Goal: Task Accomplishment & Management: Manage account settings

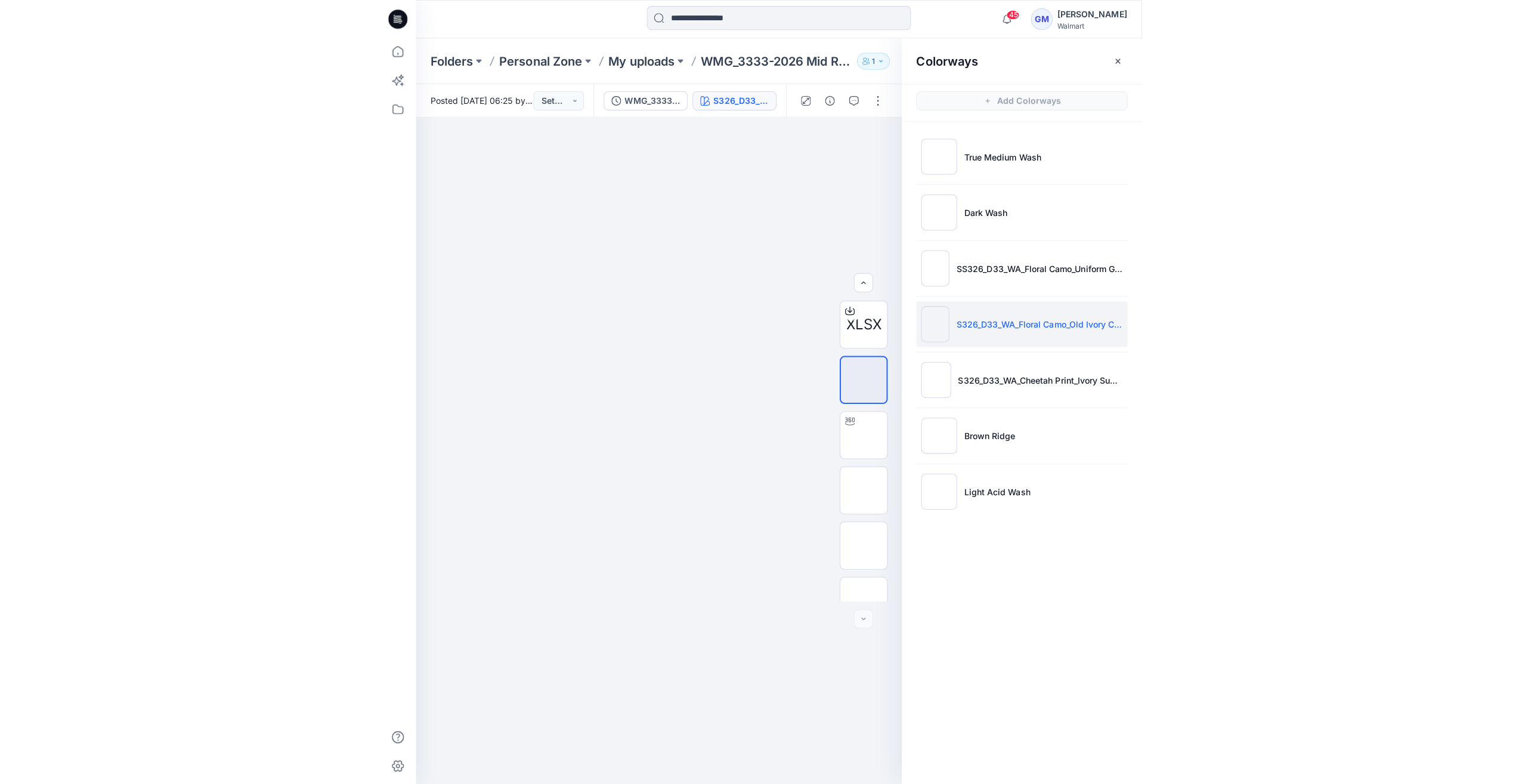
scroll to position [134, 0]
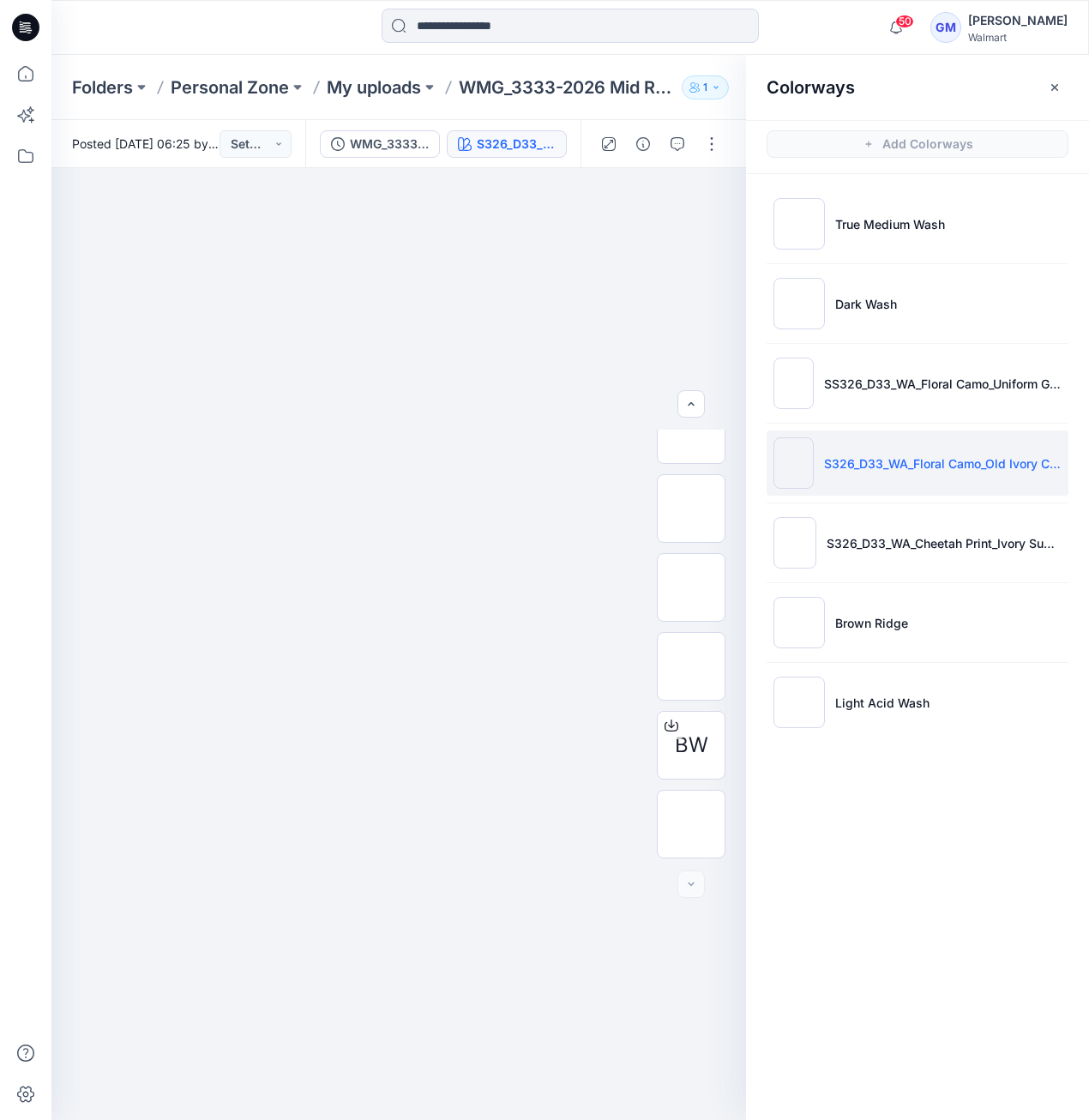
click at [23, 35] on icon at bounding box center [26, 28] width 28 height 28
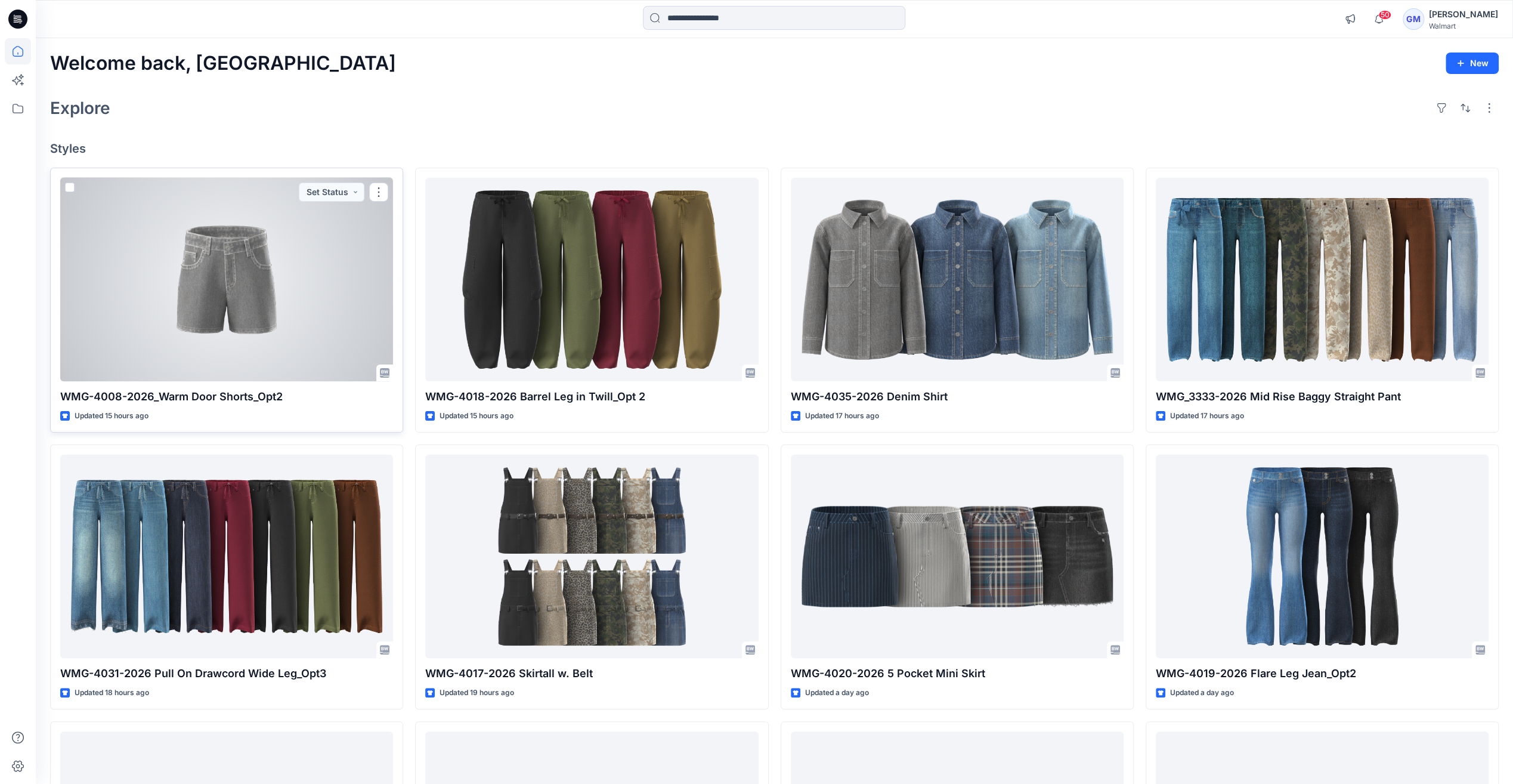
click at [215, 275] on div at bounding box center [227, 279] width 333 height 203
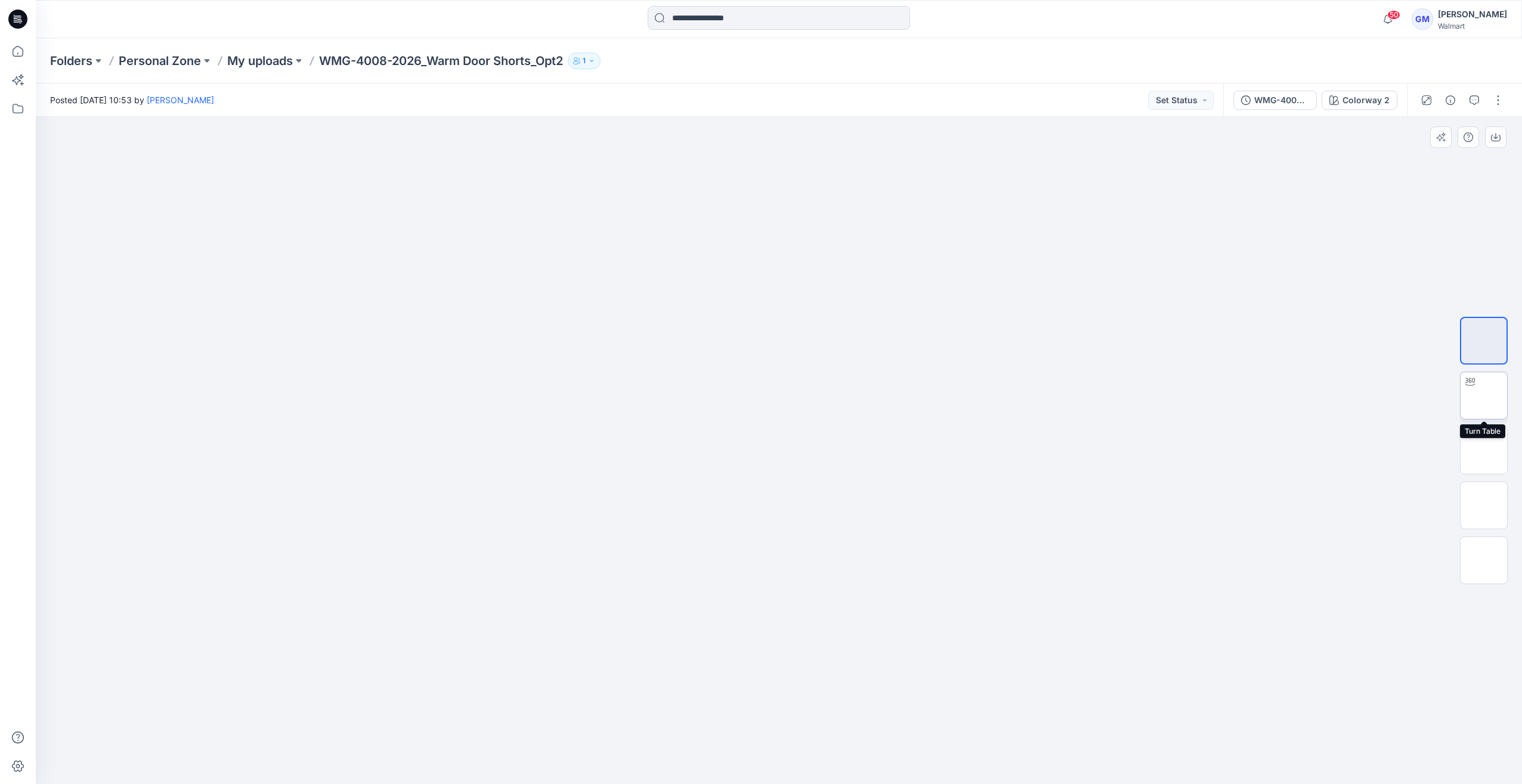
click at [757, 396] on img at bounding box center [1484, 396] width 0 height 0
drag, startPoint x: 785, startPoint y: 776, endPoint x: 463, endPoint y: 749, distance: 323.1
click at [463, 749] on div at bounding box center [779, 450] width 1486 height 667
drag, startPoint x: 1469, startPoint y: 449, endPoint x: 1485, endPoint y: 458, distance: 18.4
click at [757, 450] on img at bounding box center [1484, 450] width 0 height 0
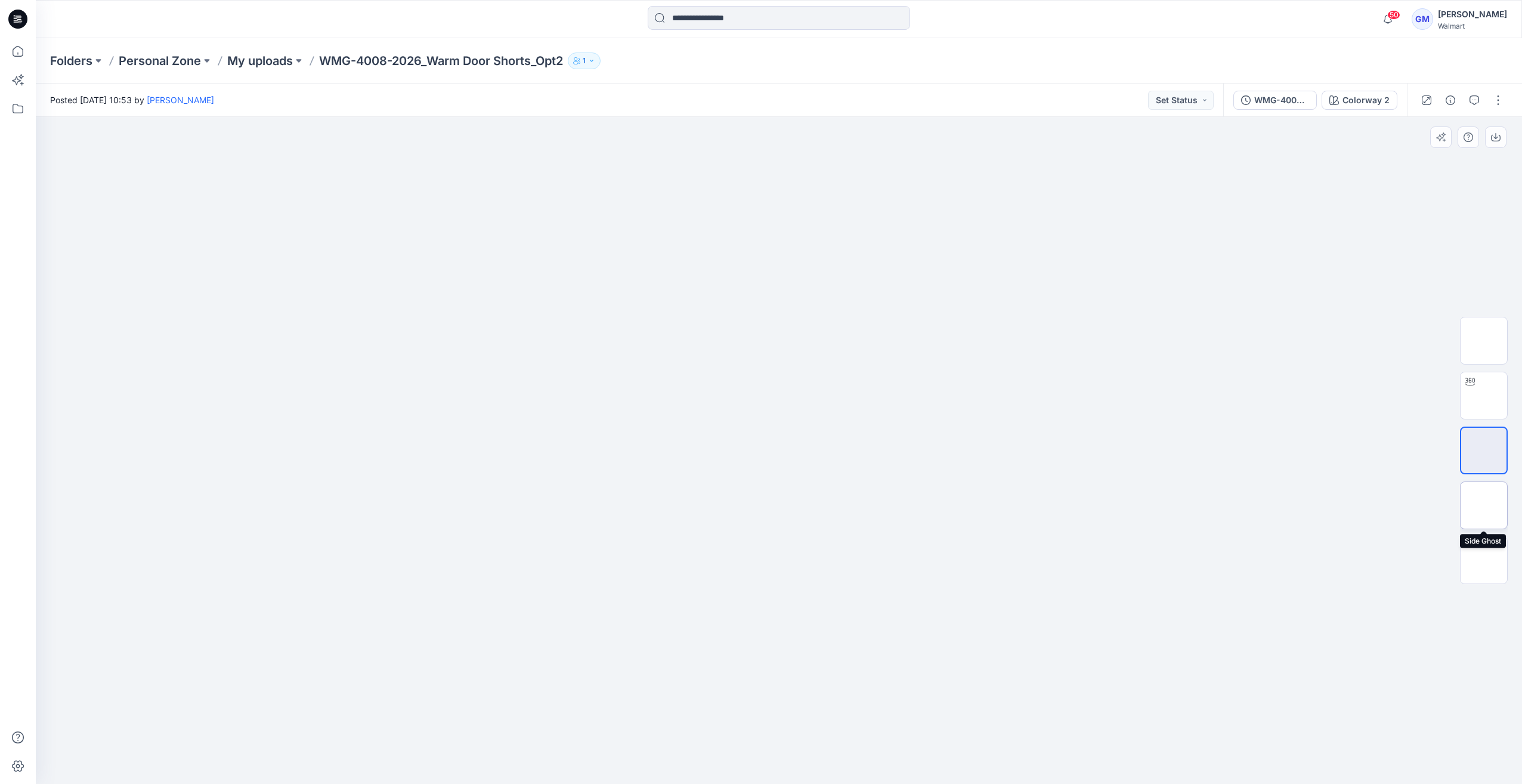
click at [757, 505] on img at bounding box center [1484, 505] width 0 height 0
click at [757, 560] on img at bounding box center [1484, 560] width 0 height 0
click at [757, 96] on icon "button" at bounding box center [1451, 100] width 10 height 10
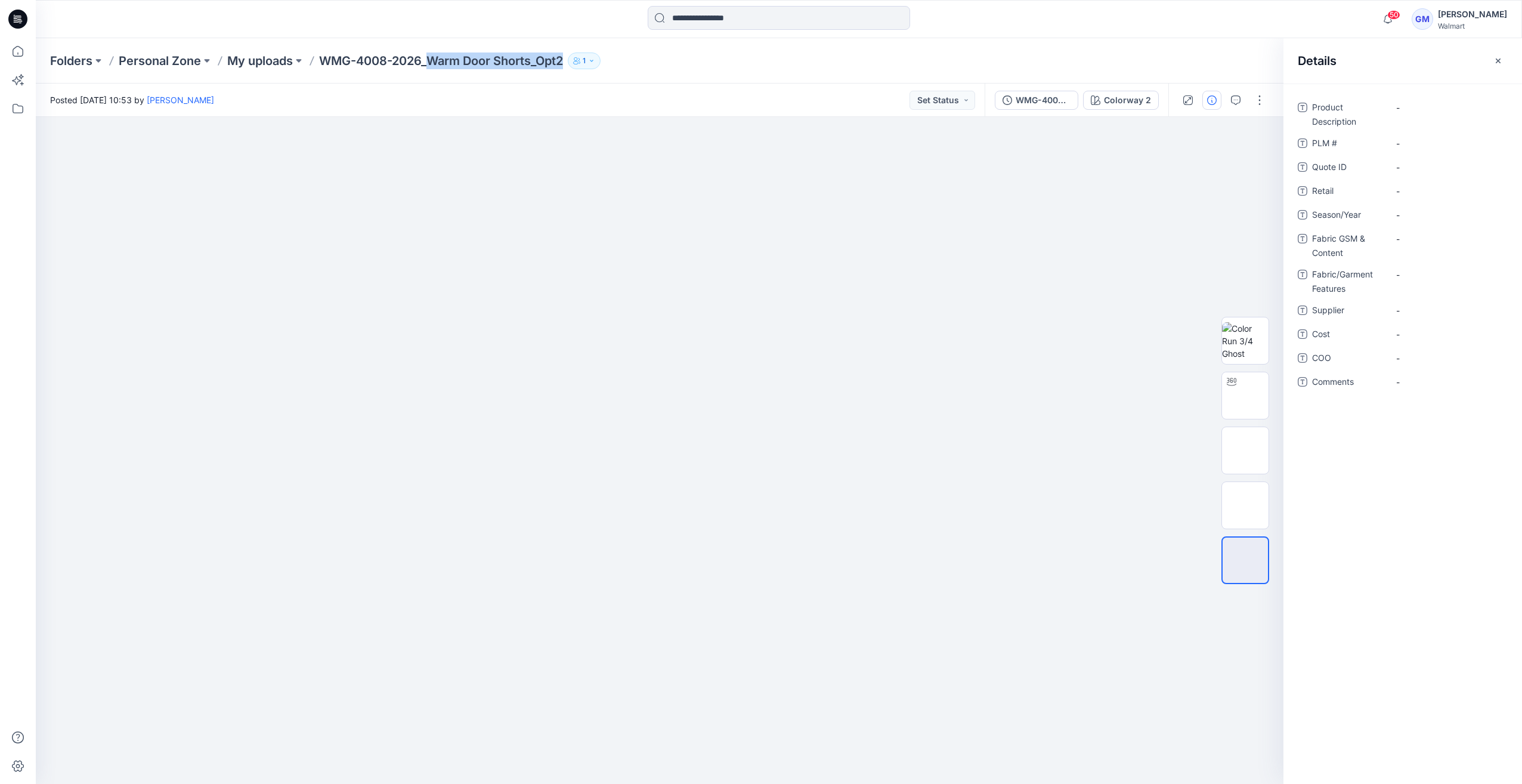
drag, startPoint x: 431, startPoint y: 60, endPoint x: 739, endPoint y: 65, distance: 308.0
click at [739, 65] on div "Folders Personal Zone My uploads WMG-4008-2026_Warm Door Shorts_Opt2 1" at bounding box center [733, 61] width 1365 height 17
copy div "Warm Door Shorts_Opt2 1"
click at [757, 105] on Description "-" at bounding box center [1448, 108] width 104 height 13
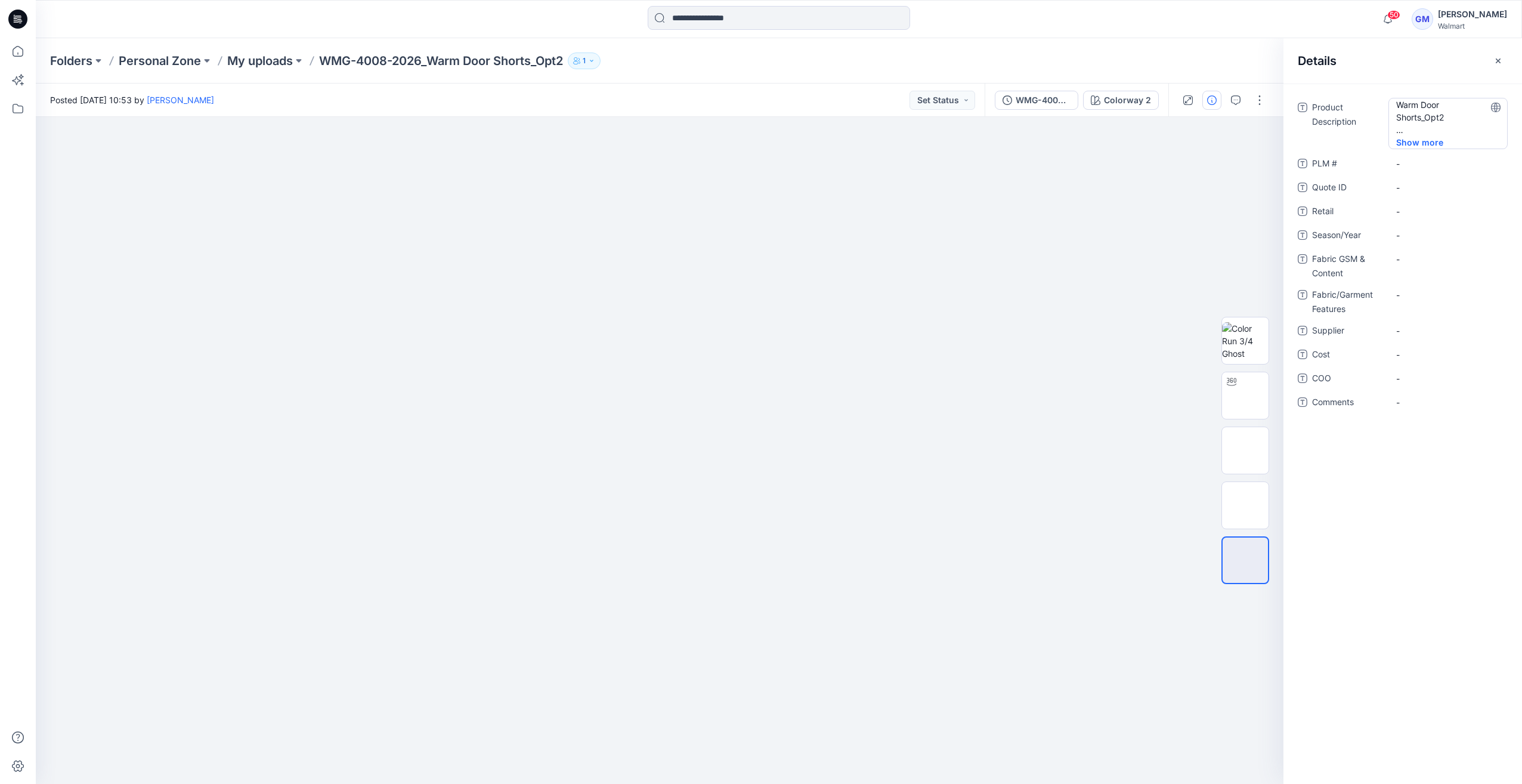
click at [757, 131] on Description "Warm Door Shorts_Opt2" at bounding box center [1448, 117] width 104 height 38
type textarea "**********"
click at [757, 214] on span "-" at bounding box center [1448, 215] width 104 height 13
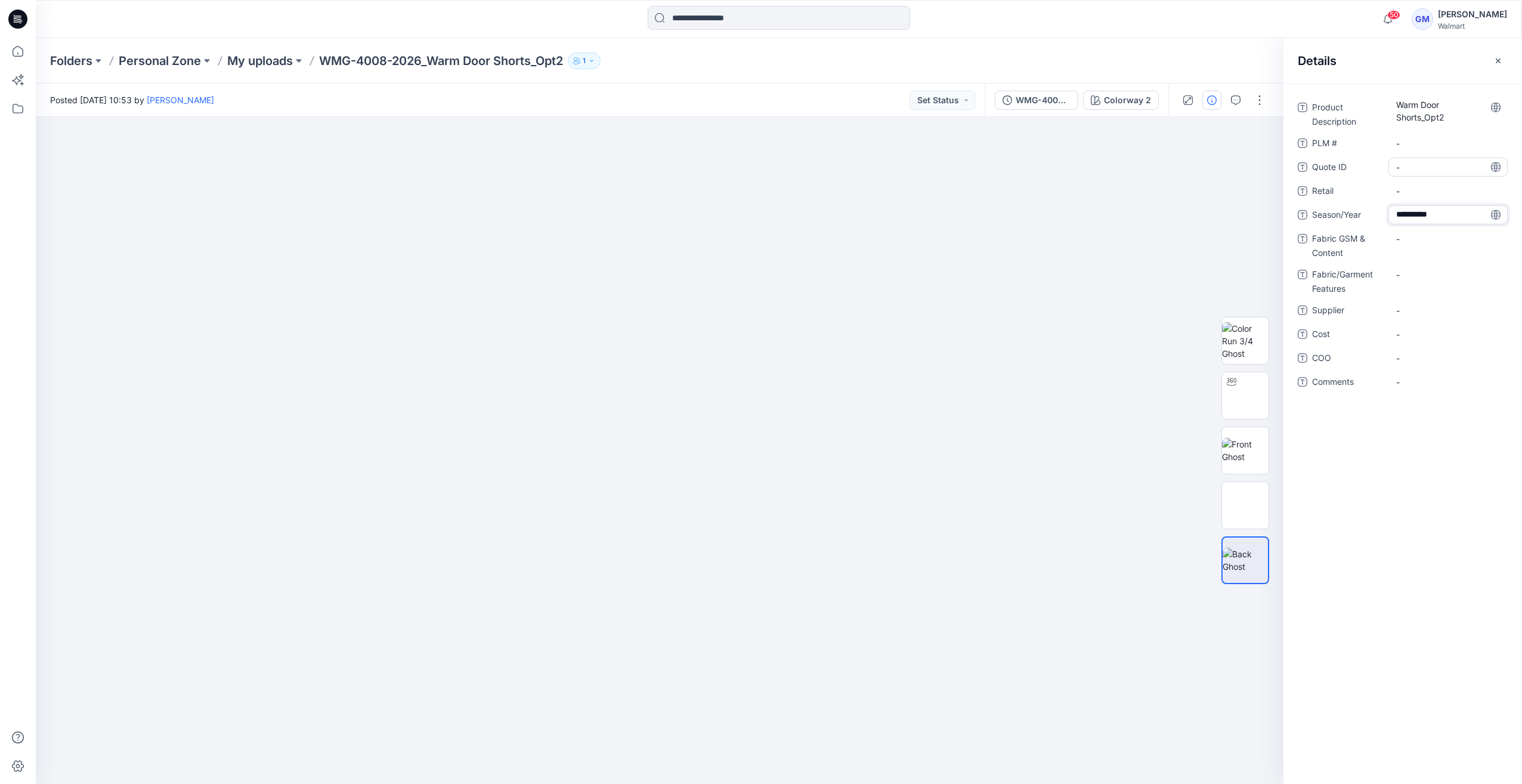
type textarea "**********"
click at [757, 312] on span "-" at bounding box center [1448, 310] width 104 height 13
type textarea "****"
click at [757, 367] on div "Product Description Warm Door Shorts_Opt2 PLM # - Quote ID - Retail - Season/Ye…" at bounding box center [1402, 252] width 210 height 308
click at [757, 350] on div "-" at bounding box center [1448, 358] width 119 height 19
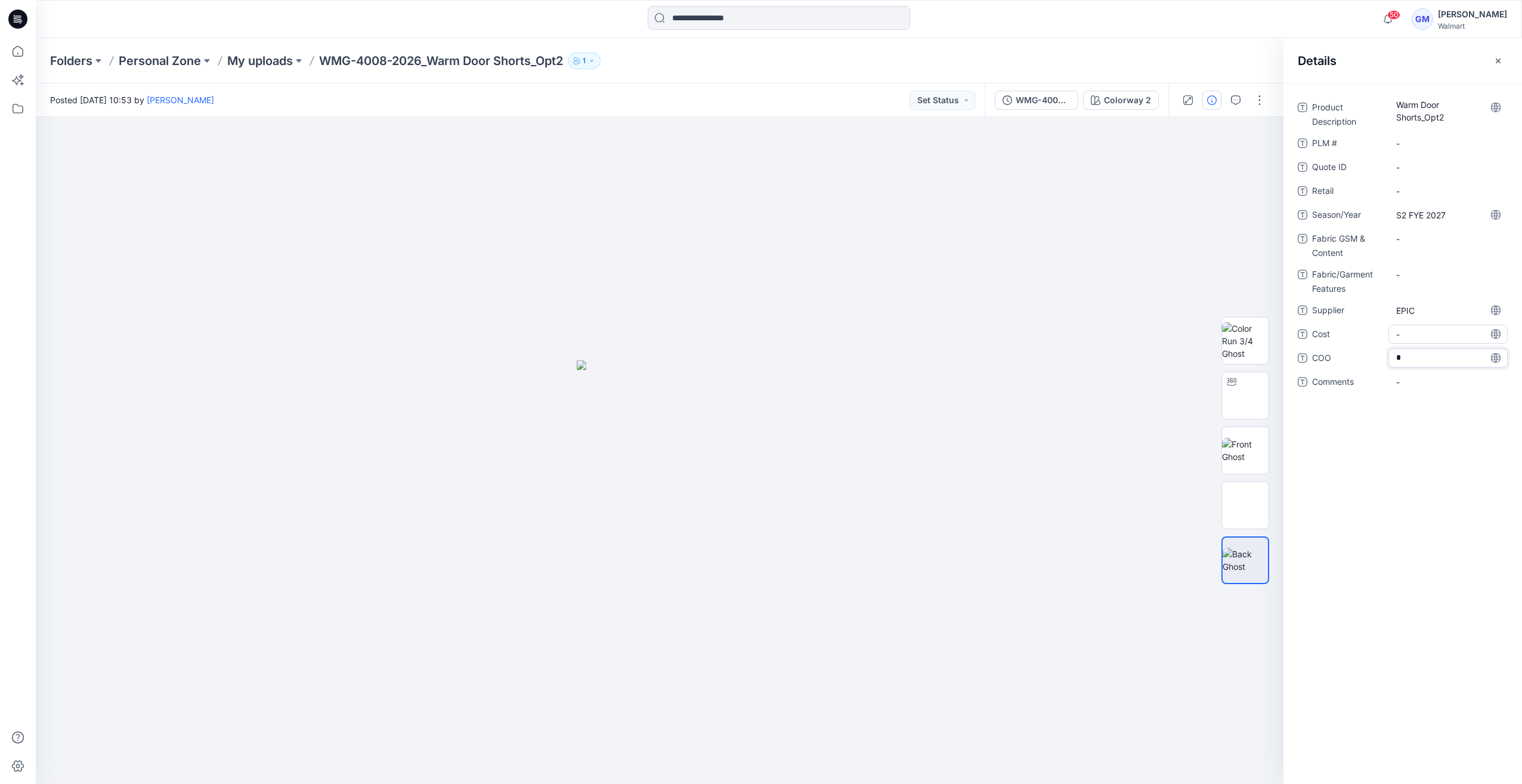
type textarea "**"
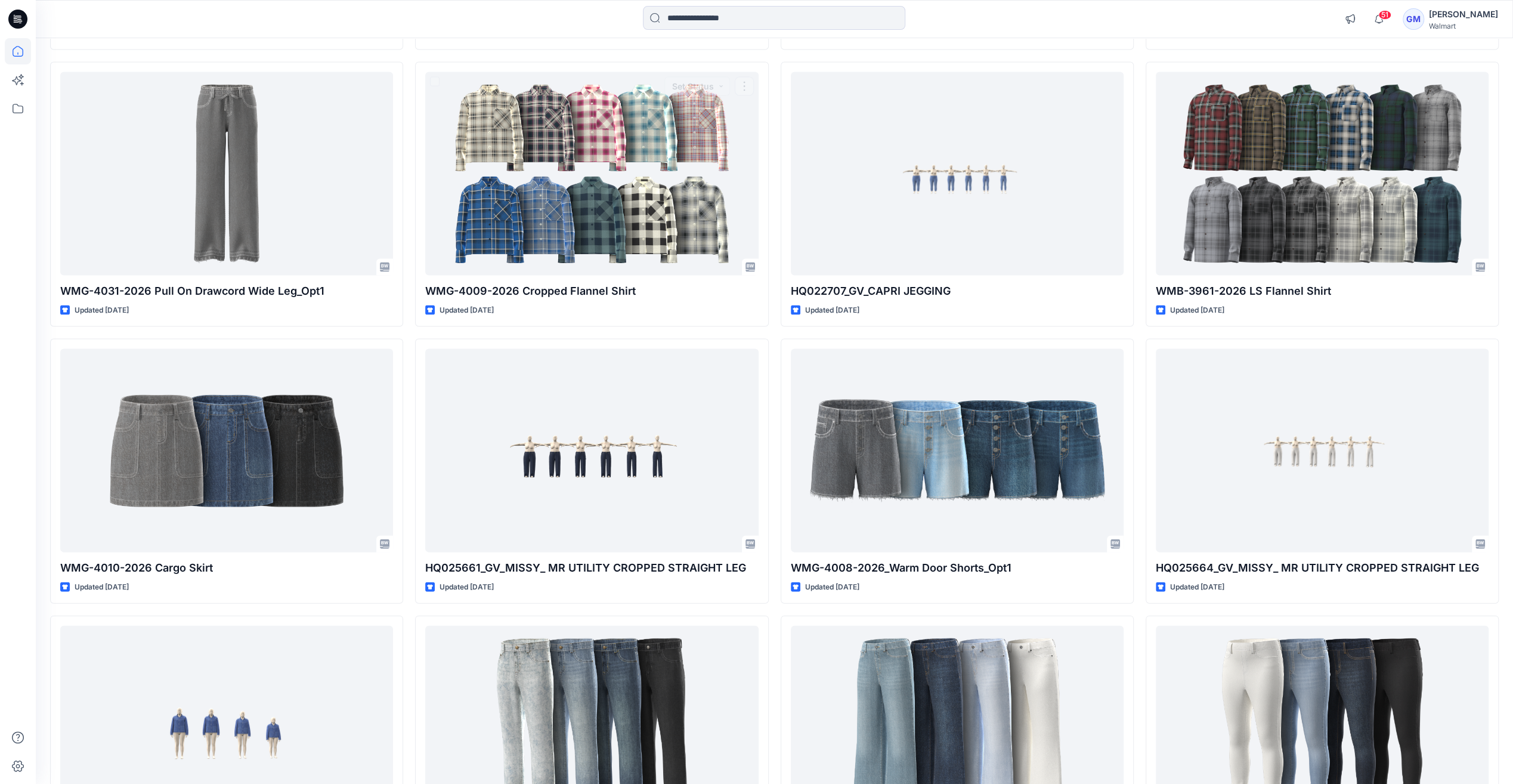
scroll to position [2260, 0]
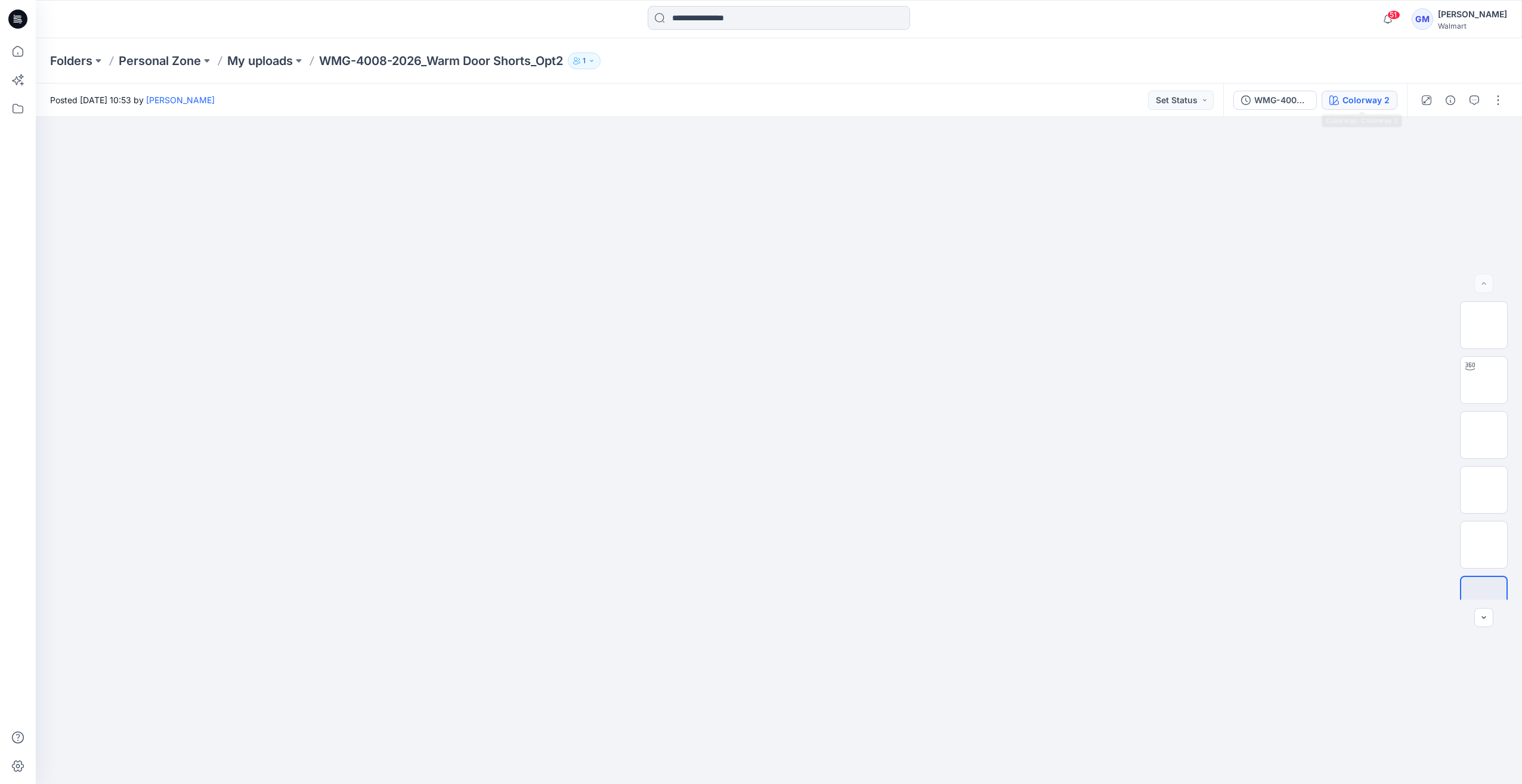
click at [1368, 106] on div "Colorway 2" at bounding box center [1366, 100] width 47 height 13
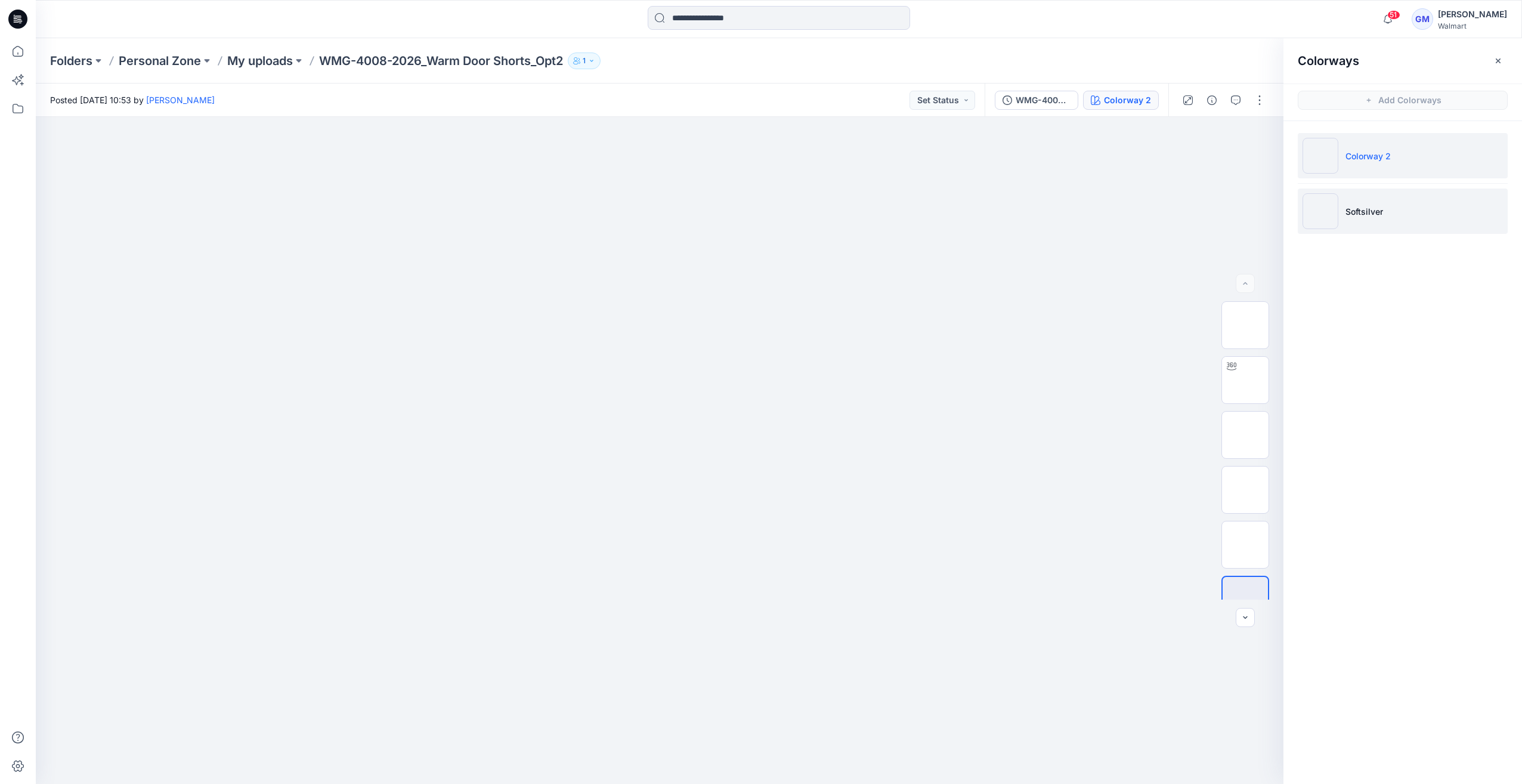
click at [1330, 219] on img at bounding box center [1320, 211] width 36 height 36
click at [1327, 156] on img at bounding box center [1320, 155] width 36 height 36
click at [1328, 223] on img at bounding box center [1320, 211] width 36 height 36
click at [1331, 168] on img at bounding box center [1320, 155] width 36 height 36
click at [1328, 214] on img at bounding box center [1320, 211] width 36 height 36
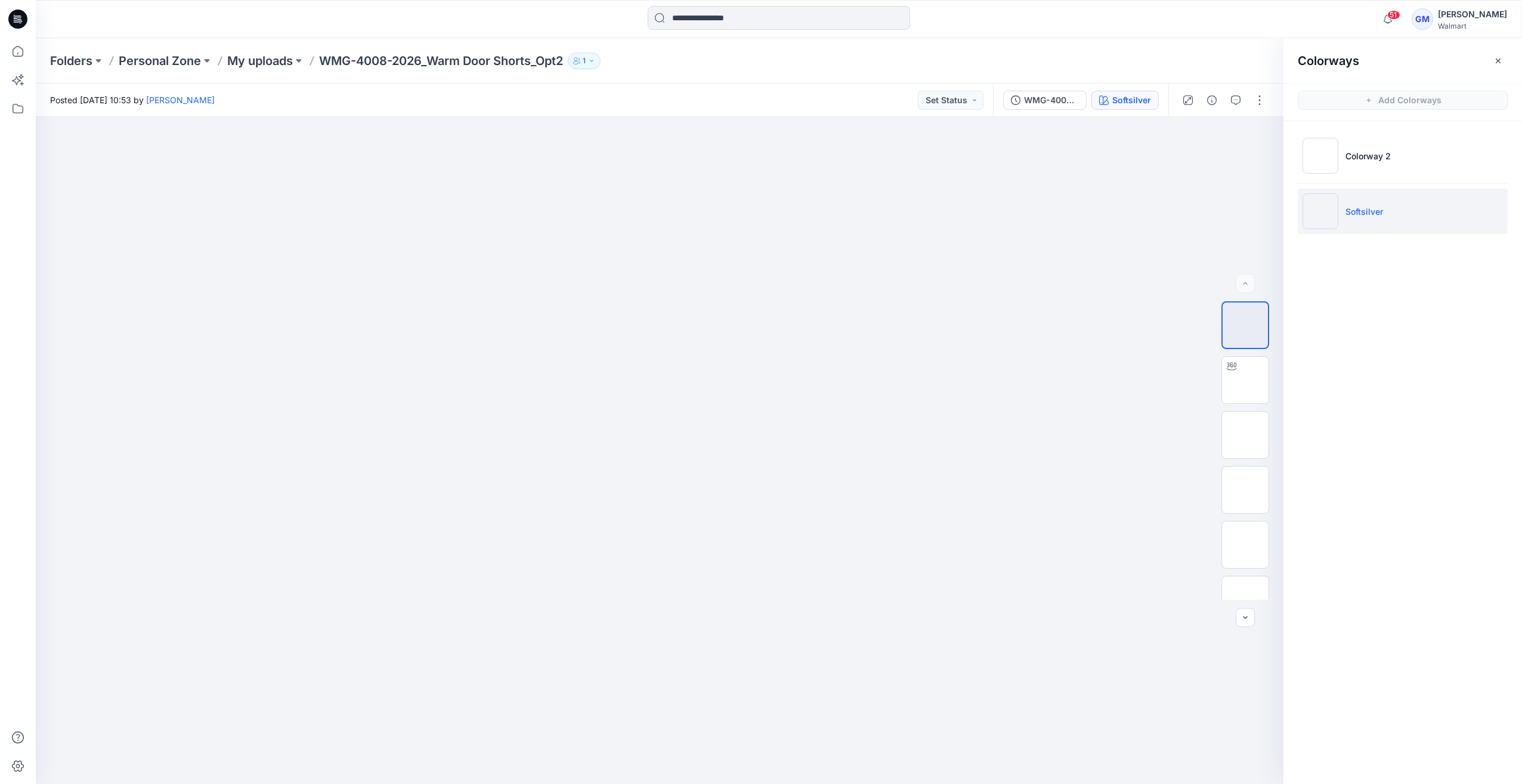
click at [1328, 220] on img at bounding box center [1320, 211] width 36 height 36
click at [1328, 158] on img at bounding box center [1320, 155] width 36 height 36
click at [1322, 194] on img at bounding box center [1320, 211] width 36 height 36
click at [1338, 192] on li "Softsilver" at bounding box center [1402, 211] width 210 height 45
click at [1214, 103] on icon "button" at bounding box center [1212, 100] width 10 height 10
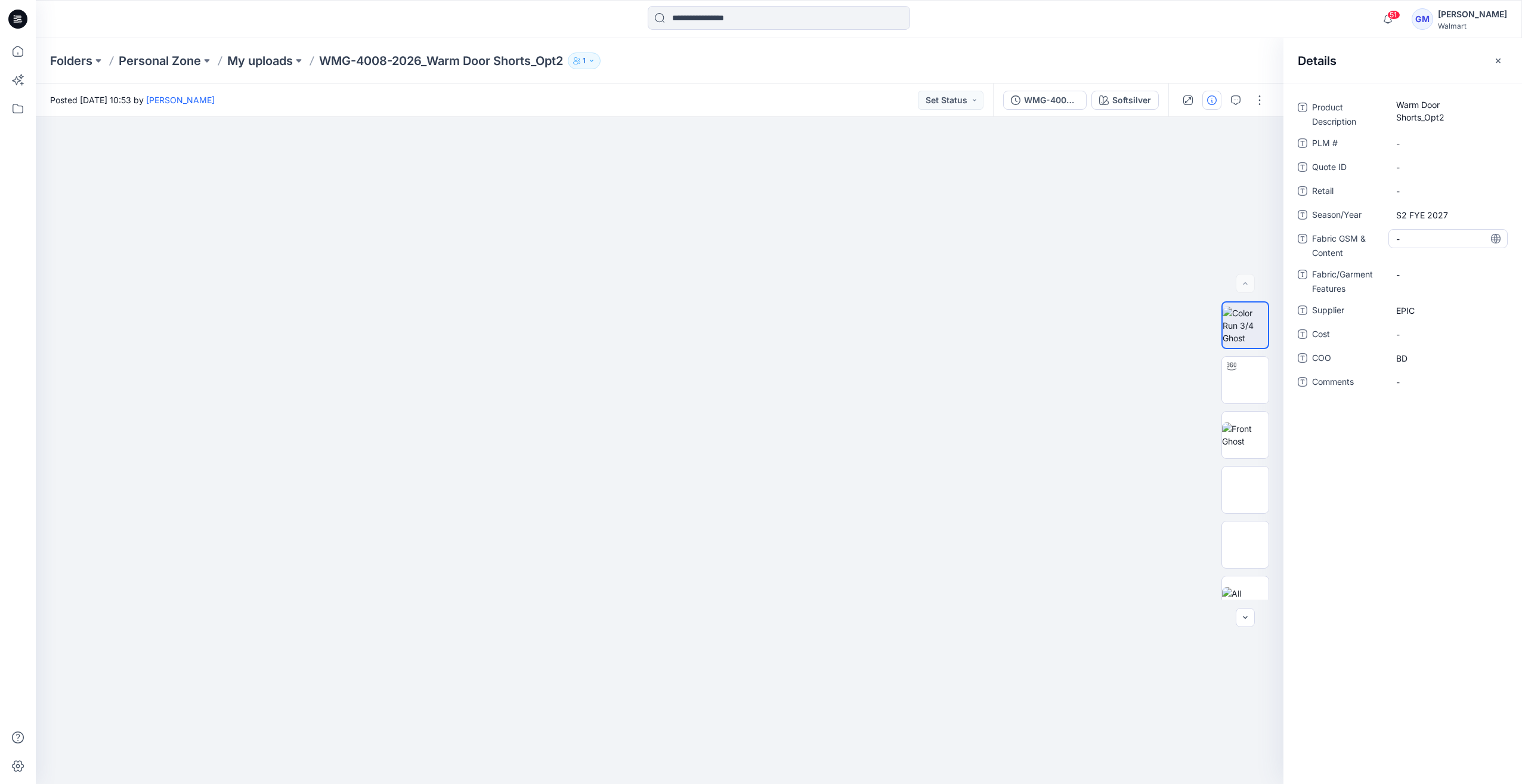
click at [1409, 237] on Content "-" at bounding box center [1448, 239] width 104 height 13
type textarea "**********"
click at [880, 275] on div at bounding box center [659, 450] width 1248 height 667
click at [696, 342] on div at bounding box center [659, 450] width 1248 height 667
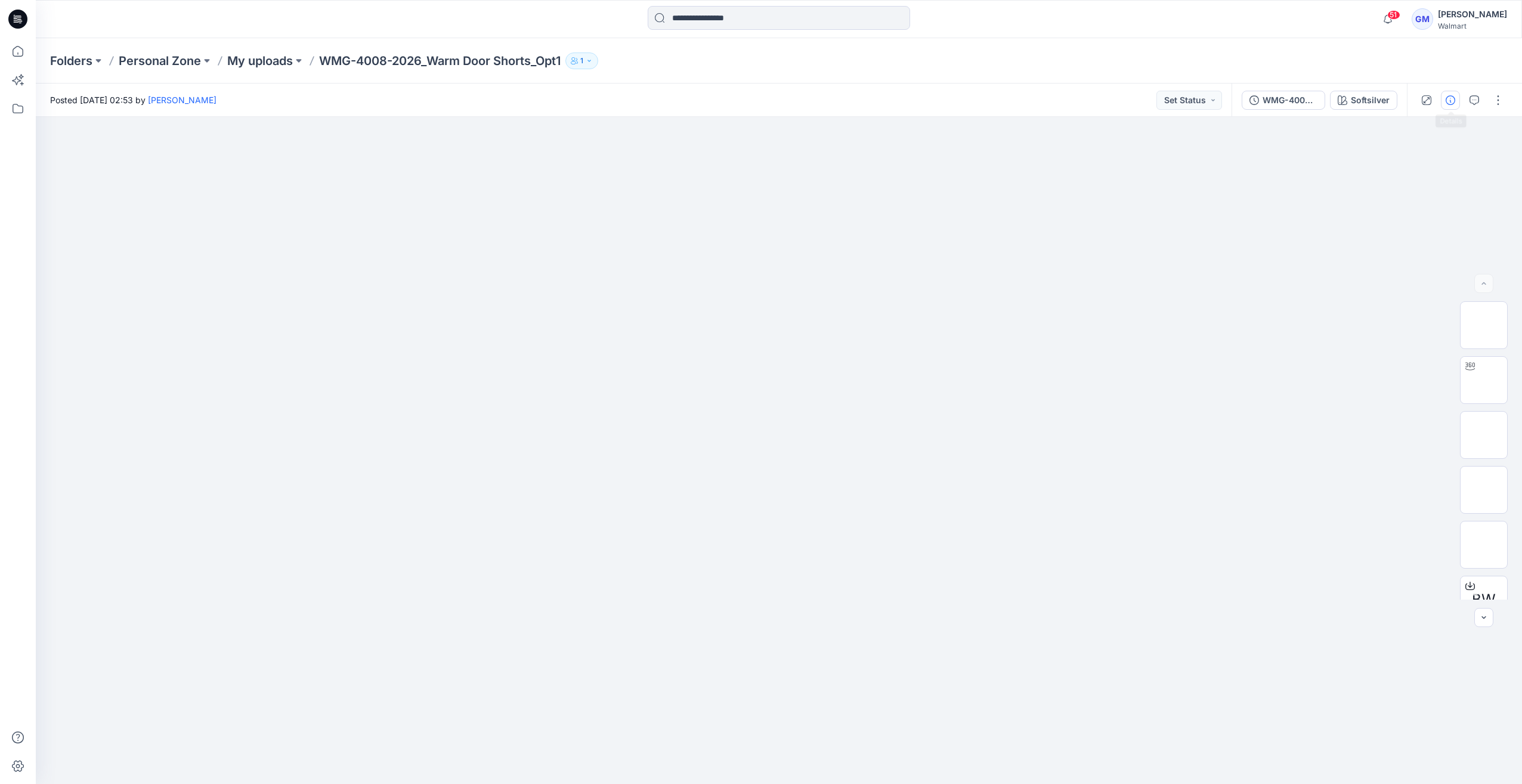
click at [1456, 103] on button "button" at bounding box center [1451, 100] width 19 height 19
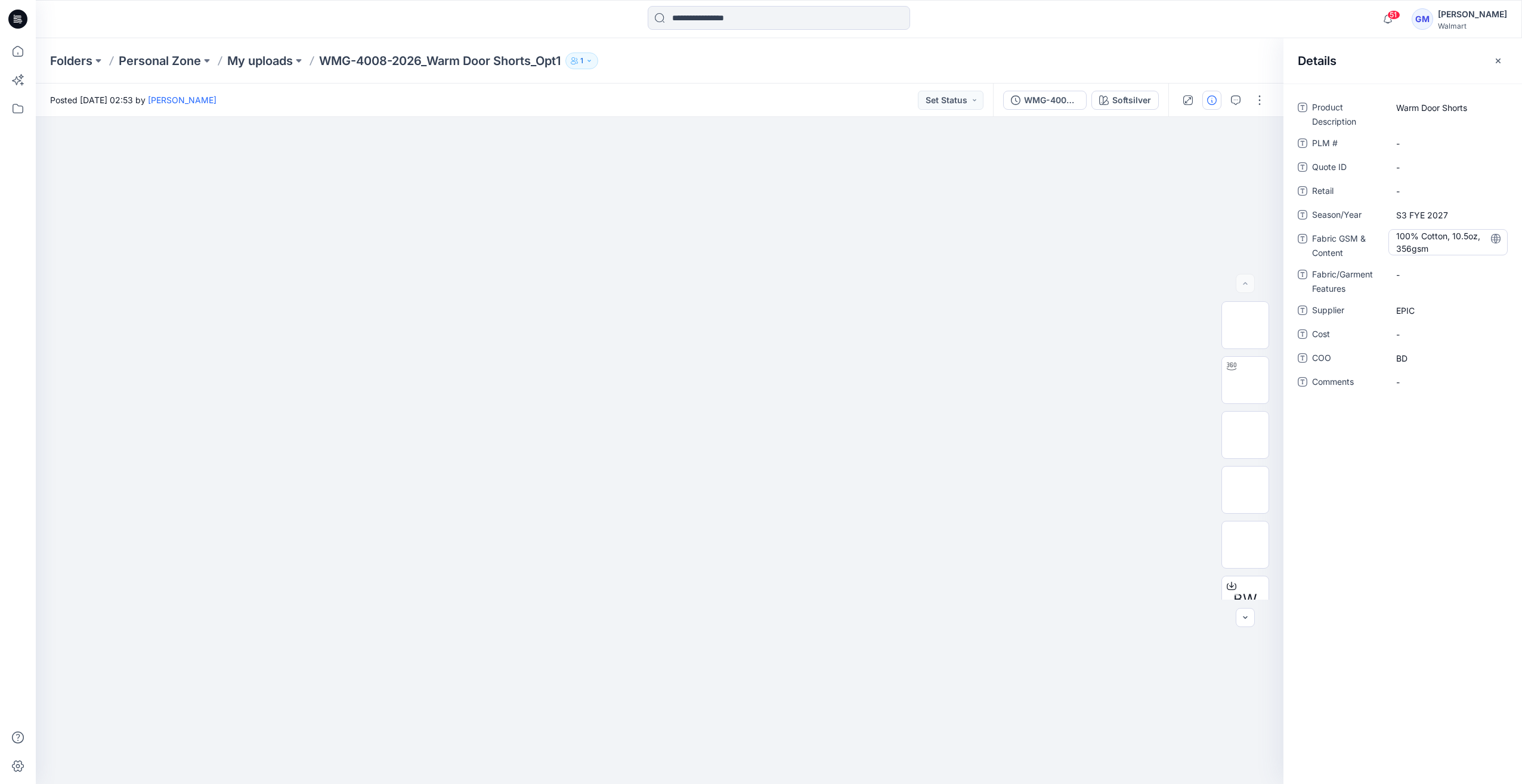
click at [1420, 250] on Content "100% Cotton, 10.5oz, 356gsm" at bounding box center [1448, 242] width 104 height 25
drag, startPoint x: 1449, startPoint y: 244, endPoint x: 1377, endPoint y: 229, distance: 73.5
click at [1378, 230] on div "**********" at bounding box center [1402, 244] width 210 height 31
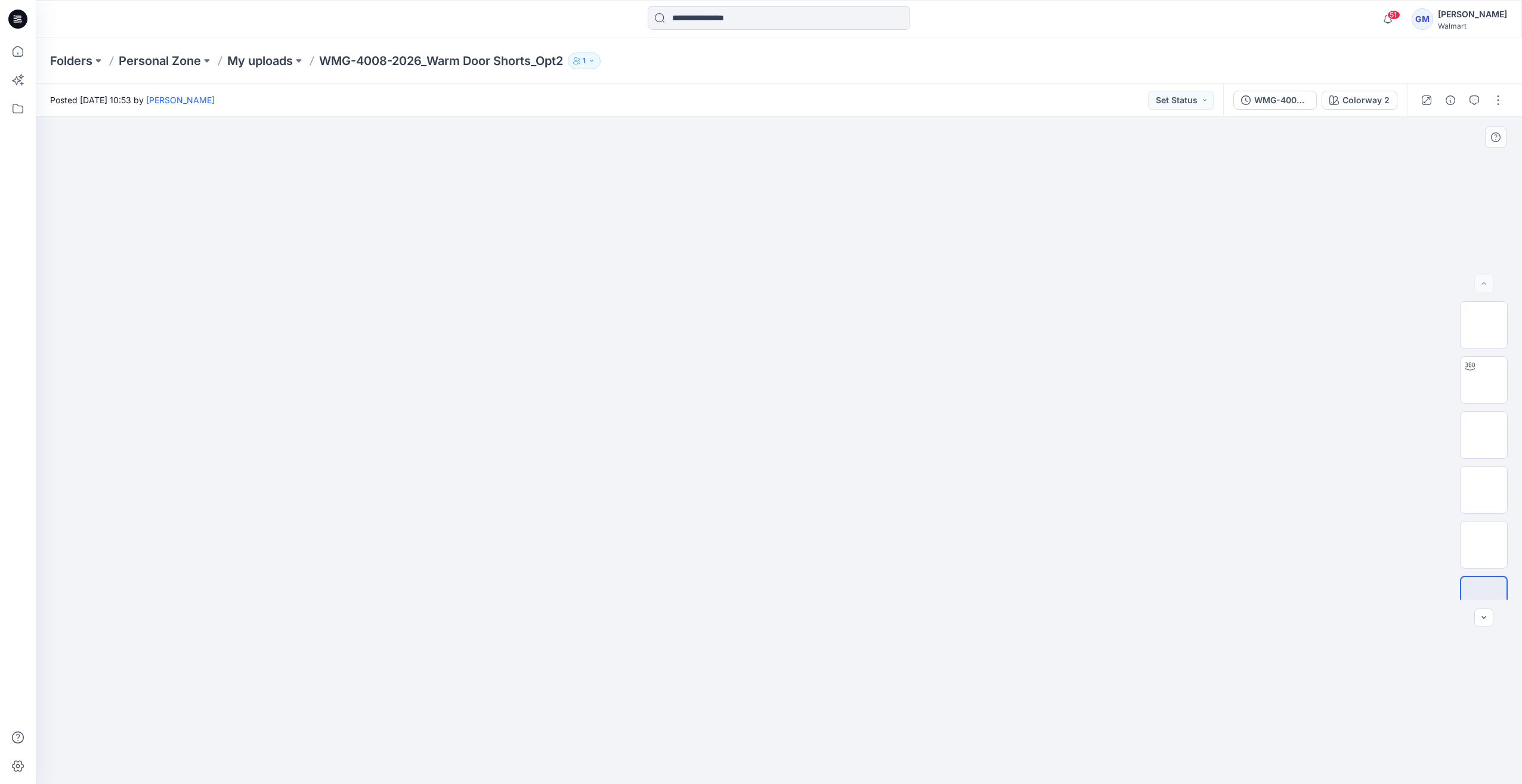
click at [651, 148] on div at bounding box center [779, 450] width 1486 height 667
click at [1390, 97] on div "Colorway 2" at bounding box center [1366, 100] width 47 height 13
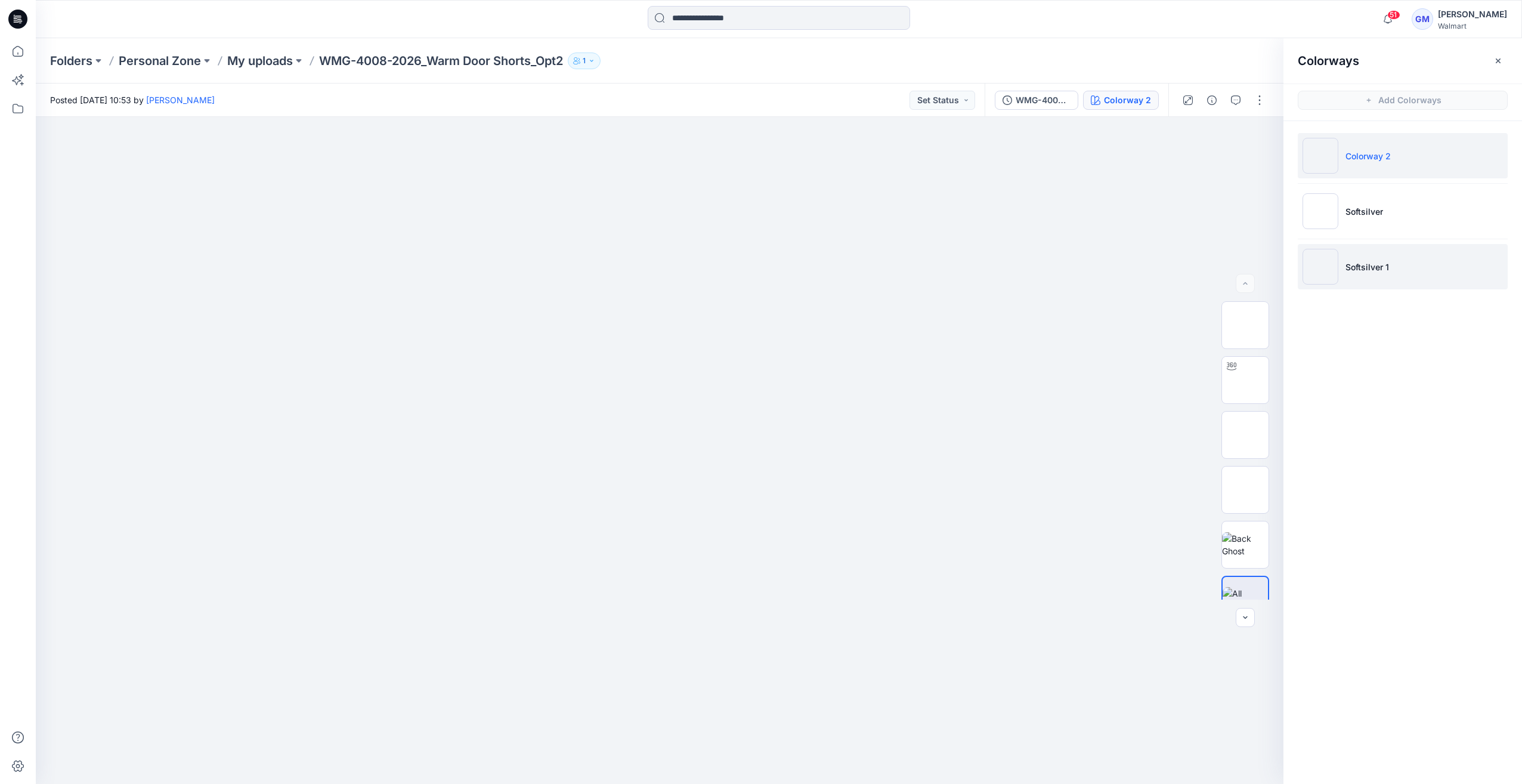
click at [1333, 265] on img at bounding box center [1320, 266] width 36 height 36
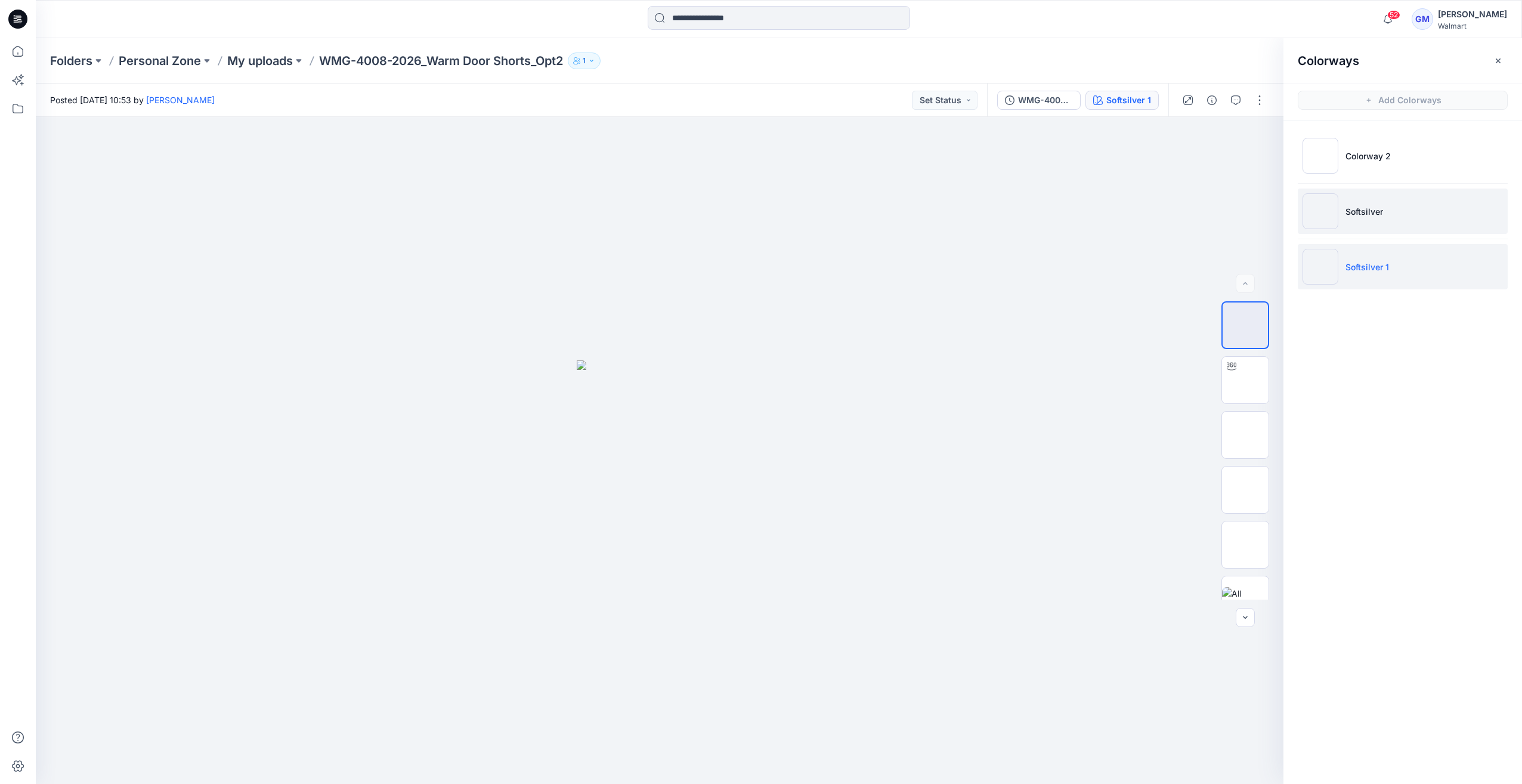
click at [1337, 199] on img at bounding box center [1320, 211] width 36 height 36
click at [1325, 274] on img at bounding box center [1320, 266] width 36 height 36
click at [1324, 226] on img at bounding box center [1320, 211] width 36 height 36
click at [1324, 267] on img at bounding box center [1320, 266] width 36 height 36
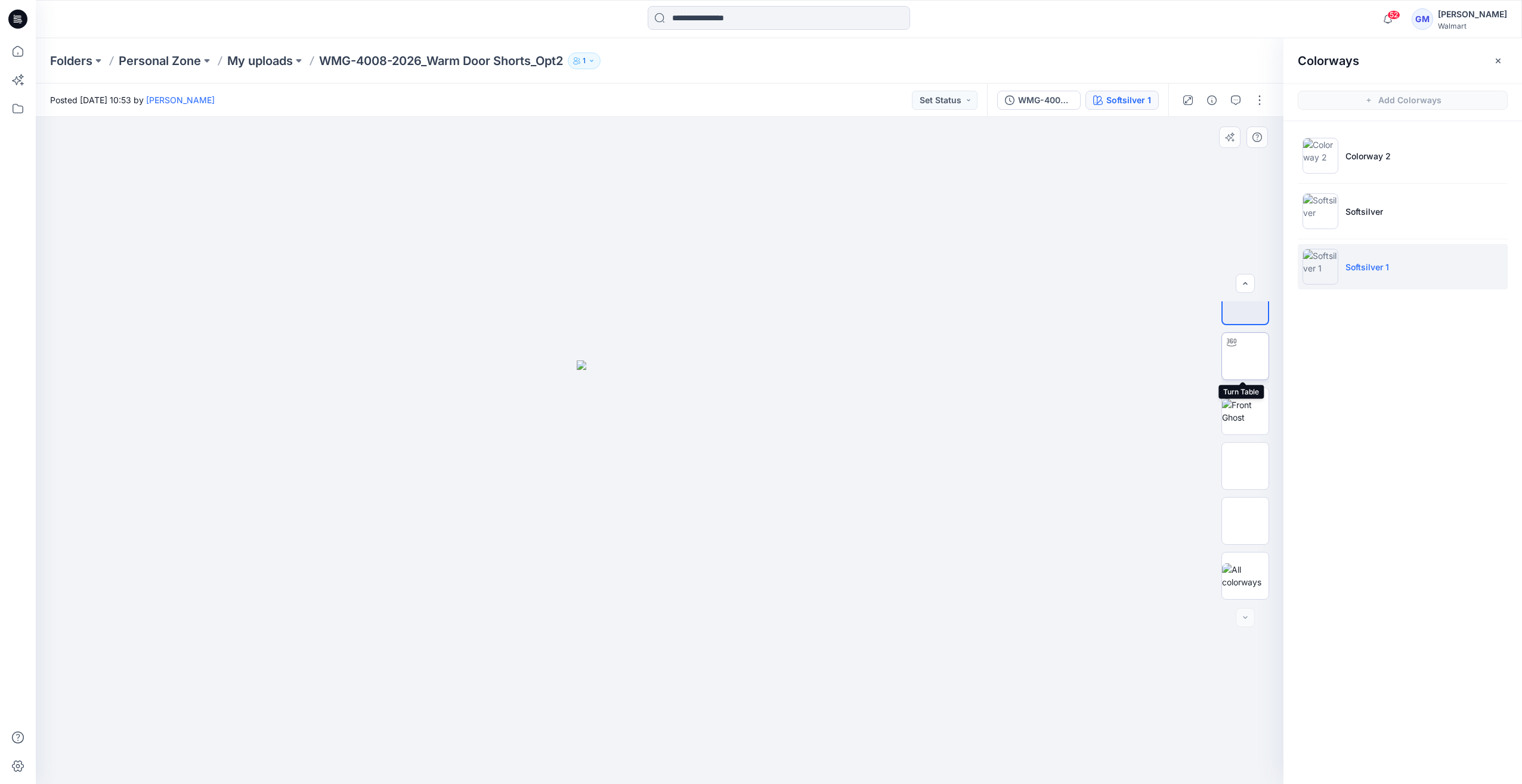
click at [1246, 356] on img at bounding box center [1246, 356] width 0 height 0
drag, startPoint x: 650, startPoint y: 767, endPoint x: 1007, endPoint y: 531, distance: 428.0
click at [685, 780] on div at bounding box center [660, 754] width 358 height 60
click at [1239, 423] on img at bounding box center [1245, 411] width 47 height 25
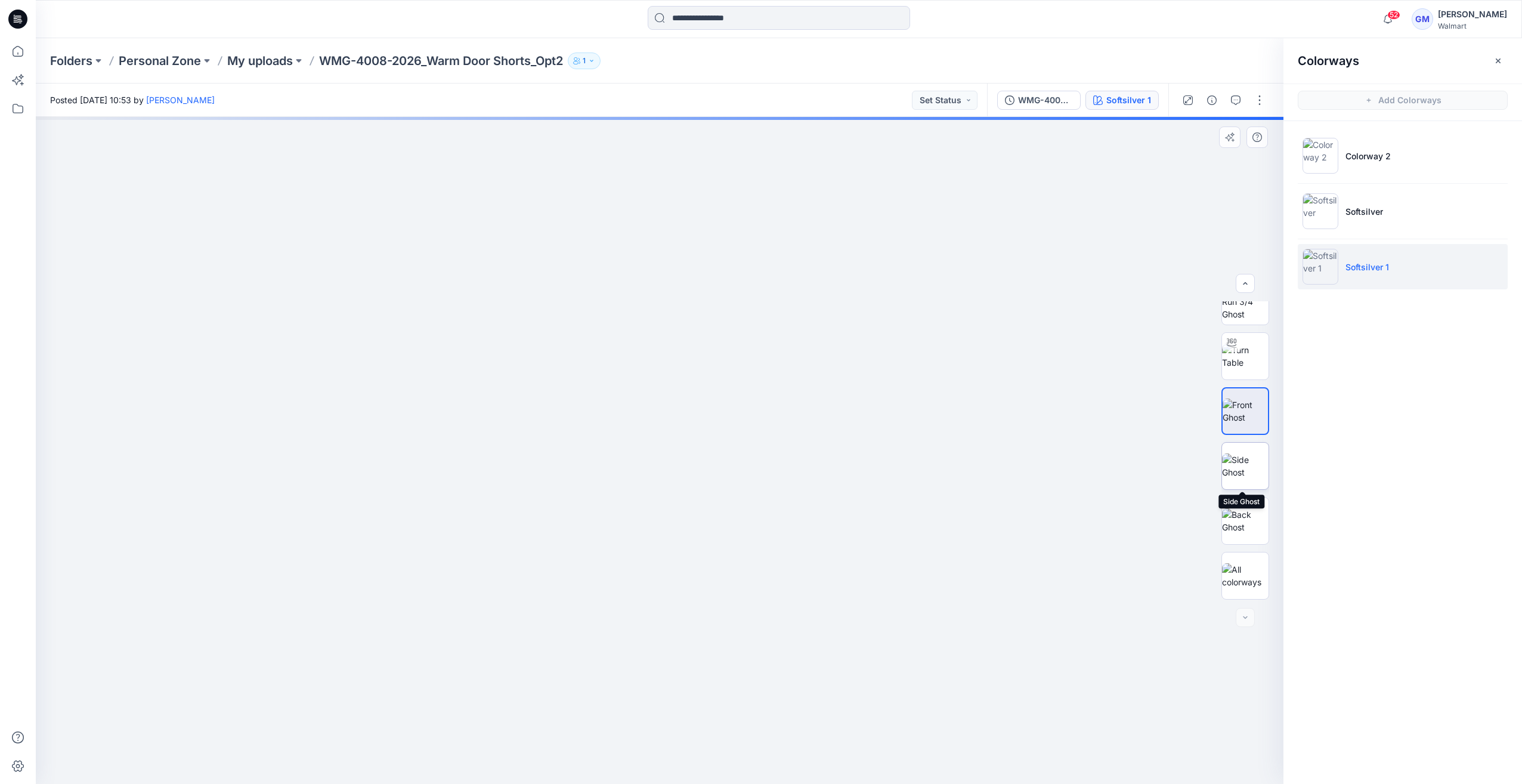
click at [1244, 471] on img at bounding box center [1245, 465] width 47 height 25
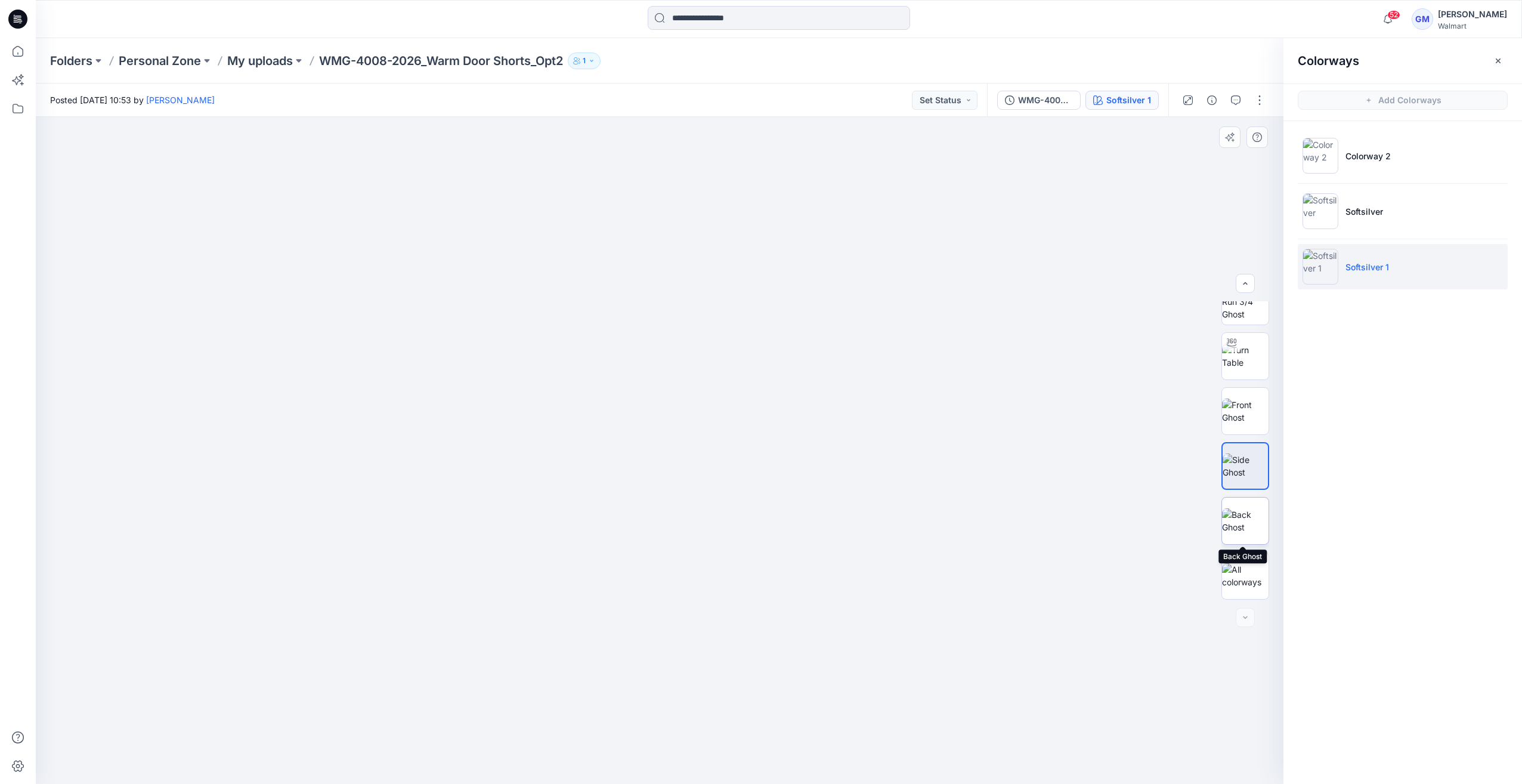
click at [1246, 515] on img at bounding box center [1245, 520] width 47 height 25
click at [1238, 576] on img at bounding box center [1245, 575] width 47 height 25
click at [1262, 103] on button "button" at bounding box center [1260, 100] width 19 height 19
click at [1229, 153] on button "Edit" at bounding box center [1209, 161] width 109 height 22
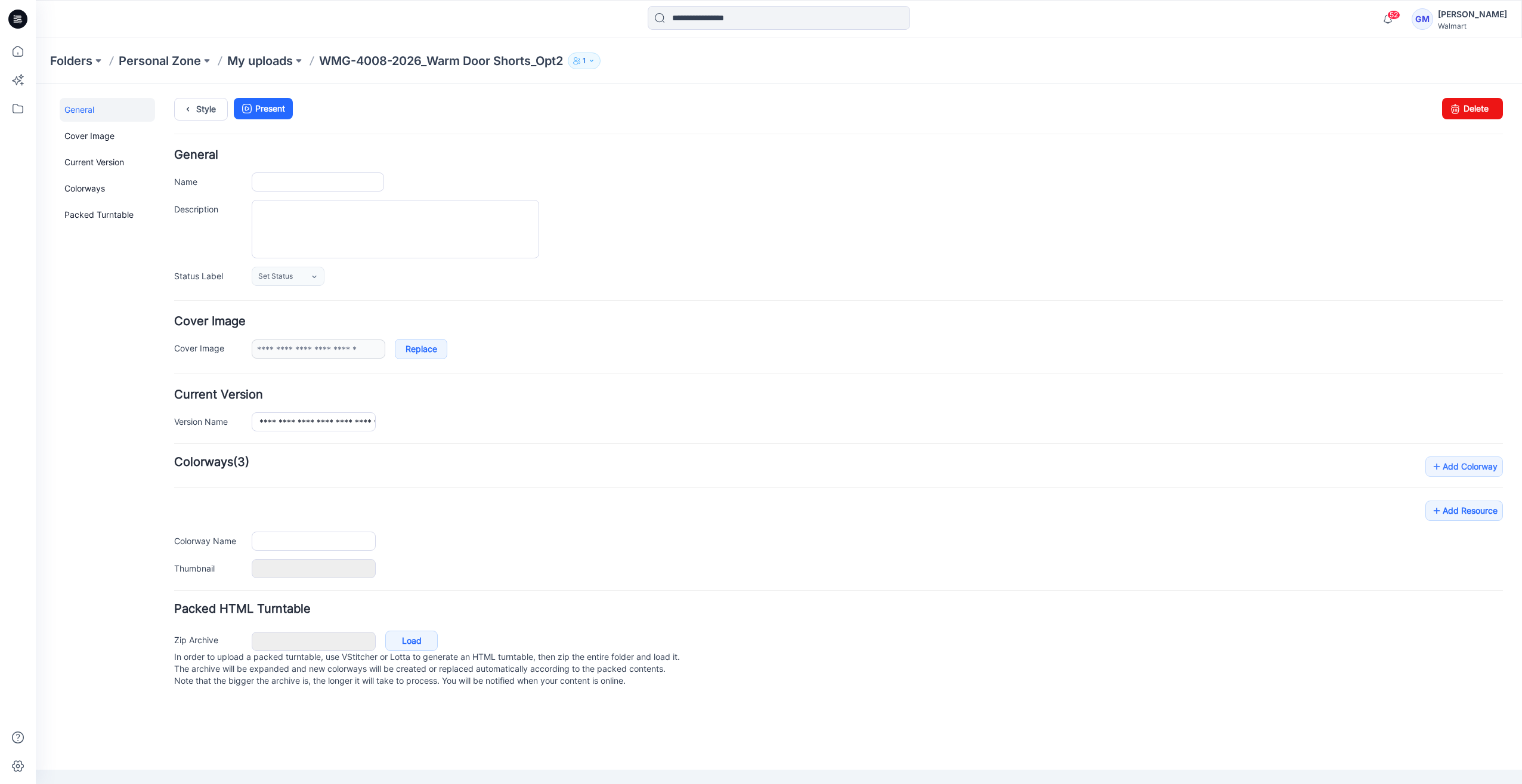
type input "**********"
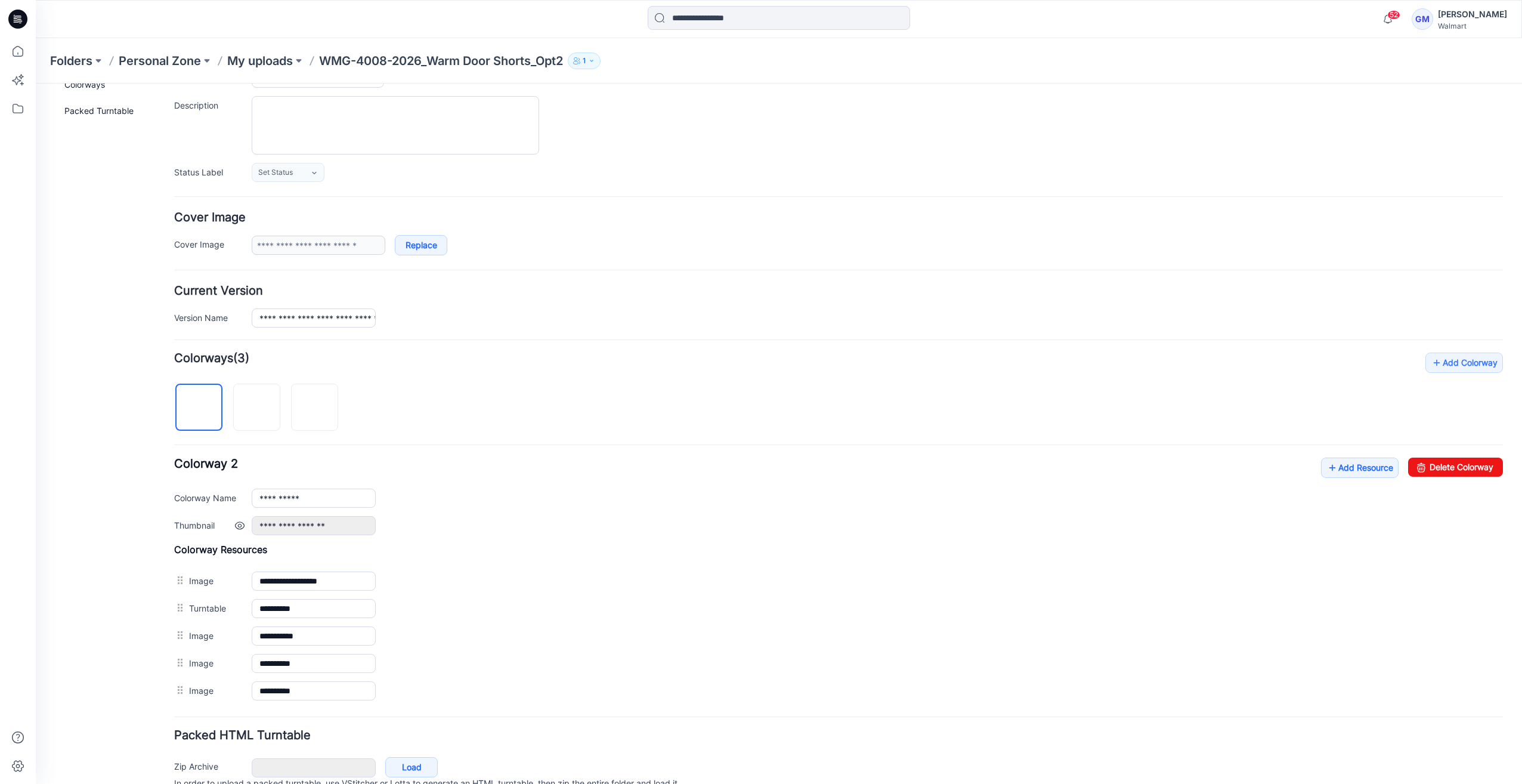
scroll to position [155, 0]
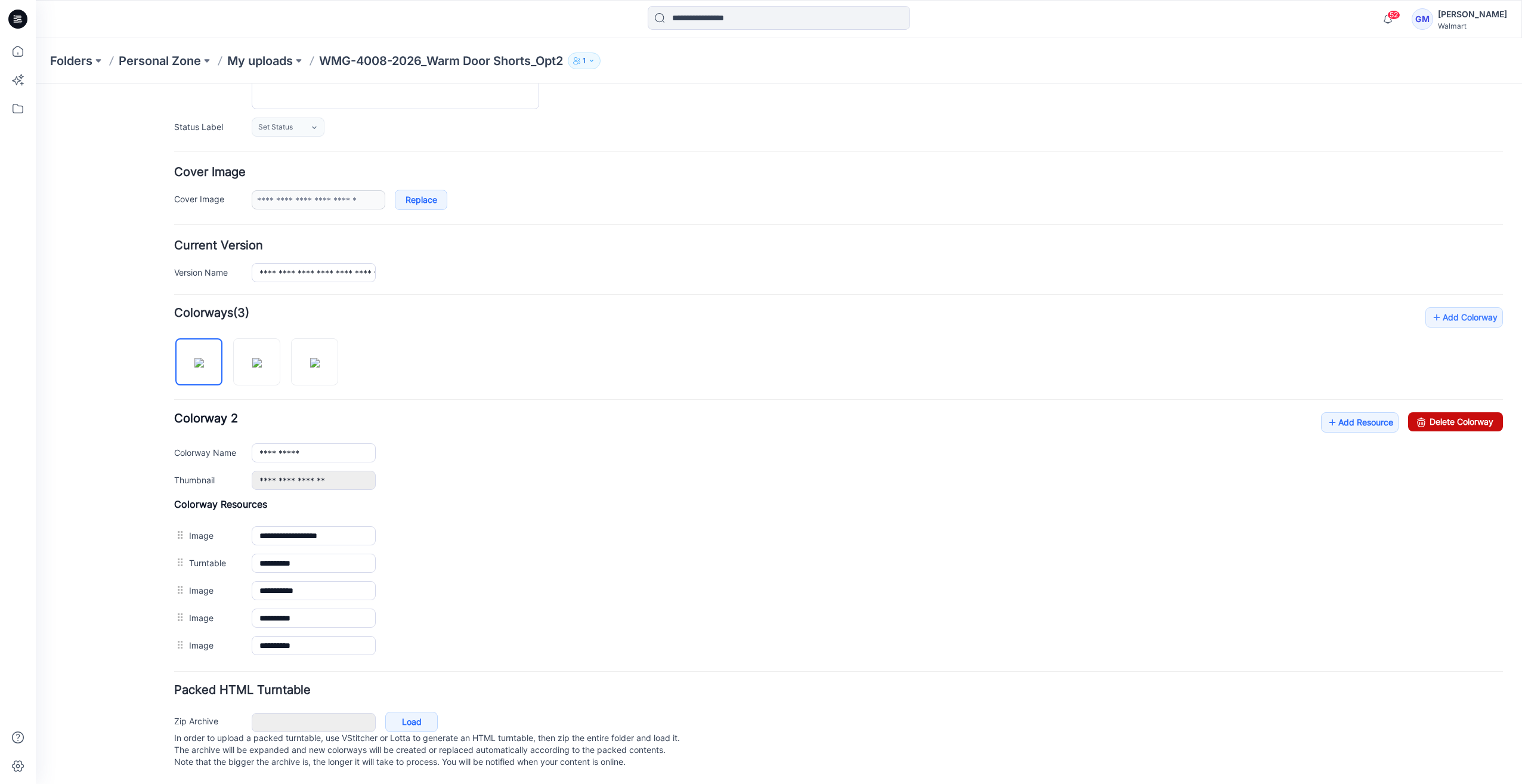
click at [1432, 416] on link "Delete Colorway" at bounding box center [1455, 422] width 95 height 19
click at [1436, 412] on link "Delete Colorway" at bounding box center [1455, 422] width 95 height 19
click at [315, 446] on input "**********" at bounding box center [313, 453] width 124 height 19
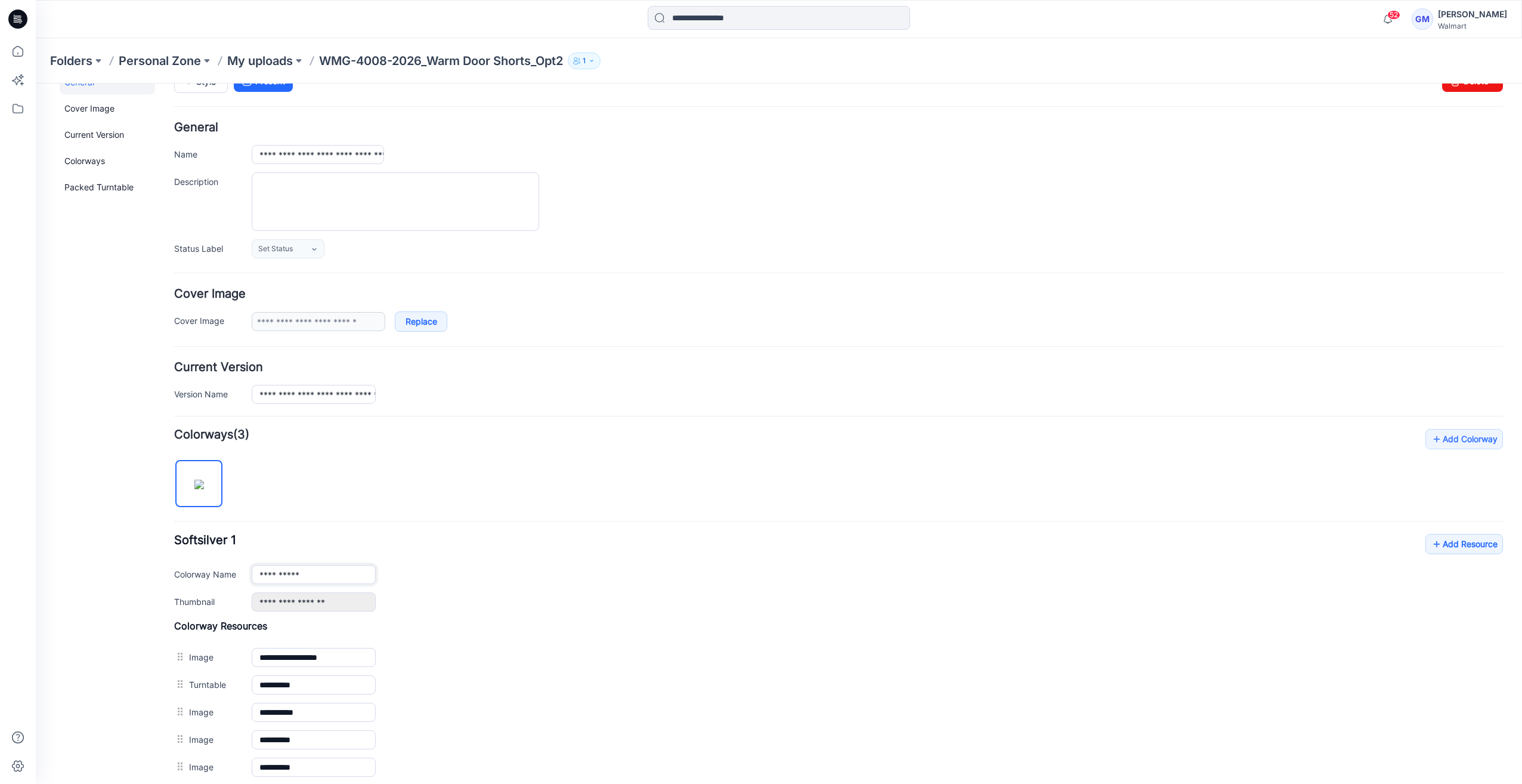
scroll to position [0, 0]
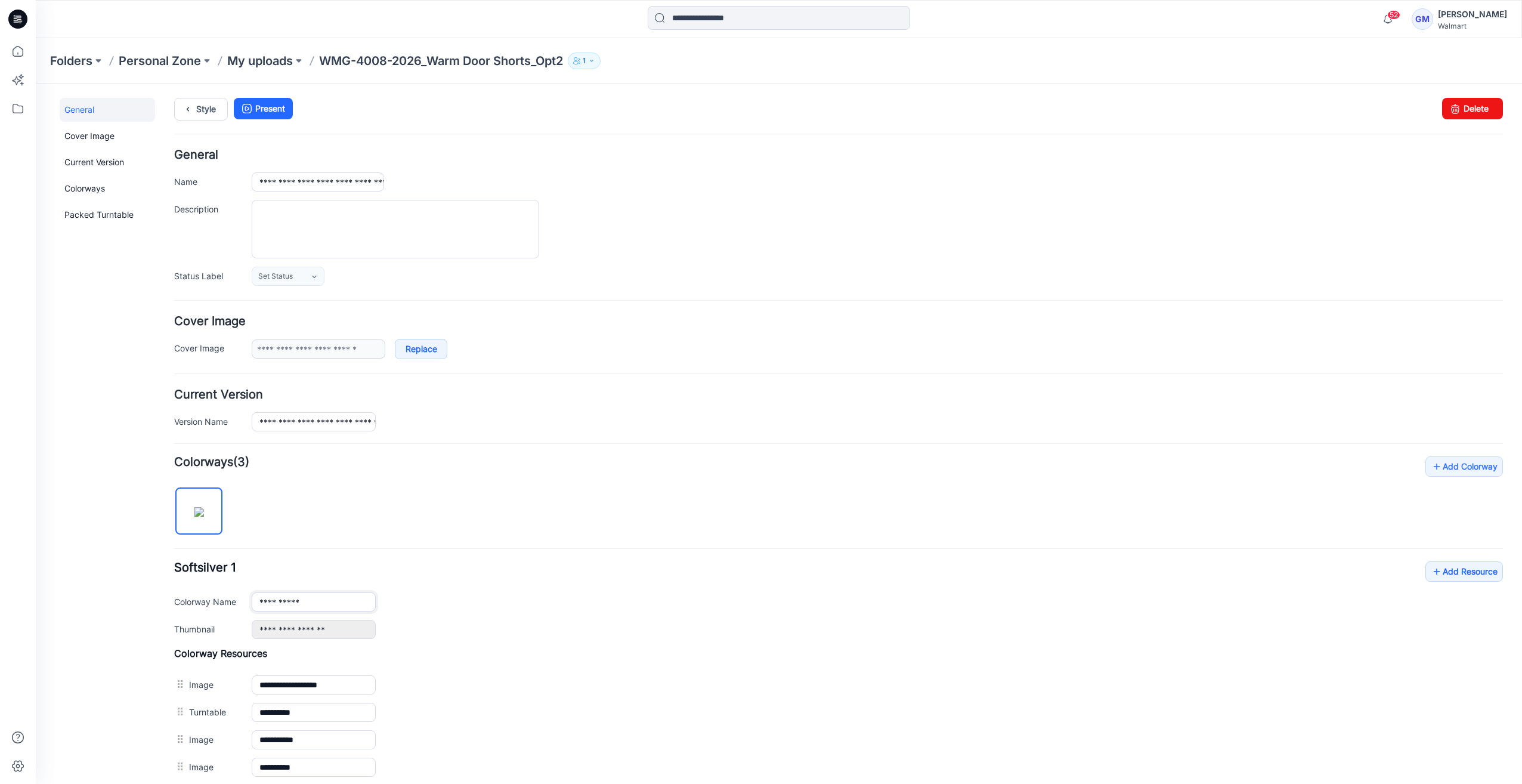
type input "**********"
click at [185, 97] on div "**********" at bounding box center [771, 508] width 1472 height 849
click at [193, 104] on icon at bounding box center [188, 109] width 17 height 21
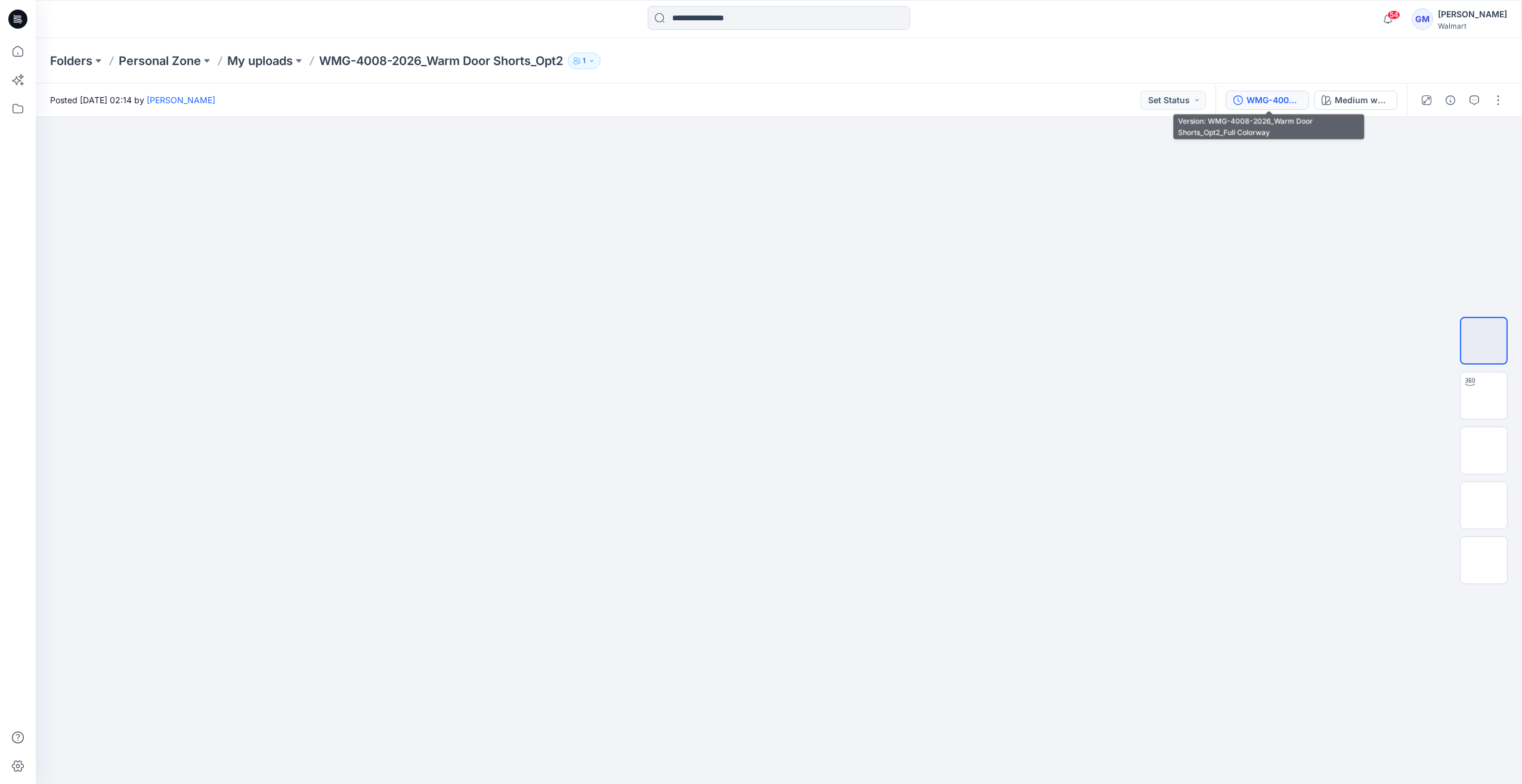
click at [1286, 96] on div "WMG-4008-2026_Warm Door Shorts_Opt2_Full Colorway" at bounding box center [1274, 100] width 55 height 13
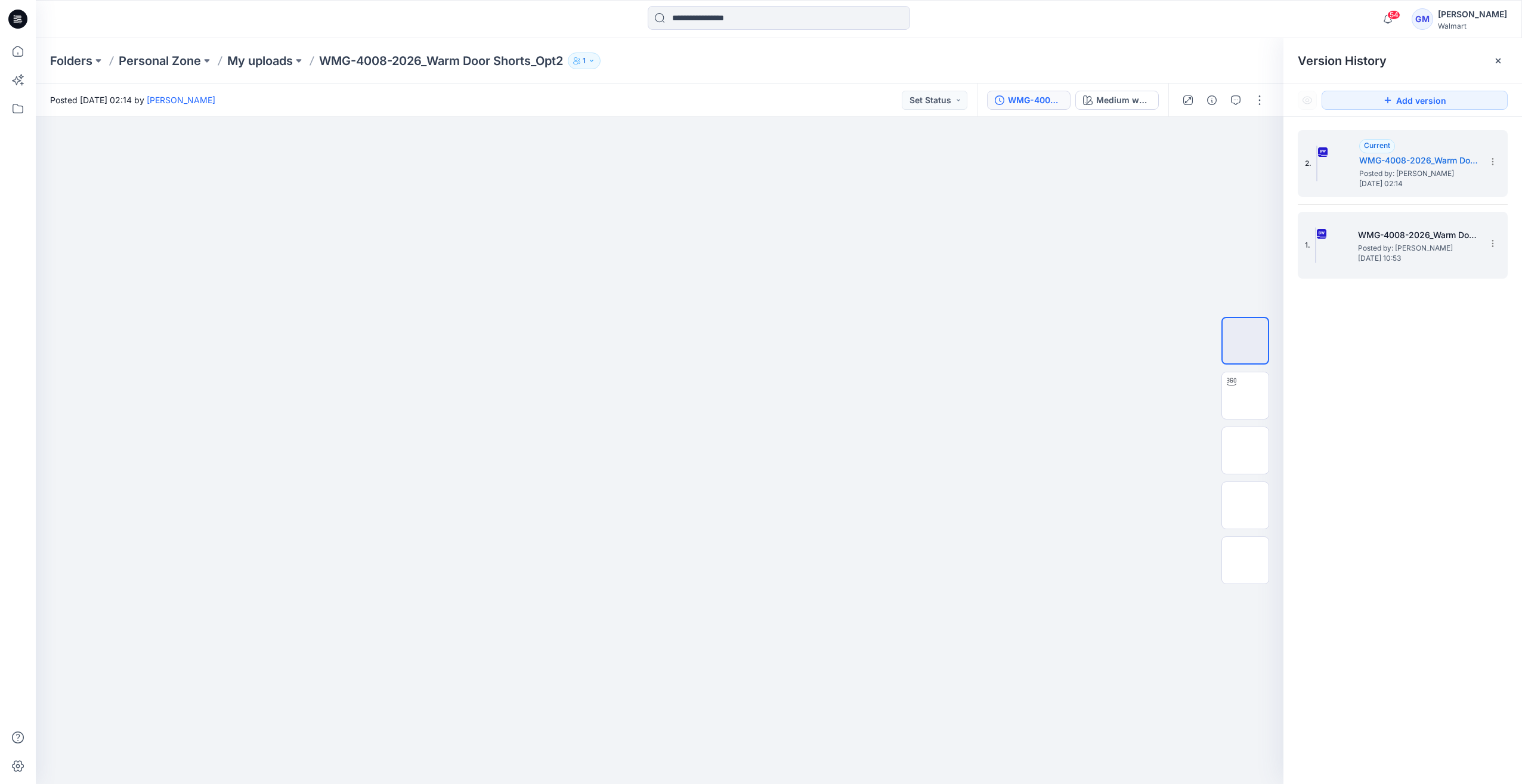
click at [1316, 253] on img at bounding box center [1316, 245] width 1 height 36
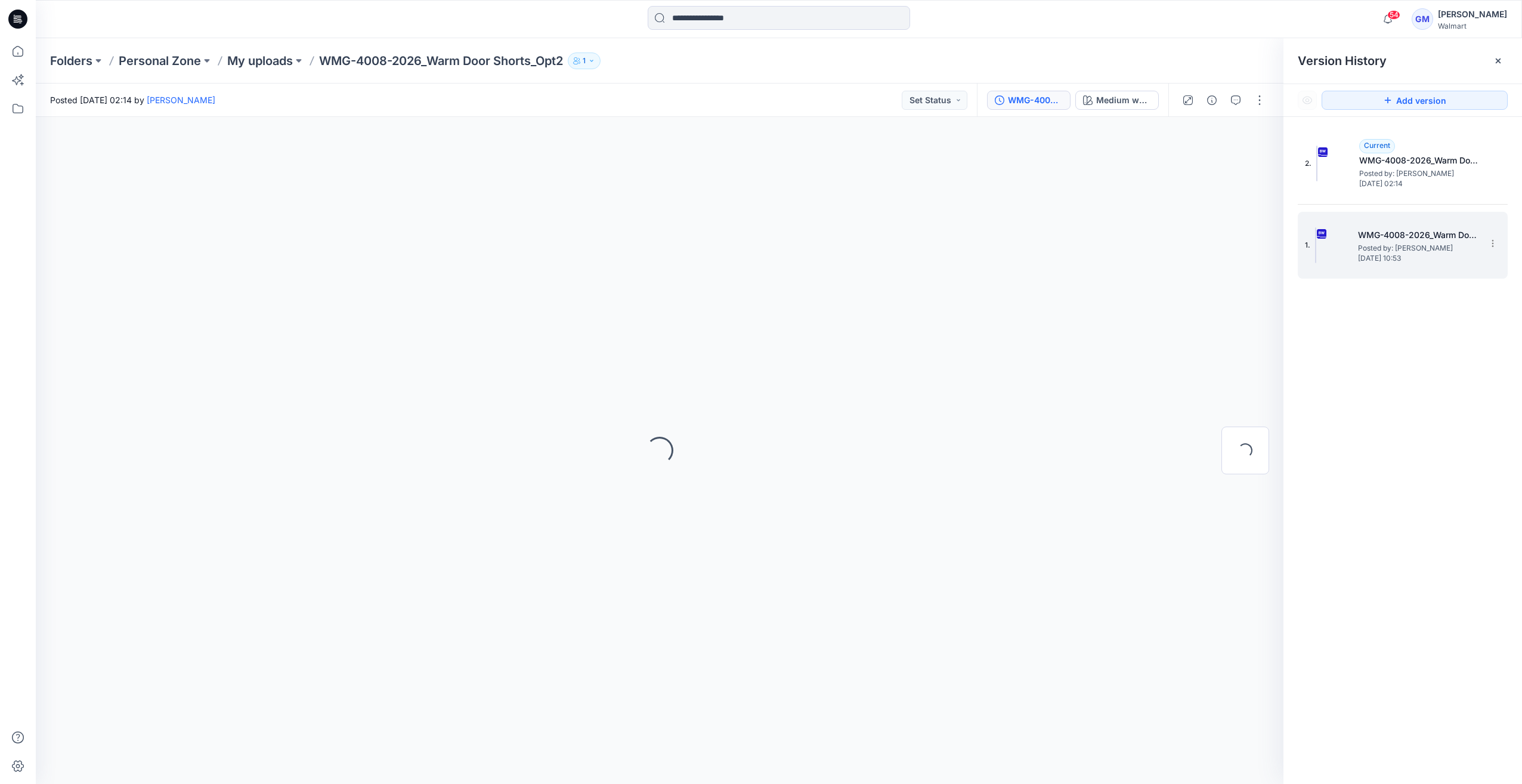
click at [1316, 254] on img at bounding box center [1316, 245] width 1 height 36
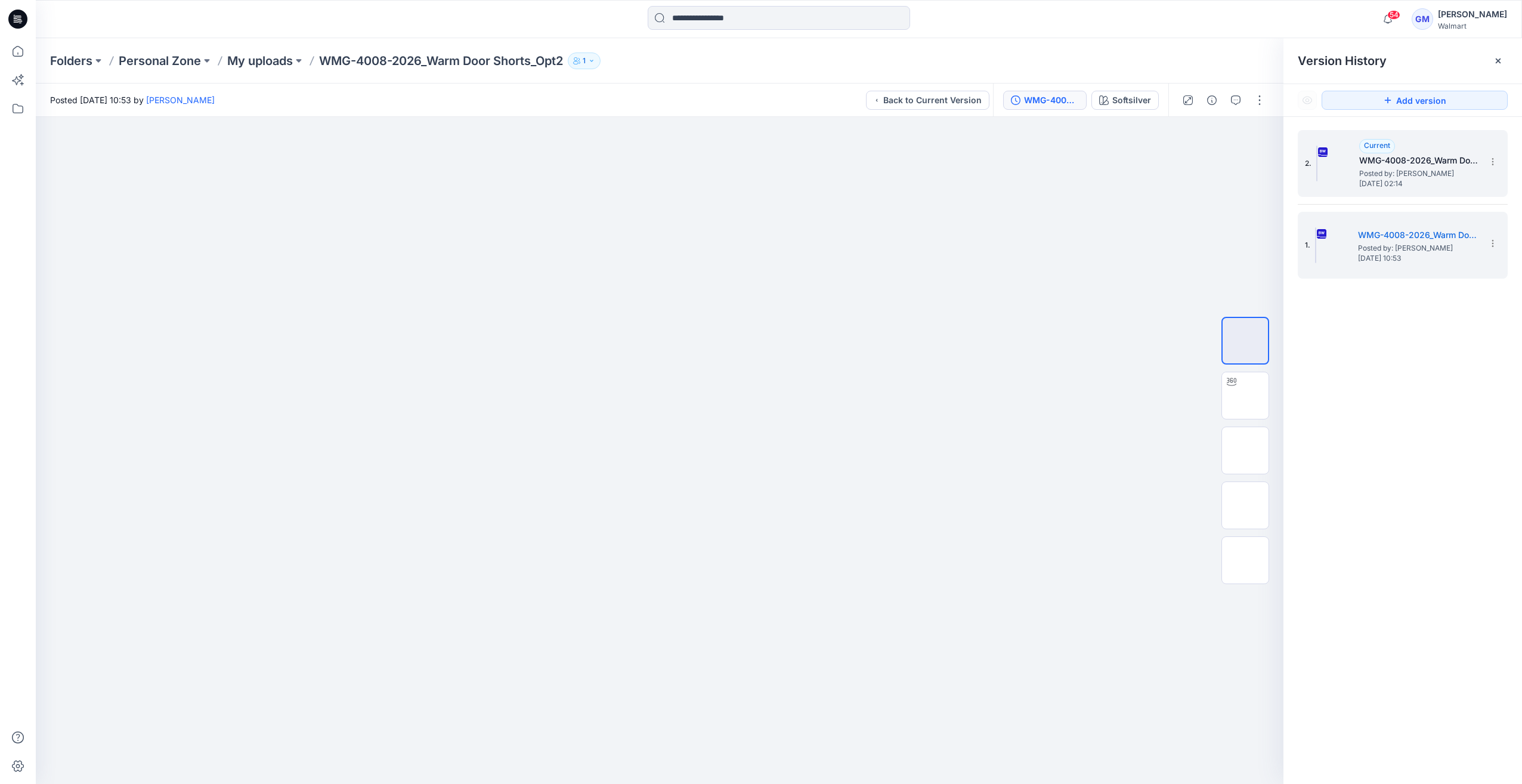
click at [1318, 164] on img at bounding box center [1317, 163] width 1 height 36
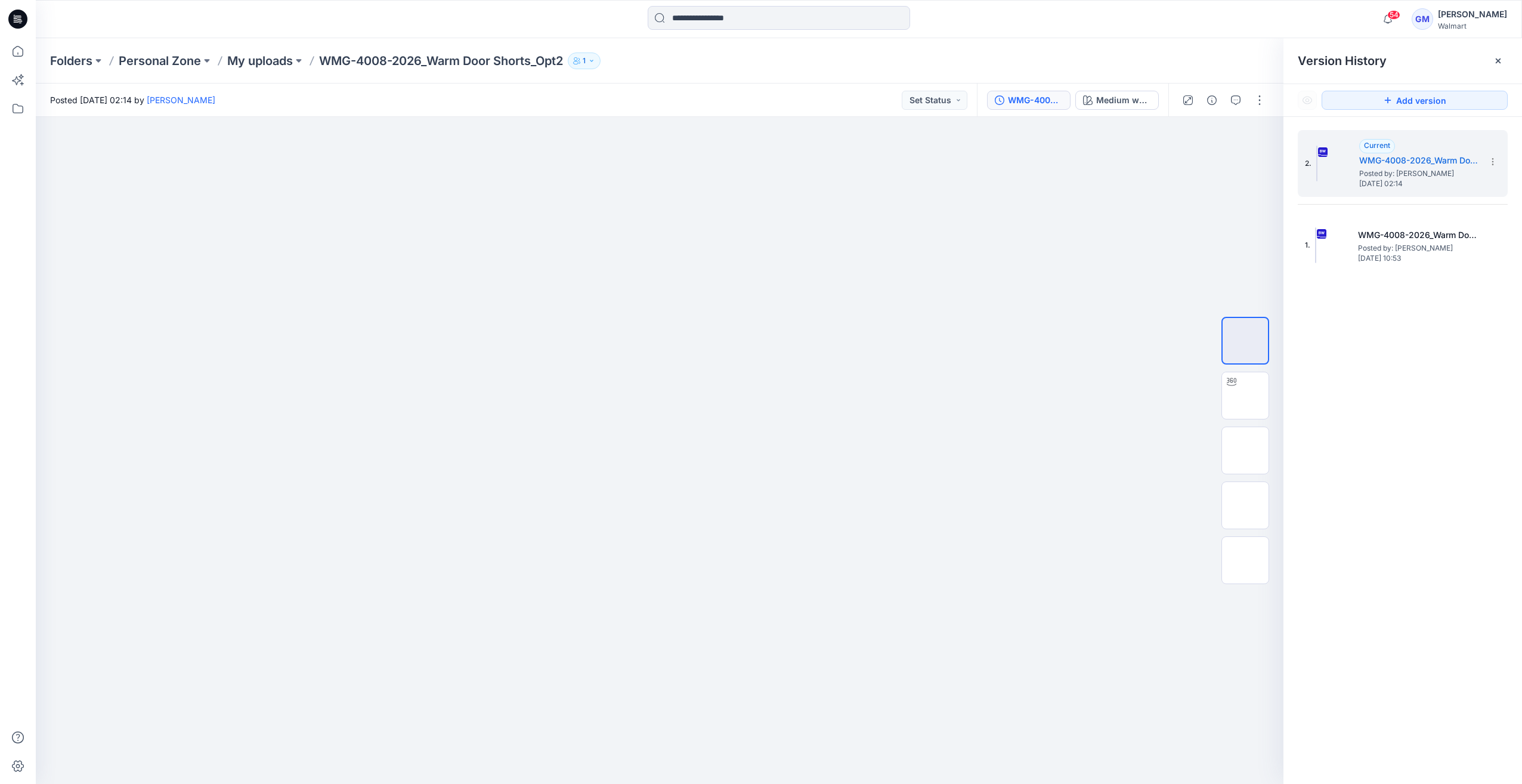
click at [1507, 162] on div "2. Current WMG-4008-2026_Warm Door Shorts_Opt2_Full Colorway Posted by: [PERSON…" at bounding box center [1403, 459] width 238 height 684
click at [1497, 162] on section at bounding box center [1492, 161] width 19 height 19
click at [1396, 261] on span "Delete Version" at bounding box center [1410, 262] width 56 height 15
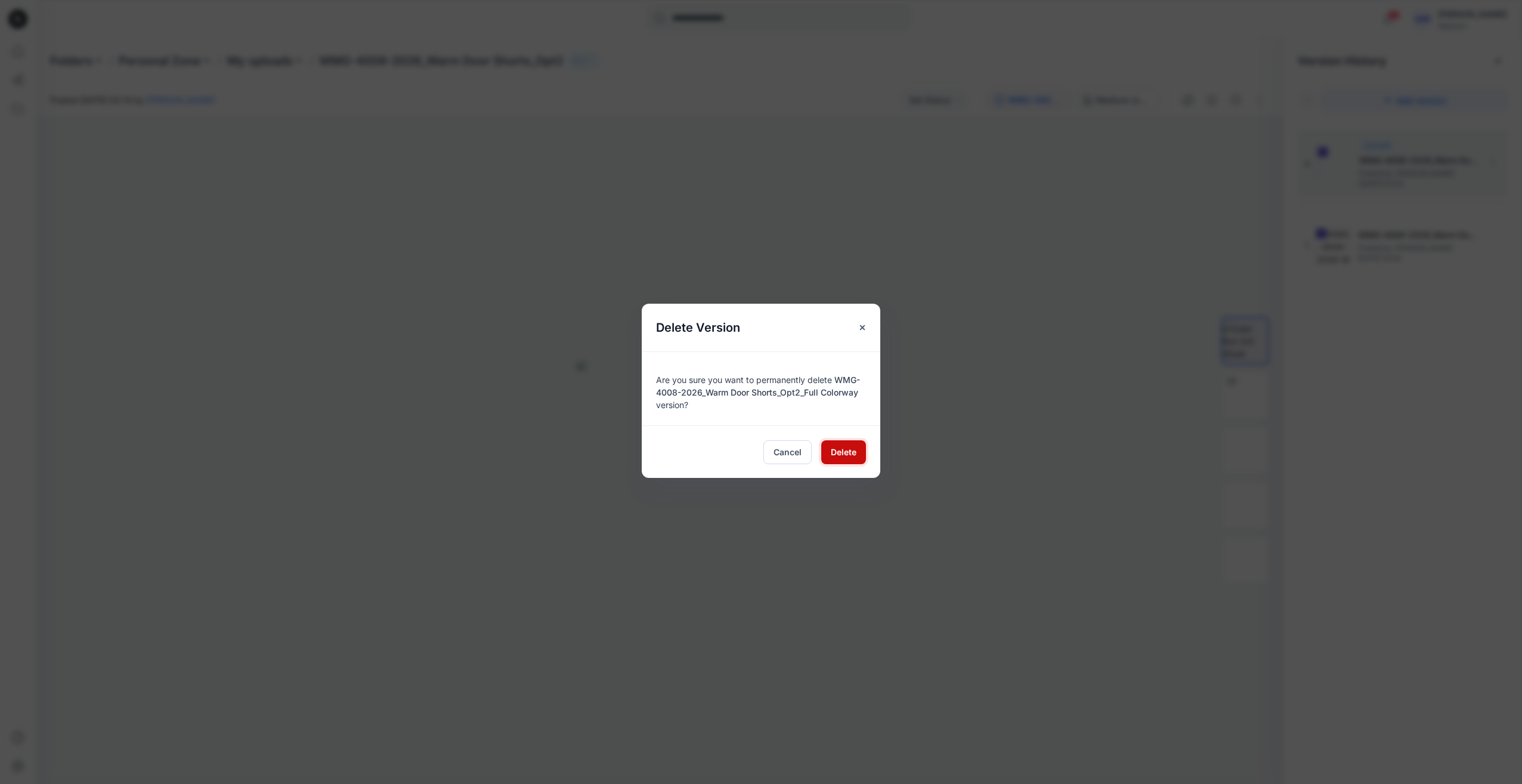
click at [840, 448] on span "Delete" at bounding box center [843, 451] width 25 height 13
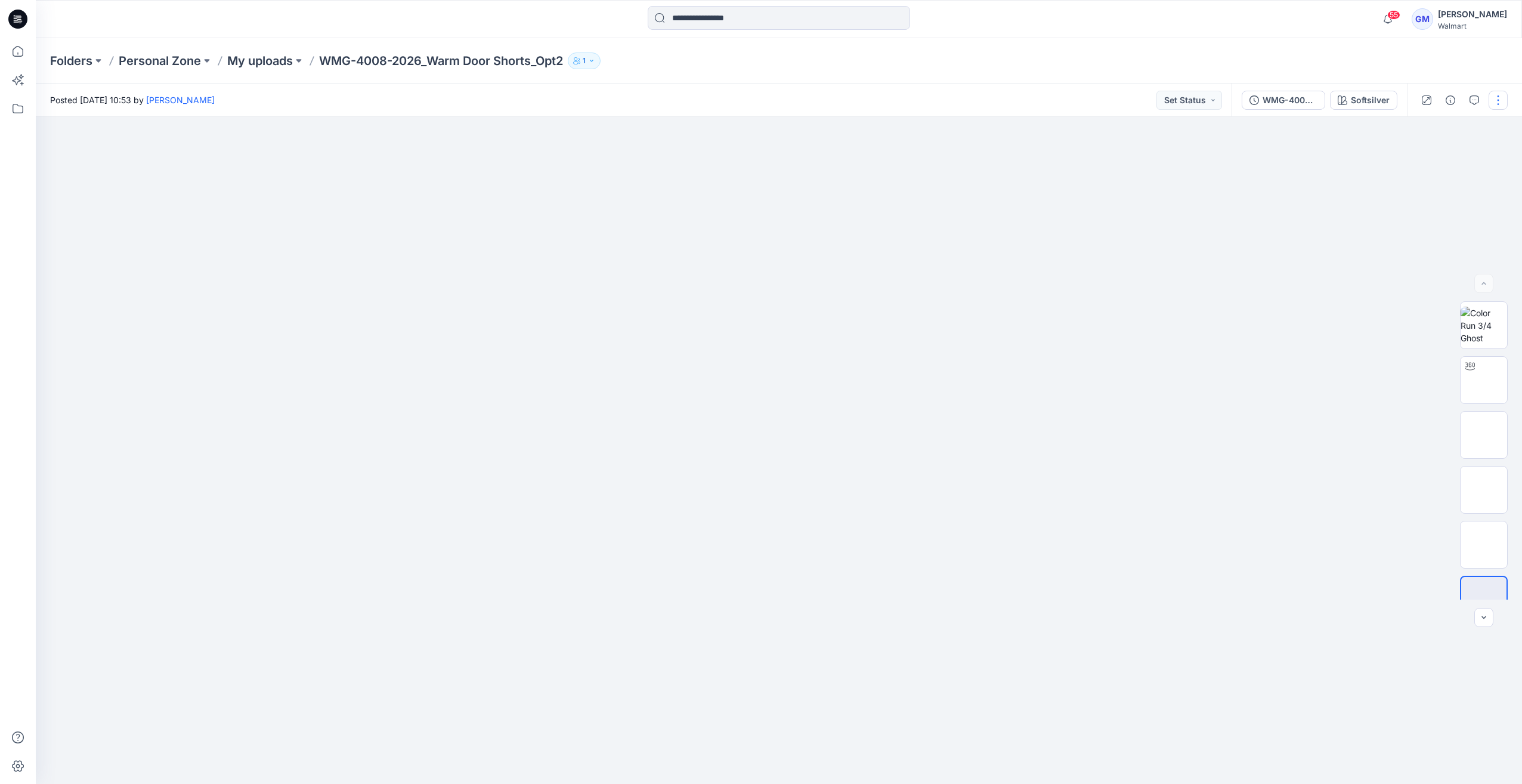
click at [1500, 102] on button "button" at bounding box center [1498, 100] width 19 height 19
click at [1423, 162] on p "Edit" at bounding box center [1422, 161] width 15 height 13
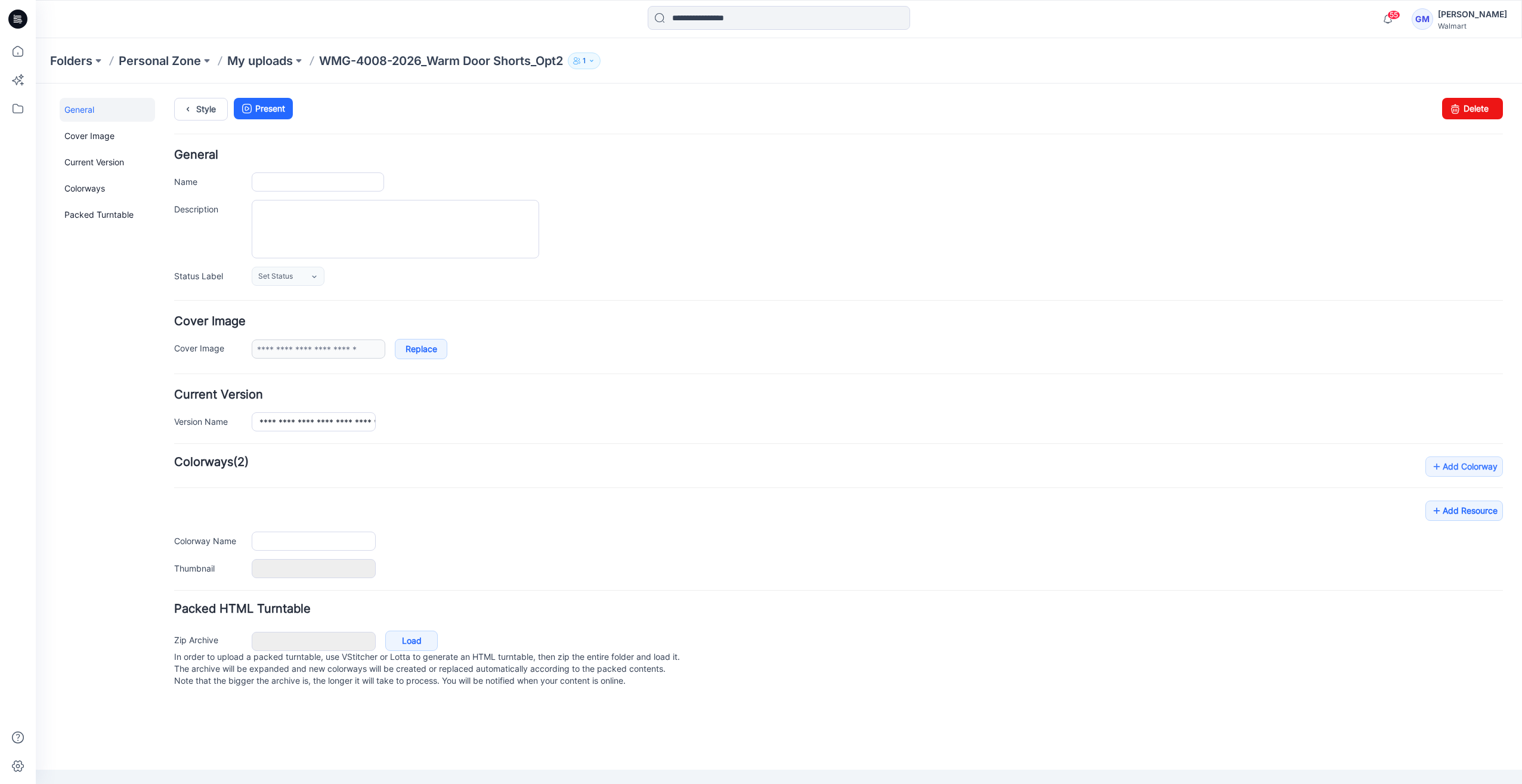
type input "**********"
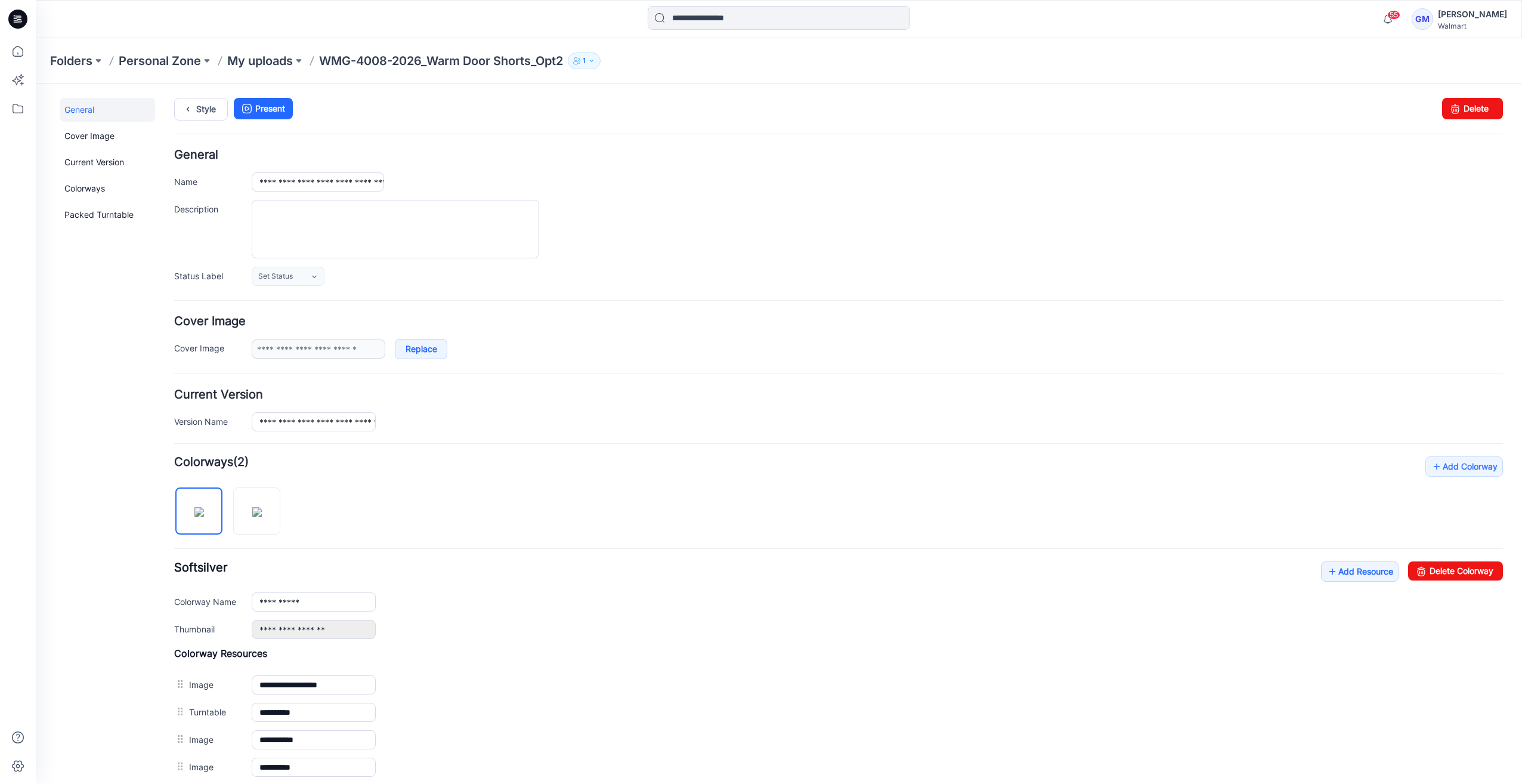
scroll to position [155, 0]
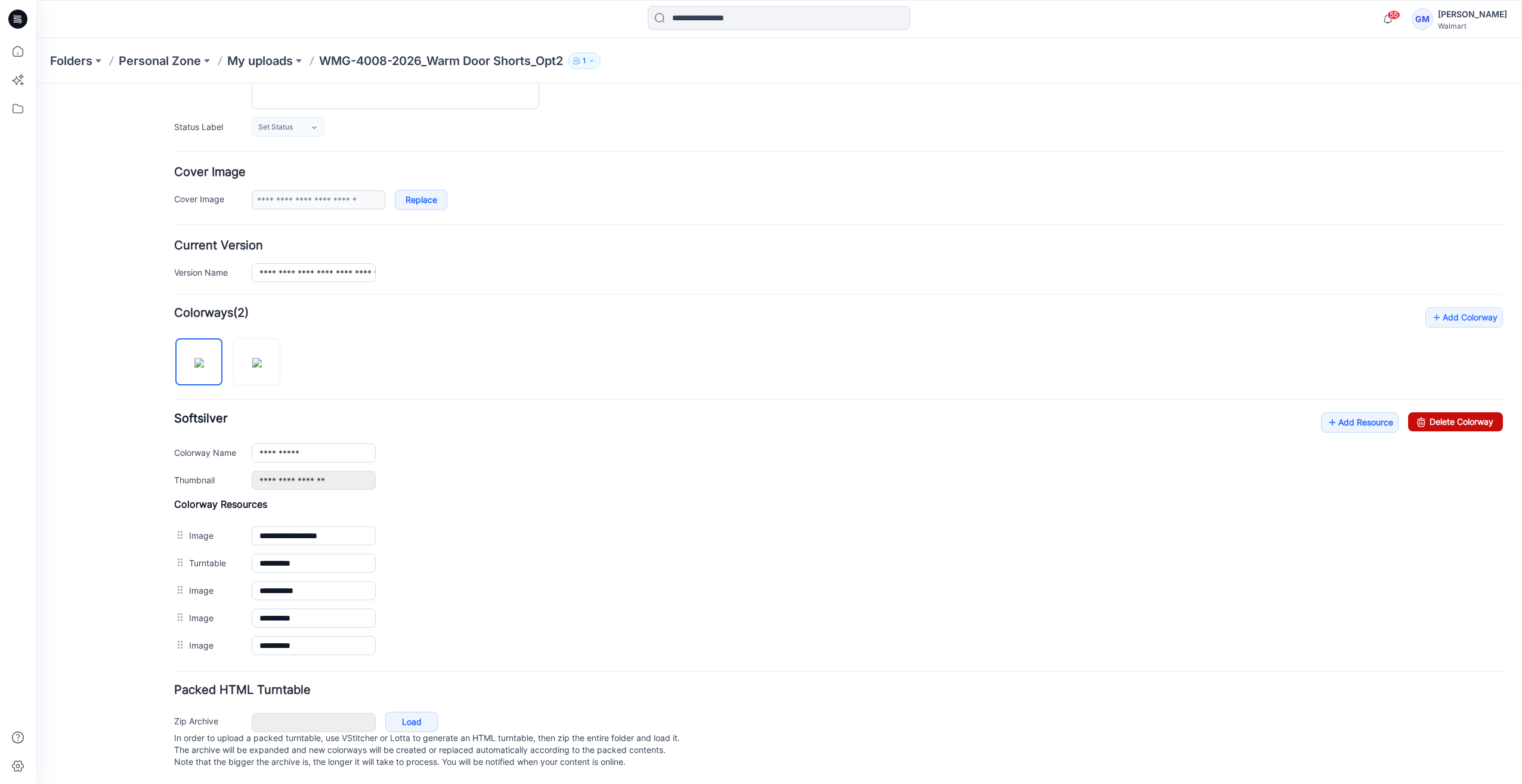
drag, startPoint x: 1446, startPoint y: 410, endPoint x: 859, endPoint y: 136, distance: 647.8
click at [1446, 412] on link "Delete Colorway" at bounding box center [1455, 422] width 95 height 19
click at [324, 443] on input "**********" at bounding box center [313, 453] width 124 height 19
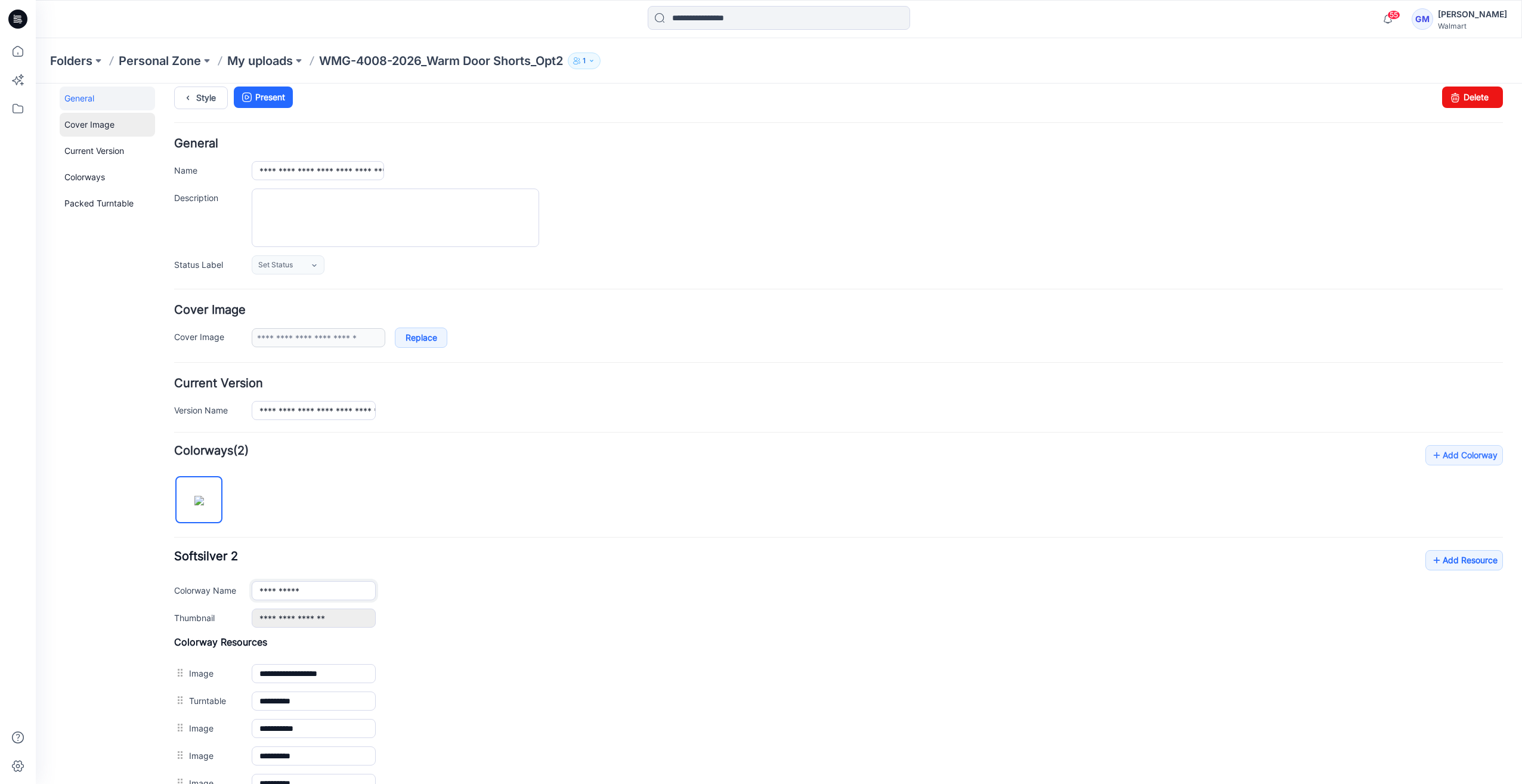
scroll to position [0, 0]
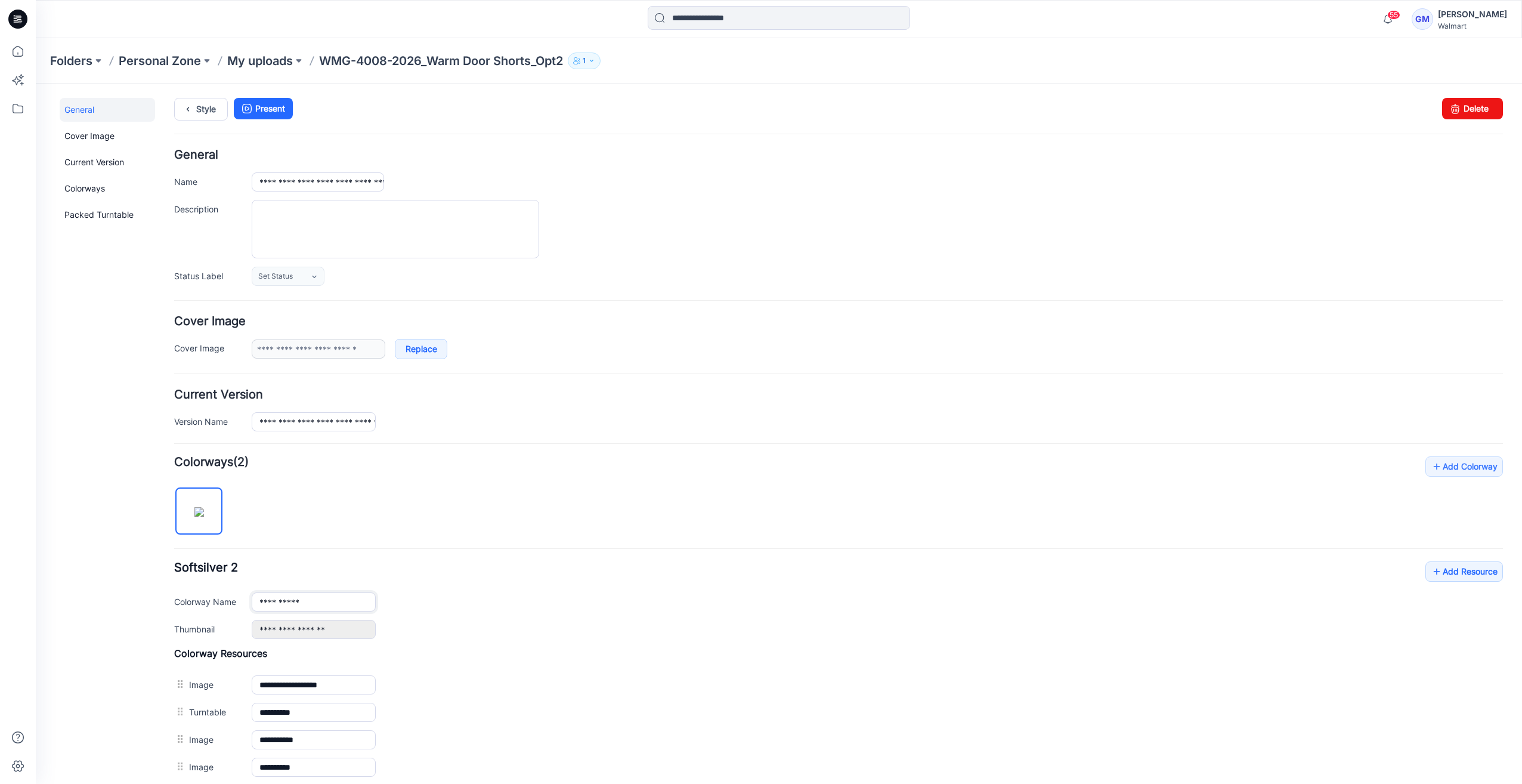
type input "**********"
drag, startPoint x: 200, startPoint y: 96, endPoint x: 201, endPoint y: 111, distance: 15.0
click at [200, 96] on div "**********" at bounding box center [771, 508] width 1472 height 849
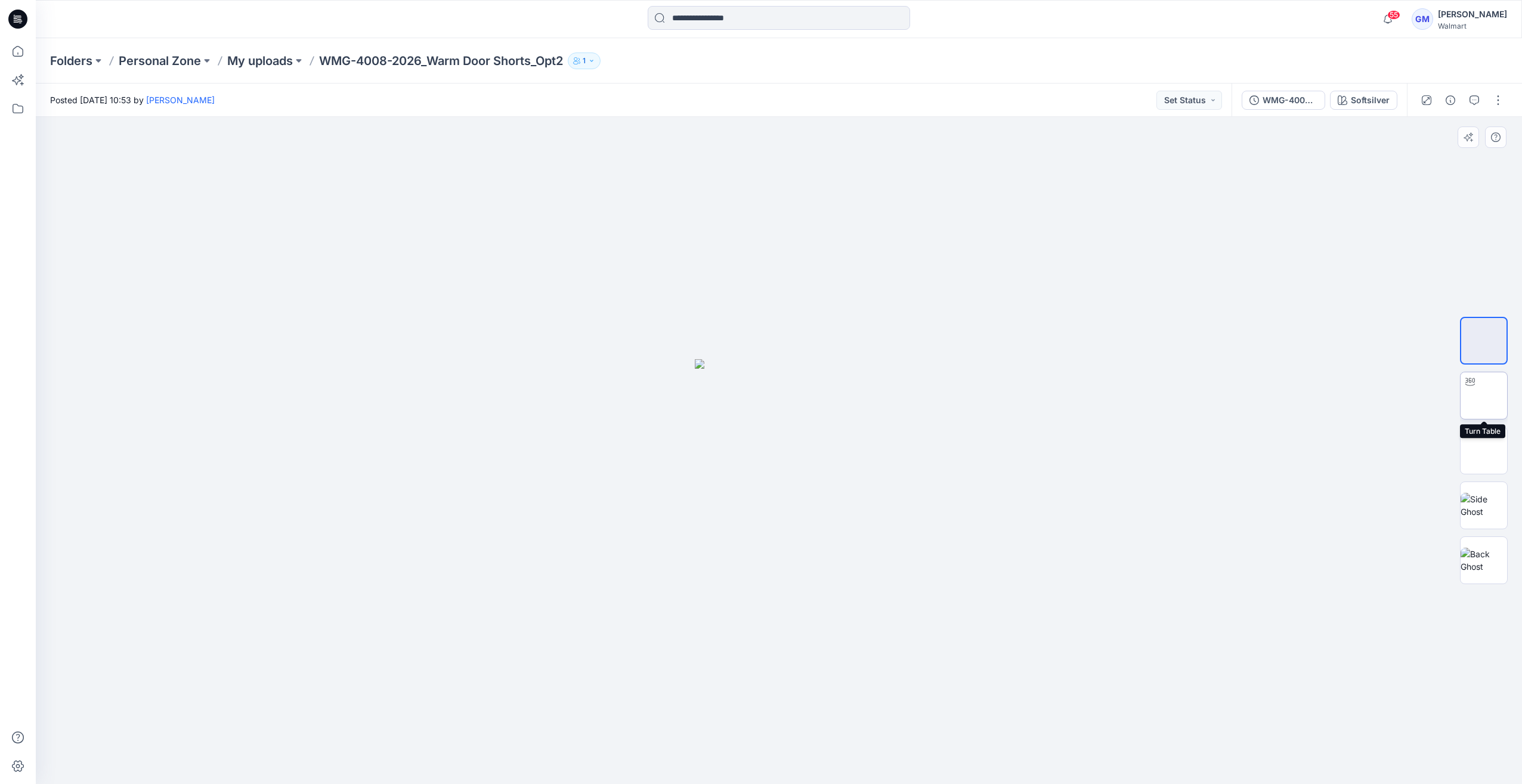
click at [1484, 396] on img at bounding box center [1484, 396] width 0 height 0
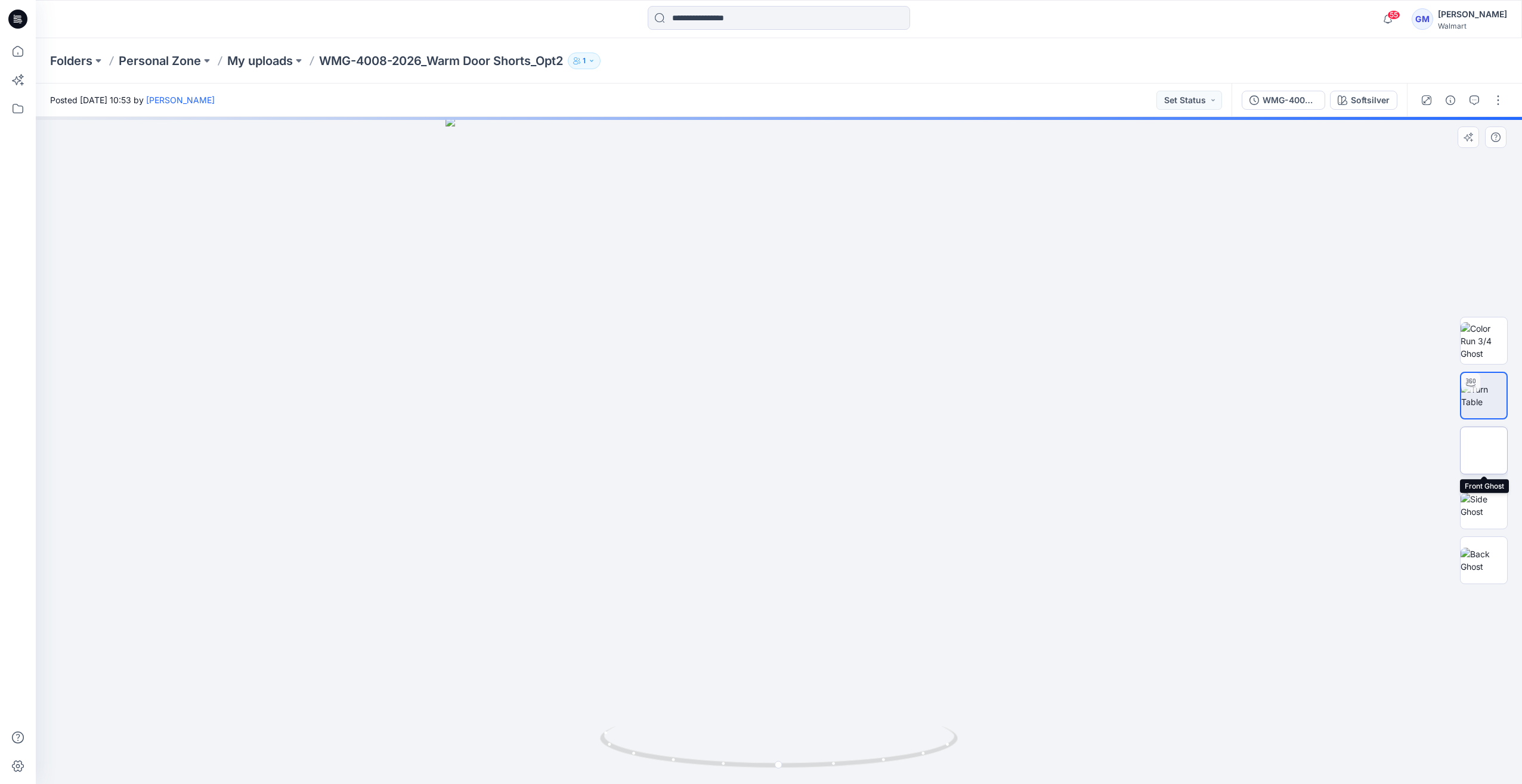
click at [1484, 450] on img at bounding box center [1484, 450] width 0 height 0
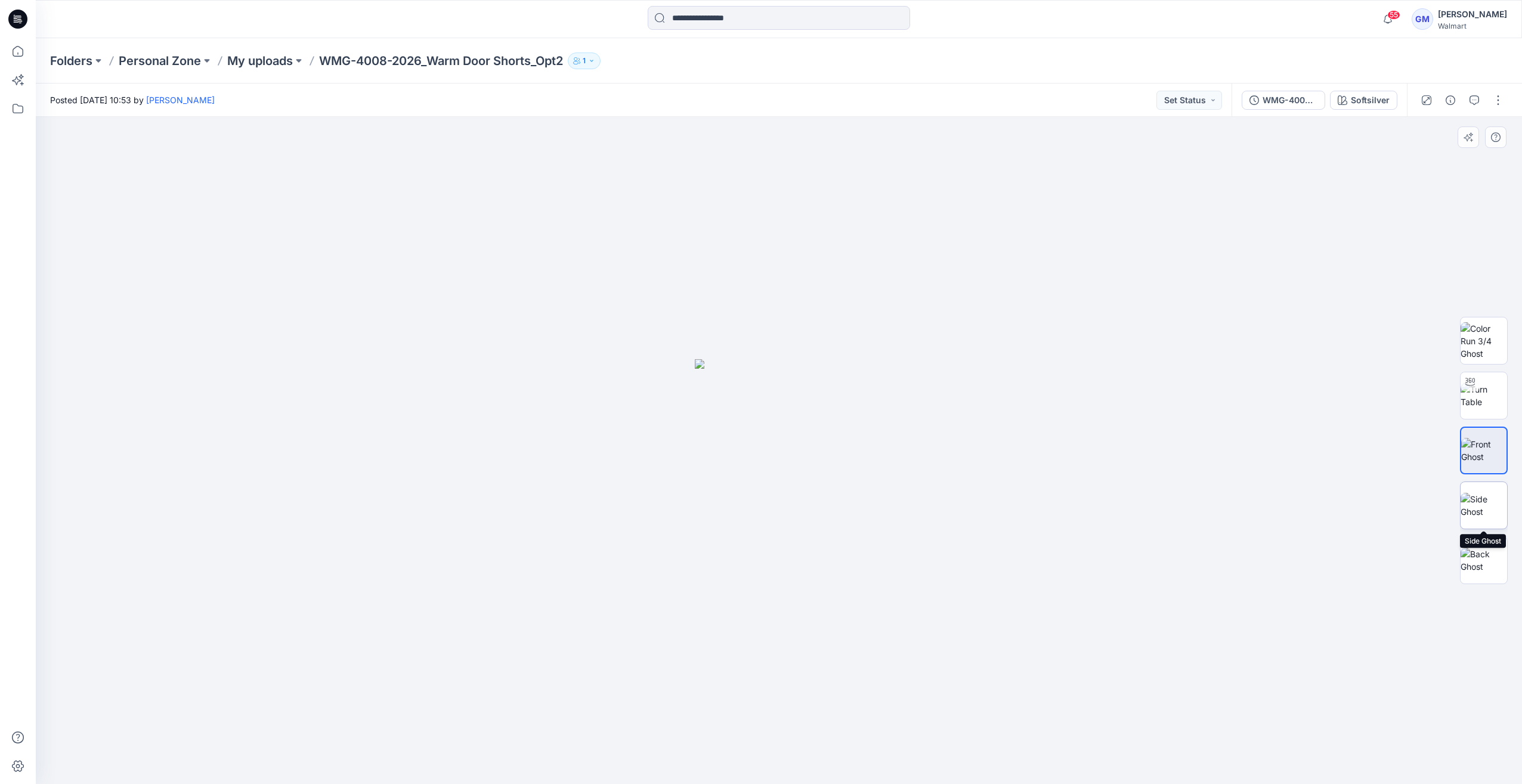
click at [1476, 492] on img at bounding box center [1484, 505] width 47 height 25
click at [1485, 547] on img at bounding box center [1484, 560] width 47 height 25
click at [1488, 423] on img at bounding box center [1484, 422] width 47 height 25
click at [1476, 486] on img at bounding box center [1484, 477] width 47 height 25
click at [1487, 528] on img at bounding box center [1484, 532] width 47 height 25
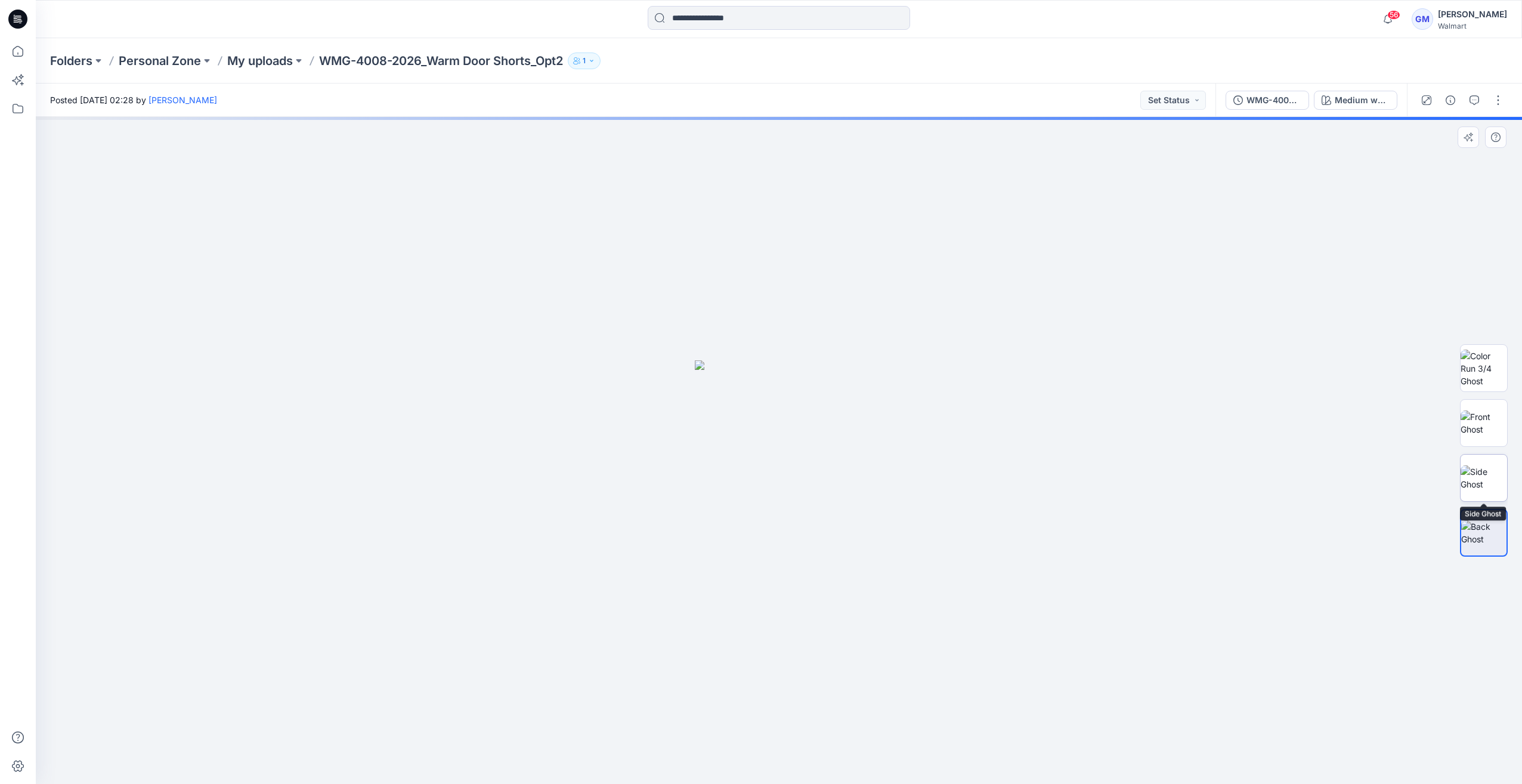
click at [1485, 473] on img at bounding box center [1484, 477] width 47 height 25
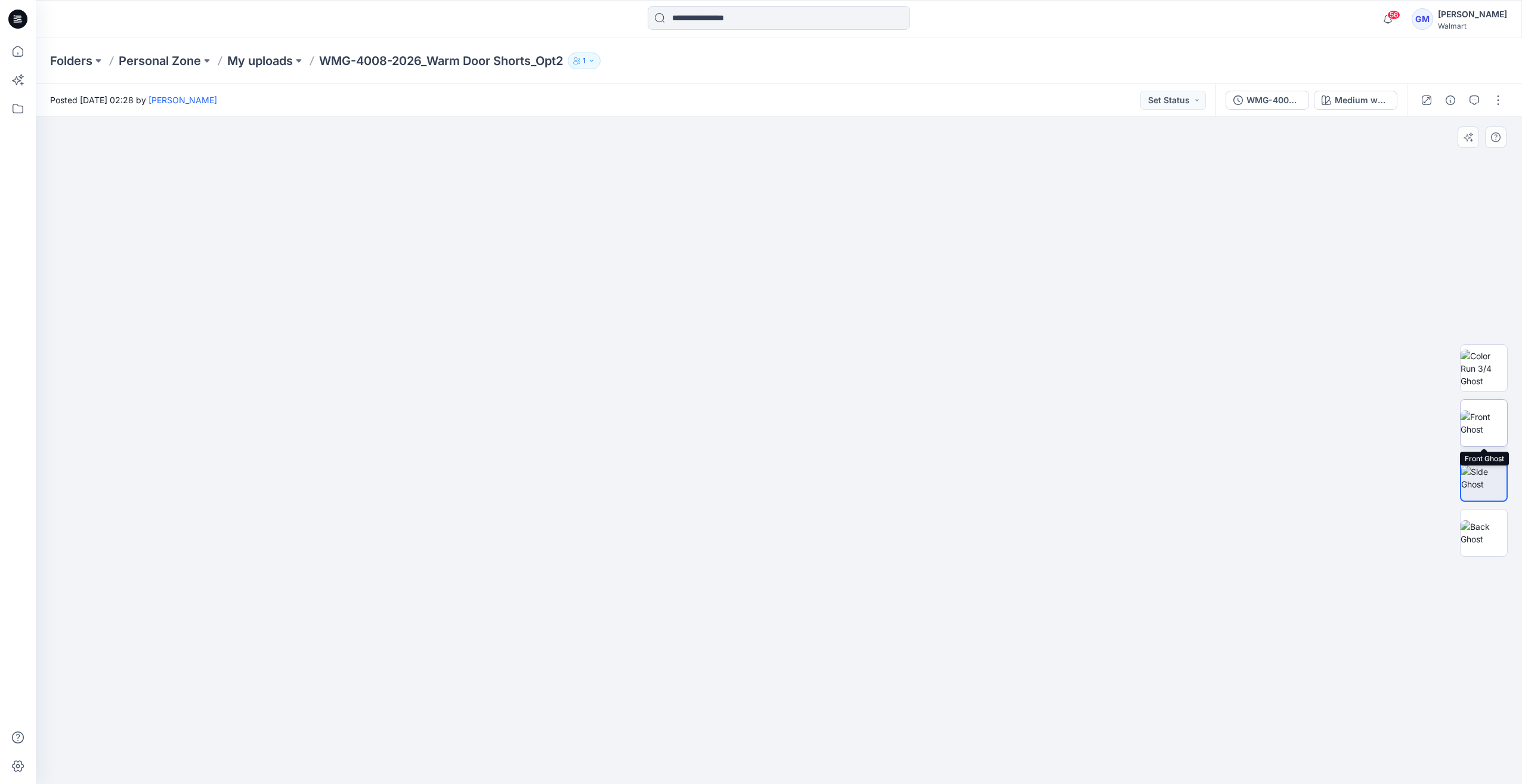
click at [1470, 431] on img at bounding box center [1484, 422] width 47 height 25
click at [1373, 103] on div "Medium wash" at bounding box center [1362, 100] width 55 height 13
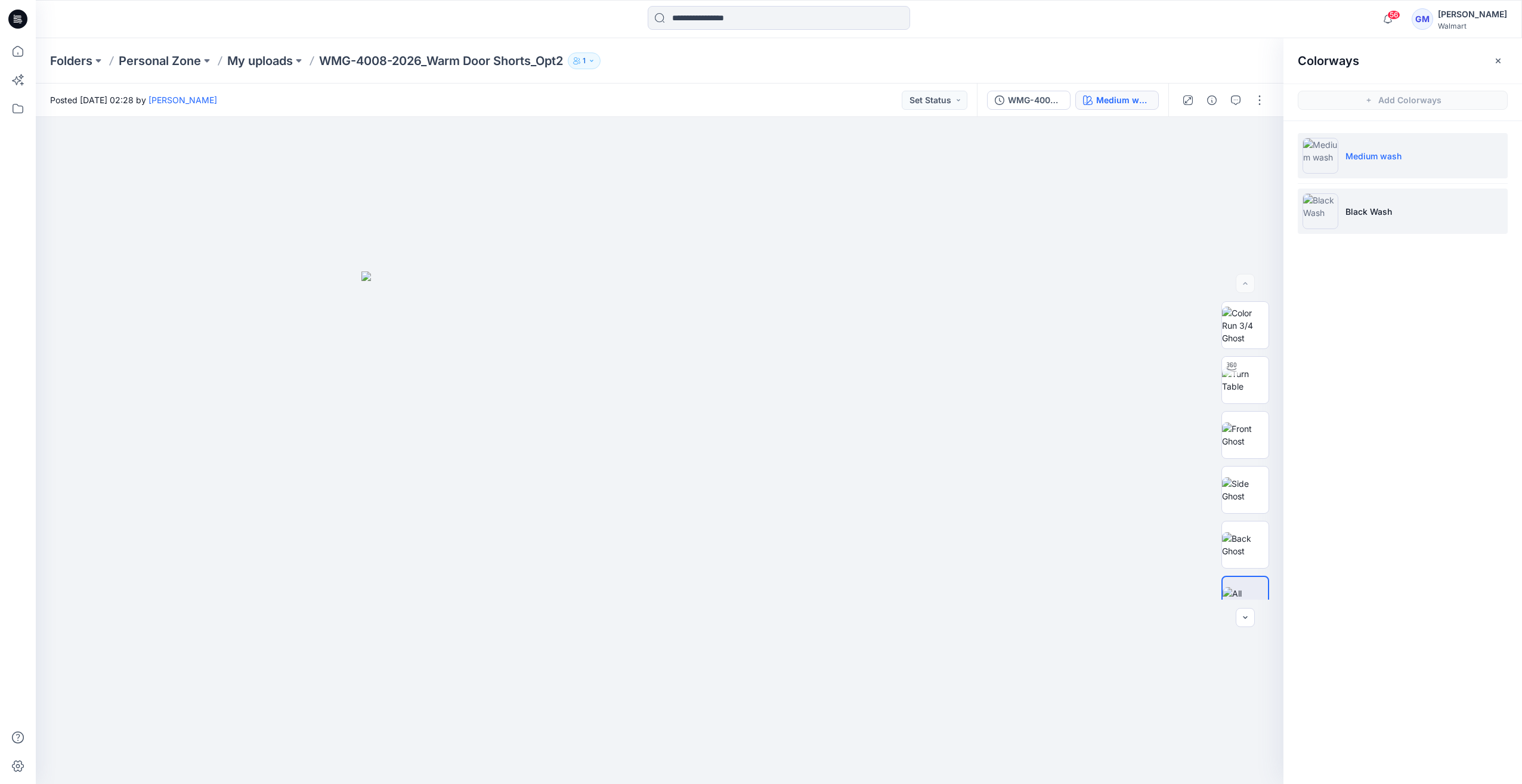
click at [1307, 207] on img at bounding box center [1320, 211] width 36 height 36
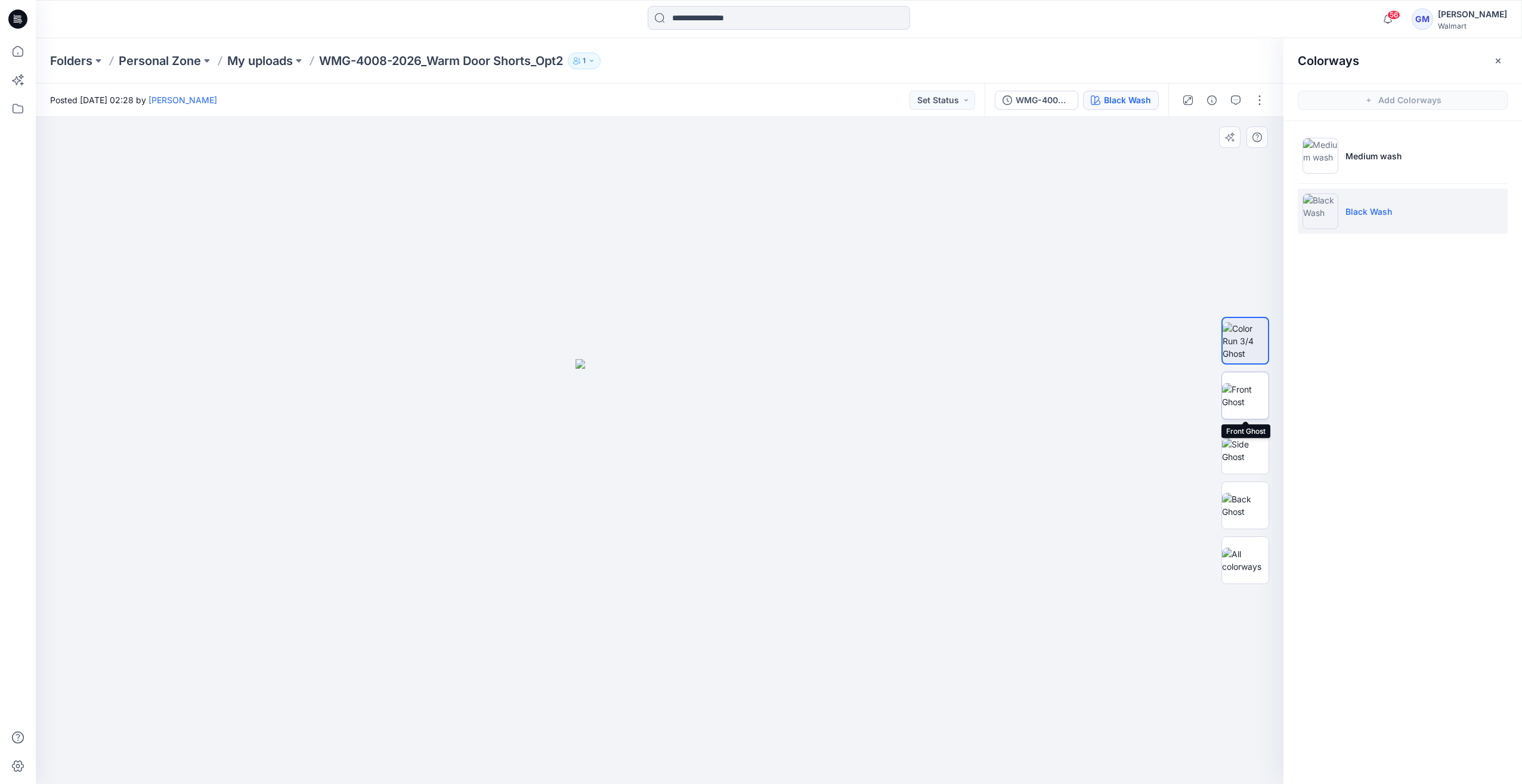
click at [1267, 397] on img at bounding box center [1245, 395] width 47 height 25
drag, startPoint x: 1262, startPoint y: 442, endPoint x: 1261, endPoint y: 462, distance: 20.0
click at [1262, 442] on img at bounding box center [1245, 450] width 47 height 25
click at [1248, 498] on img at bounding box center [1245, 505] width 47 height 25
click at [1239, 556] on img at bounding box center [1245, 560] width 47 height 25
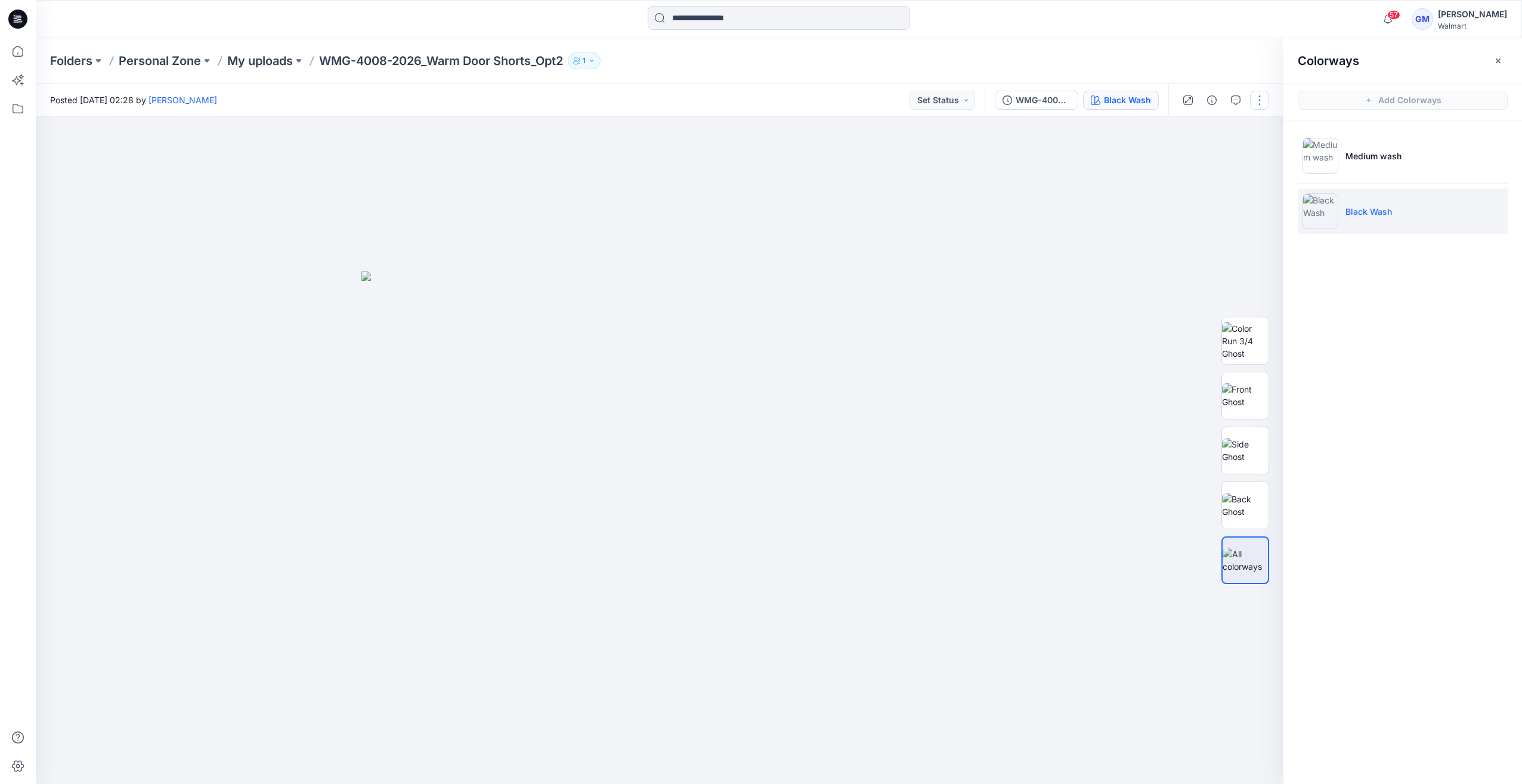
click at [1264, 100] on button "button" at bounding box center [1260, 100] width 19 height 19
click at [1184, 158] on p "Edit" at bounding box center [1183, 161] width 15 height 13
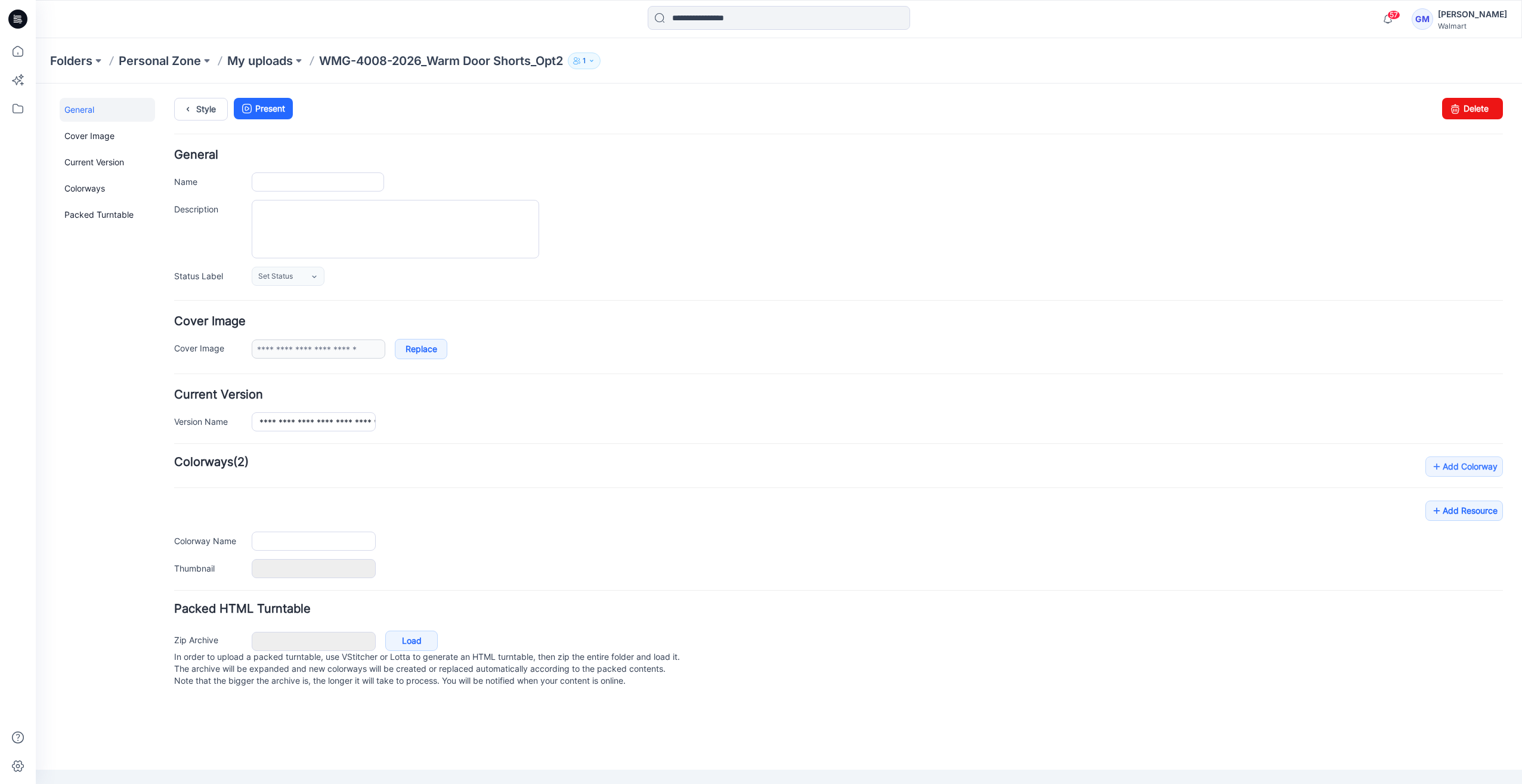
type input "**********"
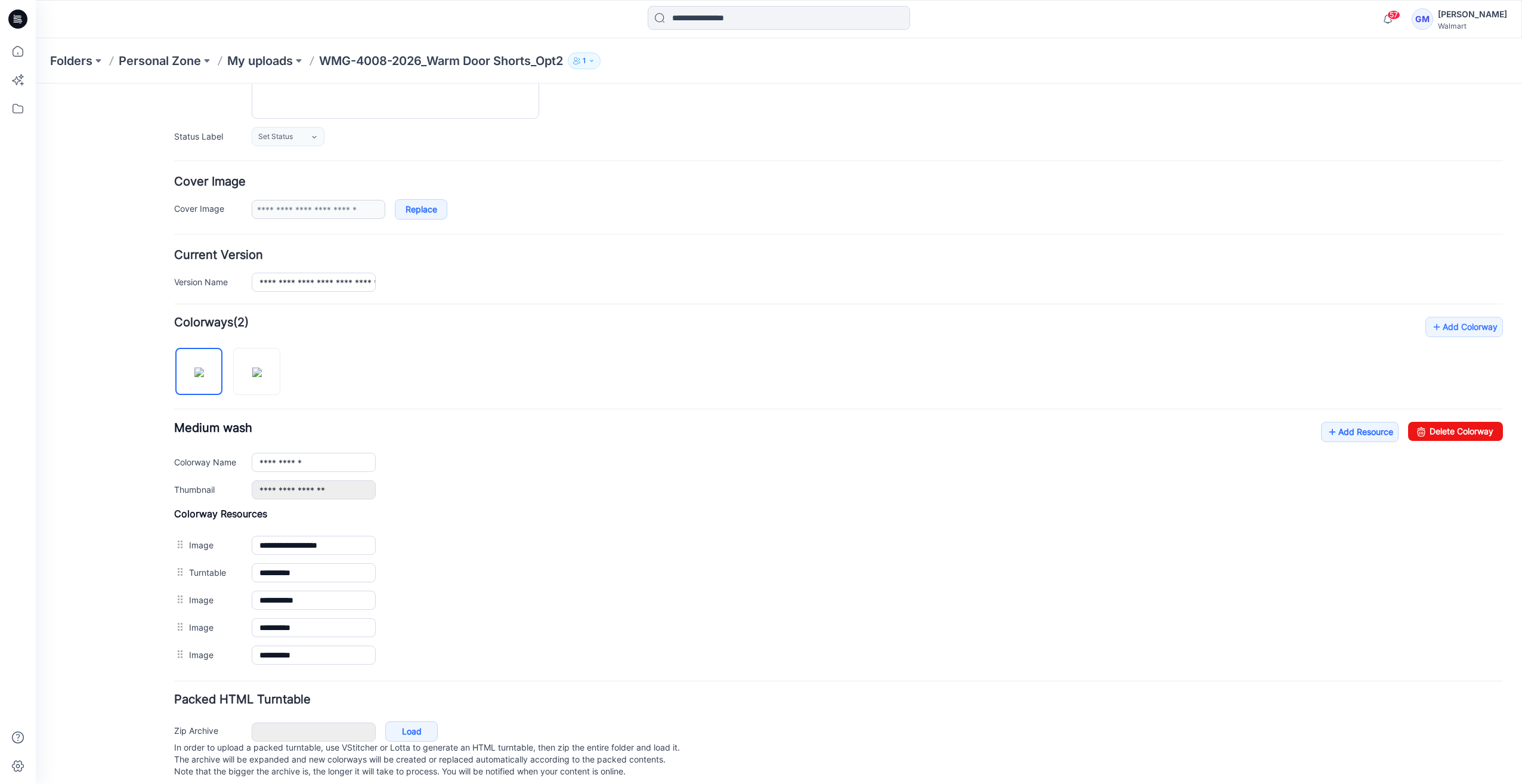
scroll to position [155, 0]
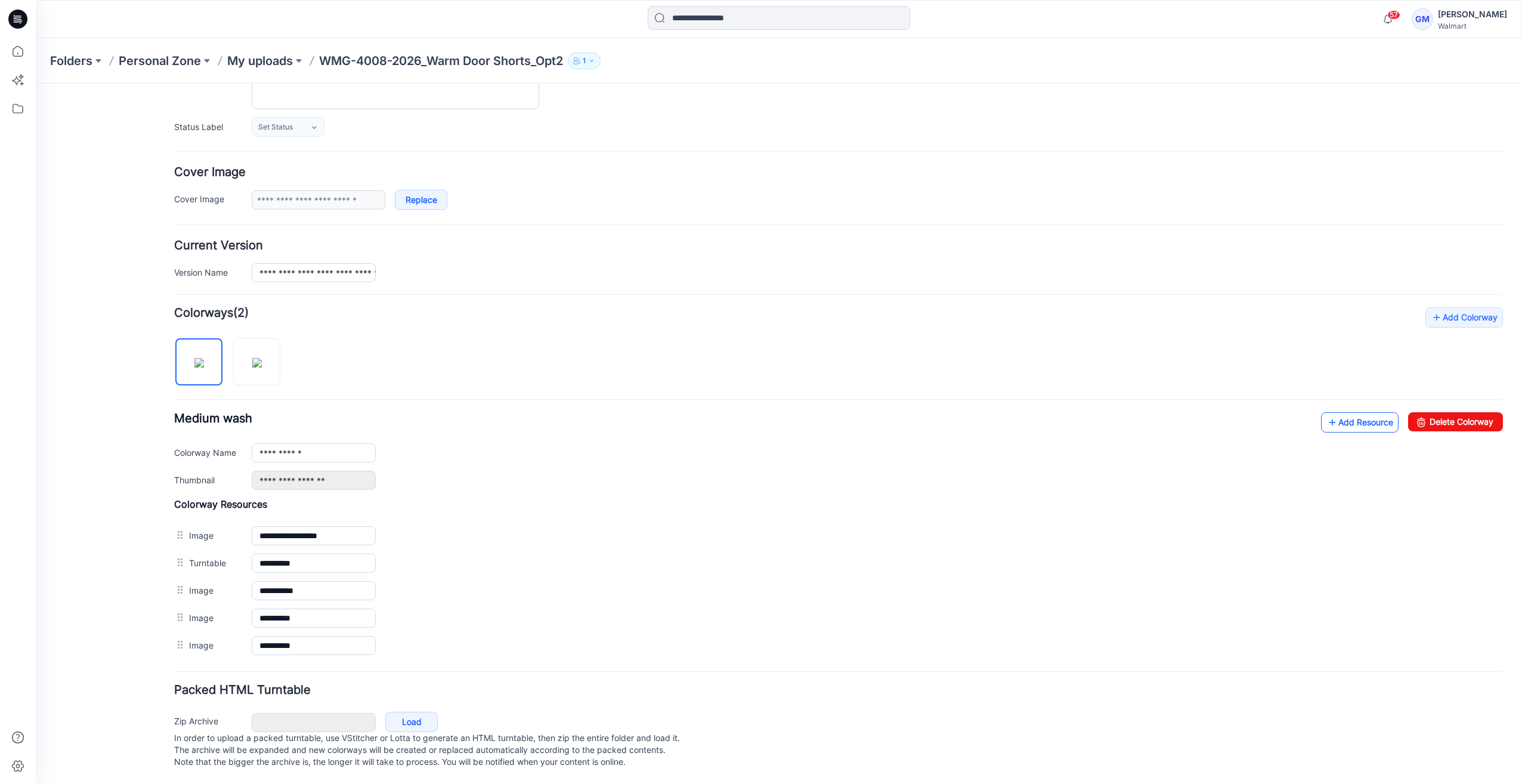
click at [1365, 412] on link "Add Resource" at bounding box center [1360, 422] width 77 height 21
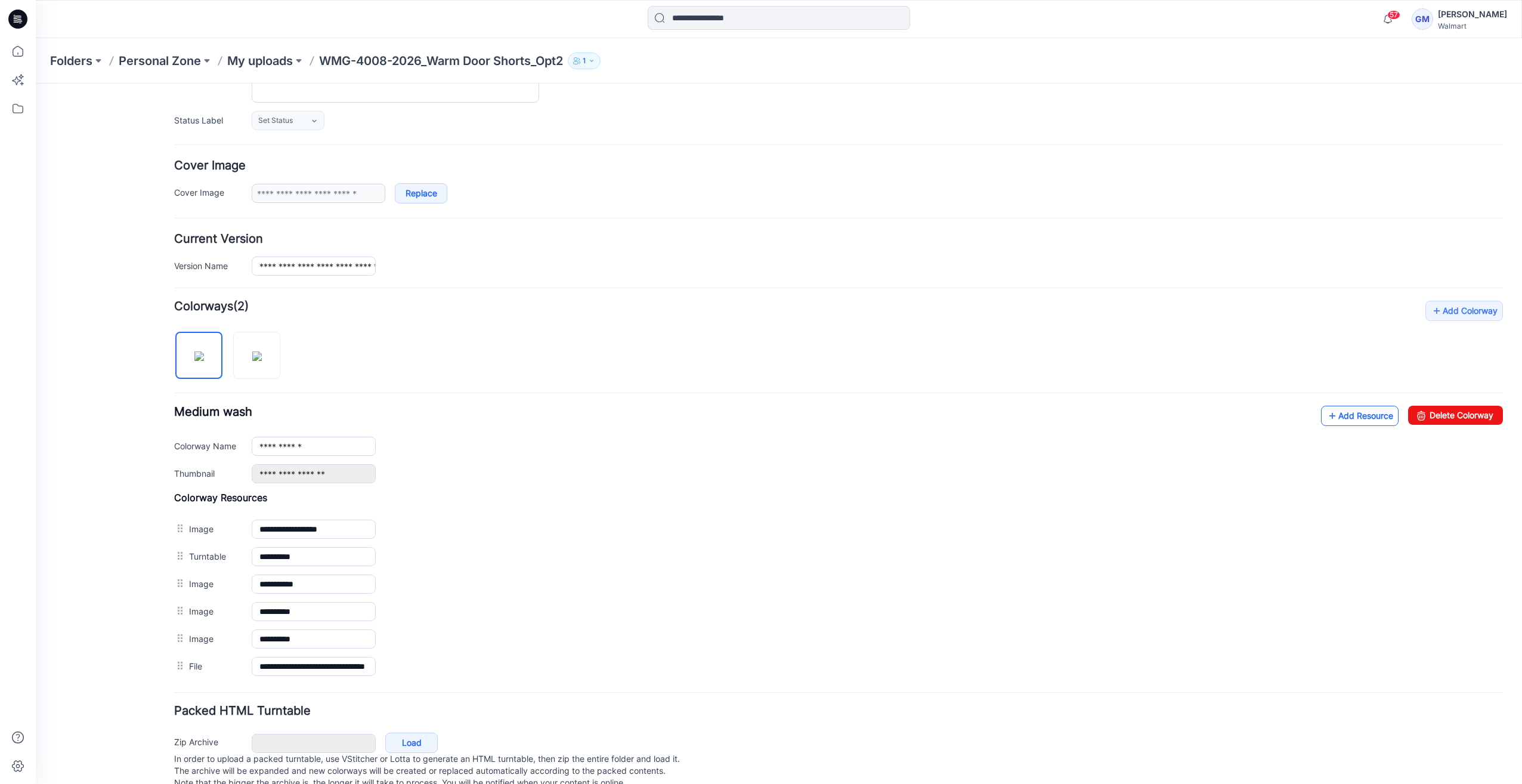
click at [1336, 419] on link "Add Resource" at bounding box center [1360, 416] width 77 height 21
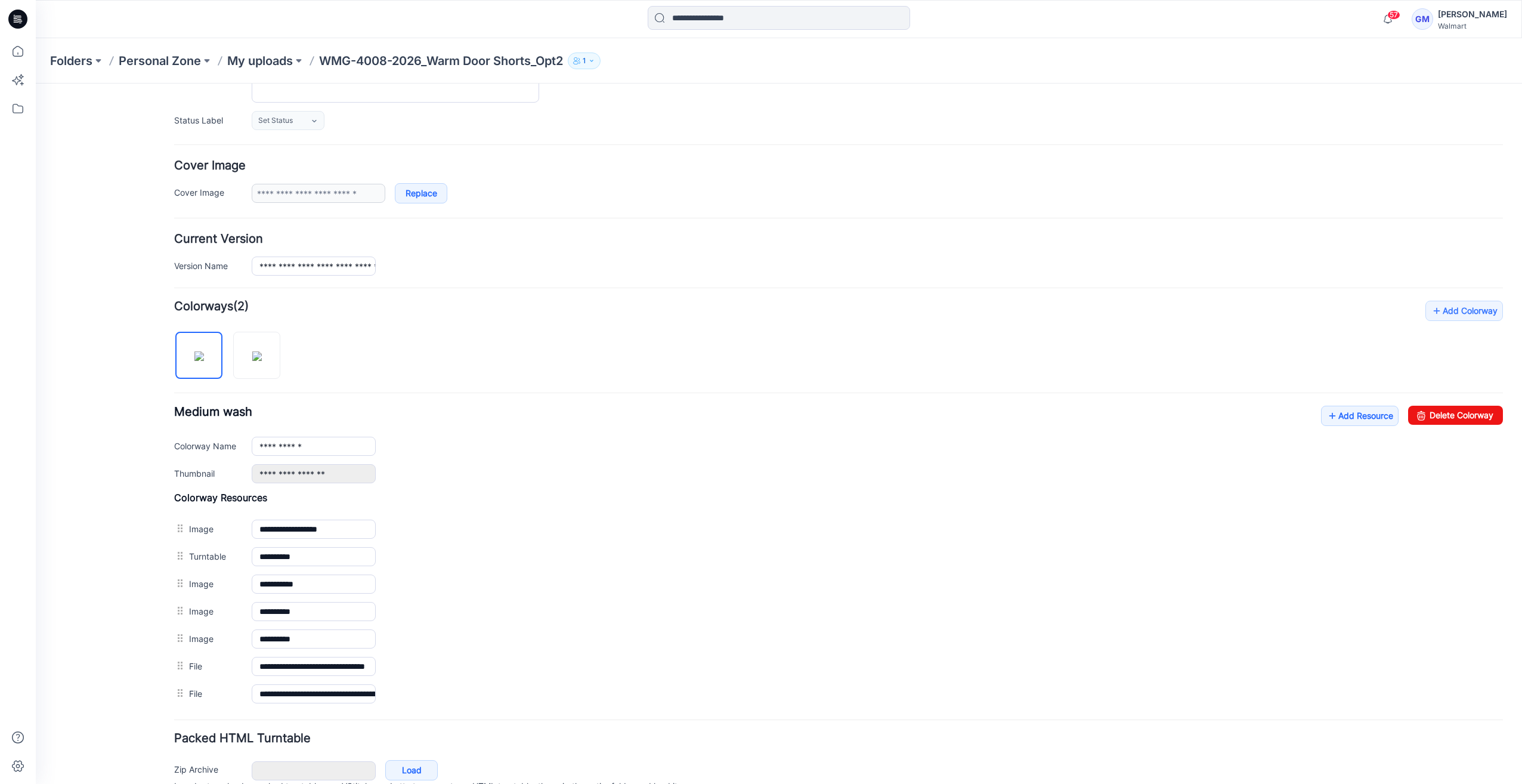
click at [36, 83] on div "Add to all colorways" at bounding box center [36, 83] width 0 height 0
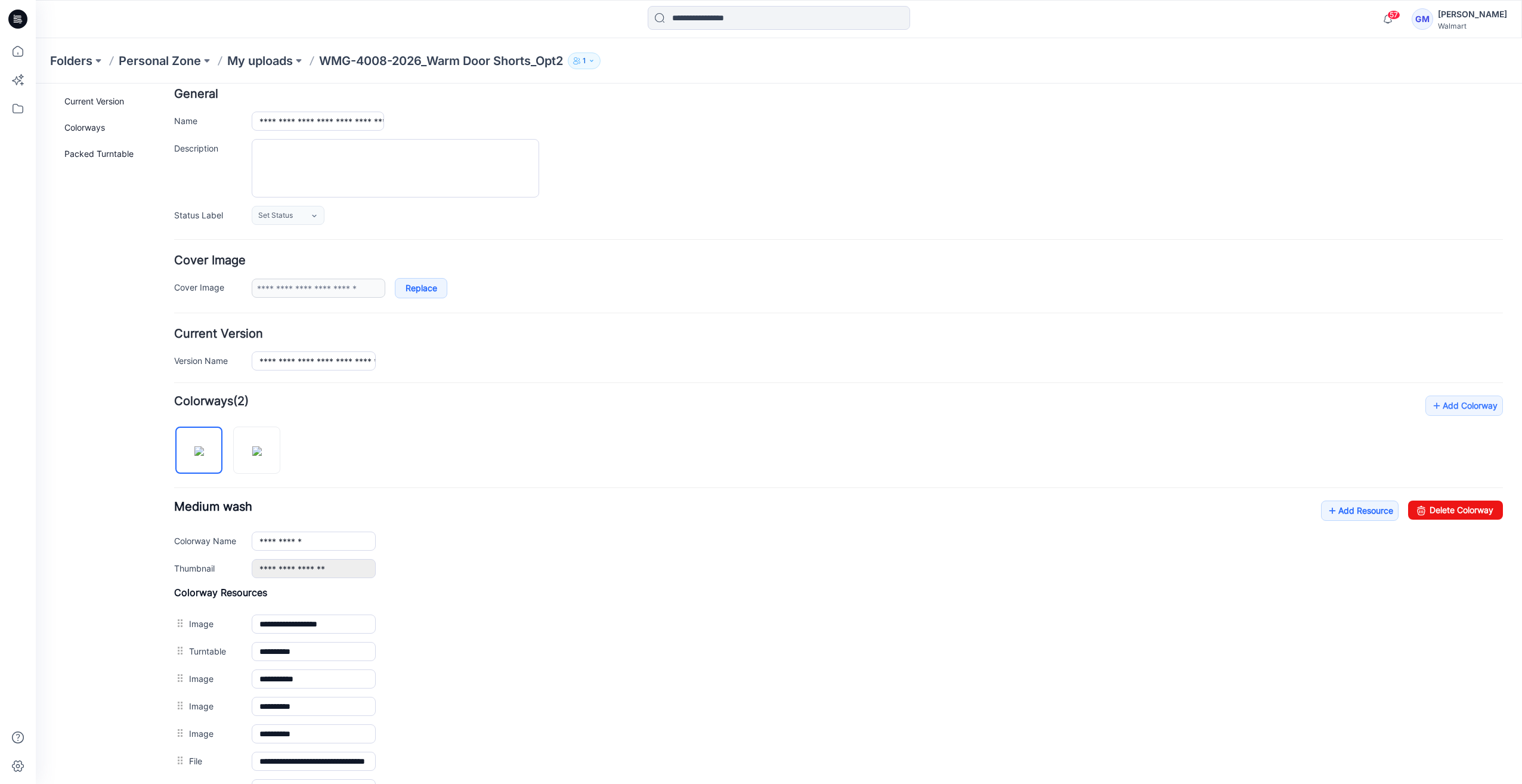
scroll to position [0, 0]
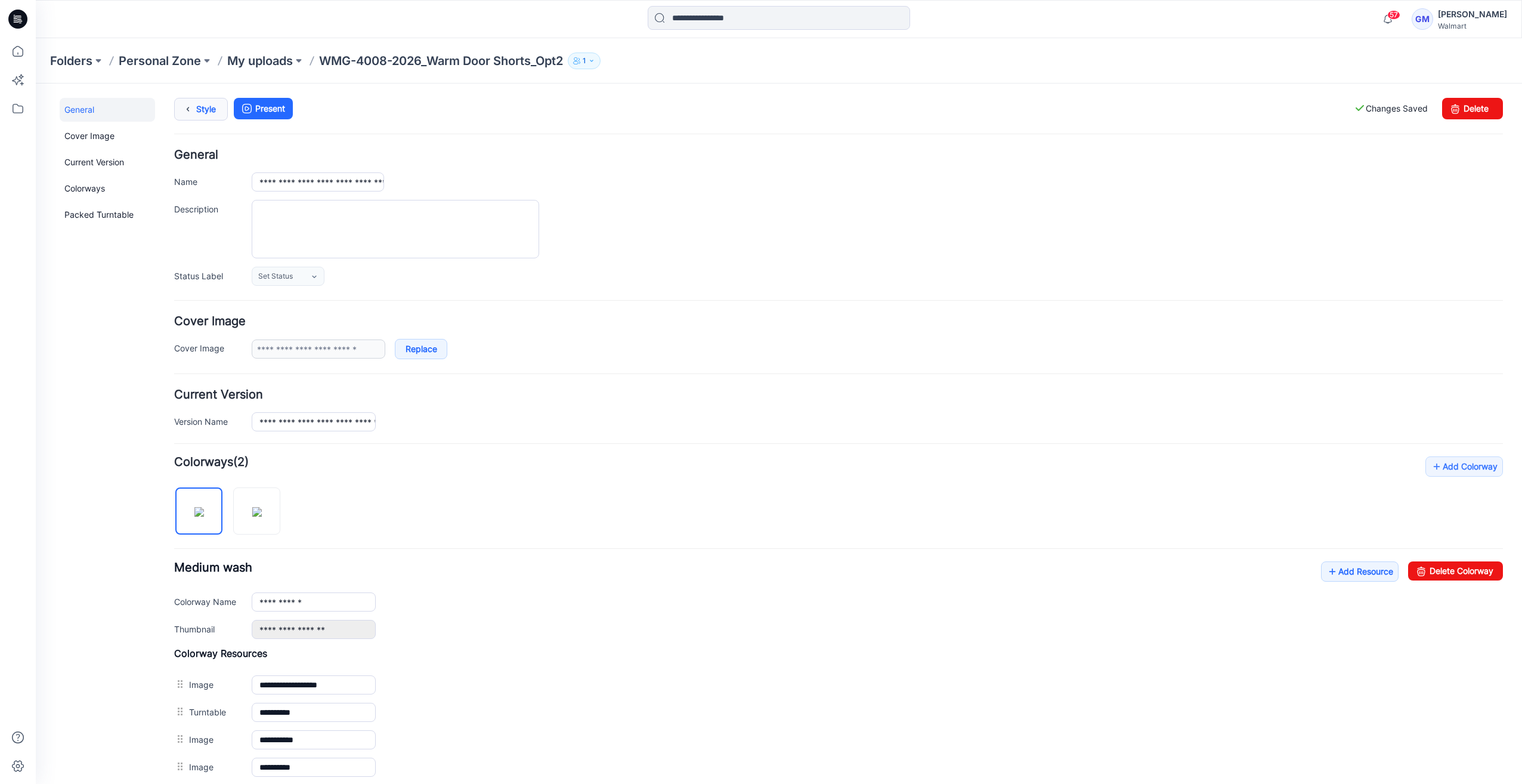
click at [194, 106] on icon at bounding box center [188, 109] width 17 height 21
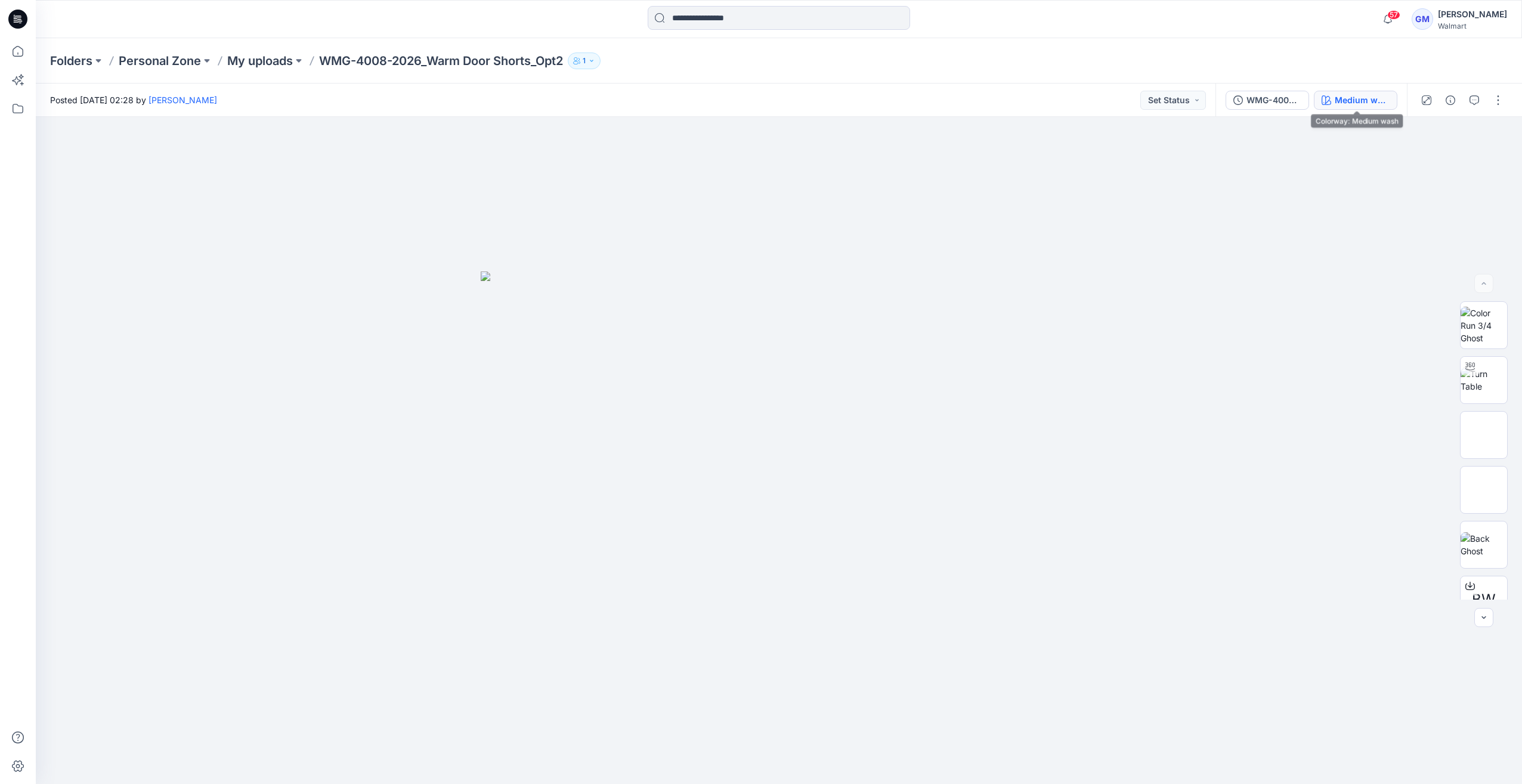
drag, startPoint x: 1371, startPoint y: 82, endPoint x: 1369, endPoint y: 98, distance: 16.1
click at [1371, 83] on div "Folders Personal Zone My uploads WMG-4008-2026_Warm Door Shorts_Opt2 1" at bounding box center [779, 60] width 1486 height 45
click at [1368, 99] on div "Medium wash" at bounding box center [1362, 100] width 55 height 13
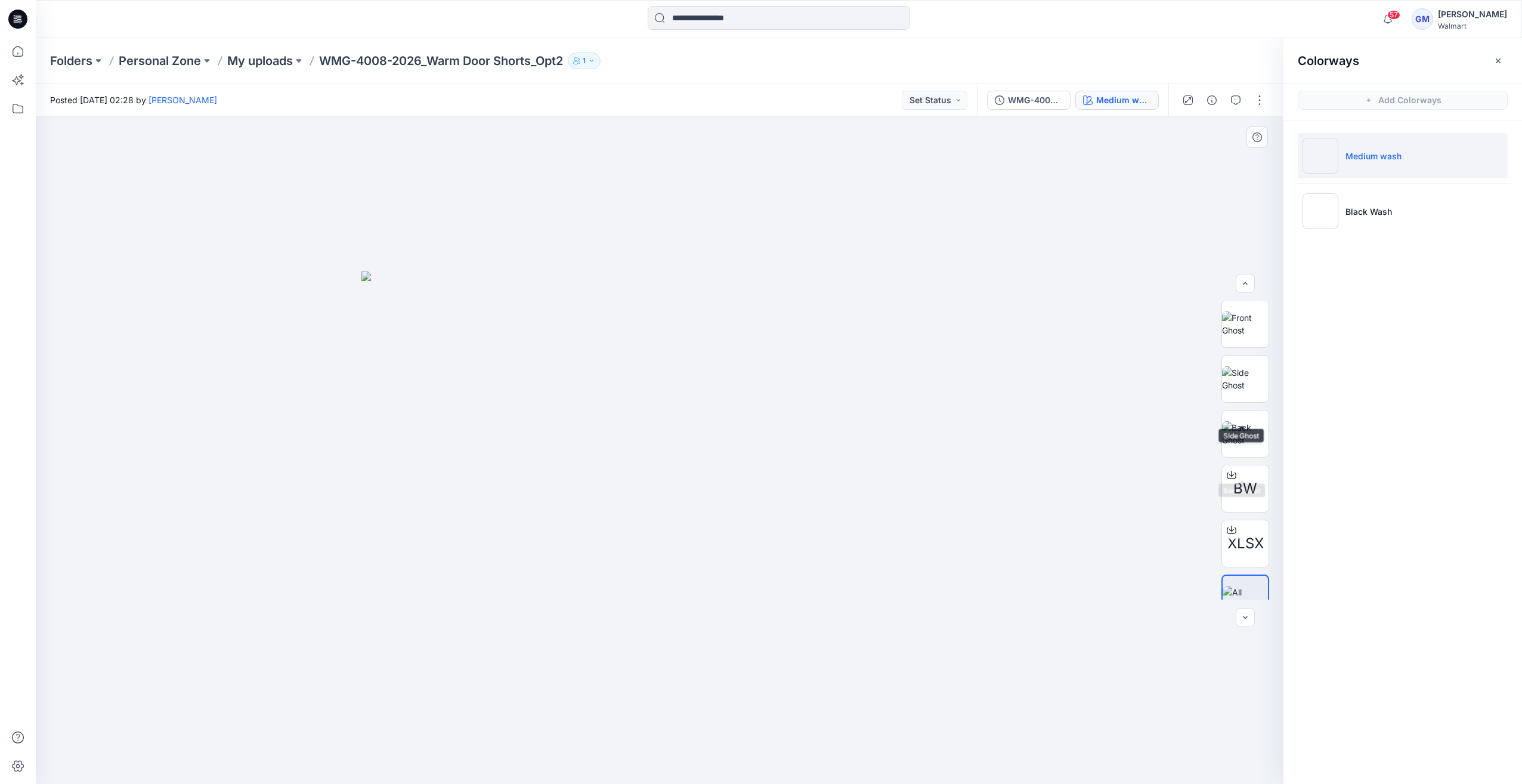
scroll to position [134, 0]
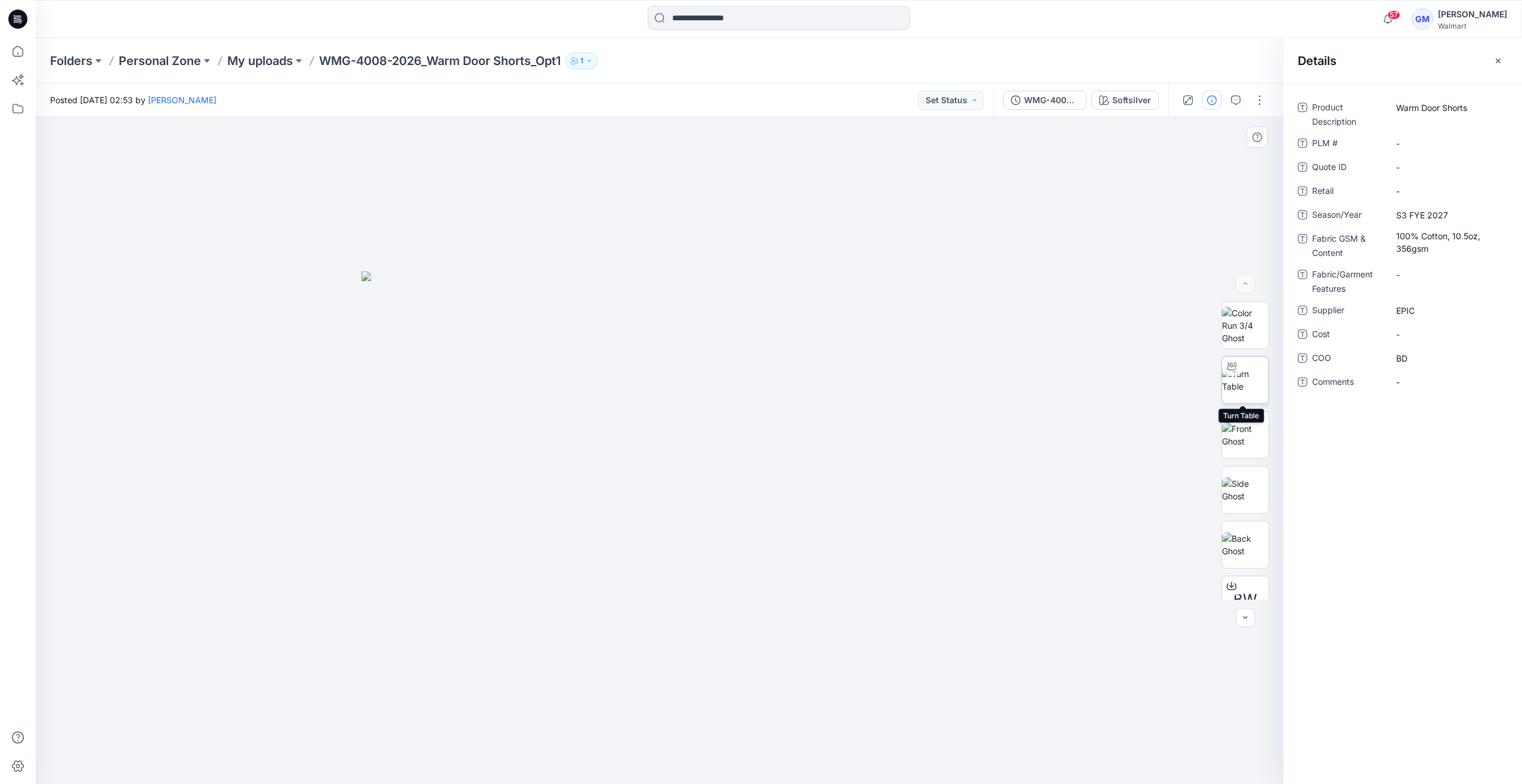
click at [1248, 367] on img at bounding box center [1245, 379] width 47 height 25
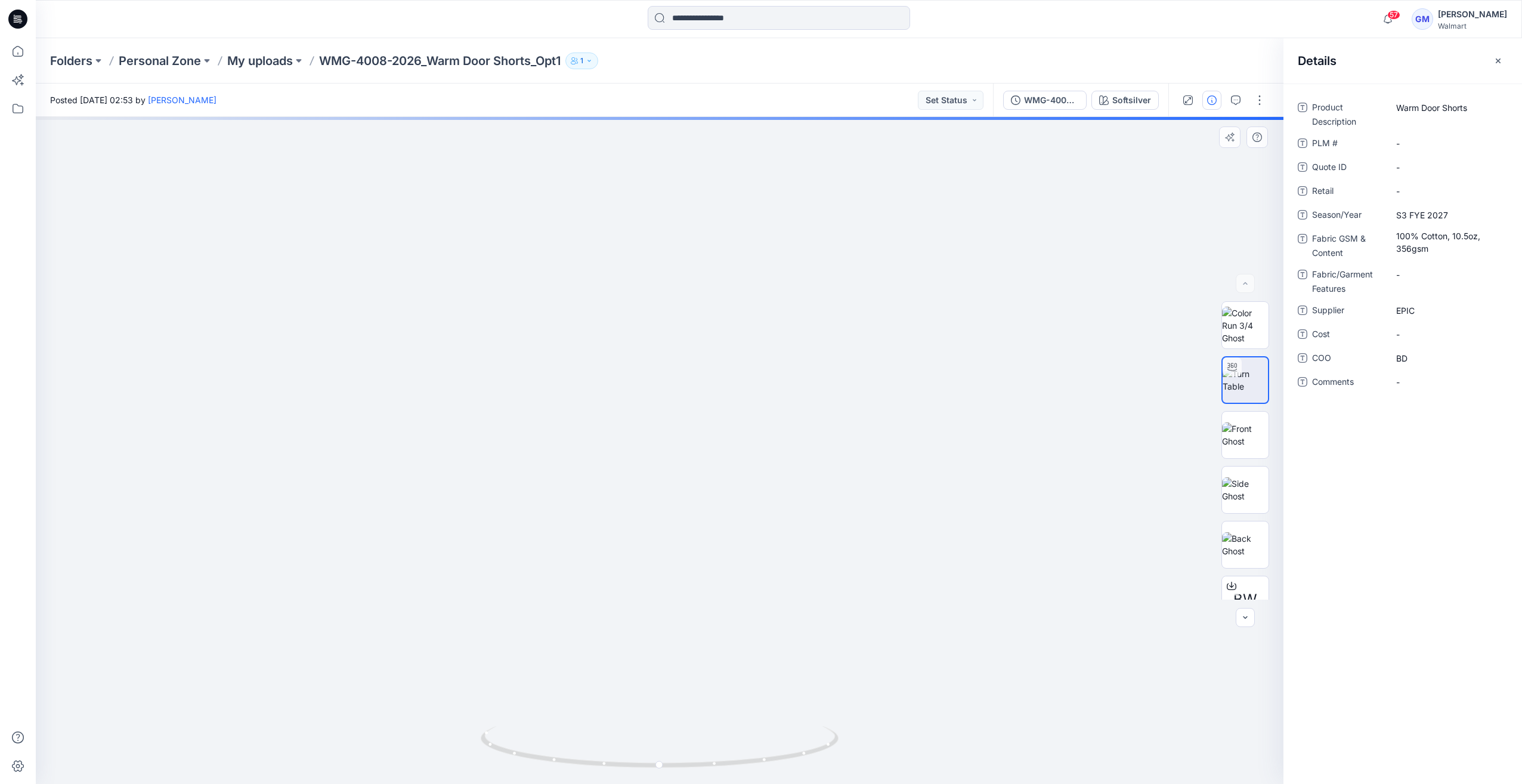
drag, startPoint x: 720, startPoint y: 446, endPoint x: 710, endPoint y: 219, distance: 227.2
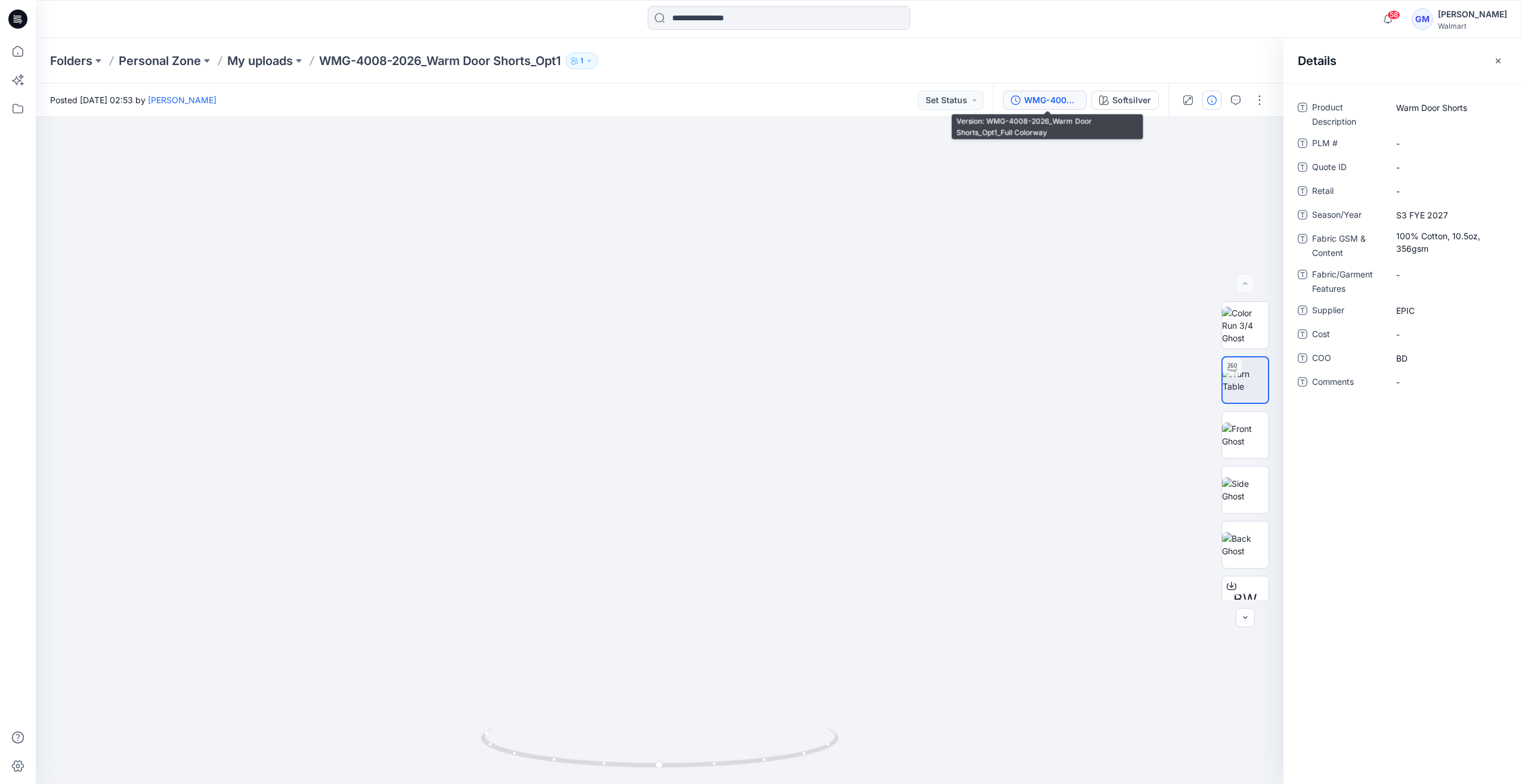
drag, startPoint x: 1044, startPoint y: 92, endPoint x: 1047, endPoint y: 97, distance: 5.8
click at [1045, 93] on button "WMG-4008-2026_Warm Door Shorts_Opt1_Full Colorway" at bounding box center [1045, 100] width 83 height 19
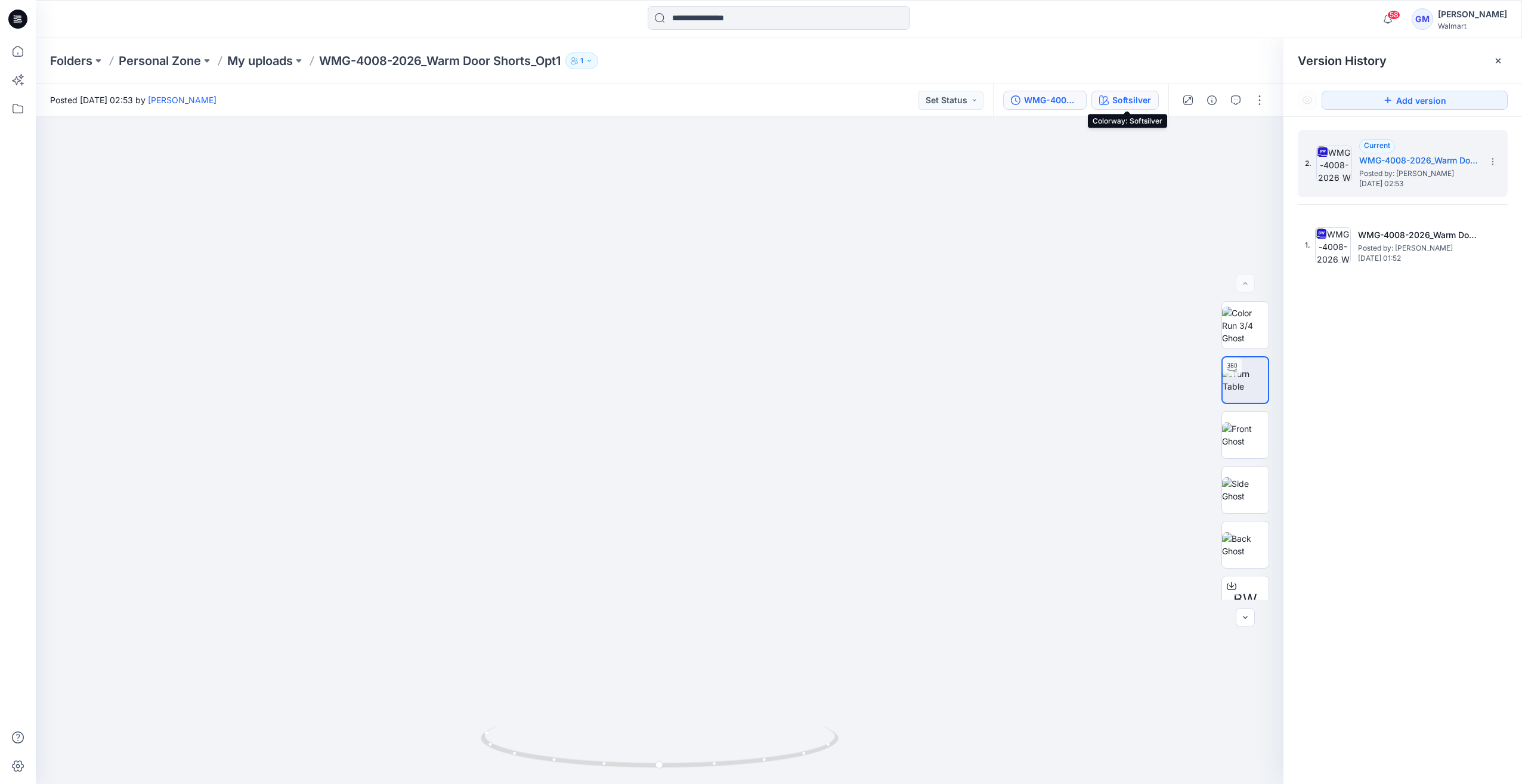
click at [1138, 99] on div "Softsilver" at bounding box center [1132, 100] width 39 height 13
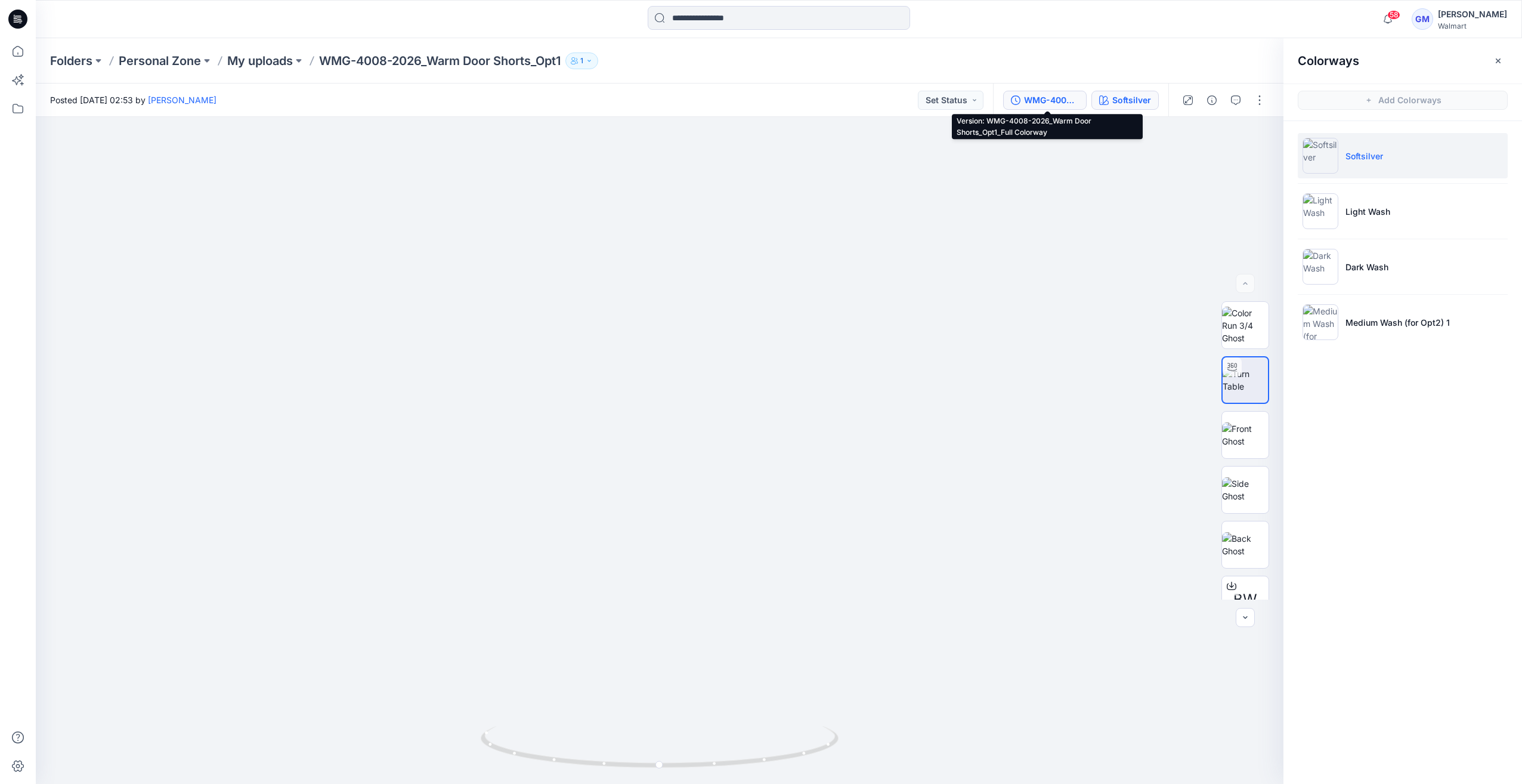
click at [1044, 108] on button "WMG-4008-2026_Warm Door Shorts_Opt1_Full Colorway" at bounding box center [1045, 100] width 83 height 19
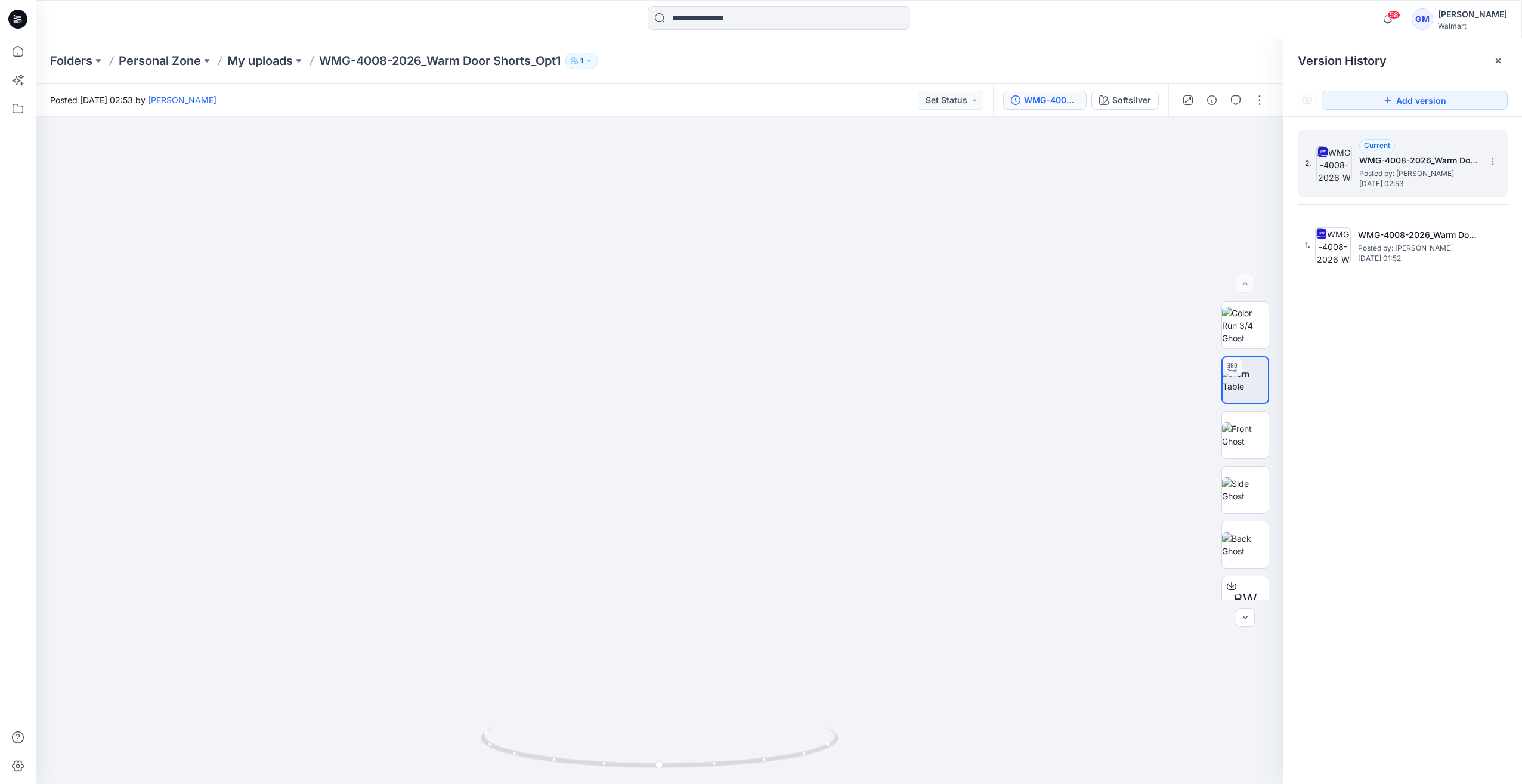
click at [1337, 172] on img at bounding box center [1334, 163] width 36 height 36
click at [1490, 165] on icon at bounding box center [1493, 162] width 10 height 10
click at [1406, 261] on span "Delete Version" at bounding box center [1410, 262] width 56 height 15
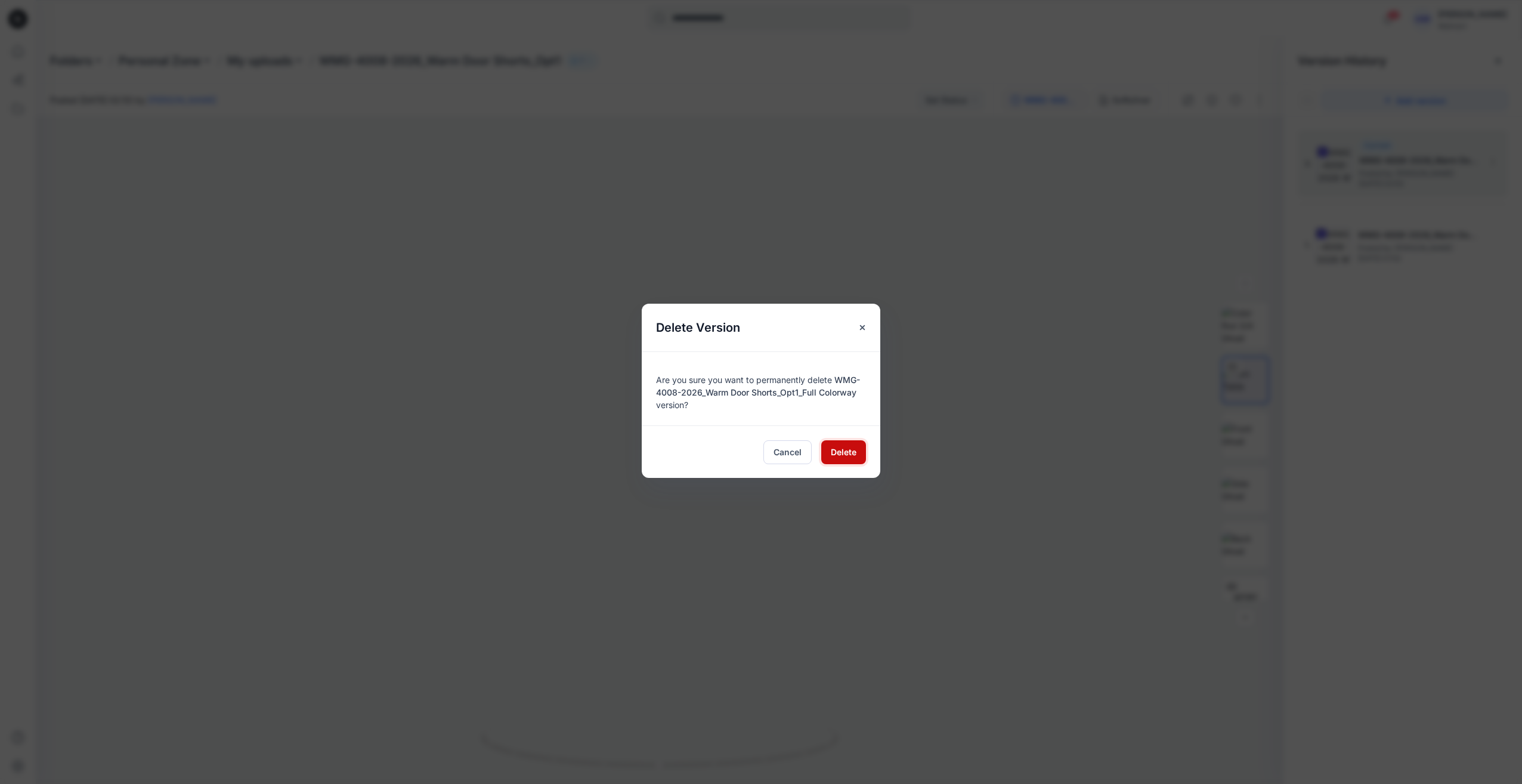
click at [837, 454] on span "Delete" at bounding box center [843, 451] width 25 height 13
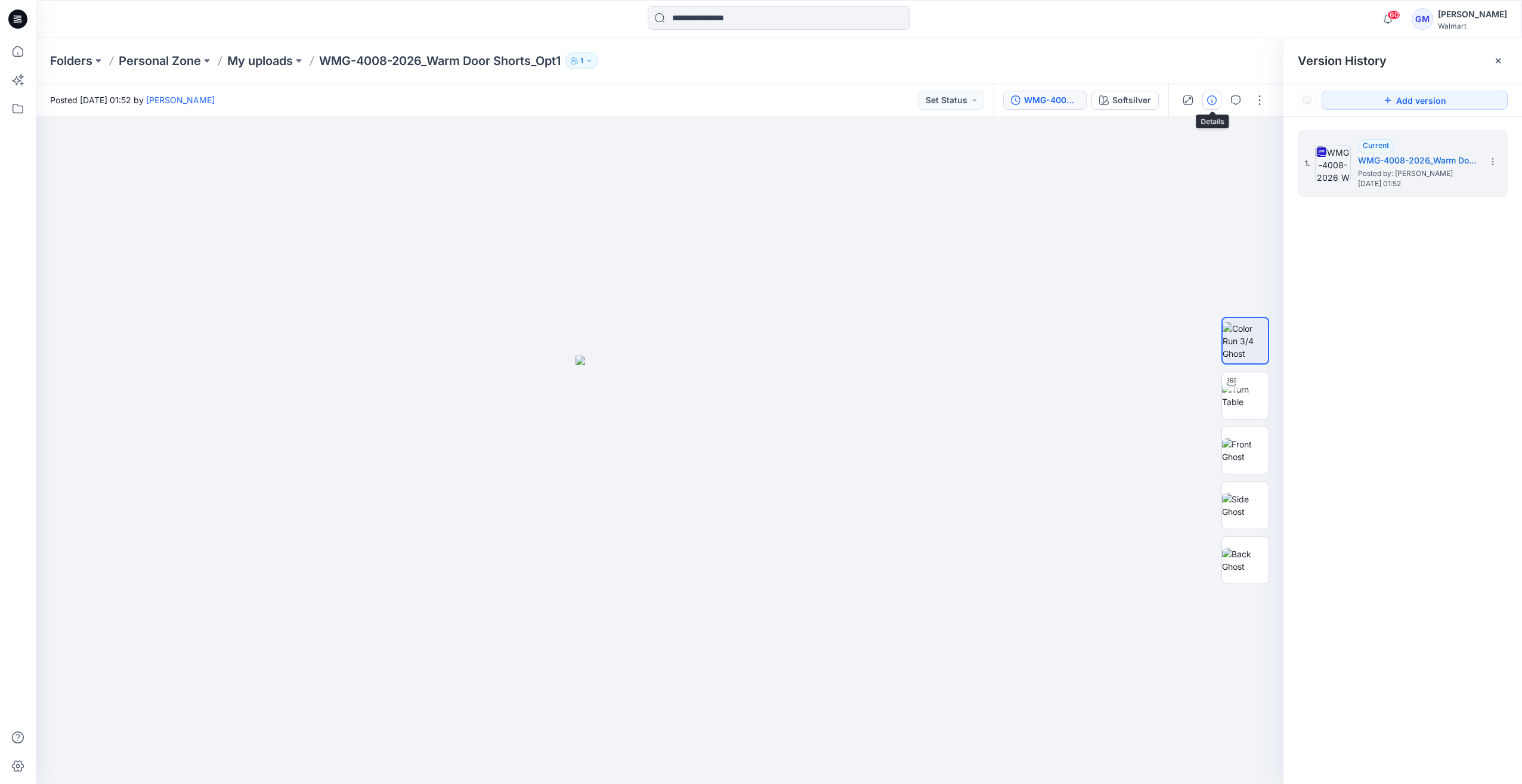
click at [1215, 93] on button "button" at bounding box center [1212, 100] width 19 height 19
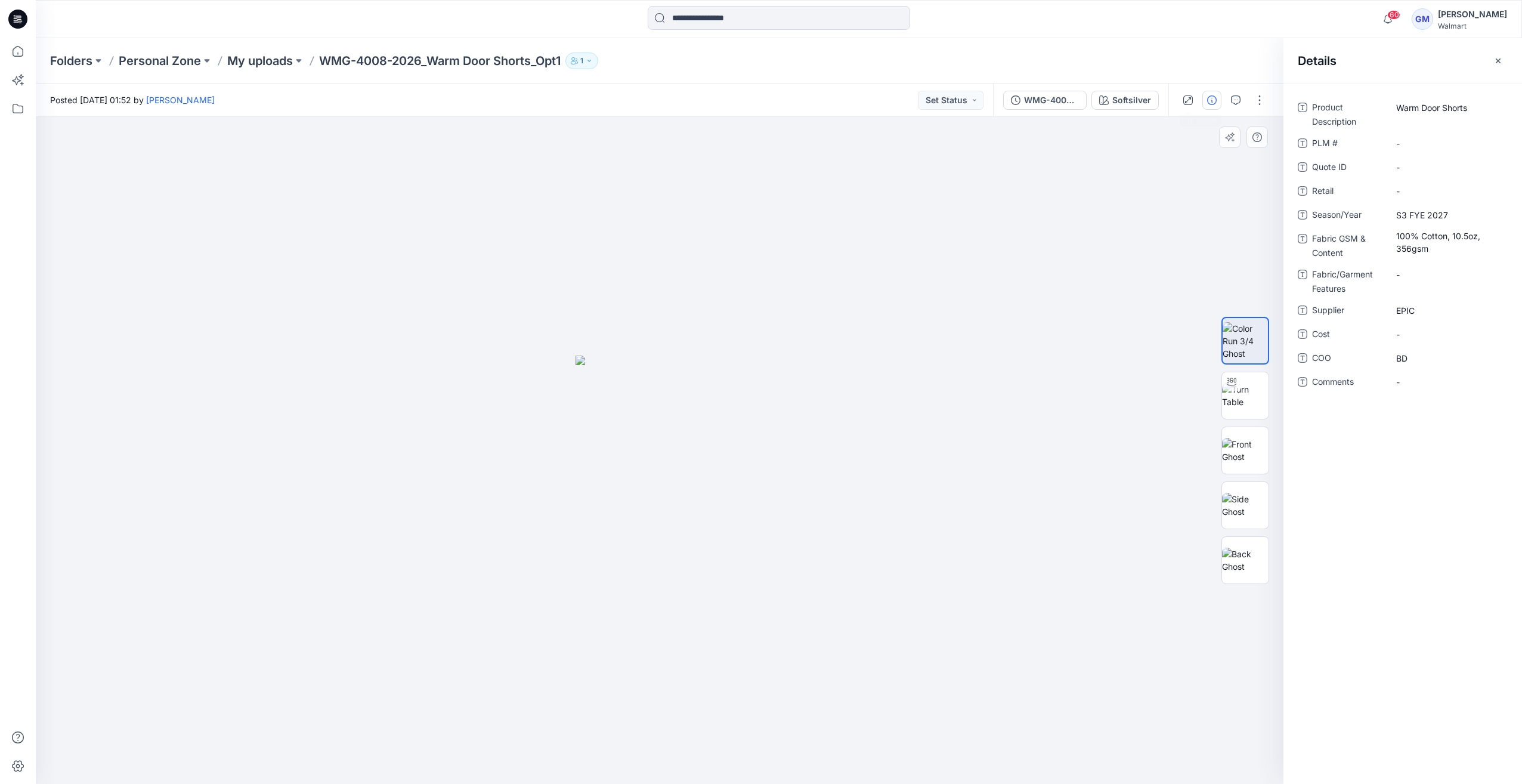
click at [1045, 228] on div at bounding box center [659, 450] width 1248 height 667
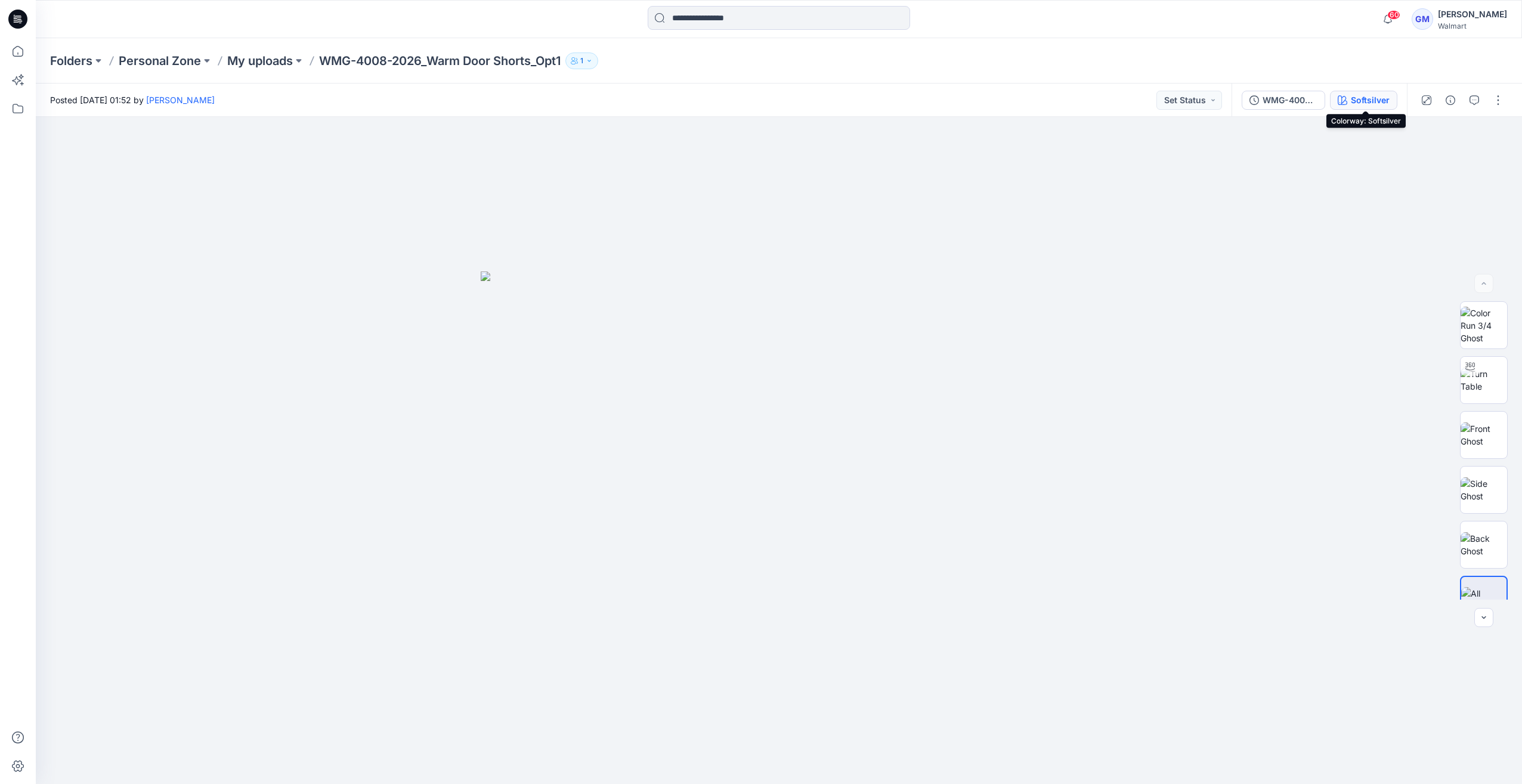
click at [1348, 92] on button "Softsilver" at bounding box center [1364, 100] width 67 height 19
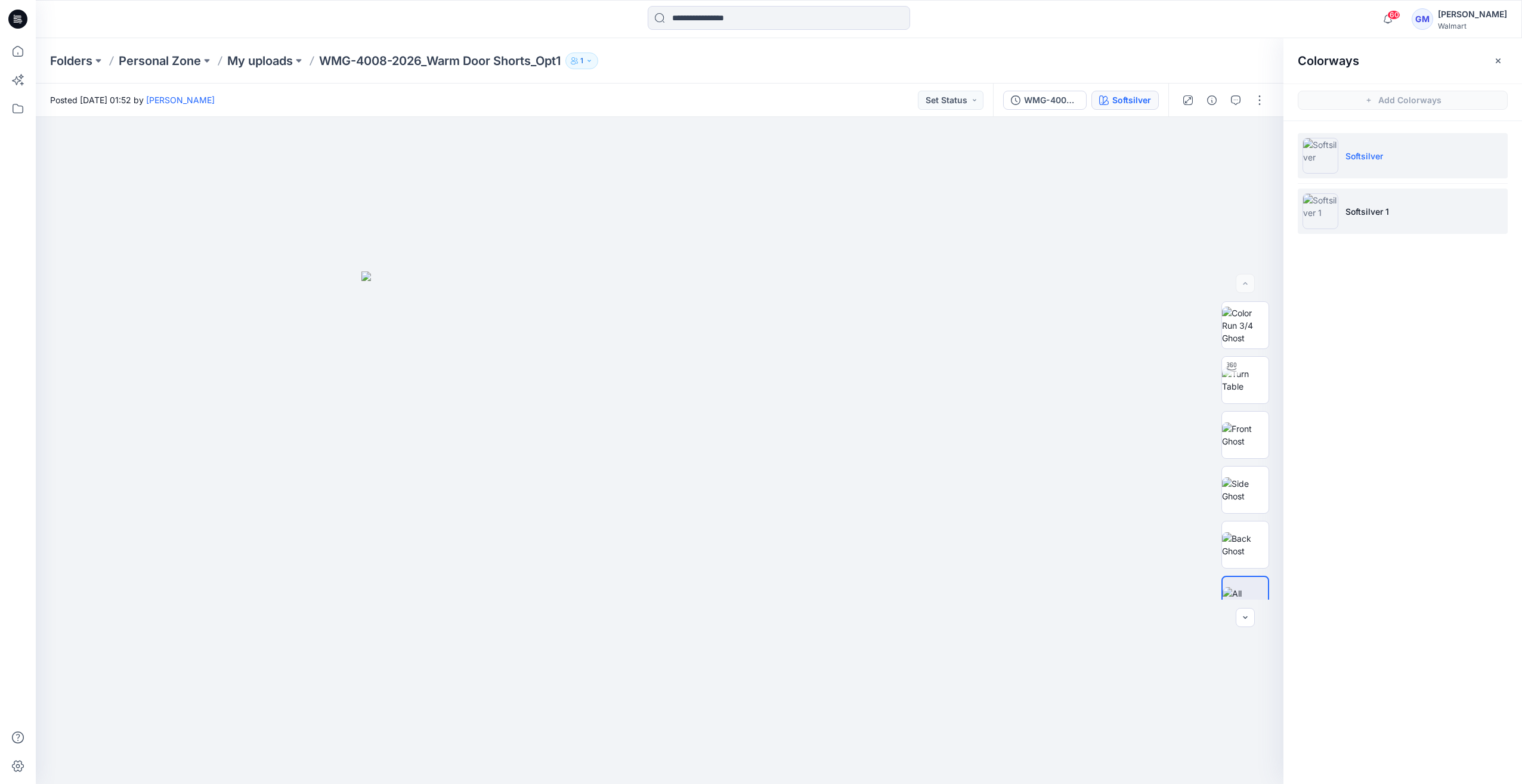
click at [1339, 195] on li "Softsilver 1" at bounding box center [1402, 211] width 210 height 45
click at [1328, 209] on img at bounding box center [1320, 211] width 36 height 36
click at [1313, 140] on img at bounding box center [1320, 155] width 36 height 36
click at [1334, 208] on img at bounding box center [1320, 211] width 36 height 36
click at [1322, 157] on img at bounding box center [1320, 155] width 36 height 36
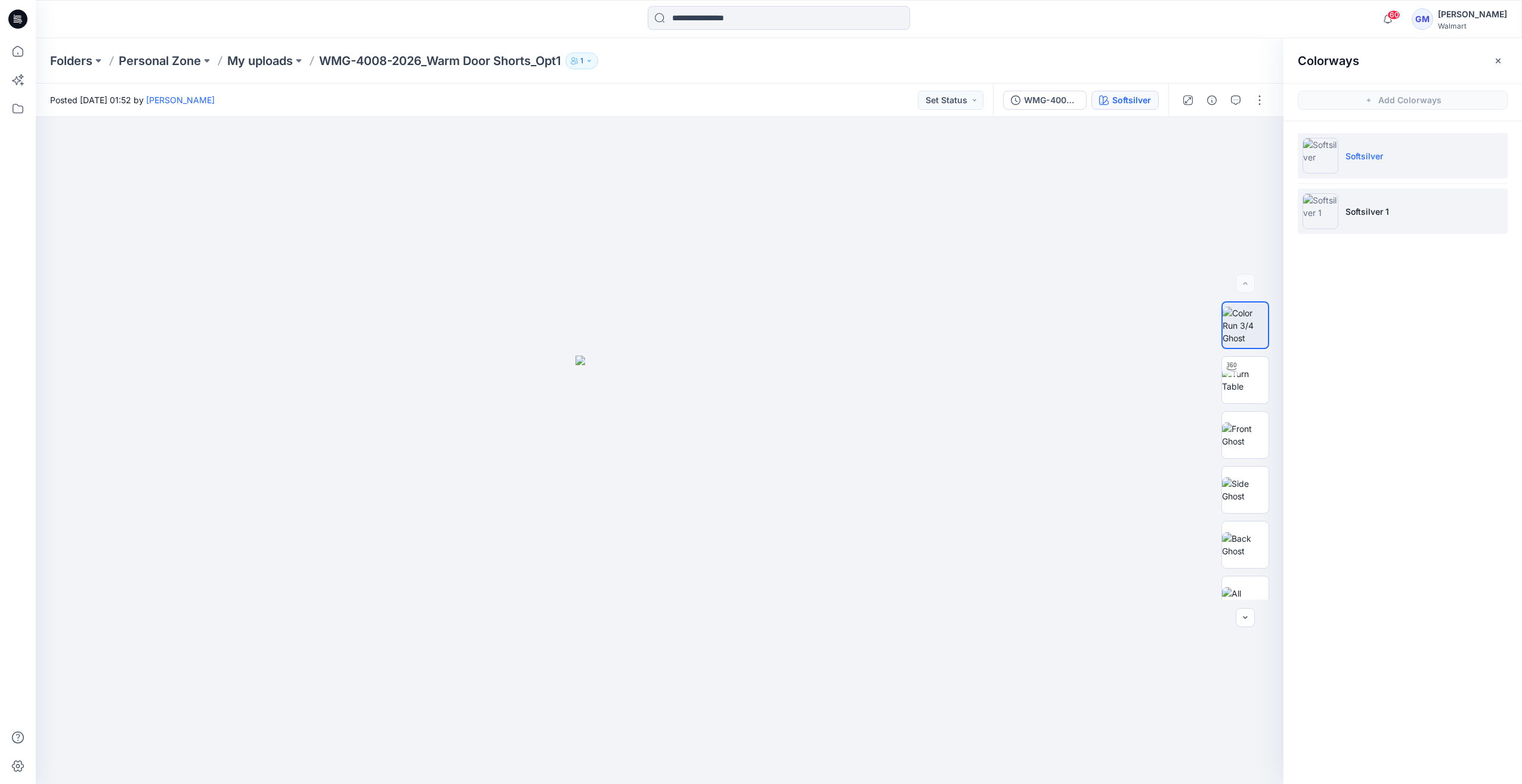
click at [1319, 217] on img at bounding box center [1320, 211] width 36 height 36
click at [1253, 438] on img at bounding box center [1245, 450] width 47 height 25
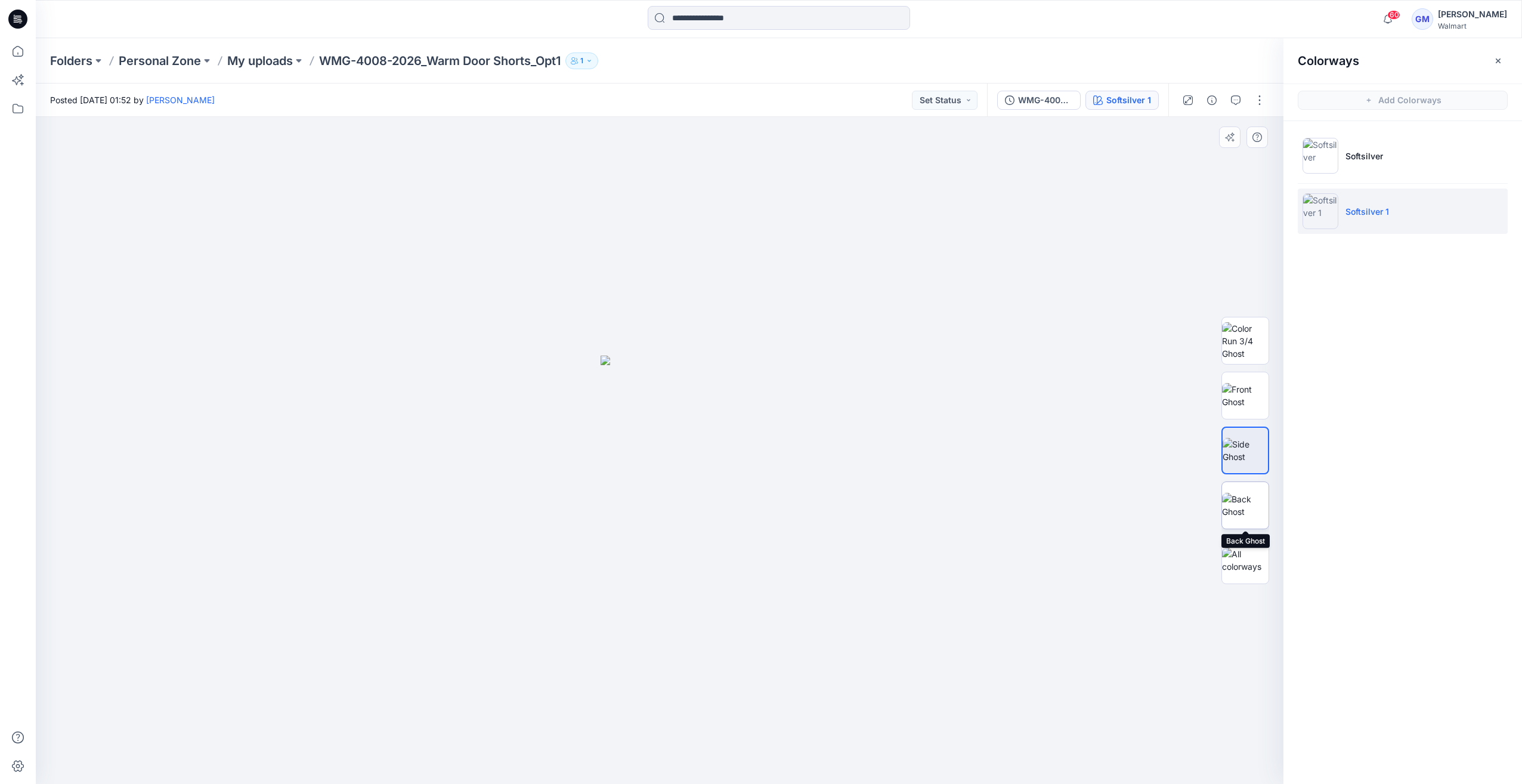
click at [1249, 505] on img at bounding box center [1245, 505] width 47 height 25
click at [1239, 569] on img at bounding box center [1245, 560] width 47 height 25
click at [1261, 83] on div at bounding box center [1223, 100] width 110 height 33
click at [1256, 88] on div at bounding box center [1223, 100] width 110 height 33
click at [1261, 108] on button "button" at bounding box center [1260, 100] width 19 height 19
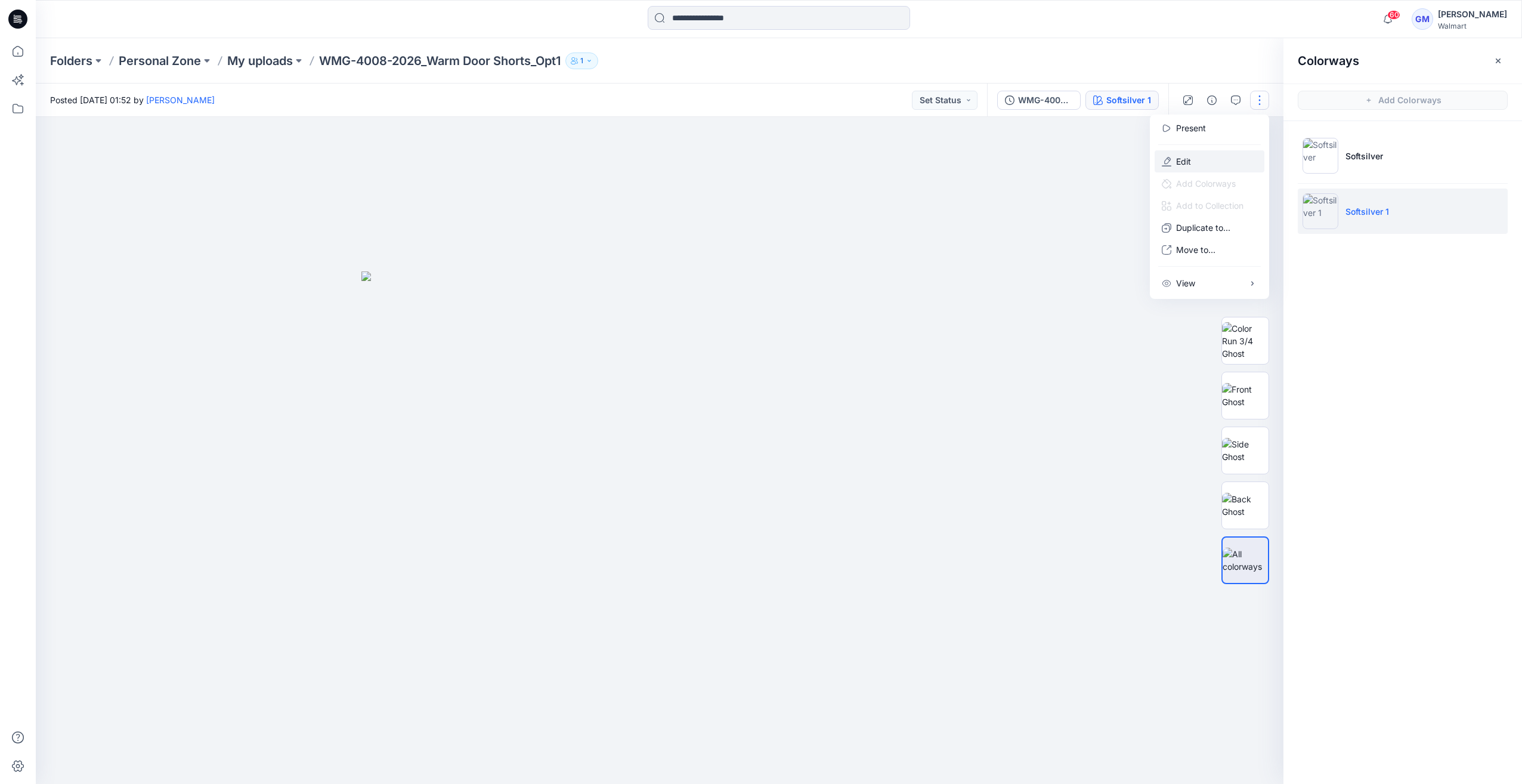
click at [1194, 161] on button "Edit" at bounding box center [1209, 161] width 109 height 22
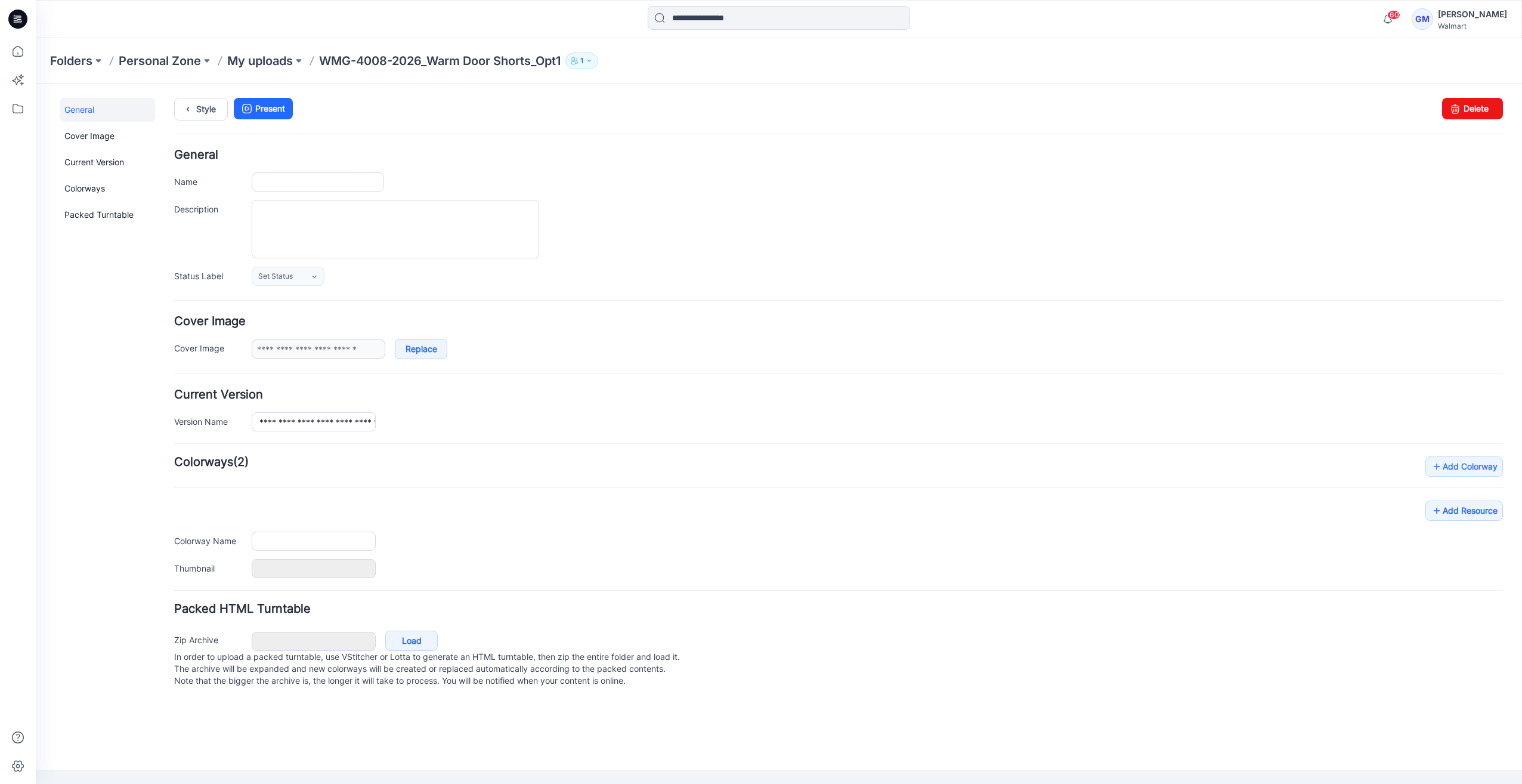
type input "**********"
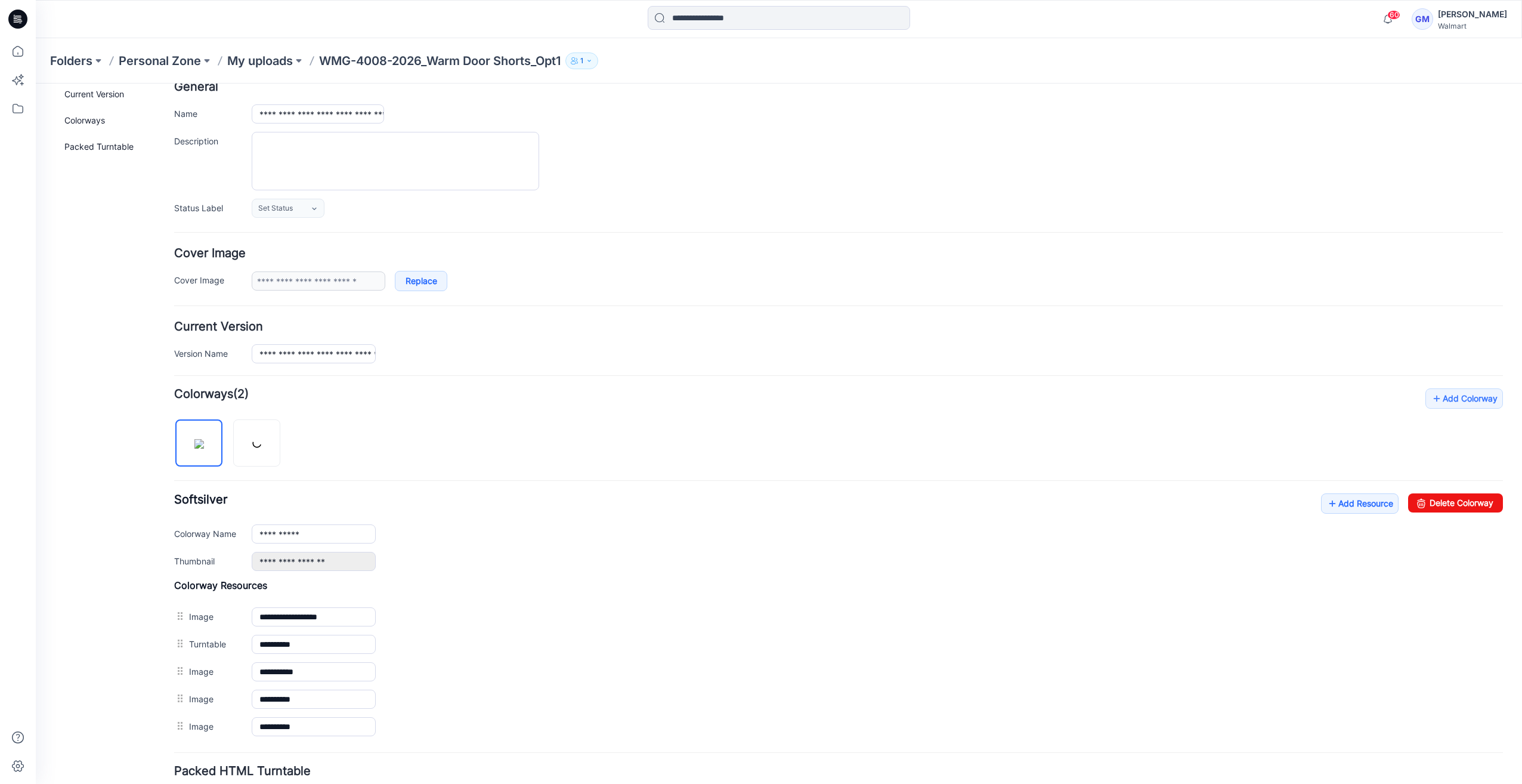
scroll to position [155, 0]
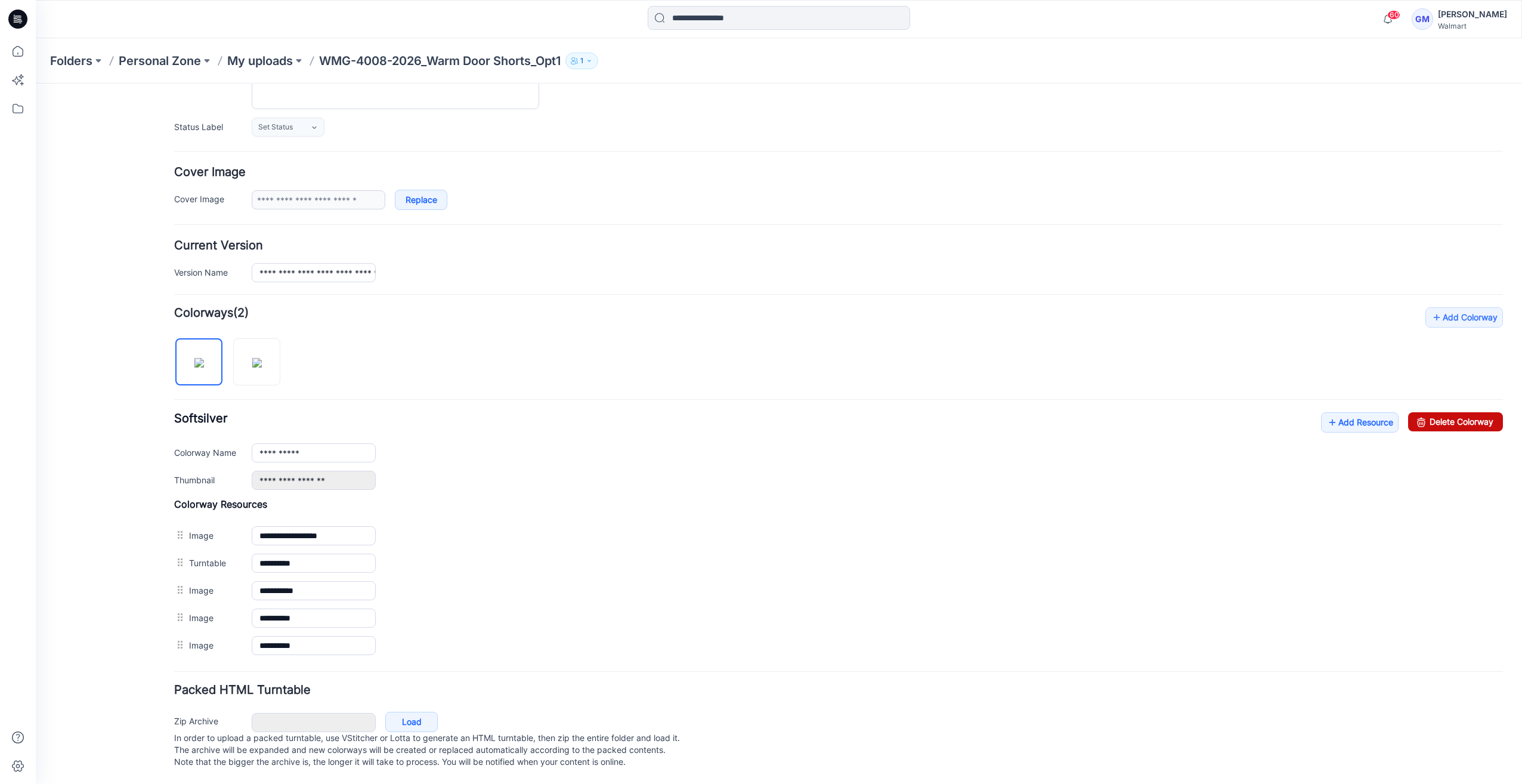
drag, startPoint x: 847, startPoint y: 134, endPoint x: 1437, endPoint y: 413, distance: 652.6
click at [1437, 413] on link "Delete Colorway" at bounding box center [1455, 422] width 95 height 19
click at [335, 443] on input "**********" at bounding box center [313, 453] width 124 height 19
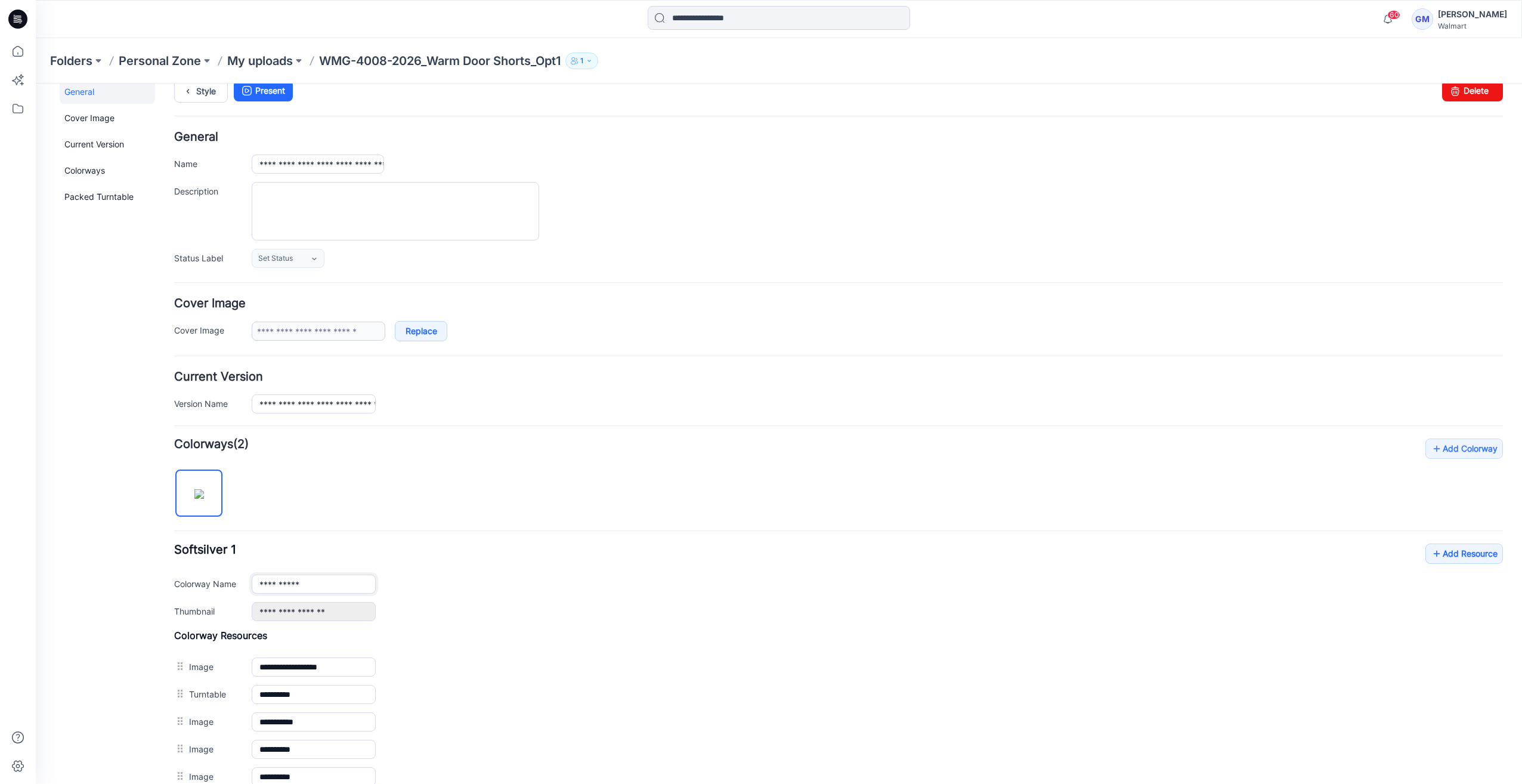
scroll to position [0, 0]
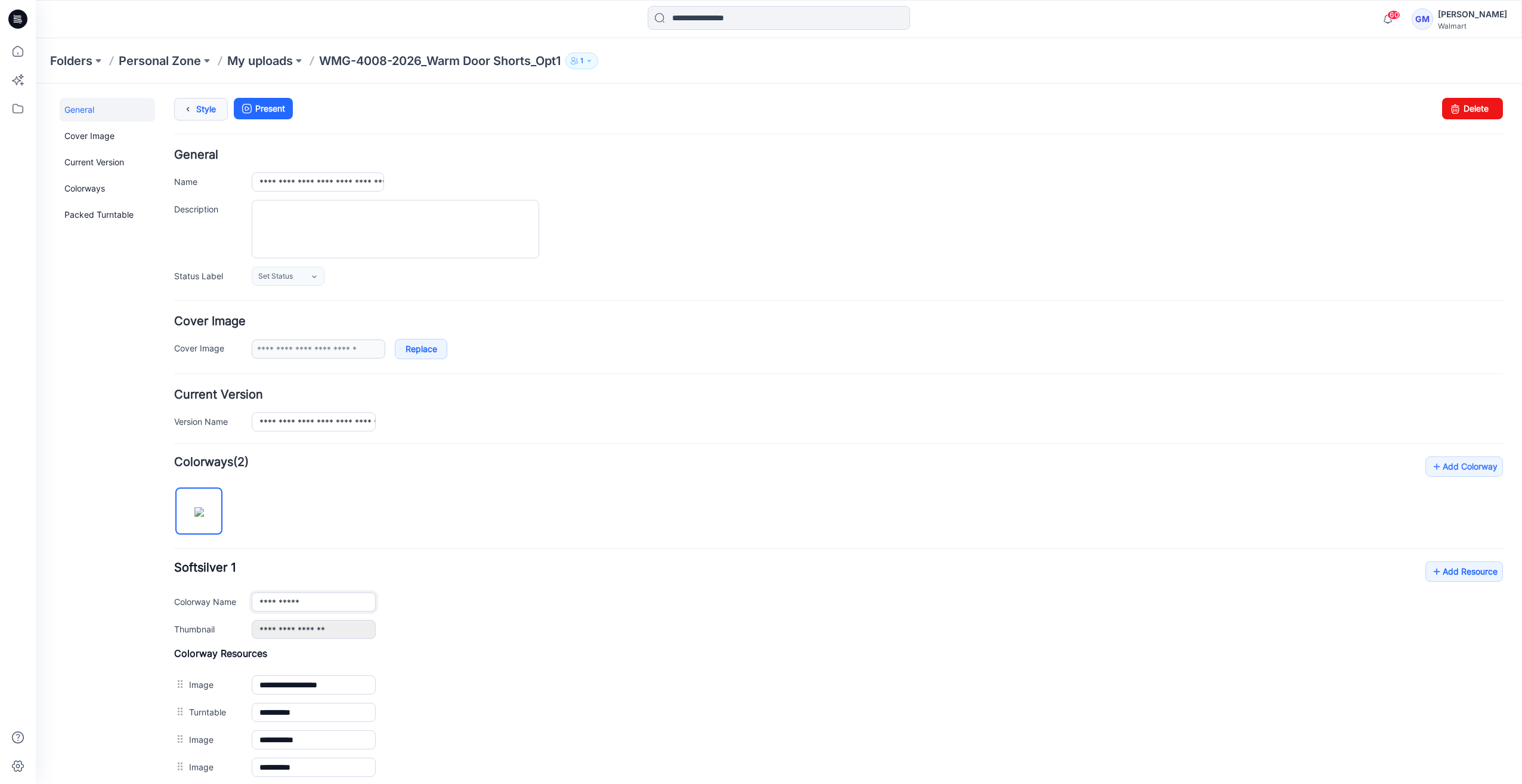
type input "**********"
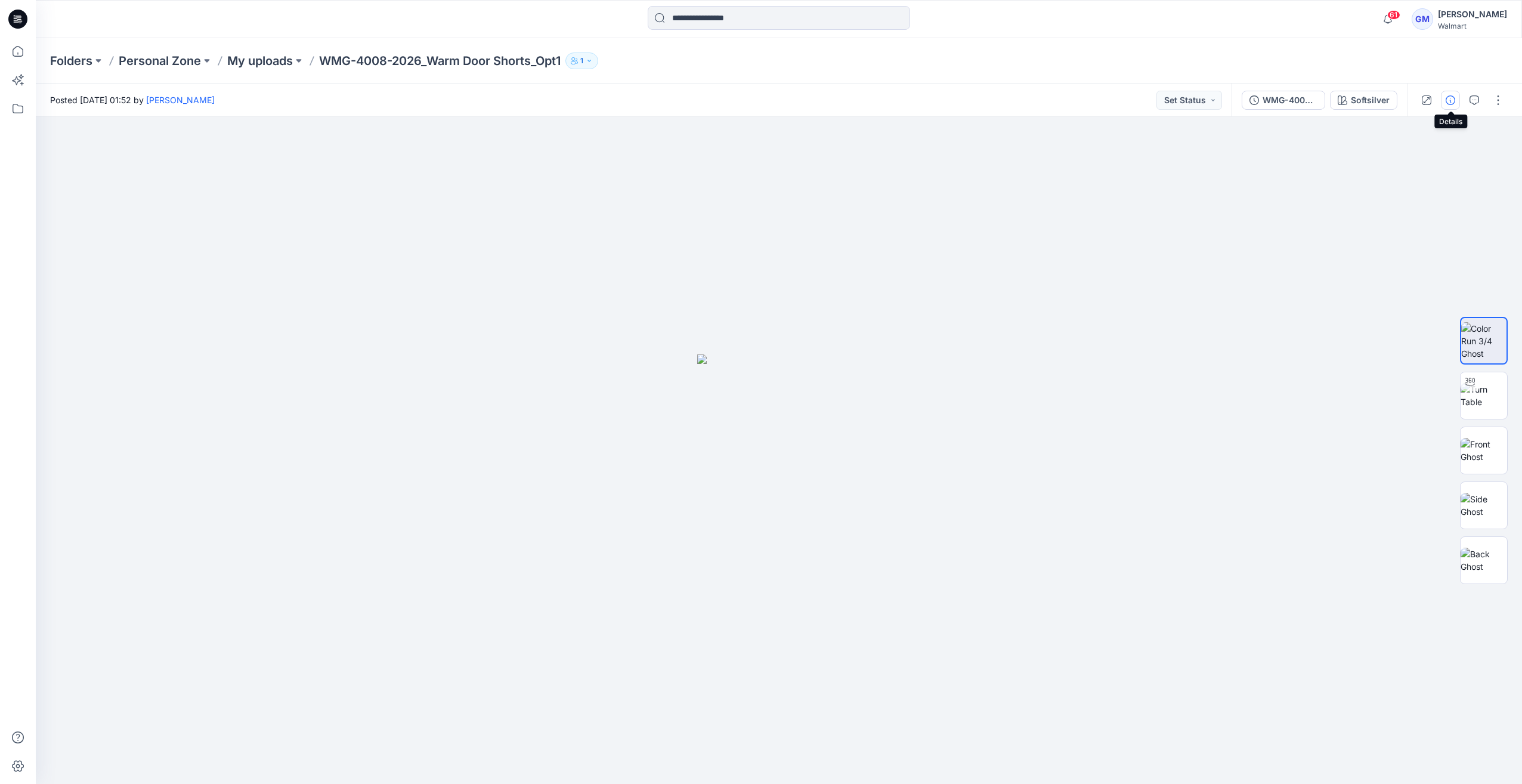
click at [1448, 105] on icon "button" at bounding box center [1451, 100] width 10 height 10
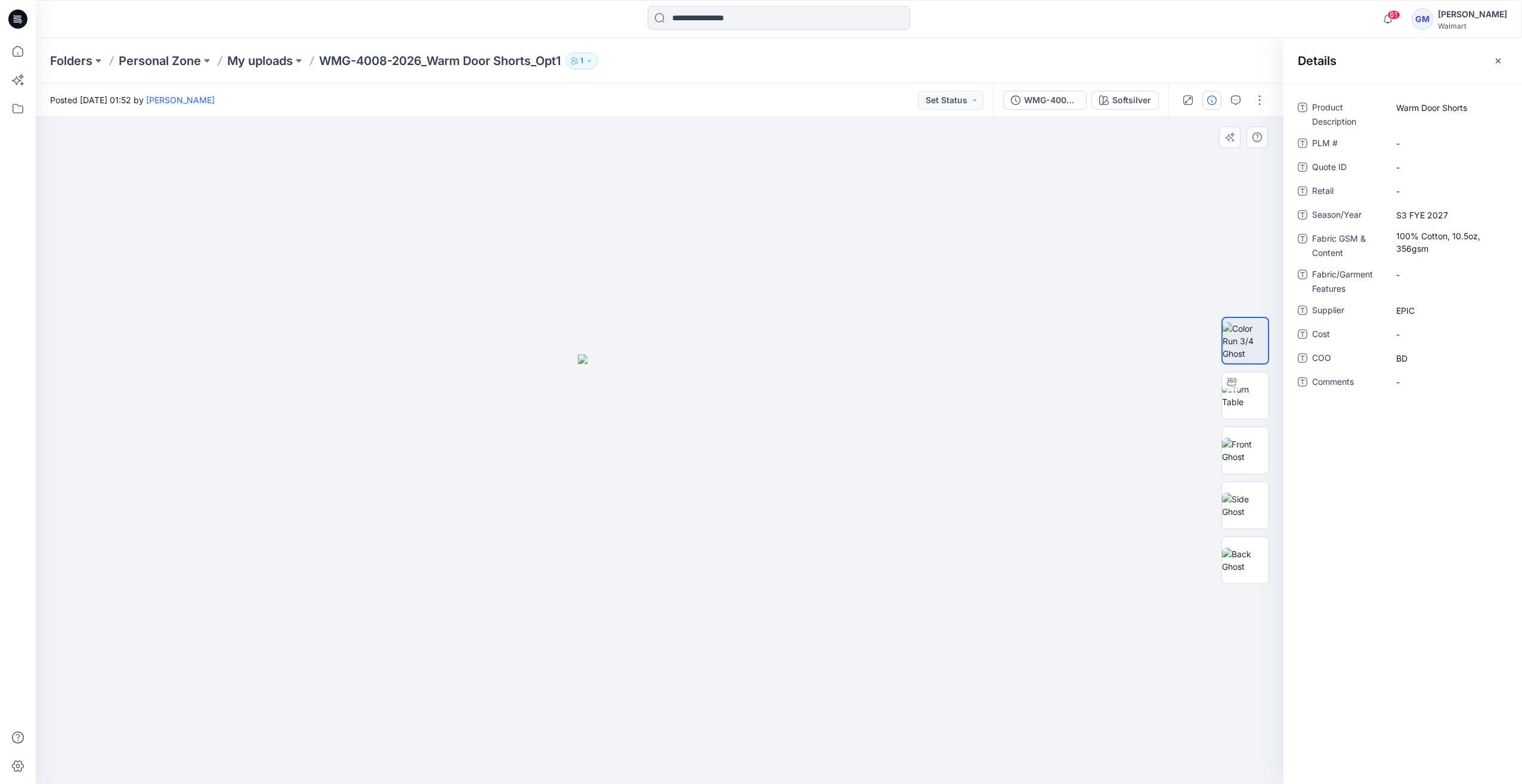
click at [861, 228] on div at bounding box center [659, 450] width 1248 height 667
drag, startPoint x: 323, startPoint y: 57, endPoint x: 536, endPoint y: 64, distance: 213.1
click at [536, 64] on p "WMG-4008-2026_Warm Door Shorts_Opt1" at bounding box center [439, 61] width 241 height 17
copy p "WMG-4008-2026_Warm Door Shorts"
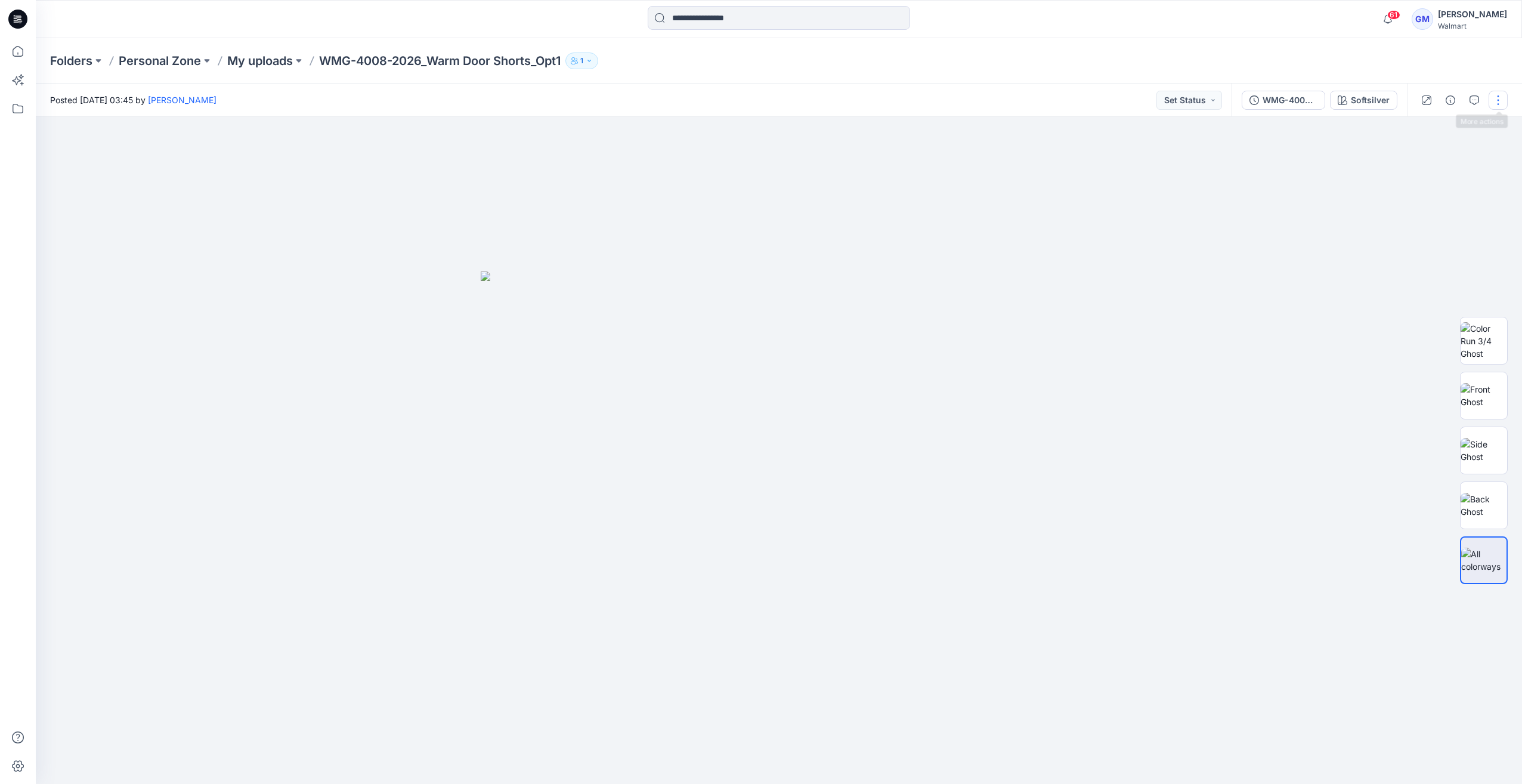
click at [1496, 97] on button "button" at bounding box center [1498, 100] width 19 height 19
click at [1429, 157] on button "Edit" at bounding box center [1448, 161] width 109 height 22
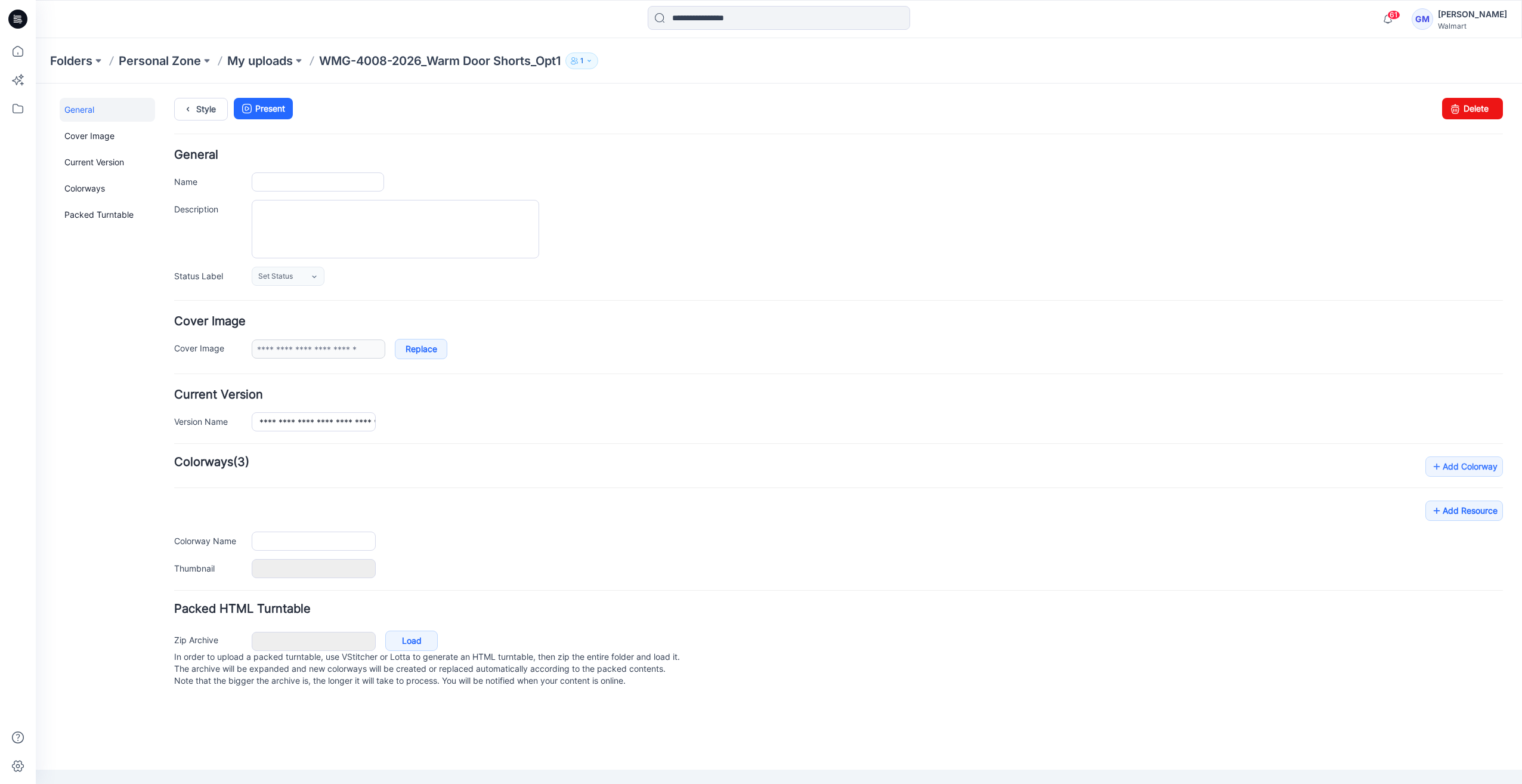
type input "**********"
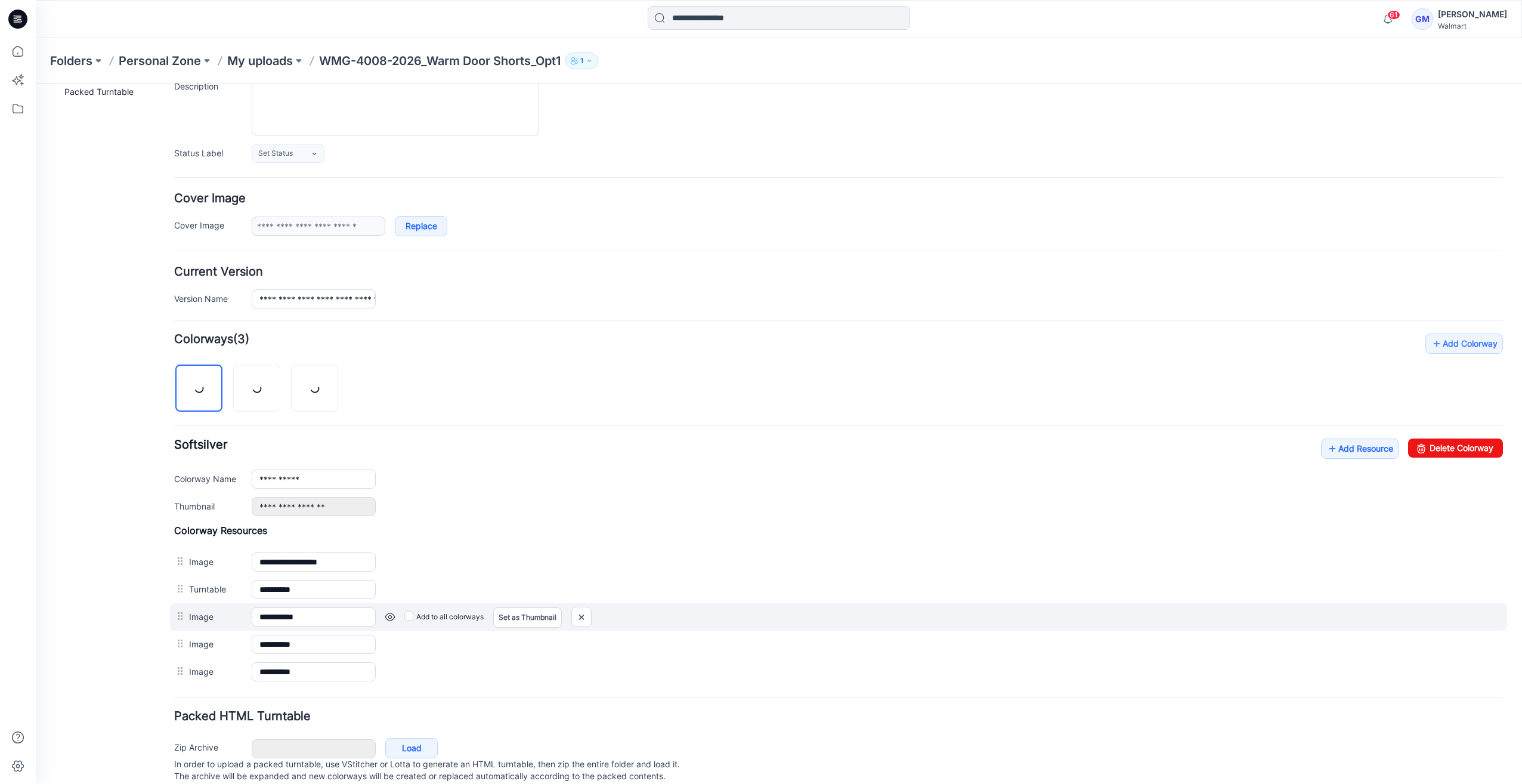
scroll to position [155, 0]
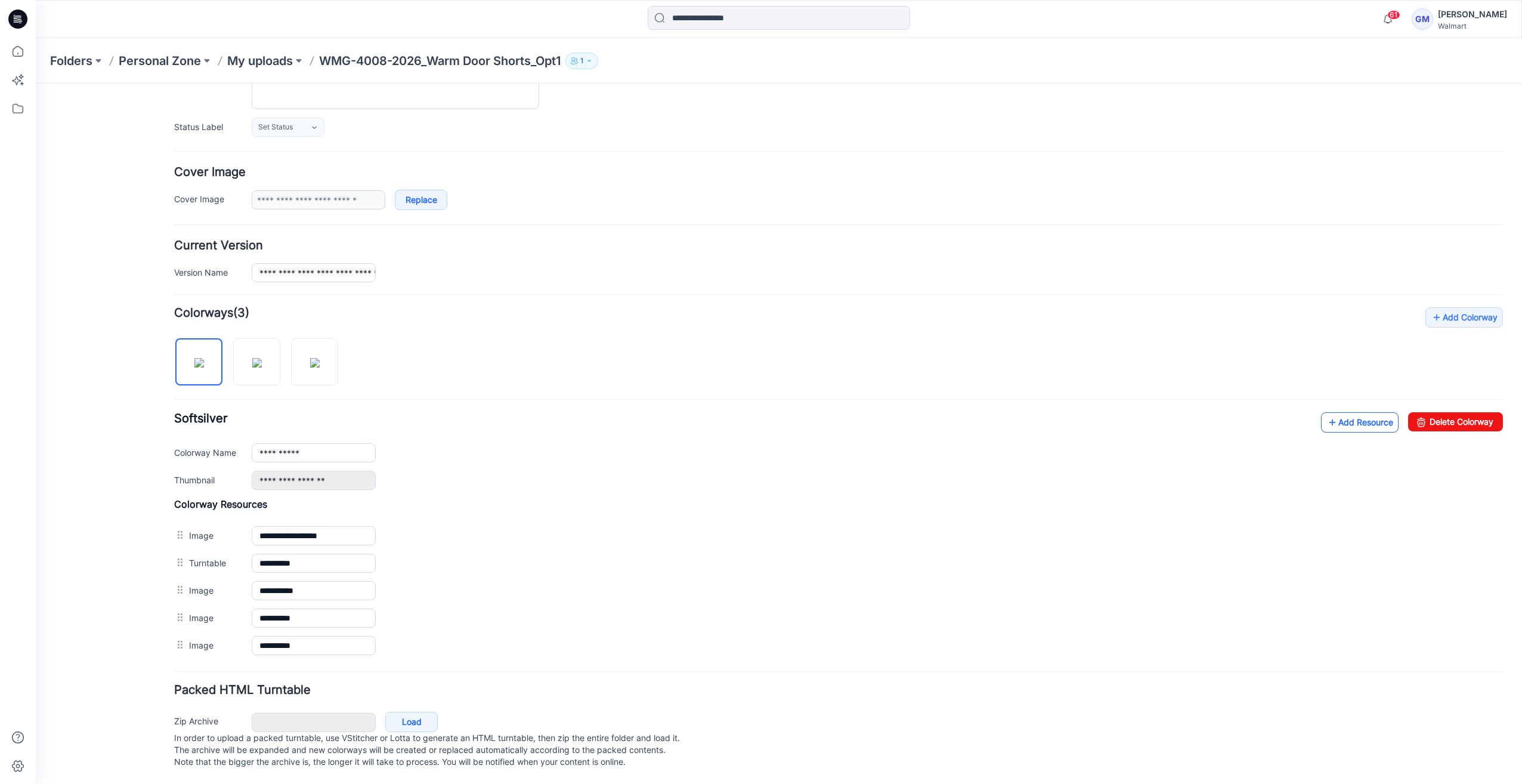
click at [1341, 412] on link "Add Resource" at bounding box center [1360, 422] width 77 height 21
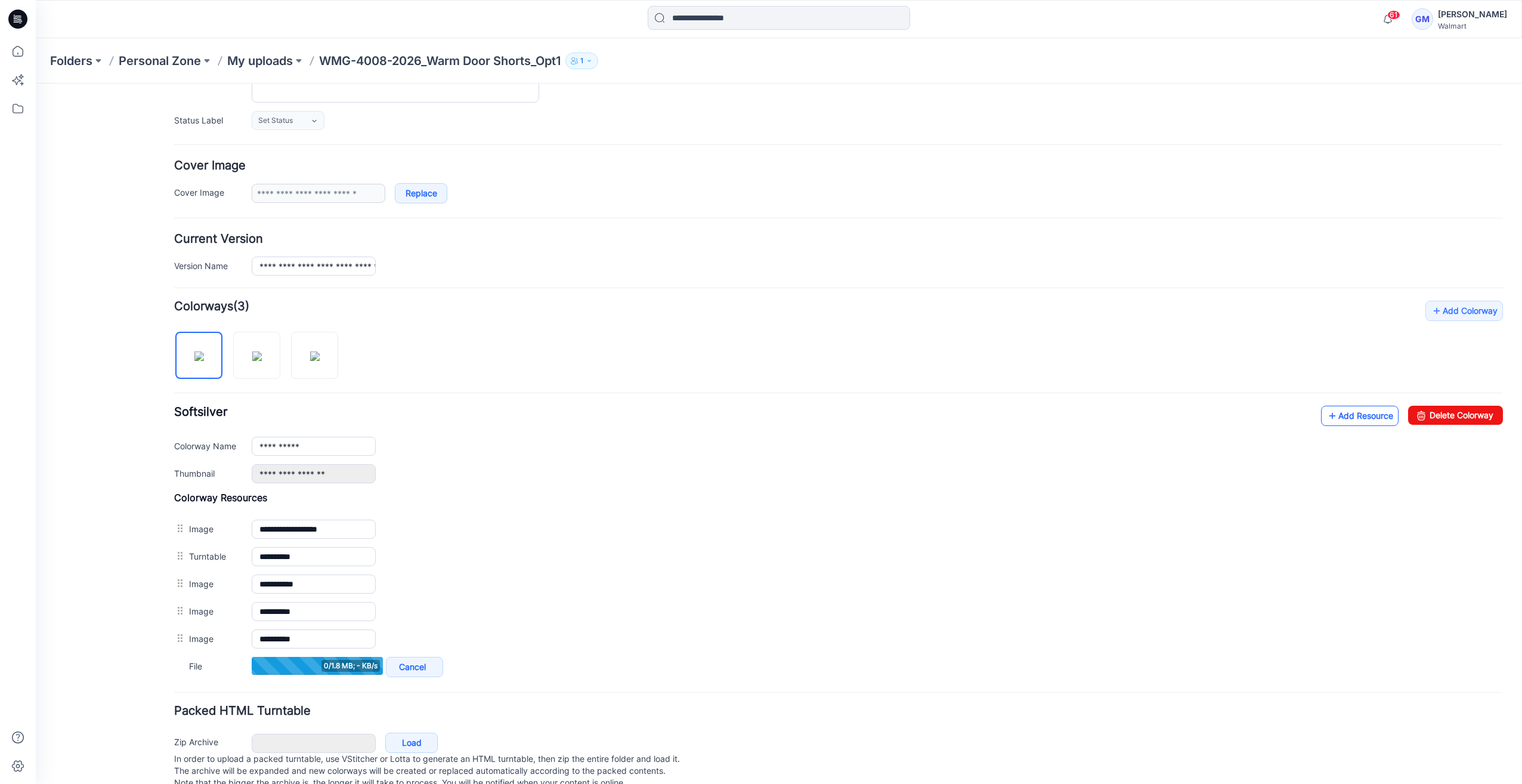
click at [1366, 417] on link "Add Resource" at bounding box center [1360, 416] width 77 height 21
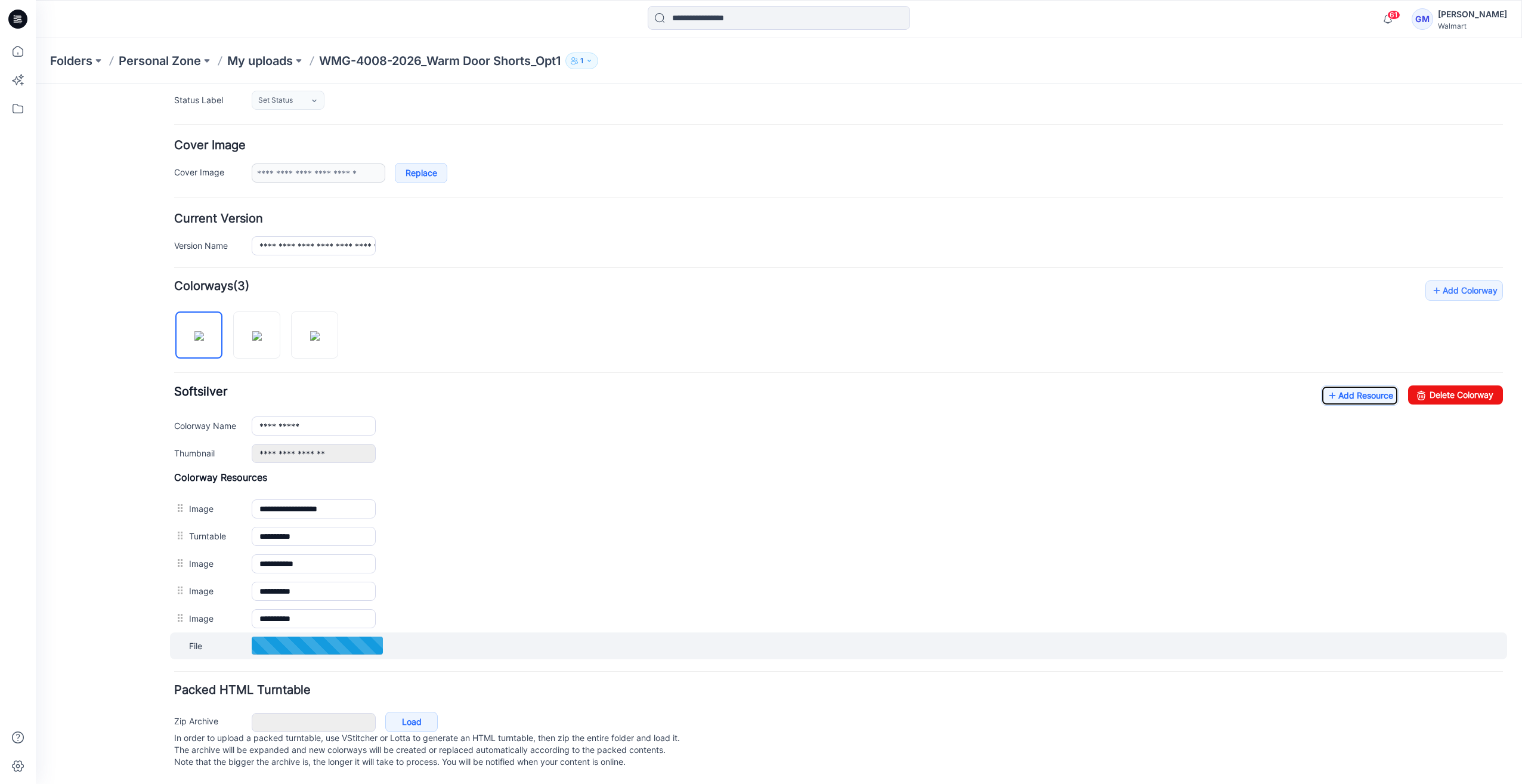
scroll to position [183, 0]
click at [478, 636] on img at bounding box center [485, 645] width 19 height 20
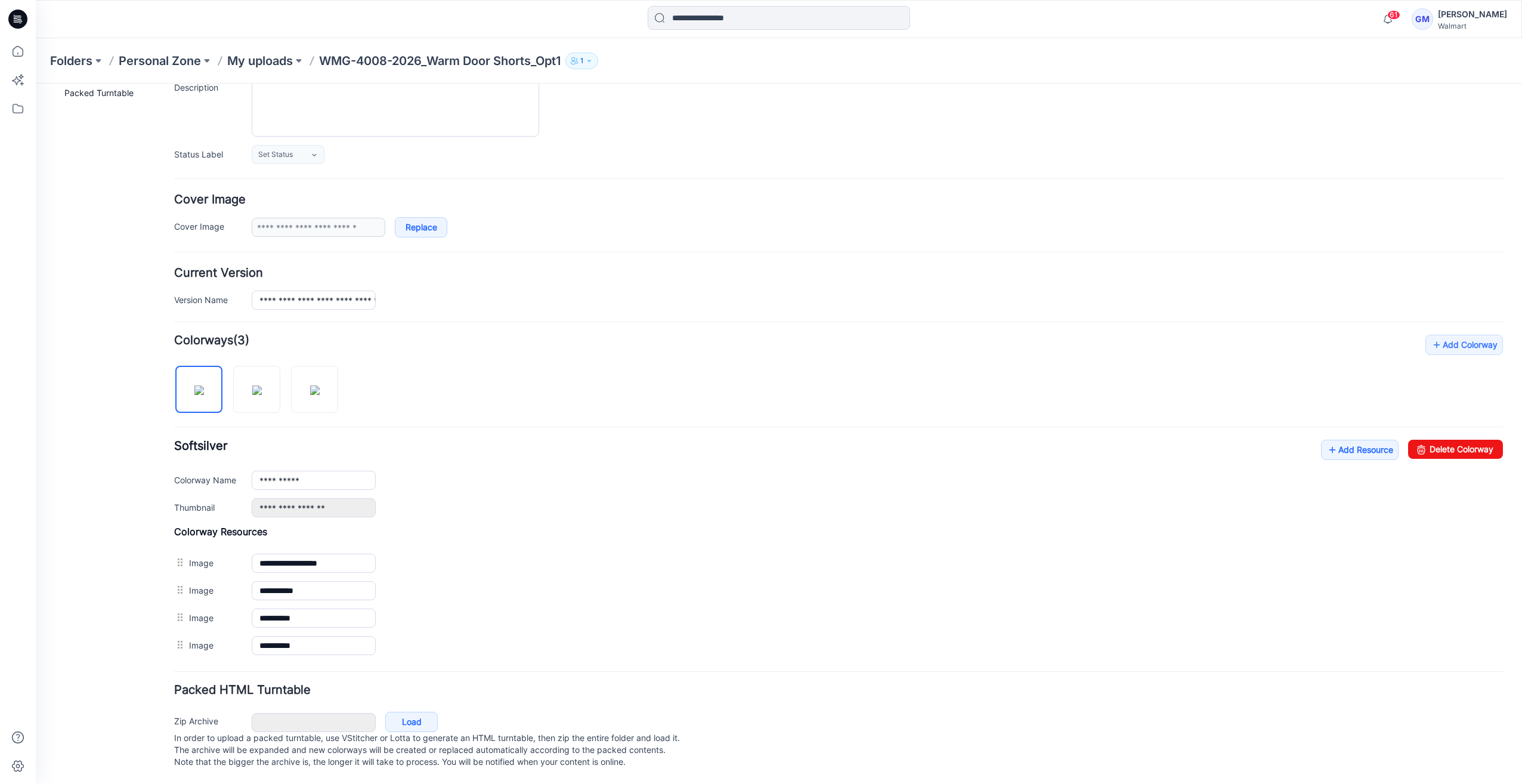
scroll to position [129, 0]
click at [1347, 444] on link "Add Resource" at bounding box center [1360, 450] width 77 height 21
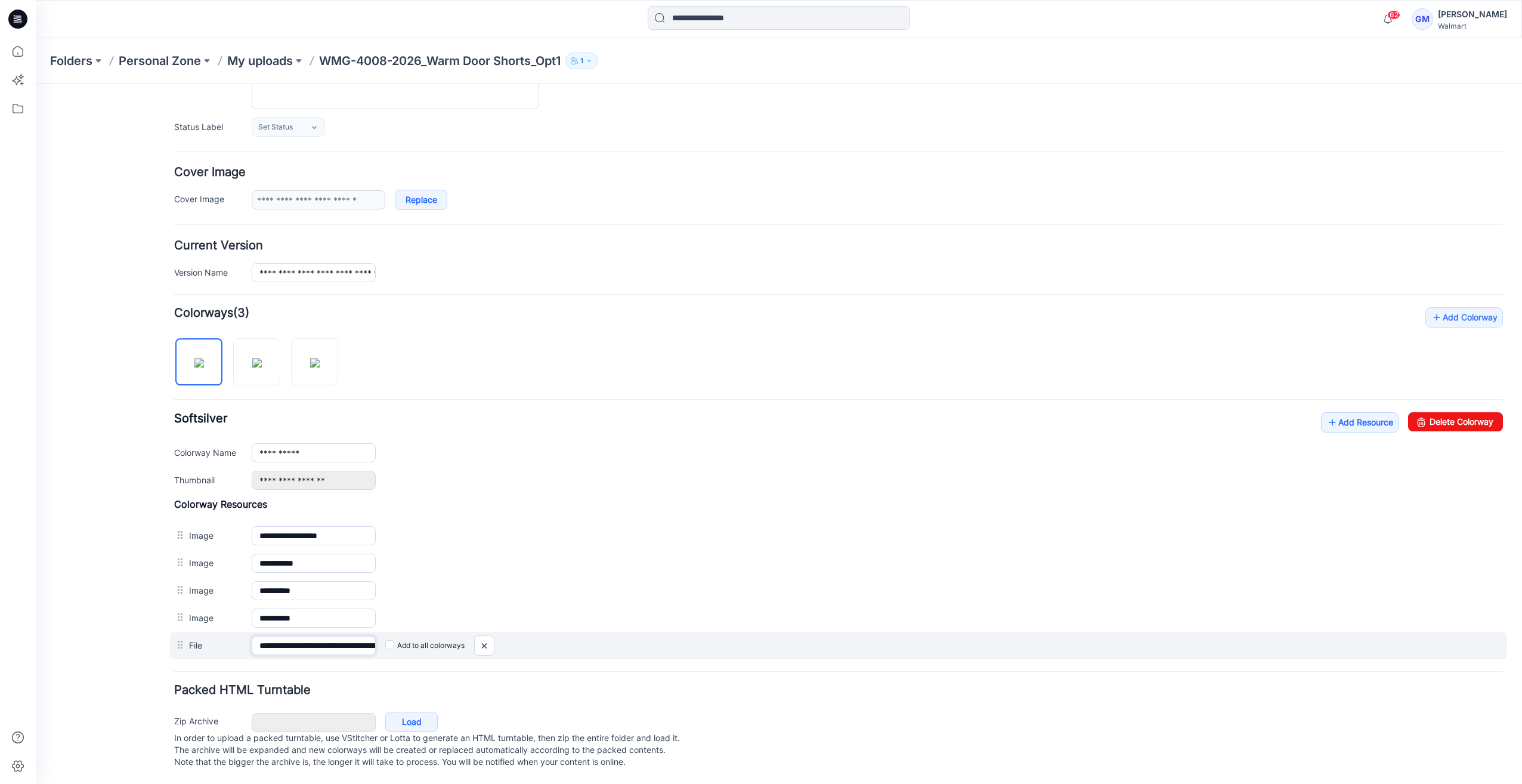
scroll to position [0, 177]
drag, startPoint x: 324, startPoint y: 629, endPoint x: 611, endPoint y: 629, distance: 287.0
click at [606, 632] on div "**********" at bounding box center [838, 645] width 1337 height 27
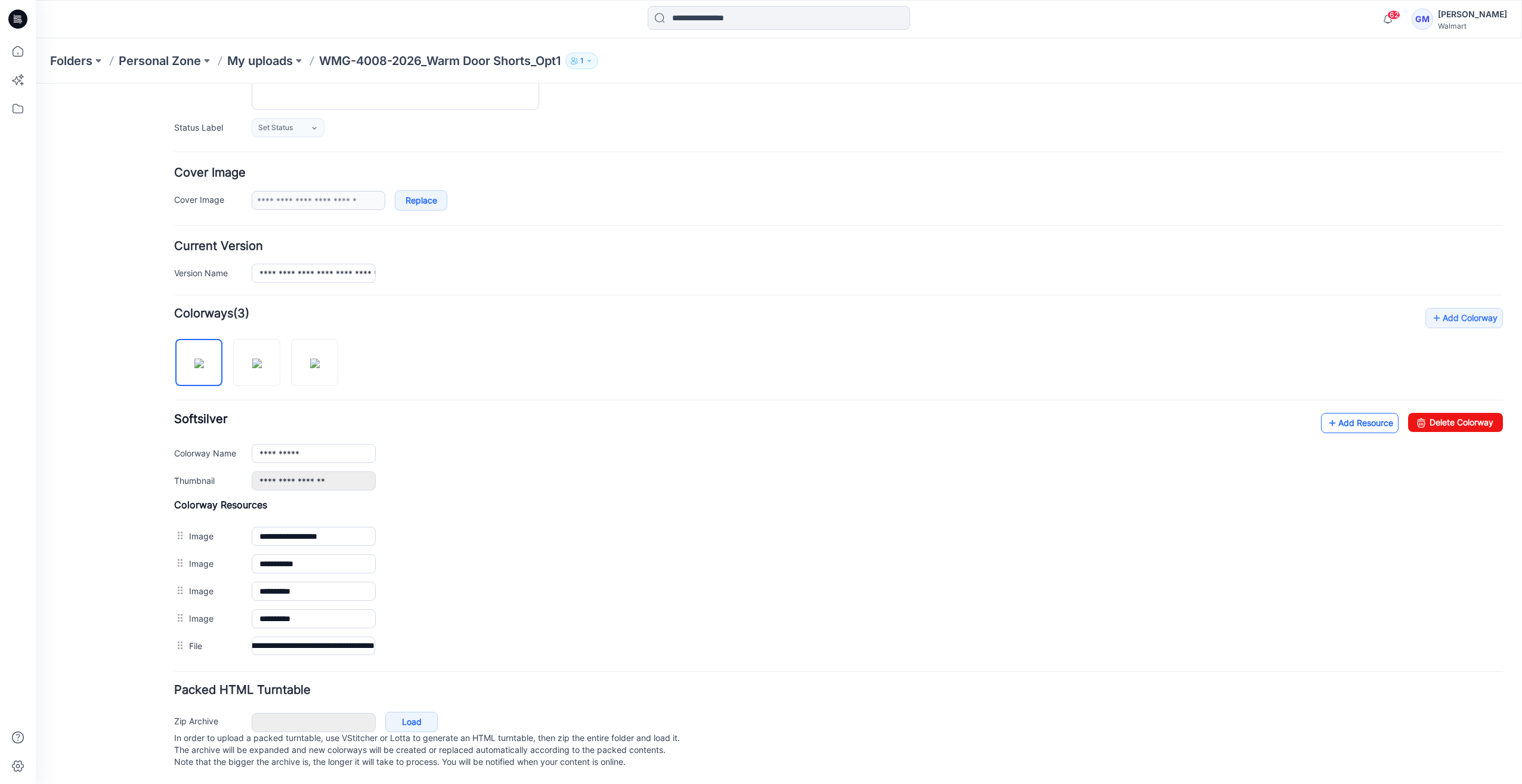
scroll to position [0, 0]
click at [1337, 413] on link "Add Resource" at bounding box center [1360, 423] width 77 height 21
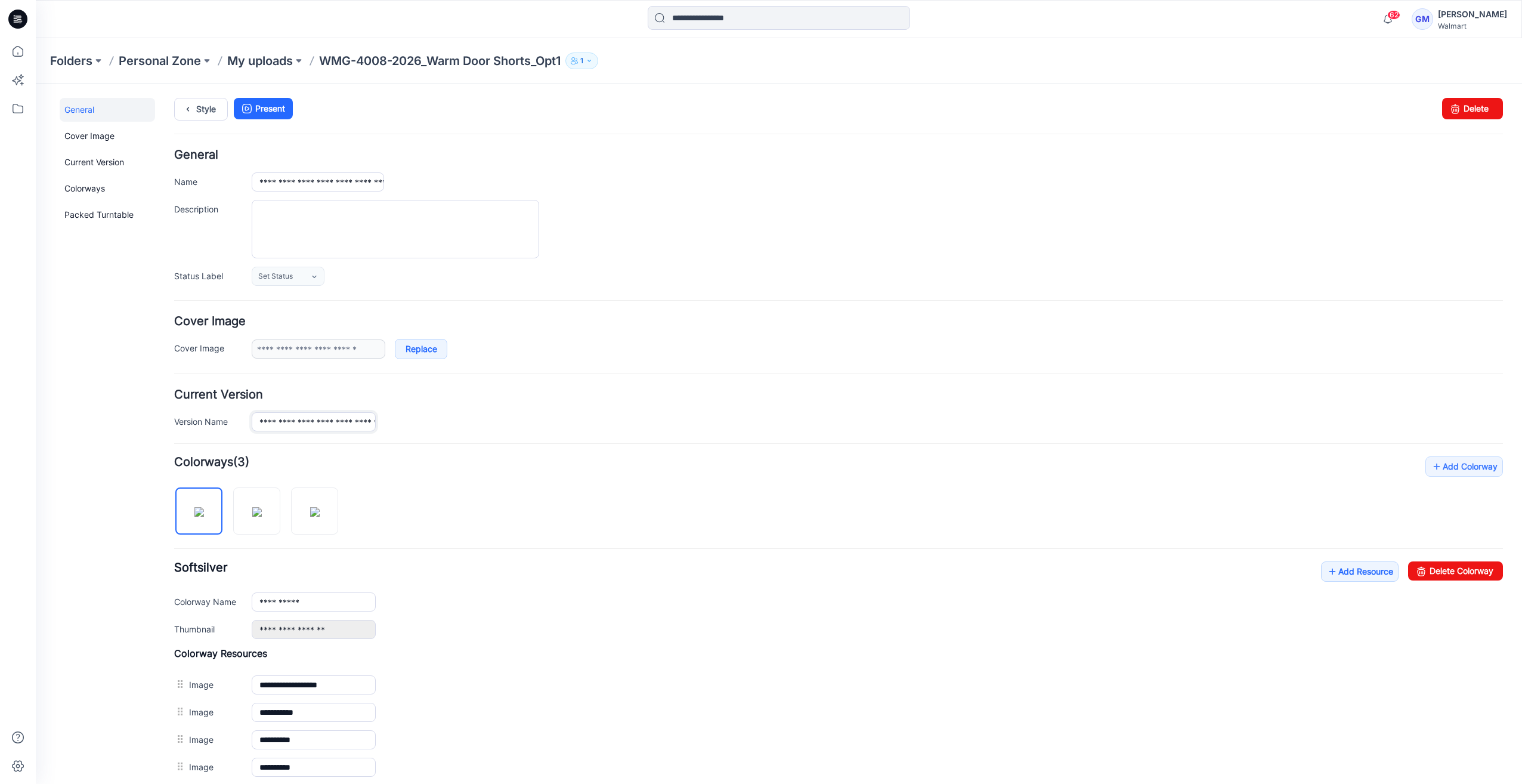
scroll to position [0, 108]
drag, startPoint x: 358, startPoint y: 419, endPoint x: 557, endPoint y: 419, distance: 199.0
click at [552, 419] on div "**********" at bounding box center [877, 421] width 1251 height 19
drag, startPoint x: 351, startPoint y: 183, endPoint x: 577, endPoint y: 175, distance: 226.1
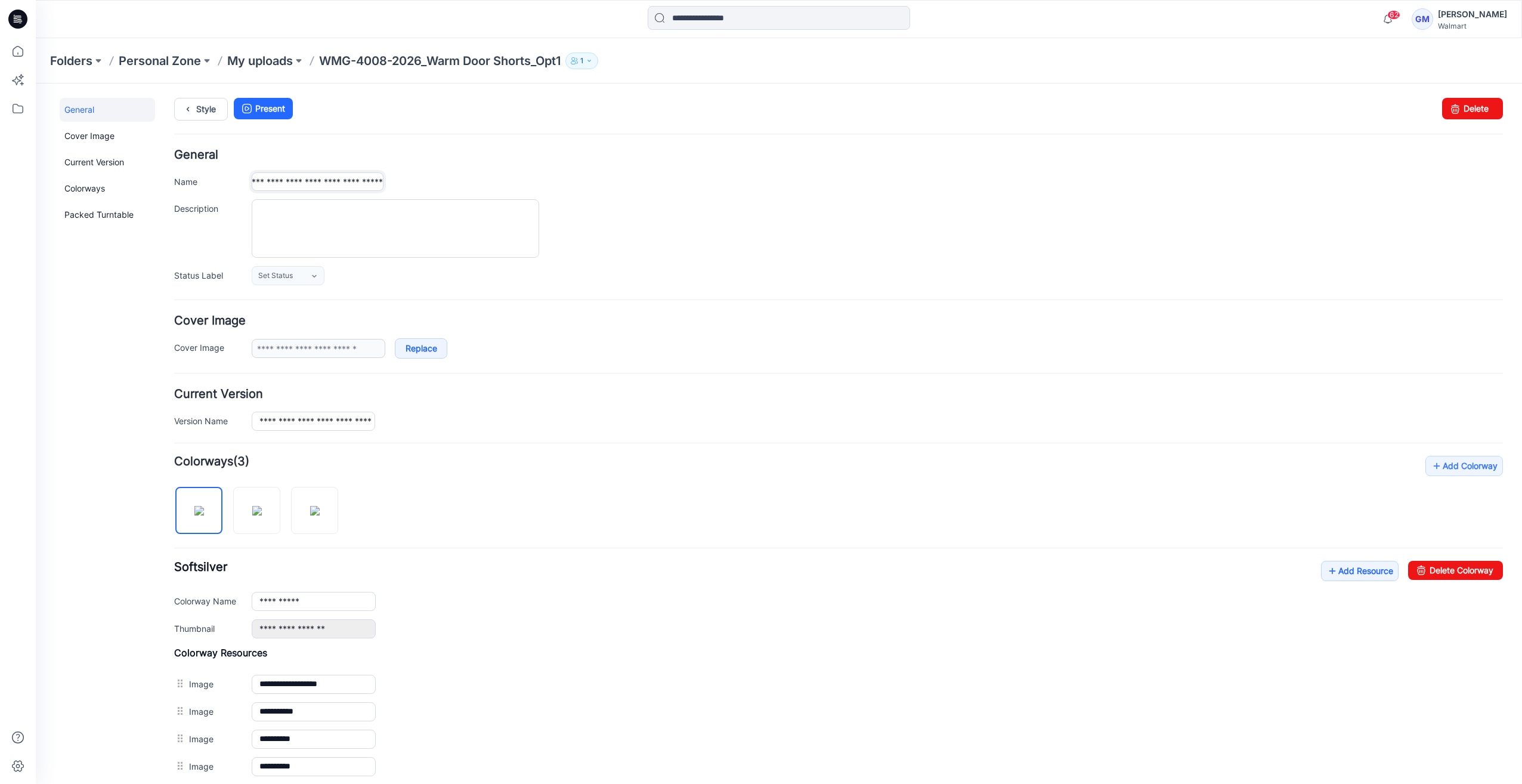
click at [577, 175] on div "**********" at bounding box center [877, 181] width 1251 height 19
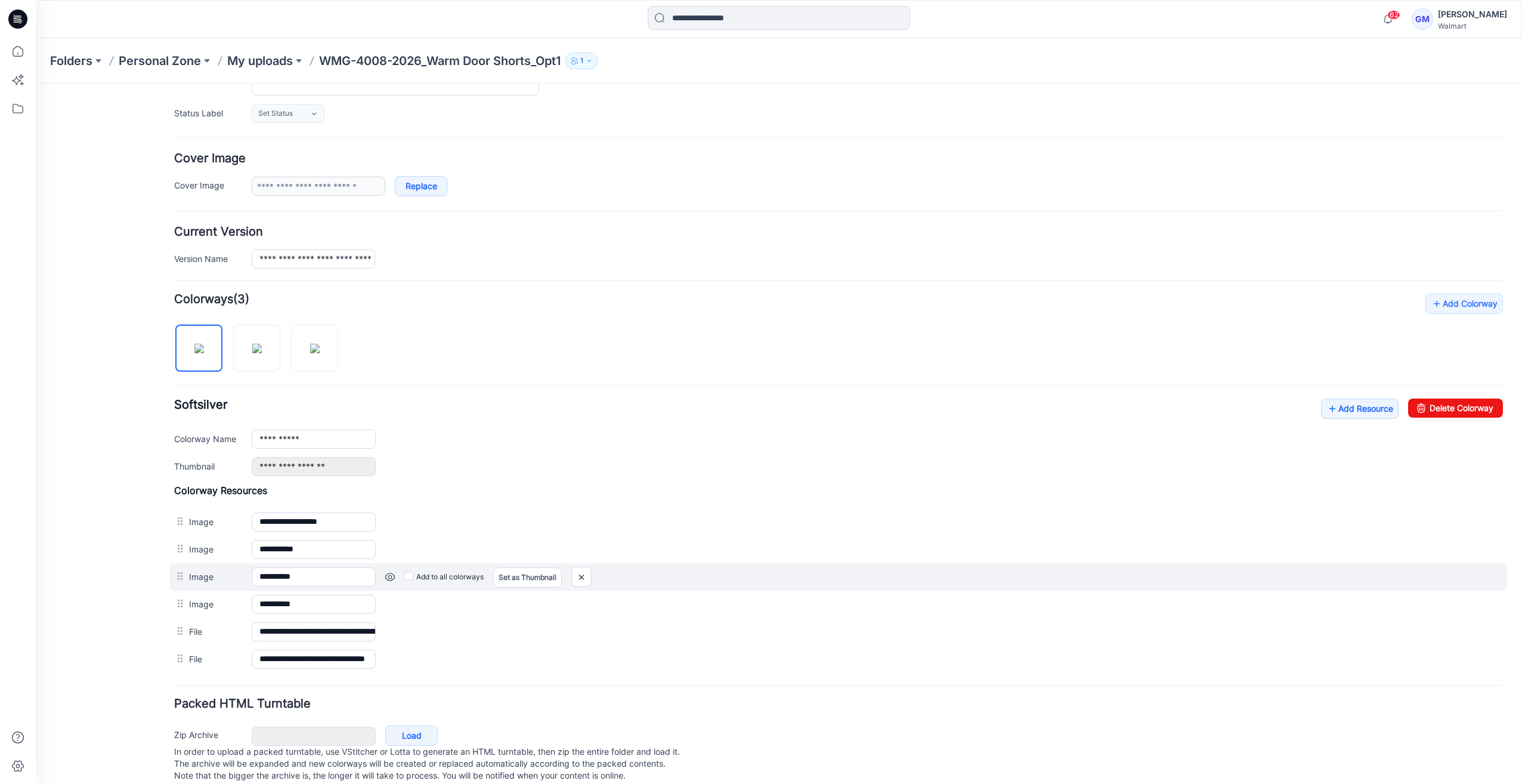
scroll to position [183, 0]
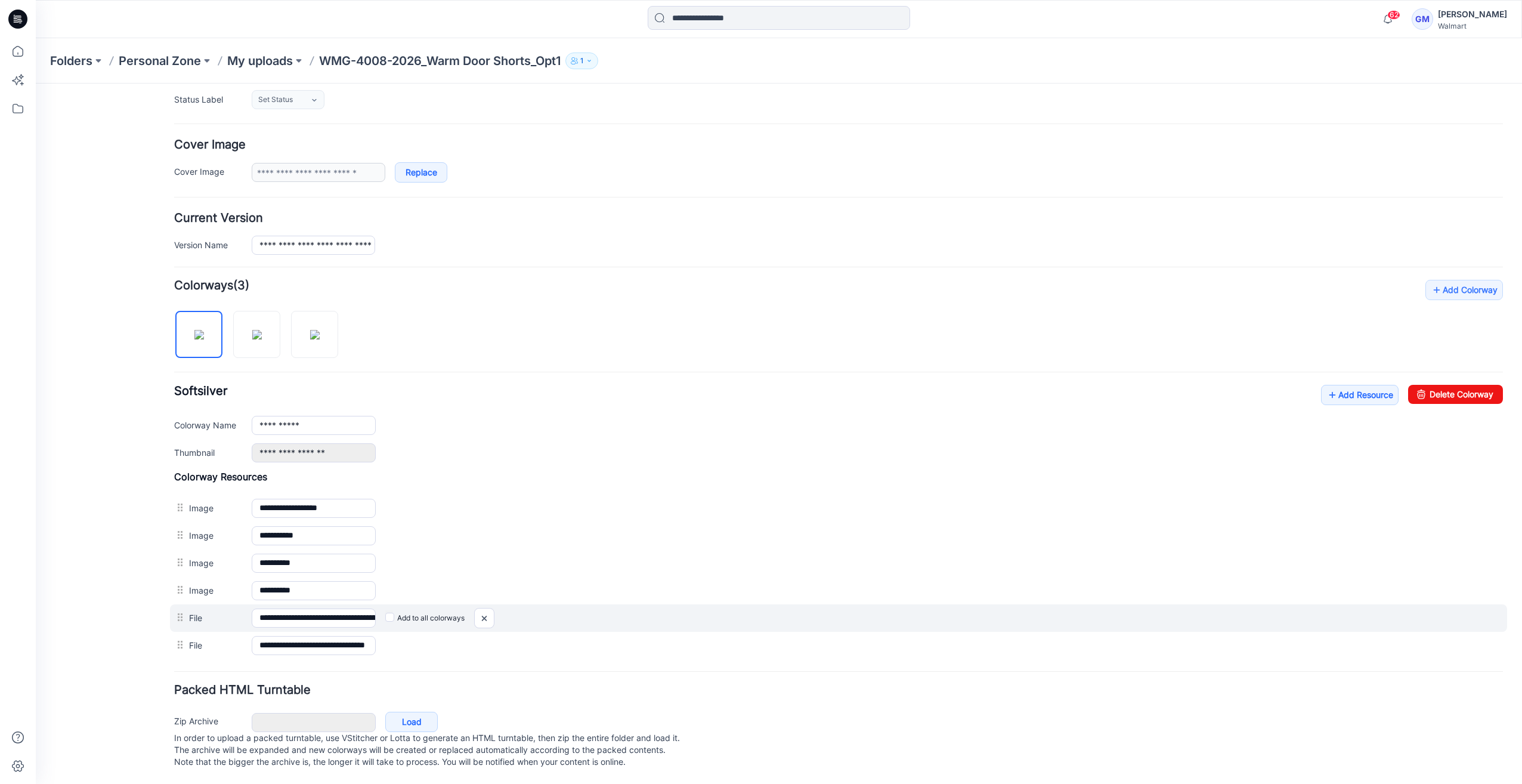
click at [396, 609] on label "Add to all colorways" at bounding box center [425, 618] width 79 height 19
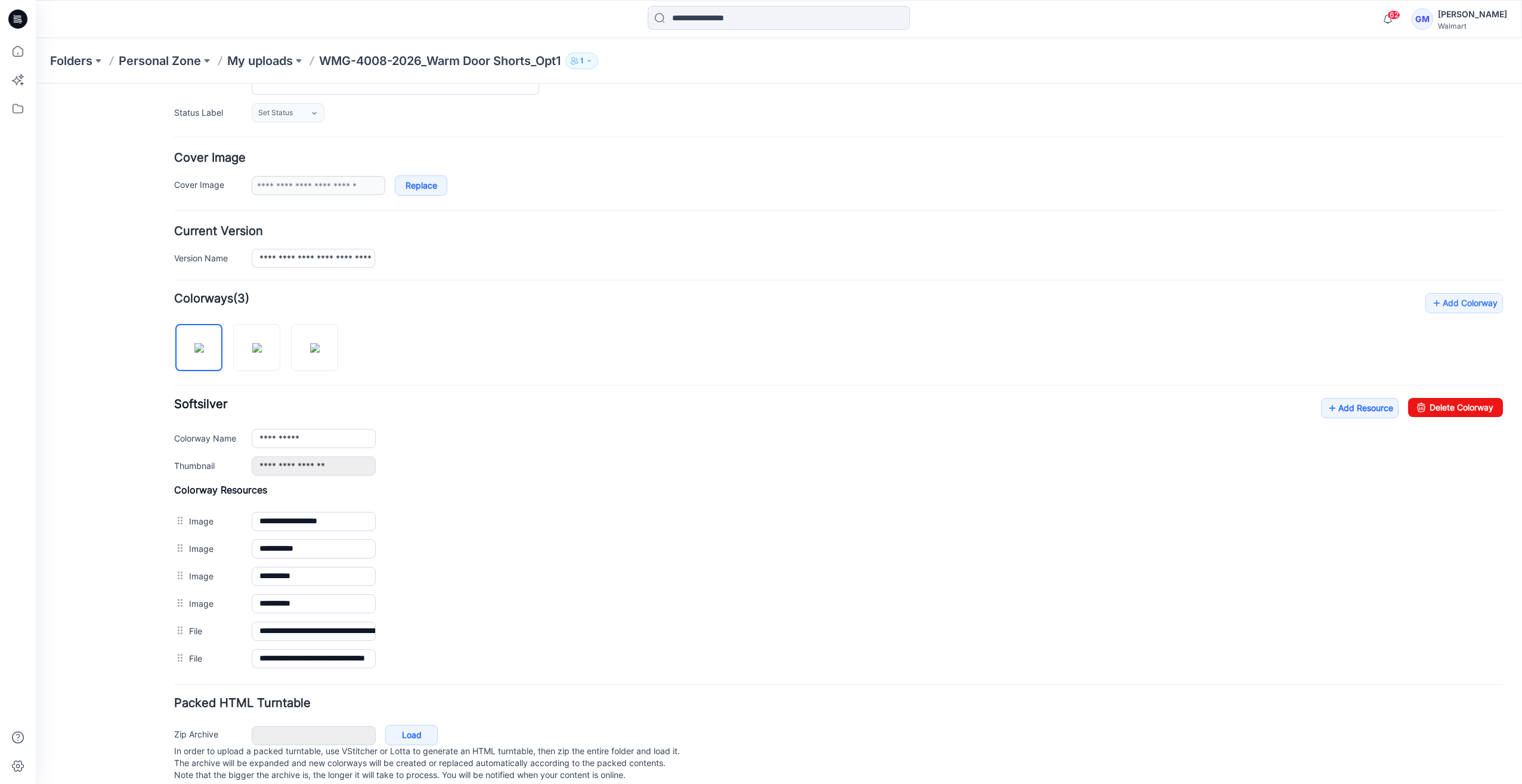
scroll to position [0, 0]
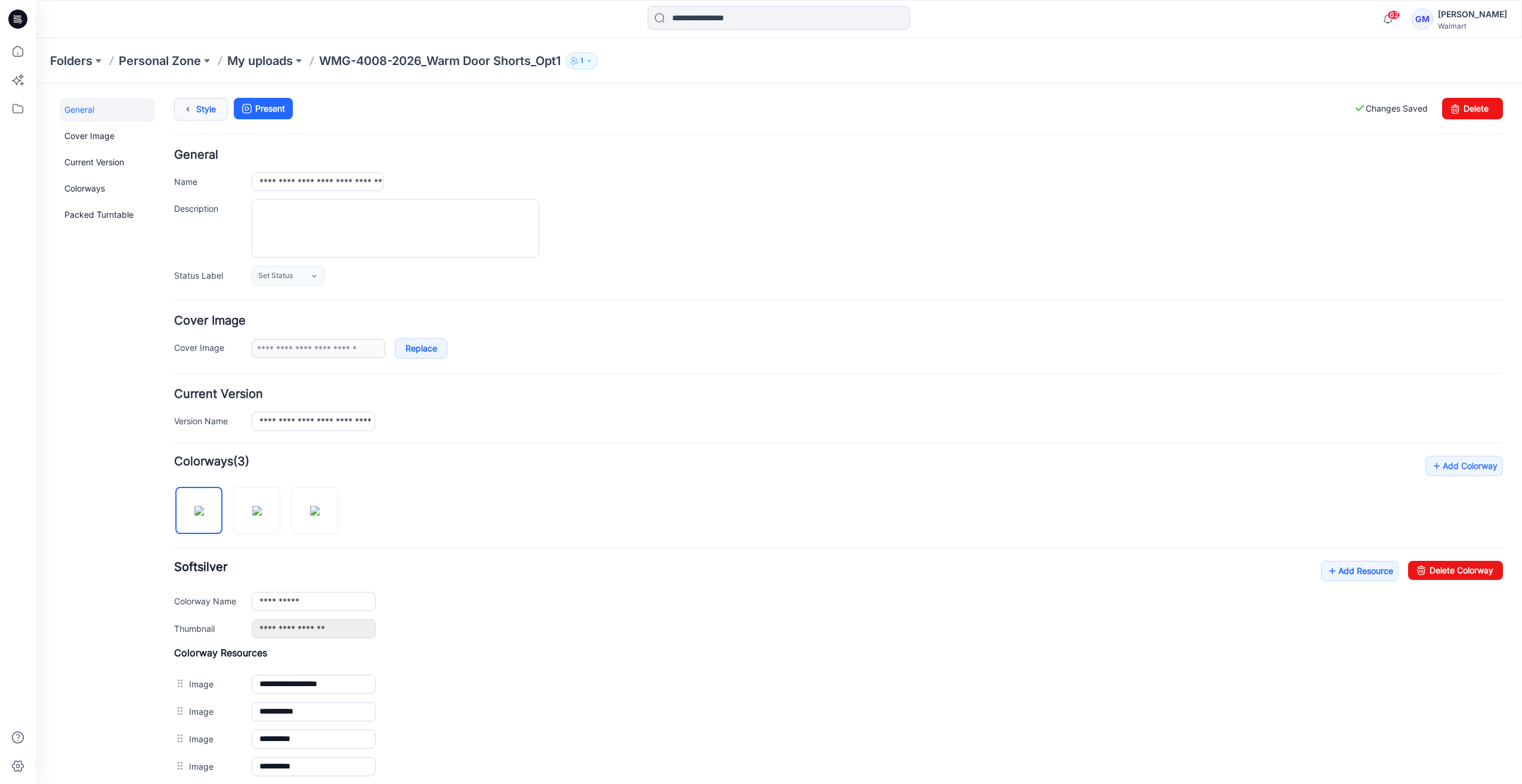
drag, startPoint x: 197, startPoint y: 106, endPoint x: 207, endPoint y: 106, distance: 10.0
click at [198, 106] on link "Style" at bounding box center [201, 109] width 54 height 22
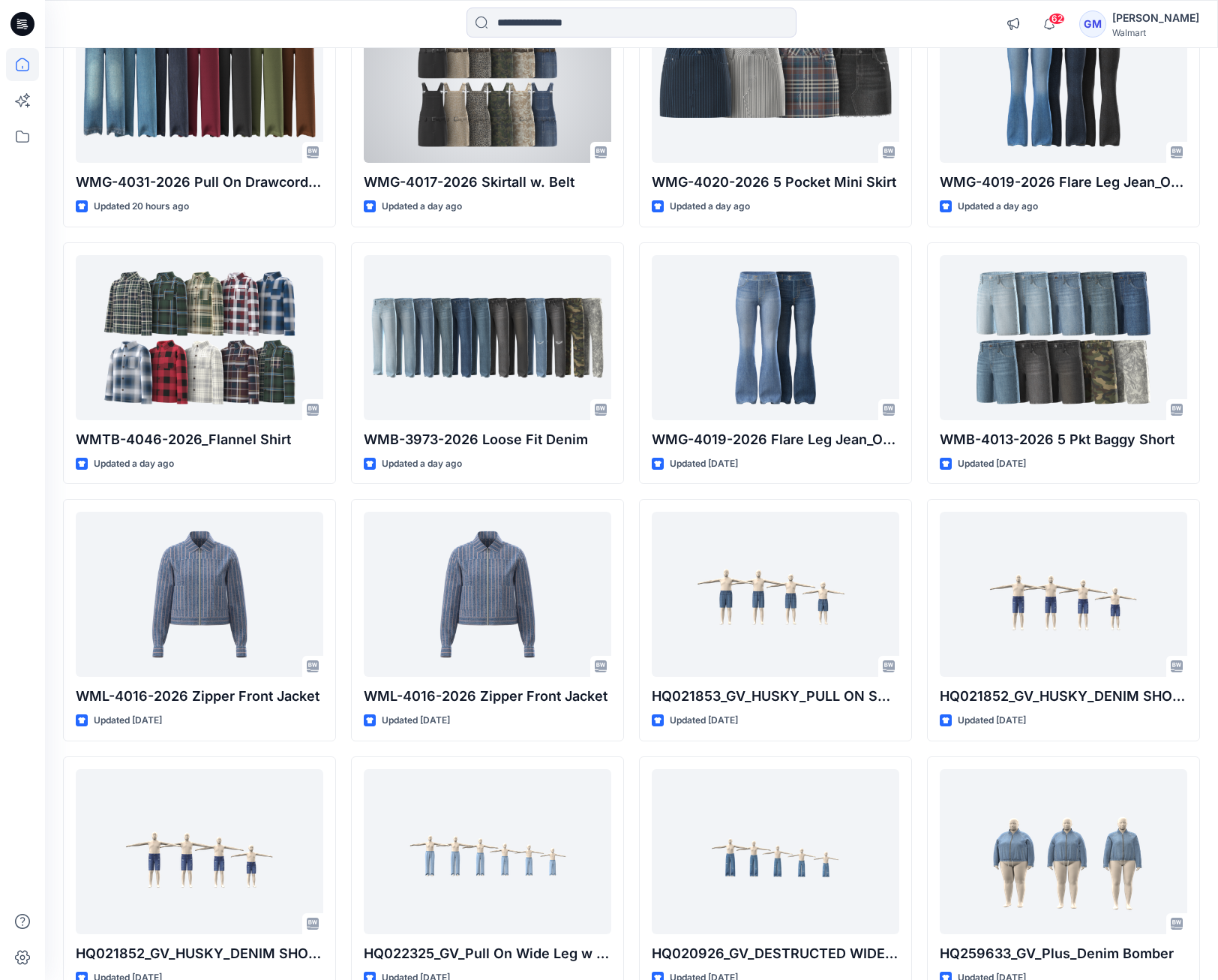
scroll to position [292, 0]
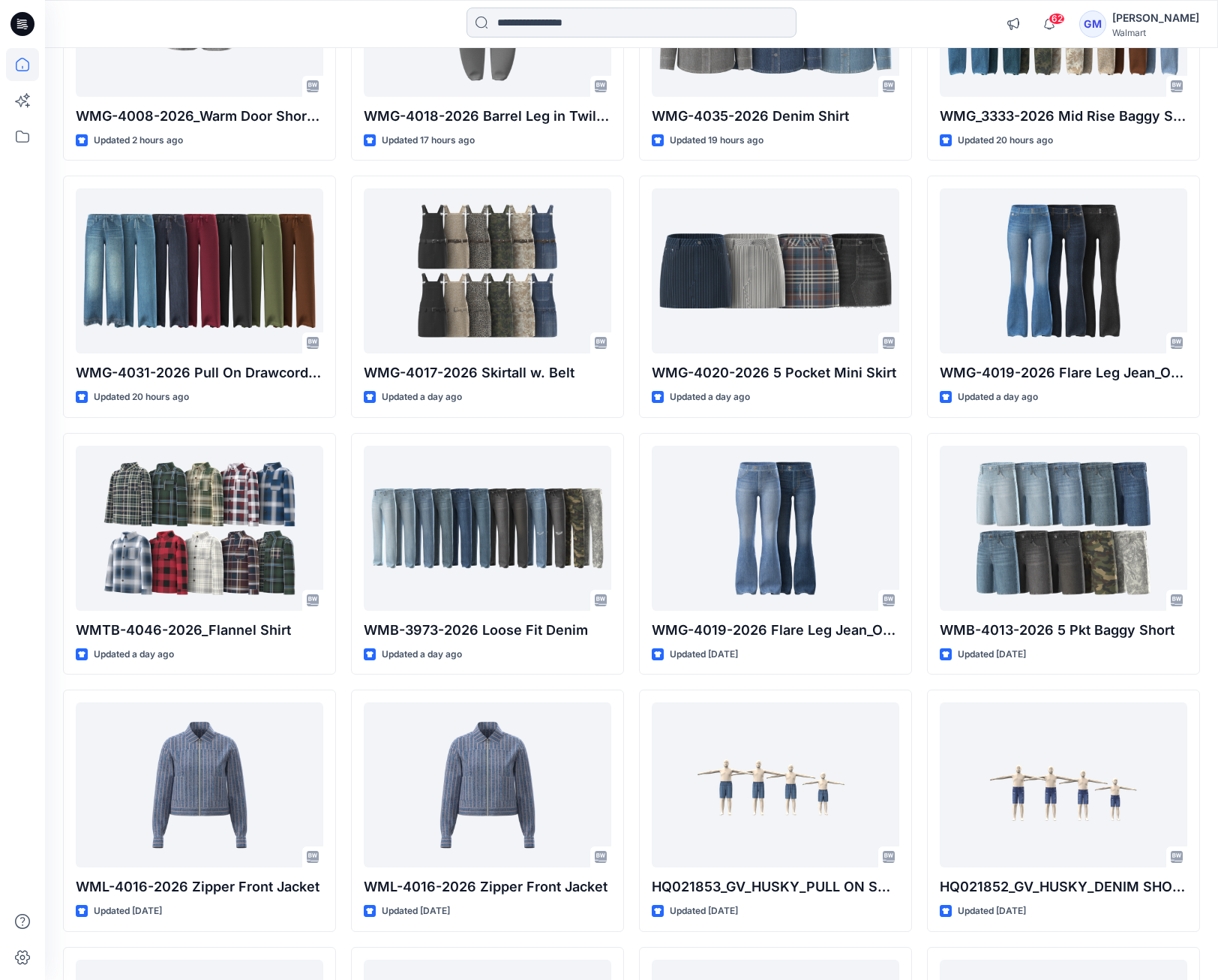
click at [588, 17] on input at bounding box center [631, 22] width 330 height 30
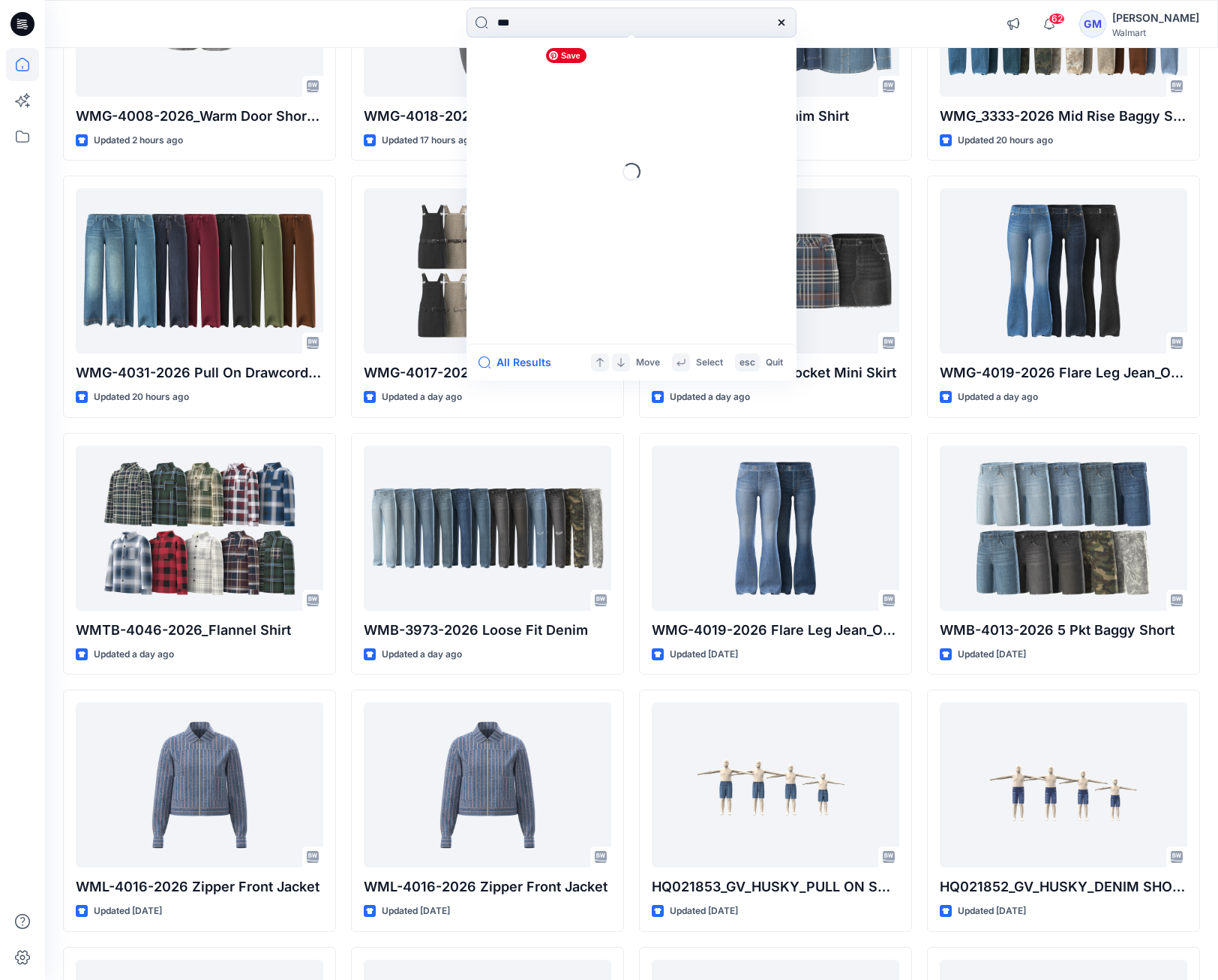
type input "****"
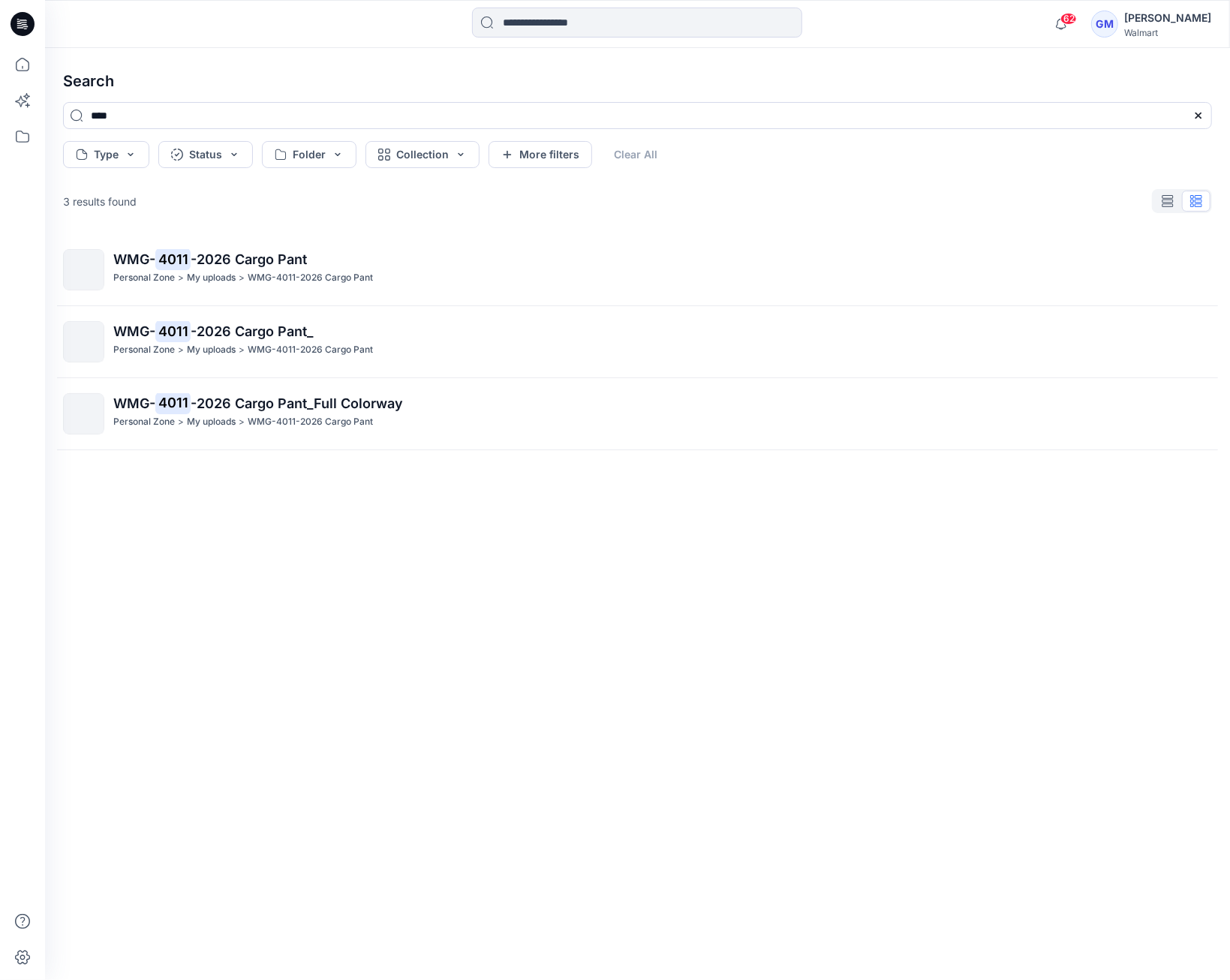
click at [362, 407] on span "-2026 Cargo Pant_Full Colorway" at bounding box center [296, 403] width 212 height 16
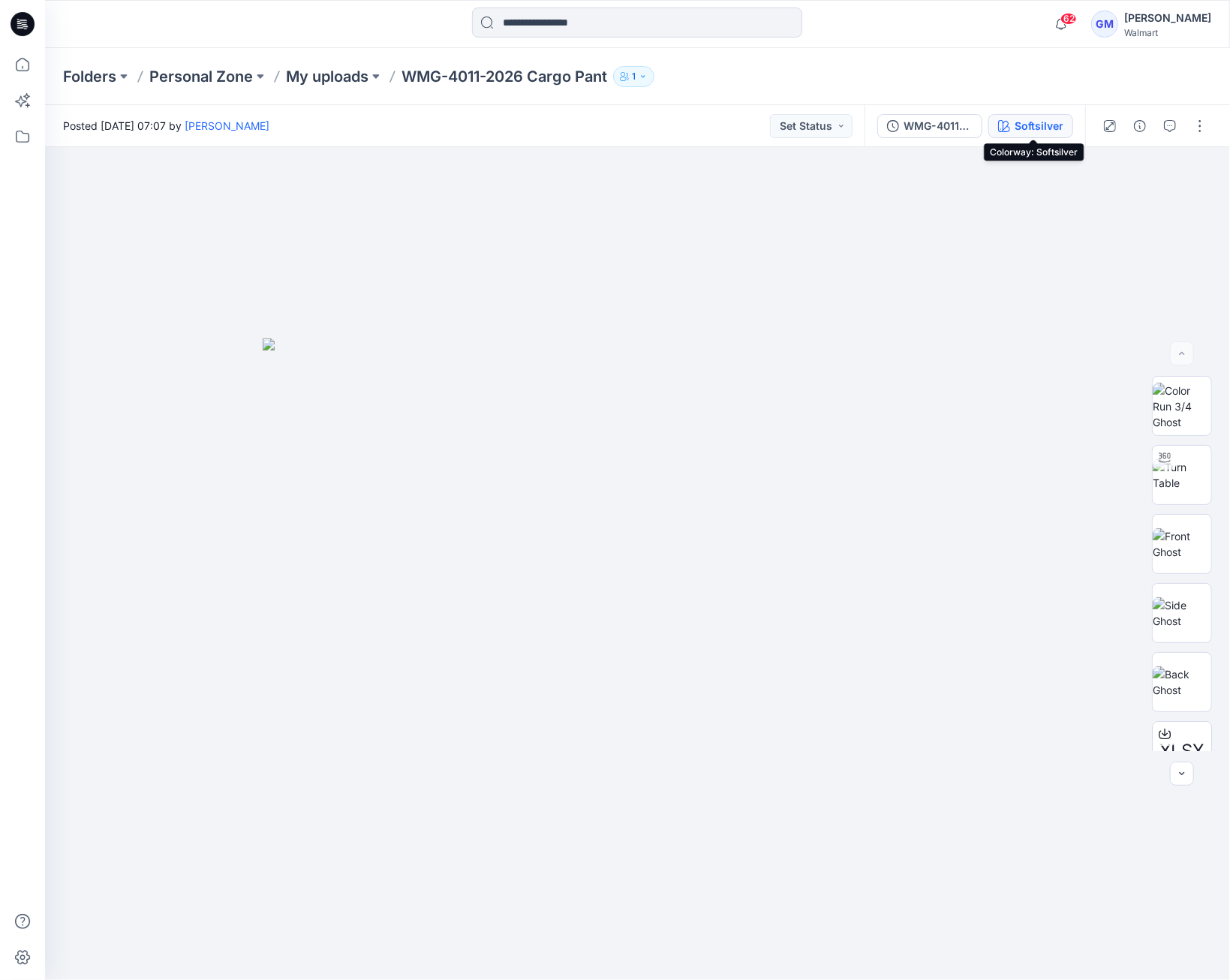
click at [1040, 125] on div "Softsilver" at bounding box center [1039, 126] width 49 height 17
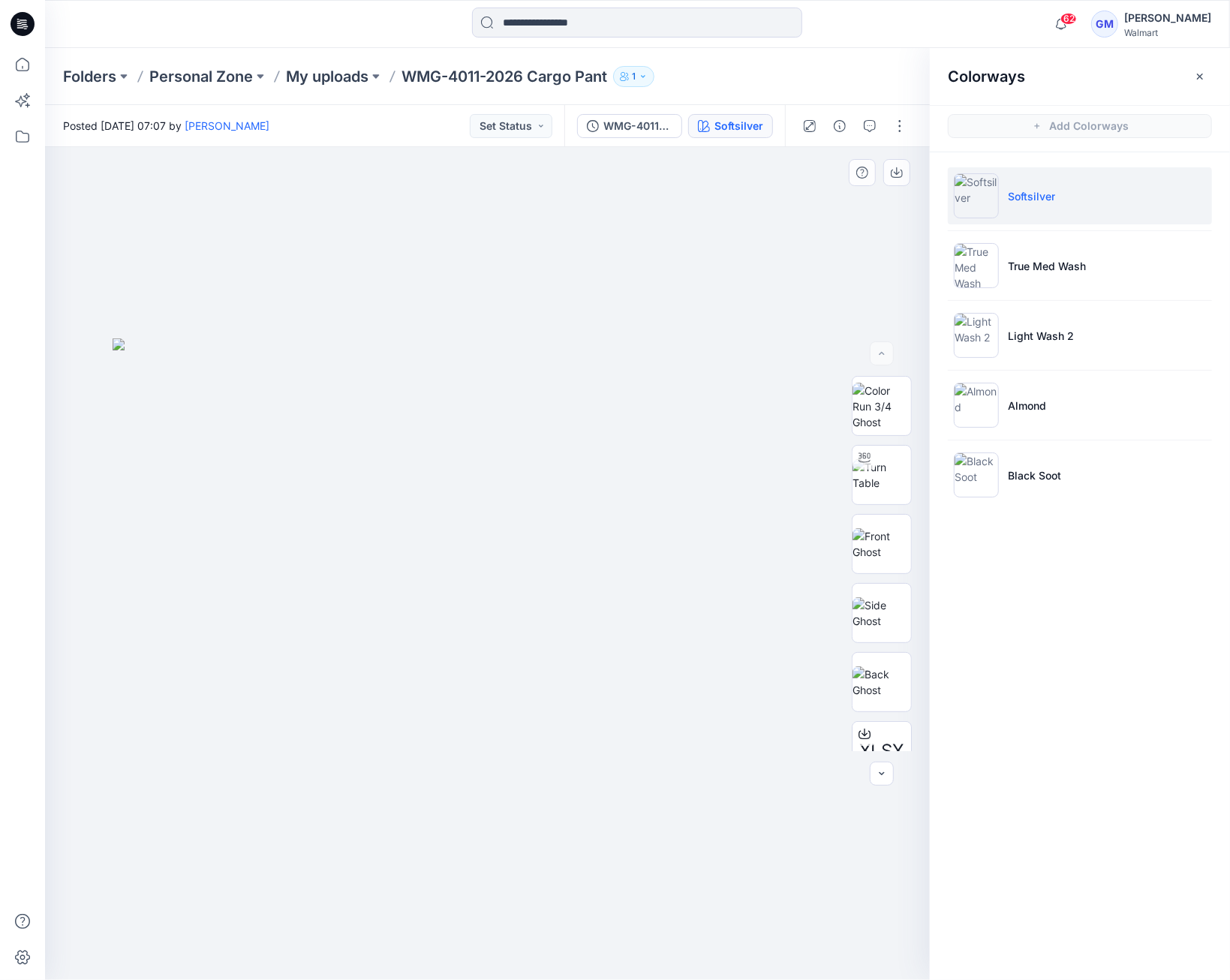
click at [636, 298] on div at bounding box center [487, 563] width 884 height 832
click at [339, 86] on p "My uploads" at bounding box center [327, 77] width 82 height 21
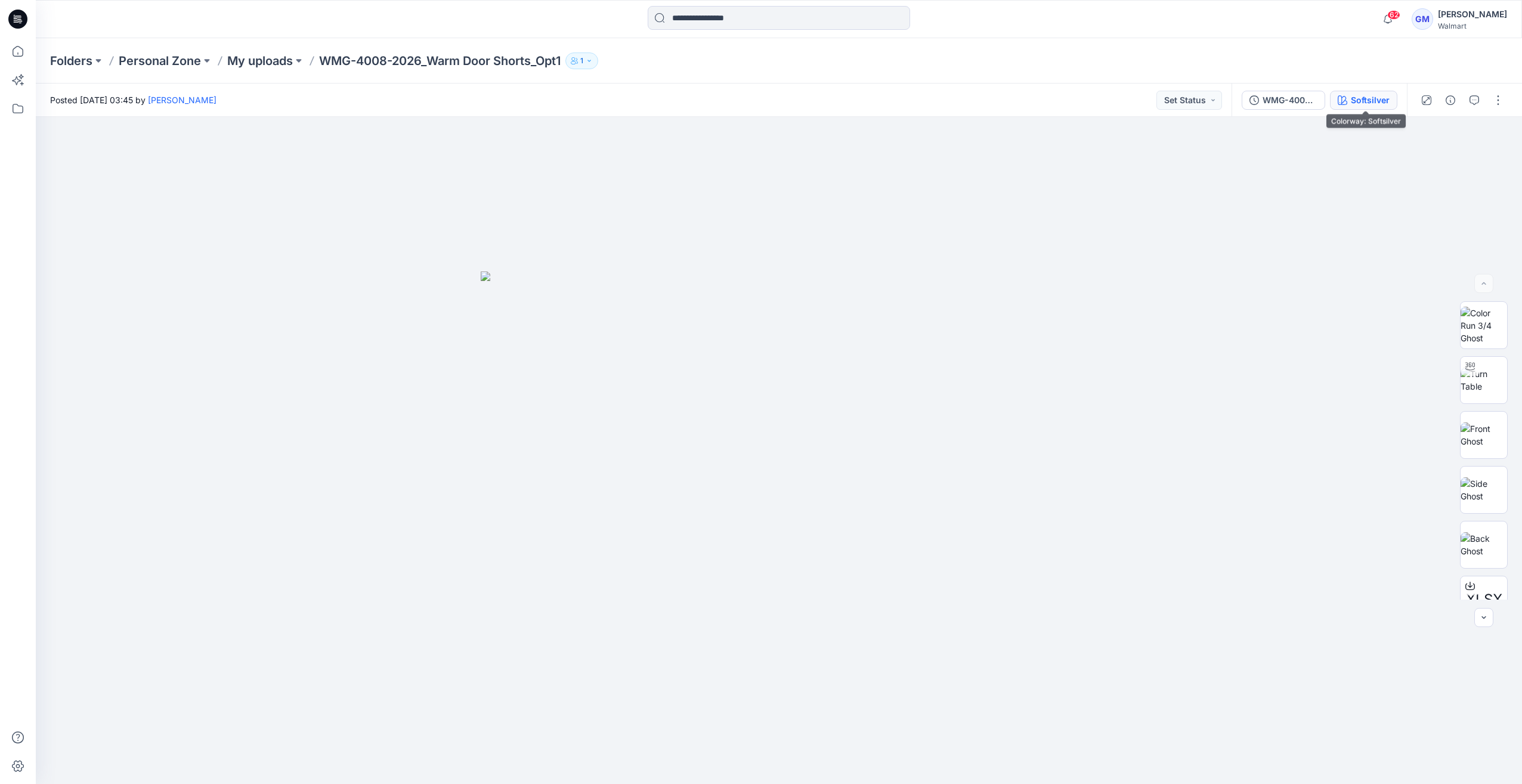
click at [1379, 97] on div "Softsilver" at bounding box center [1370, 100] width 39 height 13
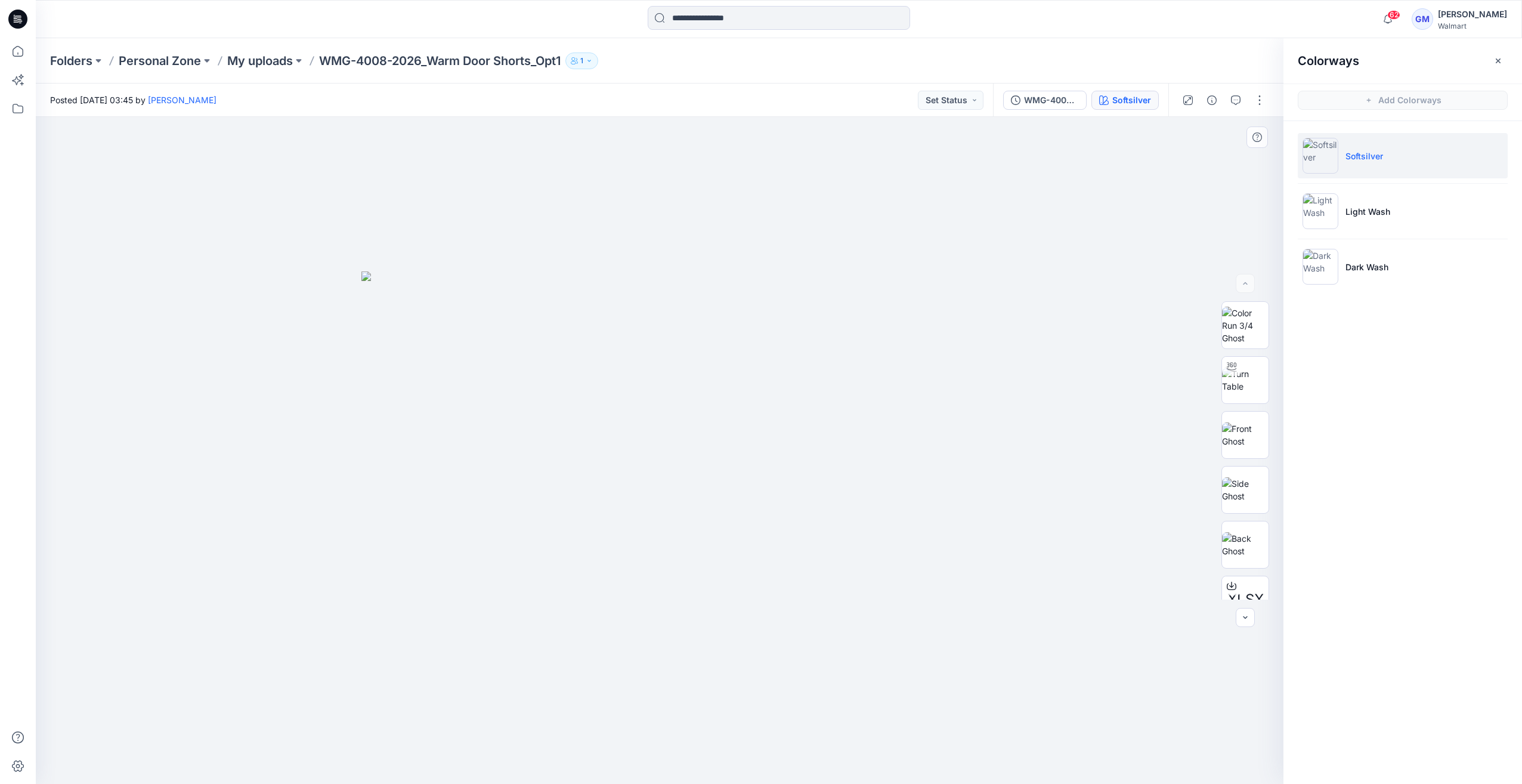
click at [1076, 268] on div at bounding box center [659, 450] width 1248 height 667
click at [1206, 99] on button "button" at bounding box center [1212, 100] width 19 height 19
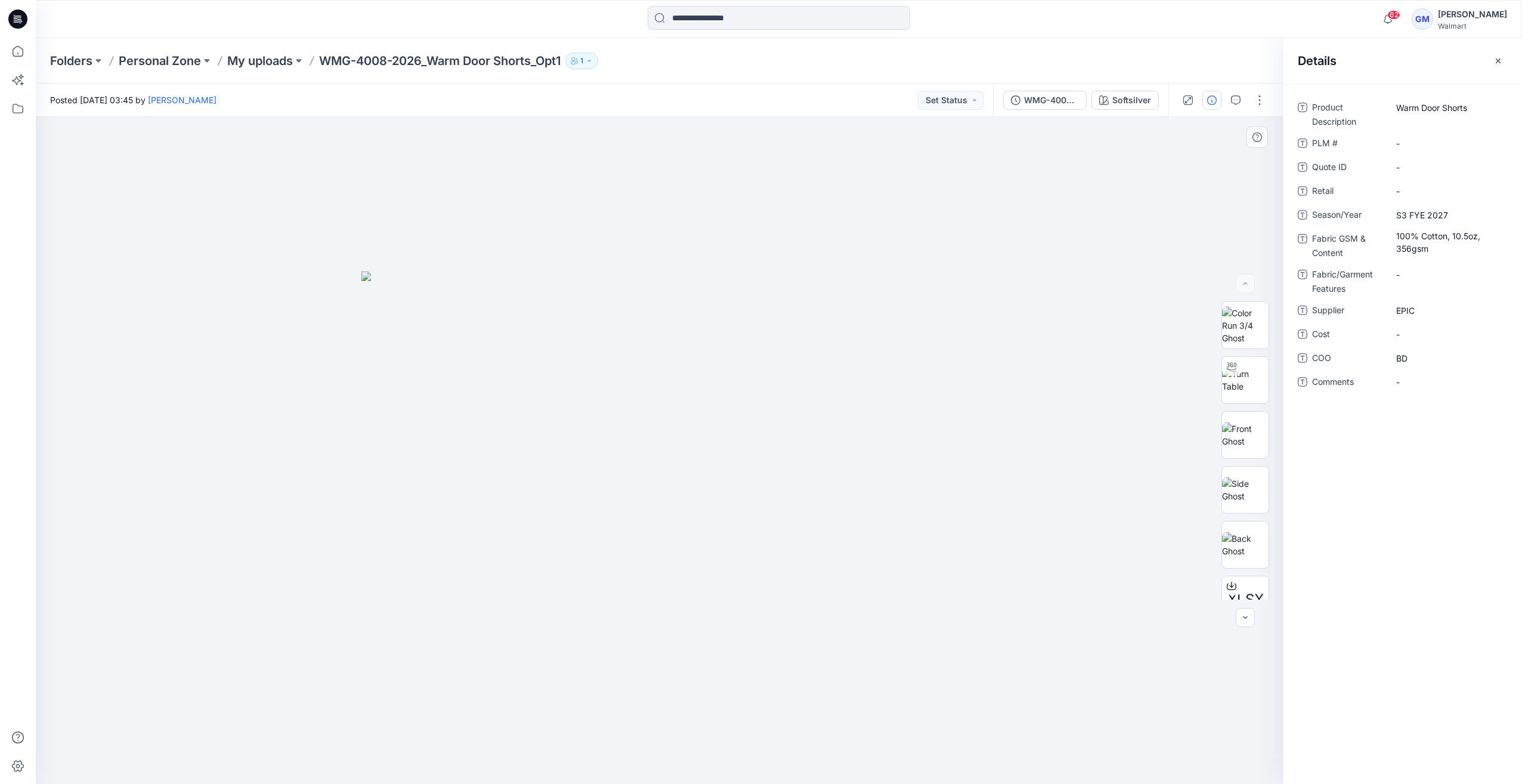
click at [1086, 206] on div at bounding box center [659, 450] width 1248 height 667
click at [275, 53] on p "My uploads" at bounding box center [260, 61] width 65 height 17
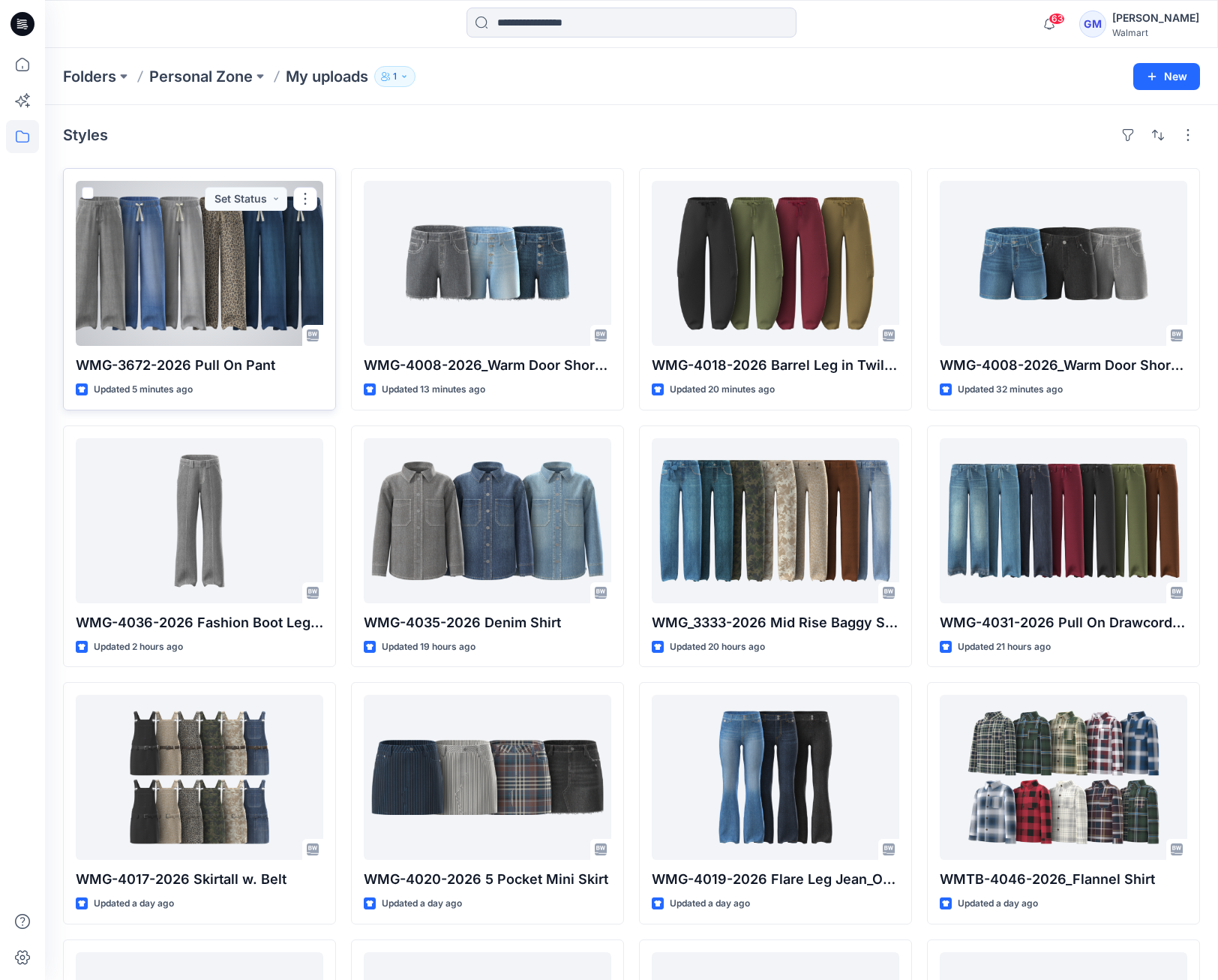
click at [242, 253] on div at bounding box center [199, 263] width 247 height 165
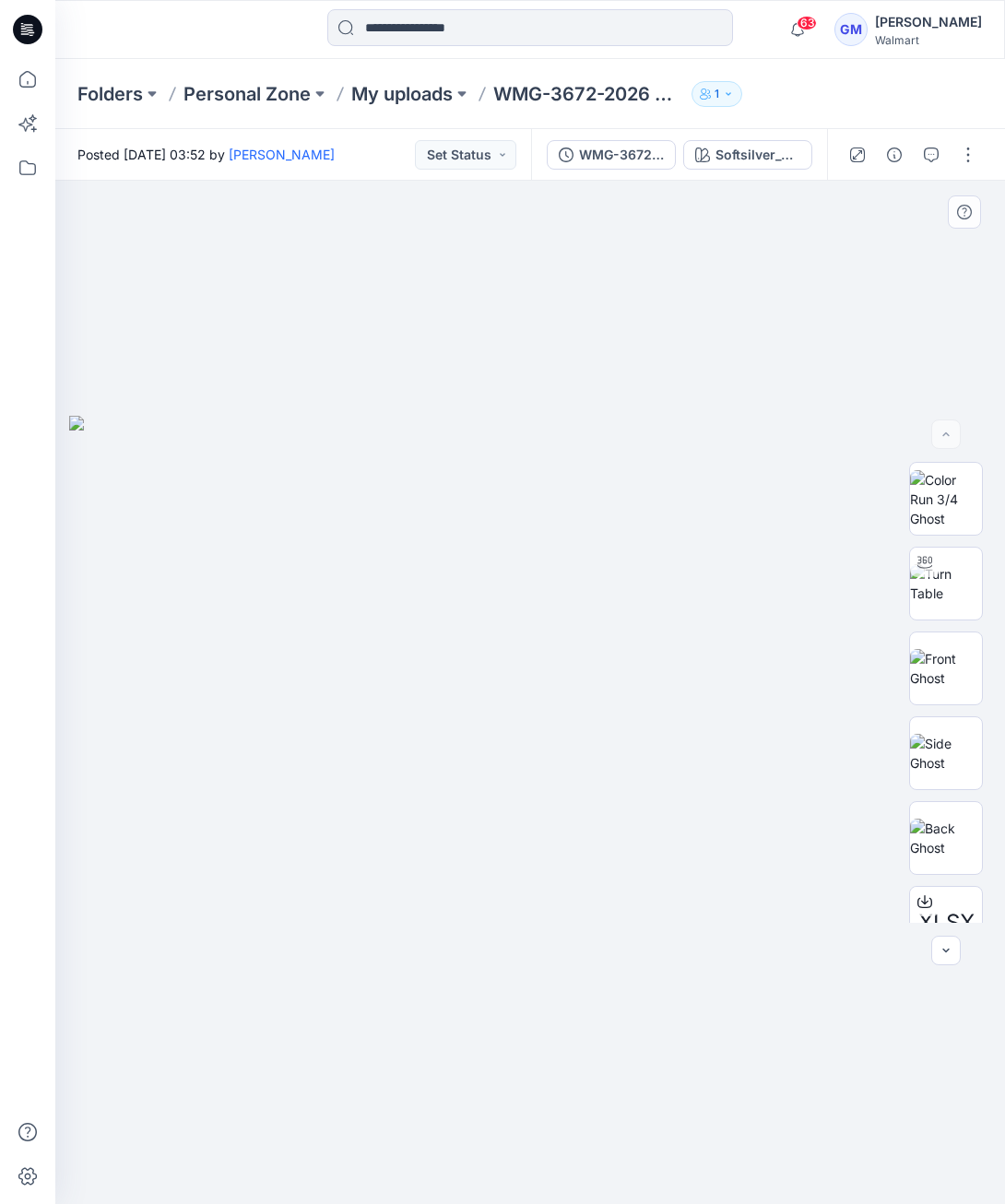
click at [747, 340] on div at bounding box center [530, 692] width 950 height 1023
click at [956, 152] on button "button" at bounding box center [968, 155] width 30 height 30
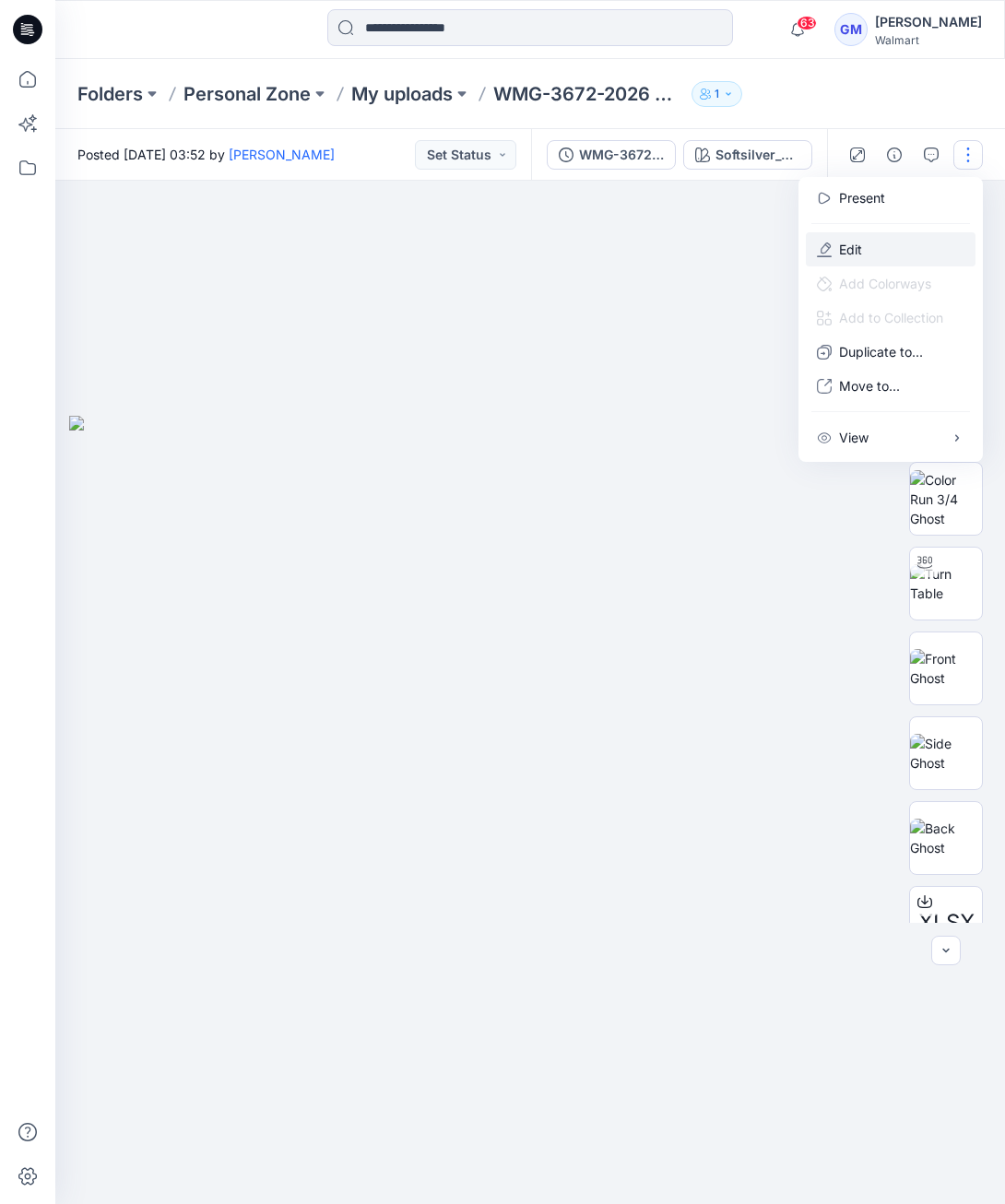
click at [872, 259] on button "Edit" at bounding box center [890, 249] width 169 height 34
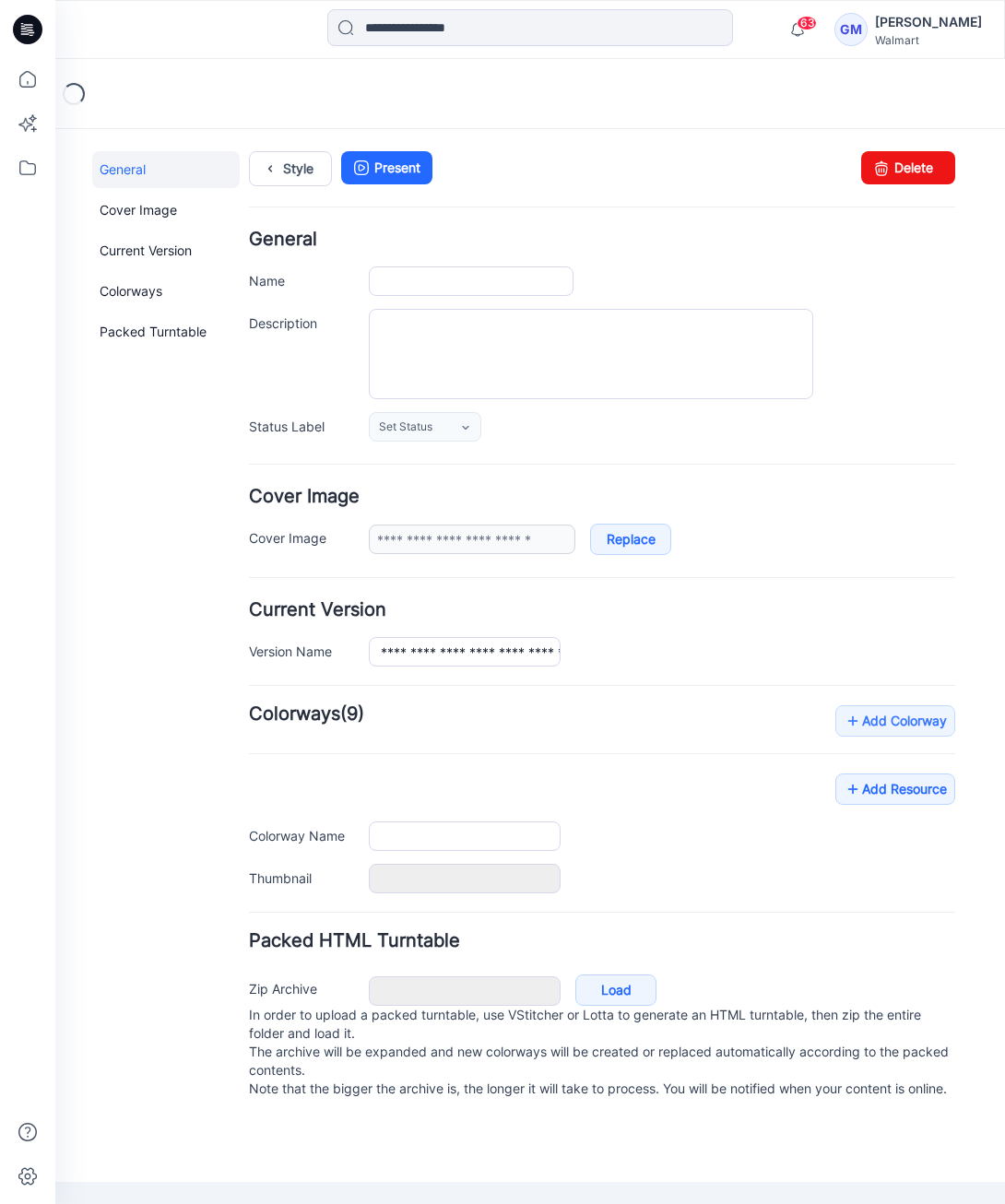
type input "**********"
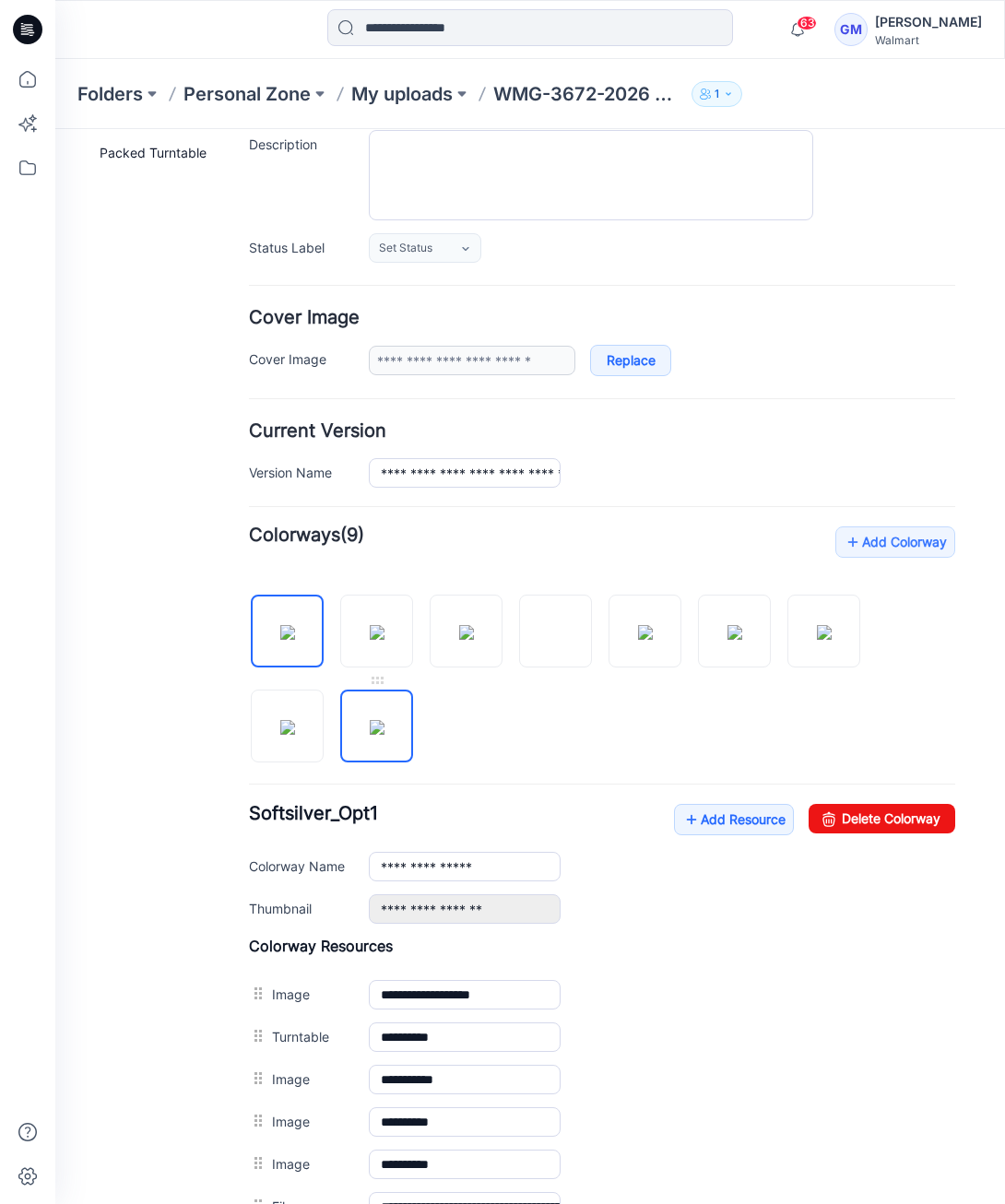
scroll to position [184, 0]
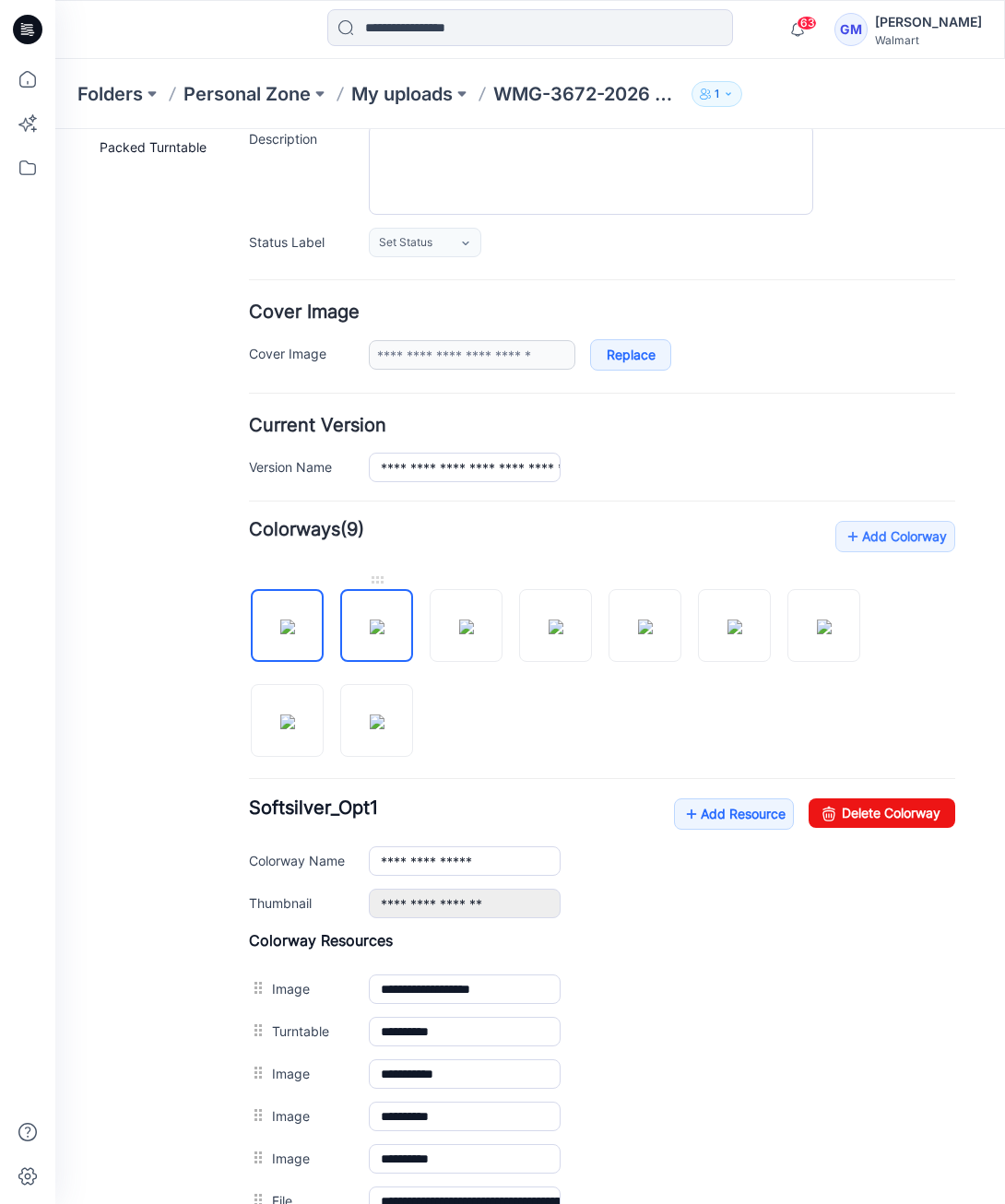
click at [369, 634] on img at bounding box center [377, 627] width 15 height 15
click at [294, 631] on img at bounding box center [288, 627] width 15 height 15
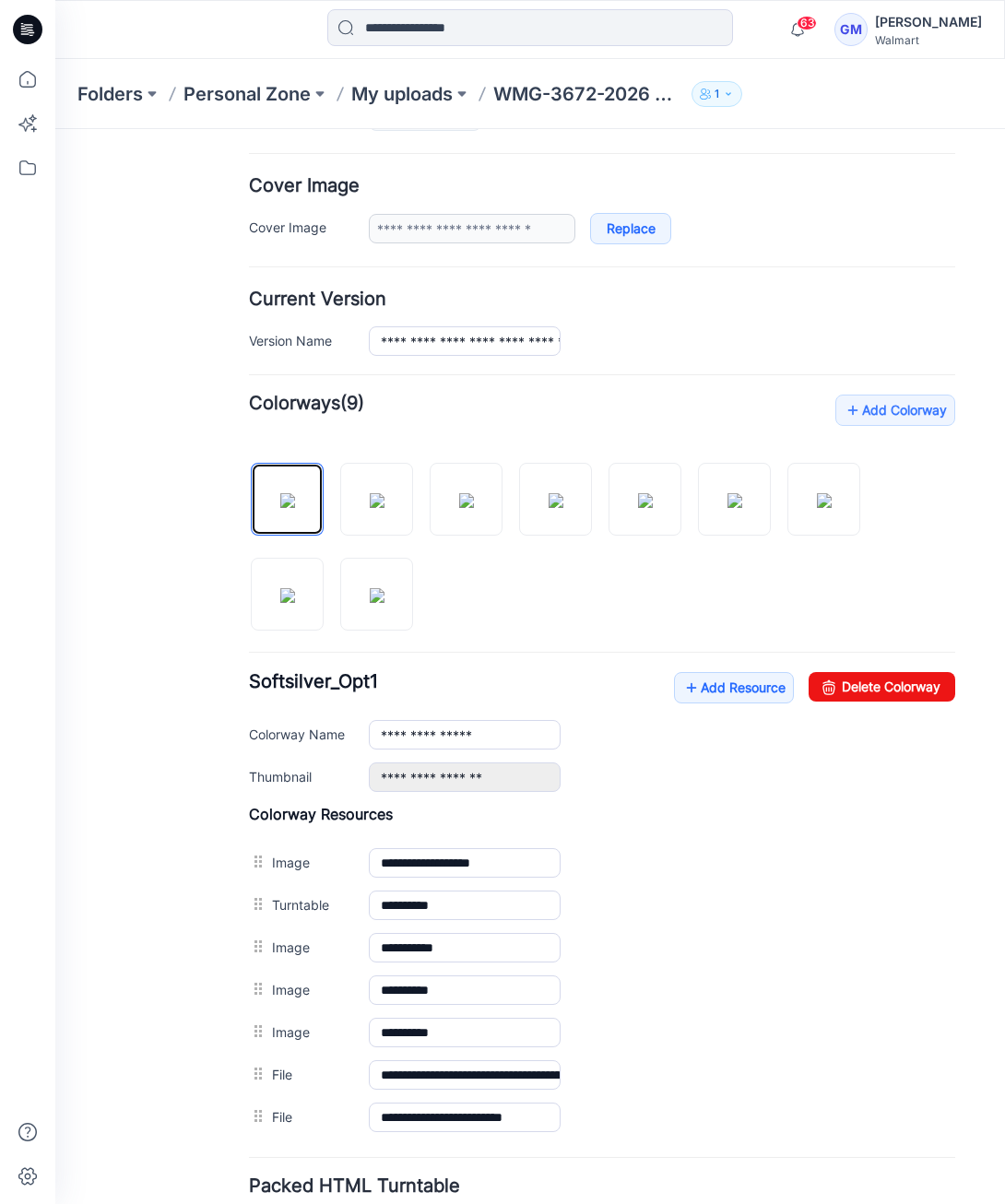
scroll to position [461, 0]
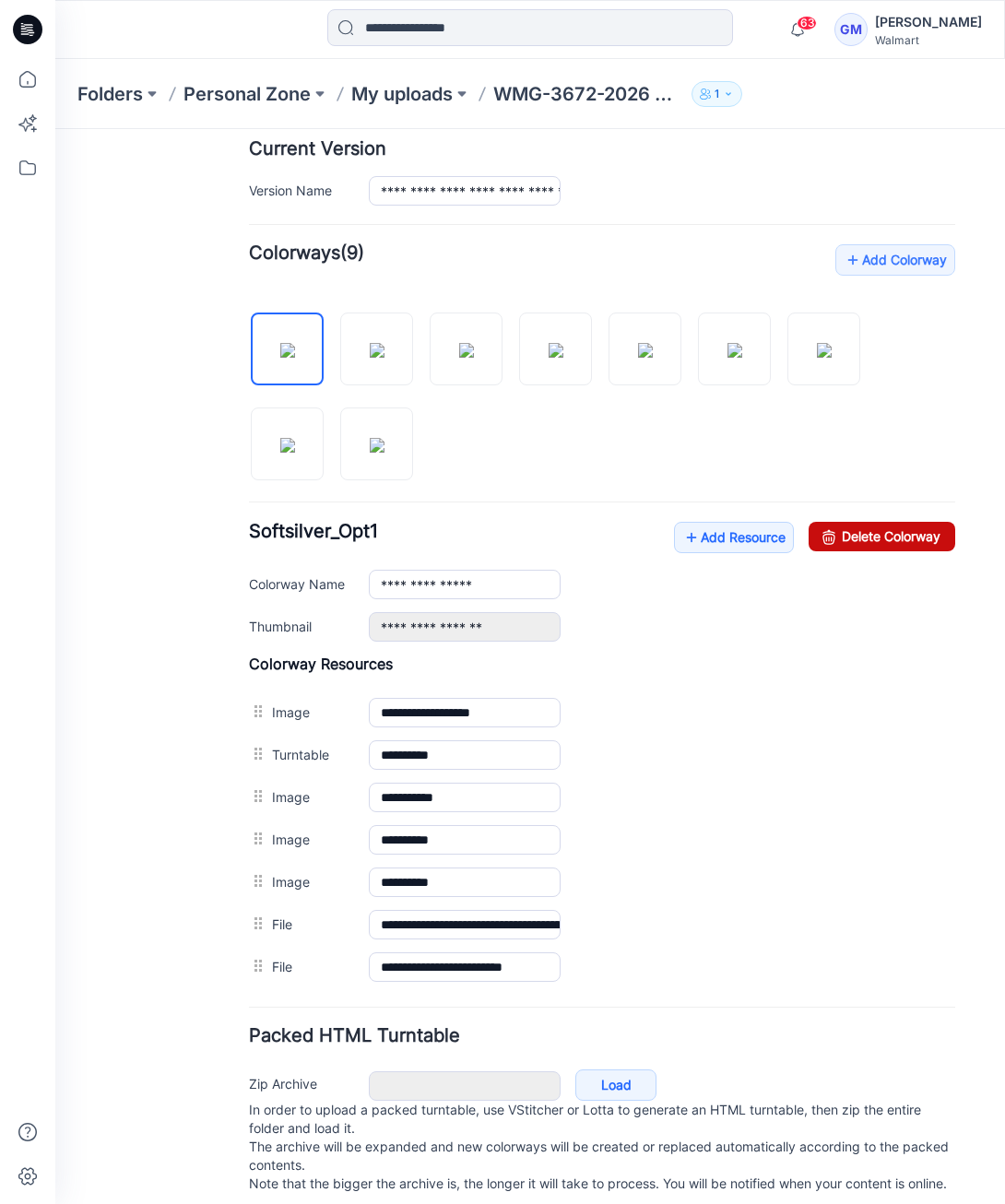
drag, startPoint x: 895, startPoint y: 524, endPoint x: 647, endPoint y: 213, distance: 397.8
click at [895, 524] on link "Delete Colorway" at bounding box center [882, 537] width 147 height 30
click at [378, 358] on img at bounding box center [377, 351] width 15 height 15
click at [878, 531] on link "Delete Colorway" at bounding box center [882, 537] width 147 height 30
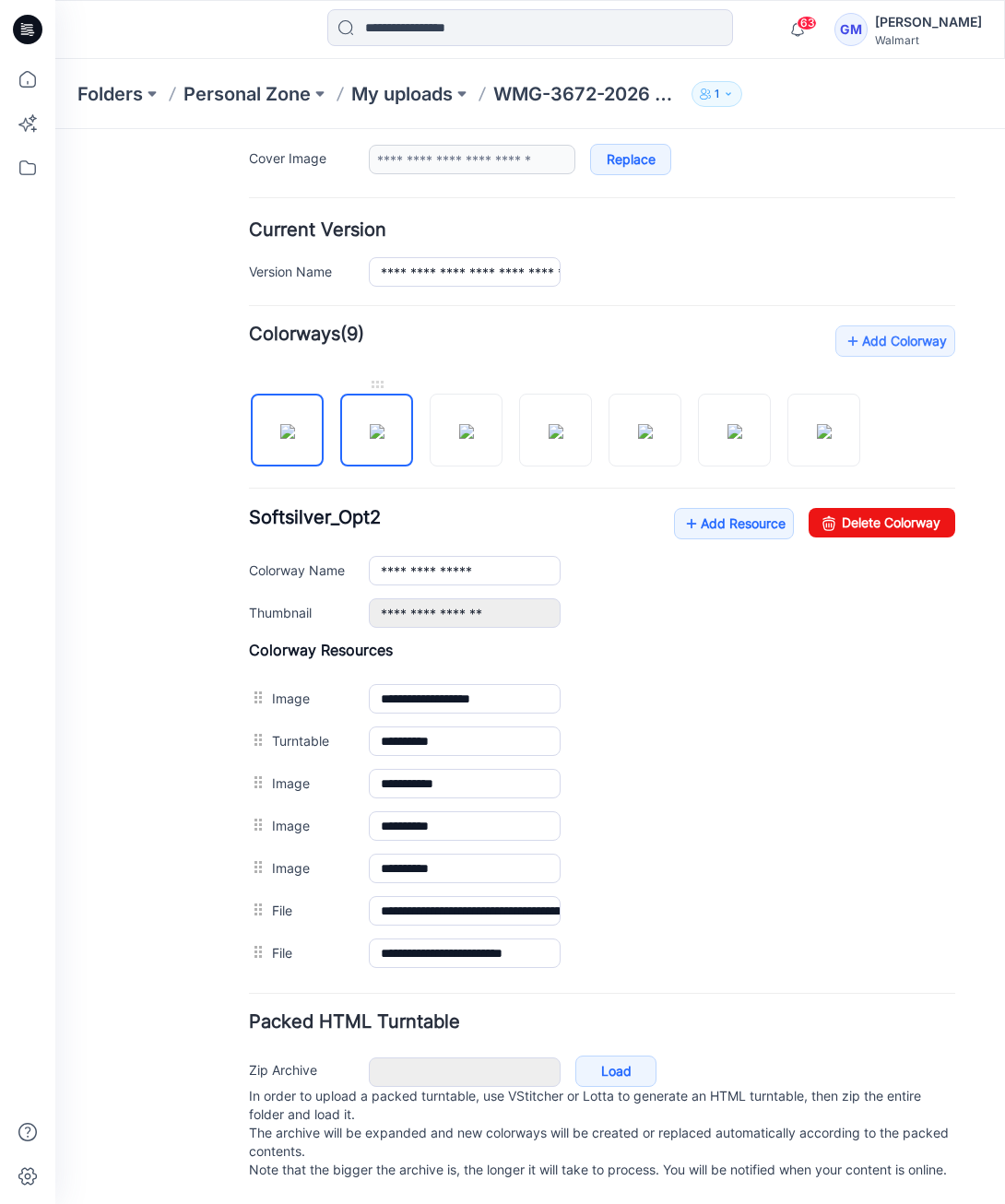
click at [369, 424] on img at bounding box center [377, 432] width 15 height 15
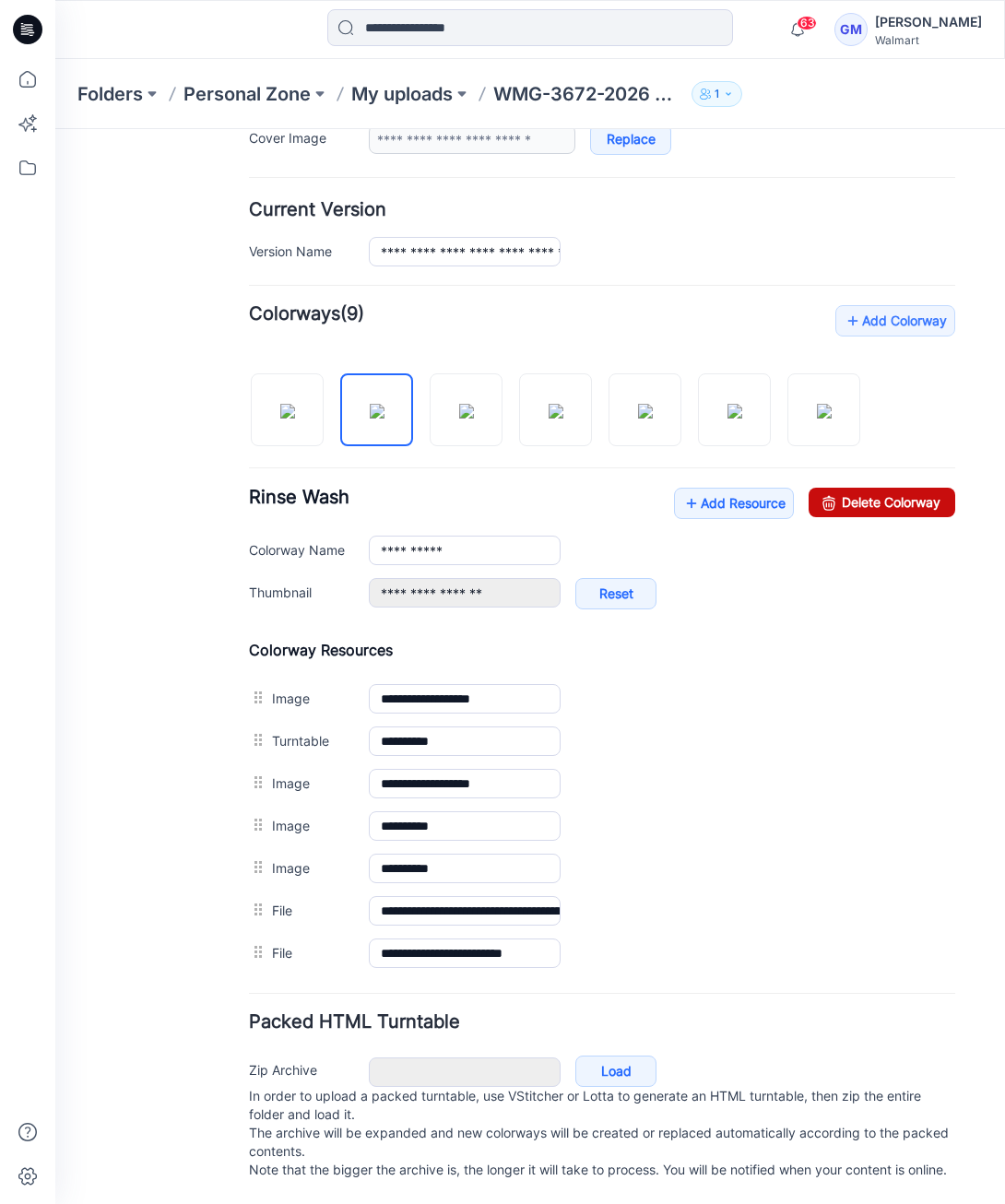
click at [883, 488] on link "Delete Colorway" at bounding box center [882, 503] width 147 height 30
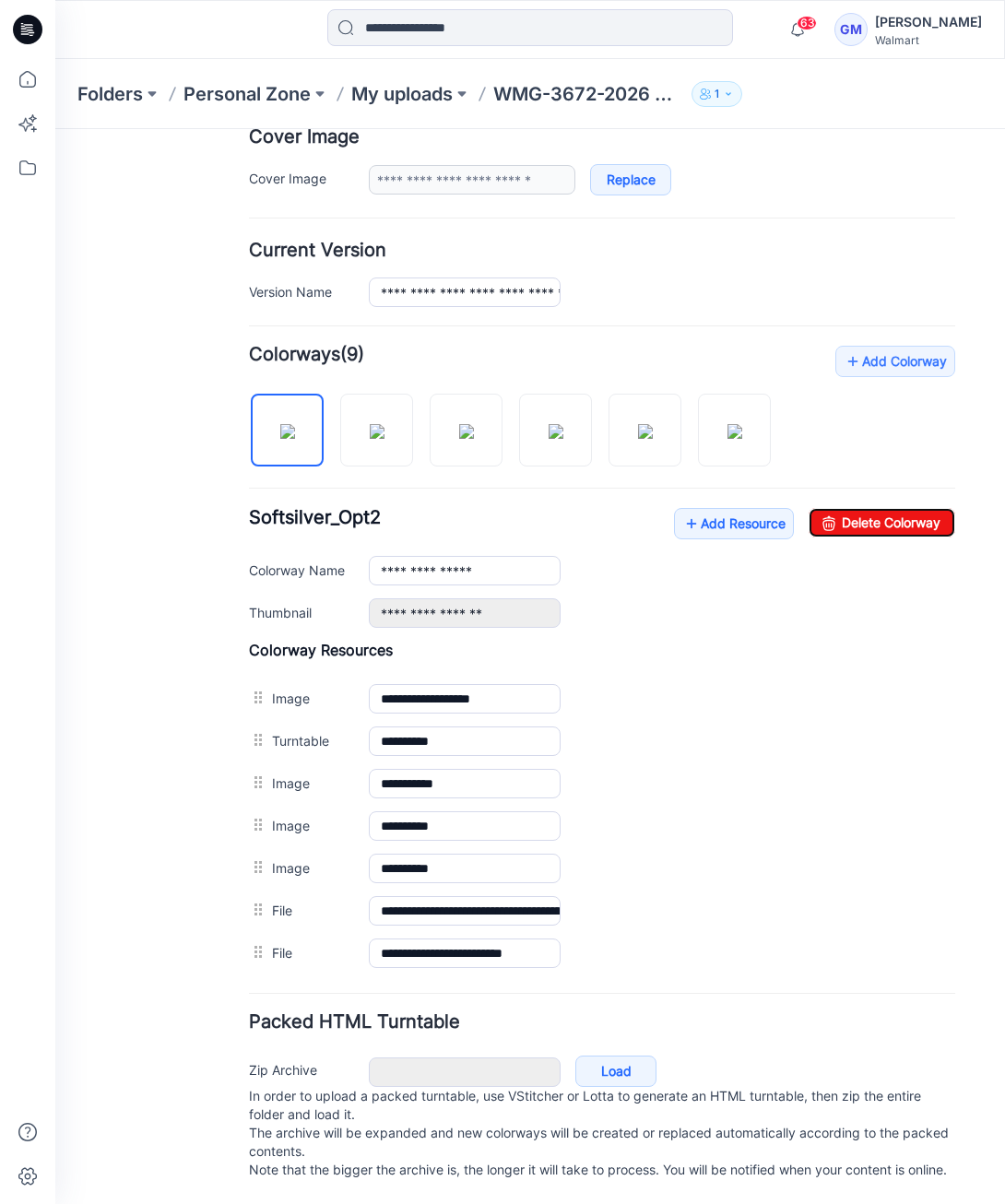
scroll to position [387, 0]
click at [380, 424] on img at bounding box center [377, 432] width 15 height 15
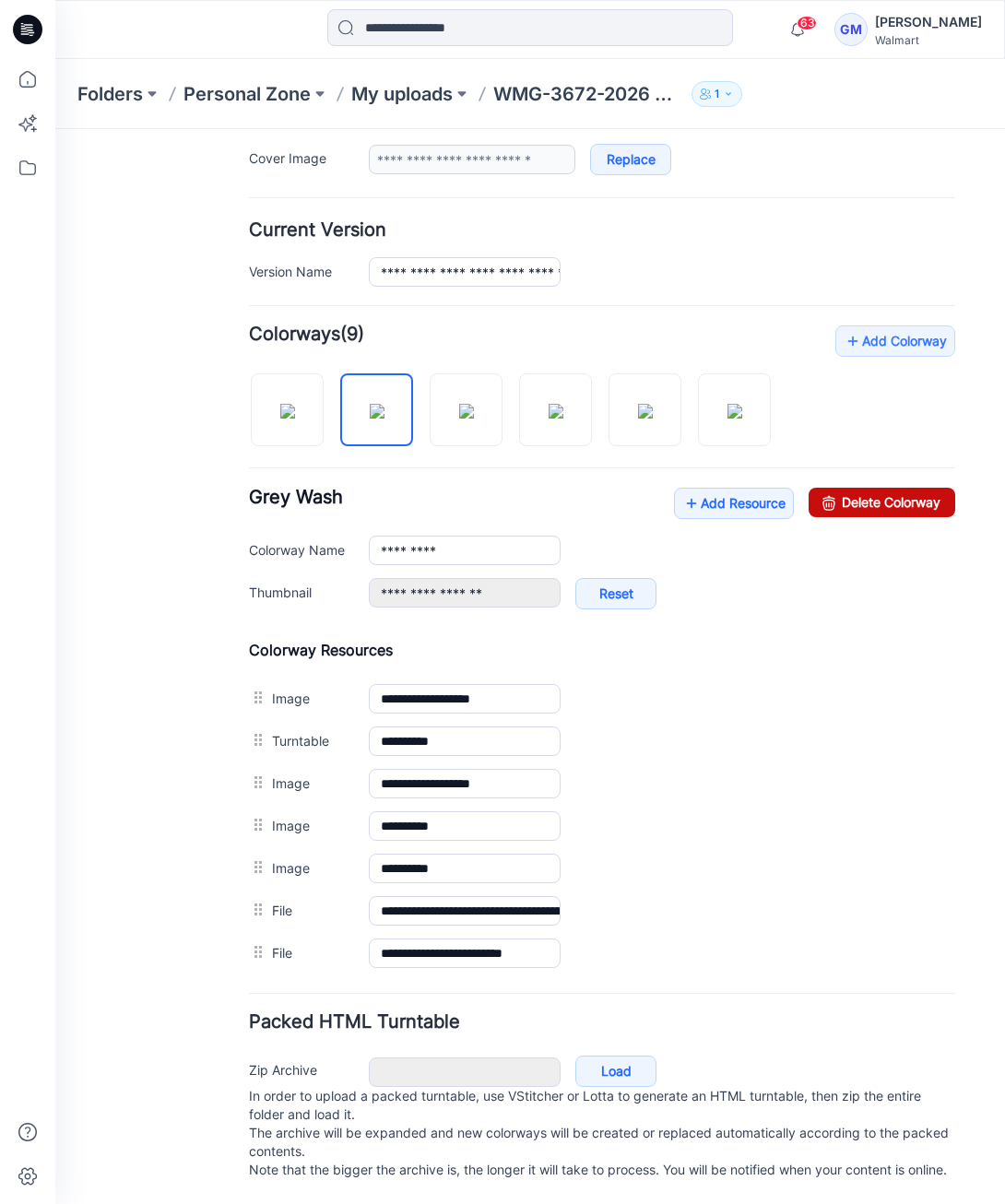
drag, startPoint x: 912, startPoint y: 486, endPoint x: 651, endPoint y: 206, distance: 382.8
click at [912, 488] on link "Delete Colorway" at bounding box center [882, 503] width 147 height 30
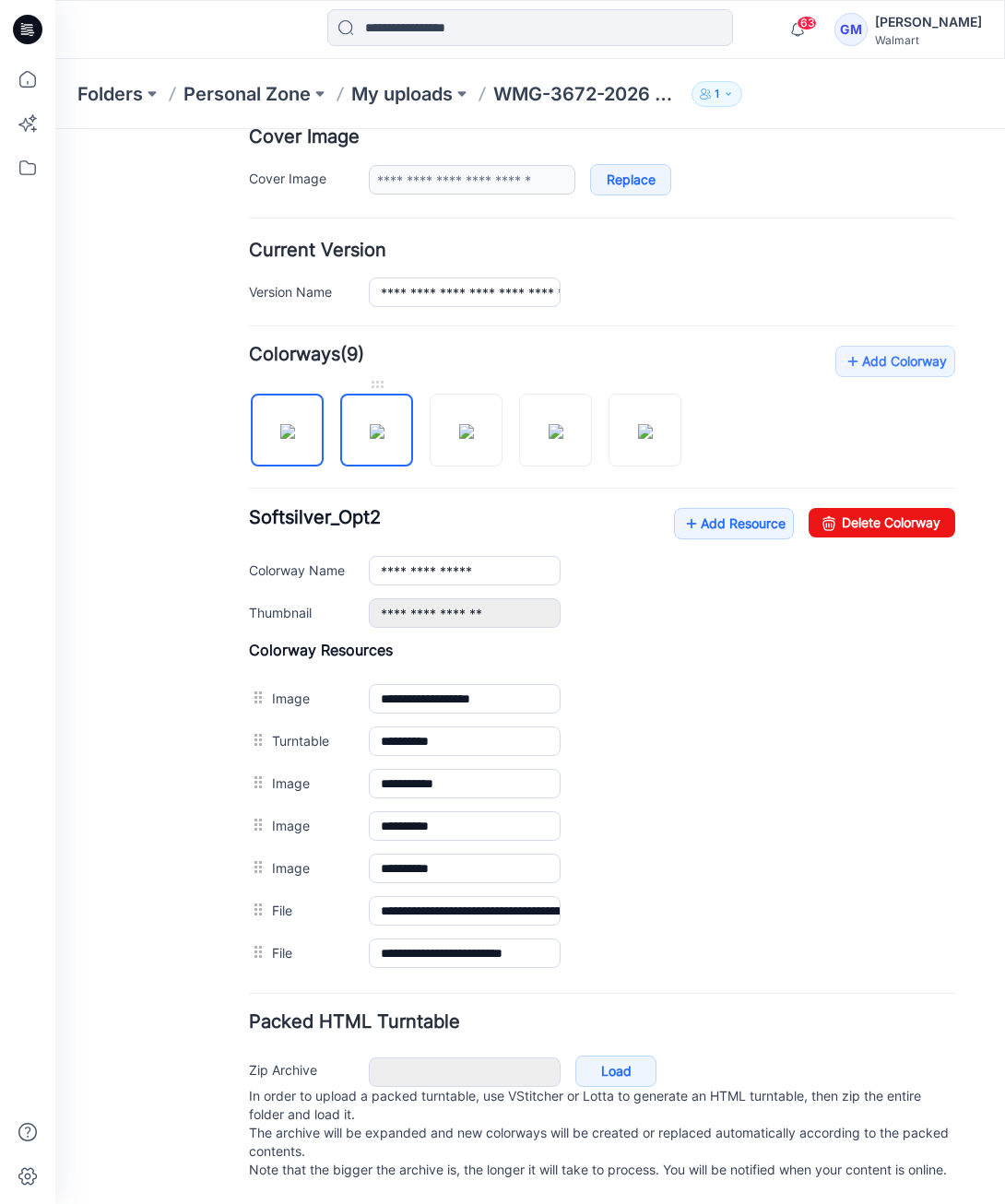
click at [382, 424] on img at bounding box center [377, 432] width 15 height 15
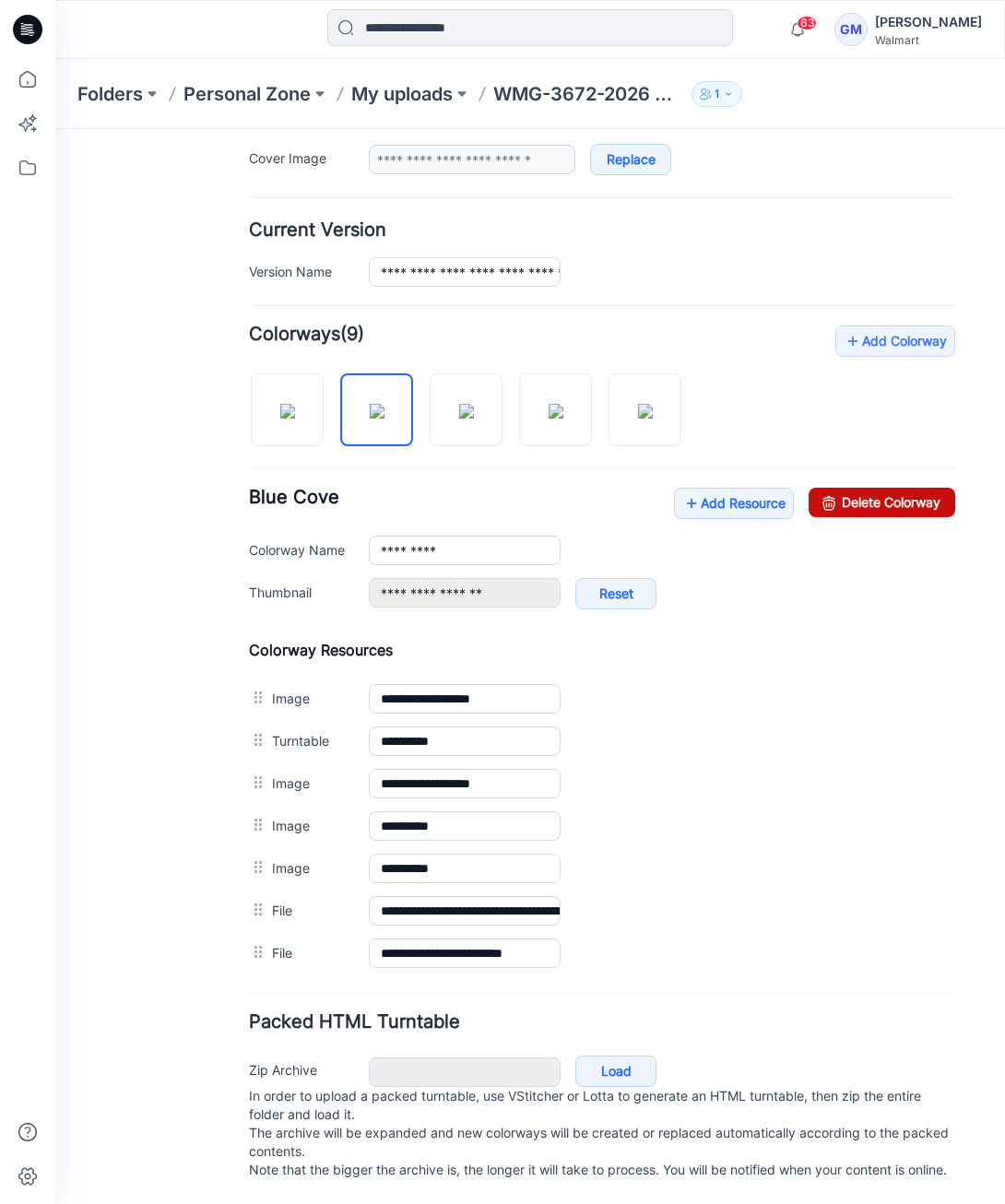
click at [831, 495] on link "Delete Colorway" at bounding box center [882, 503] width 147 height 30
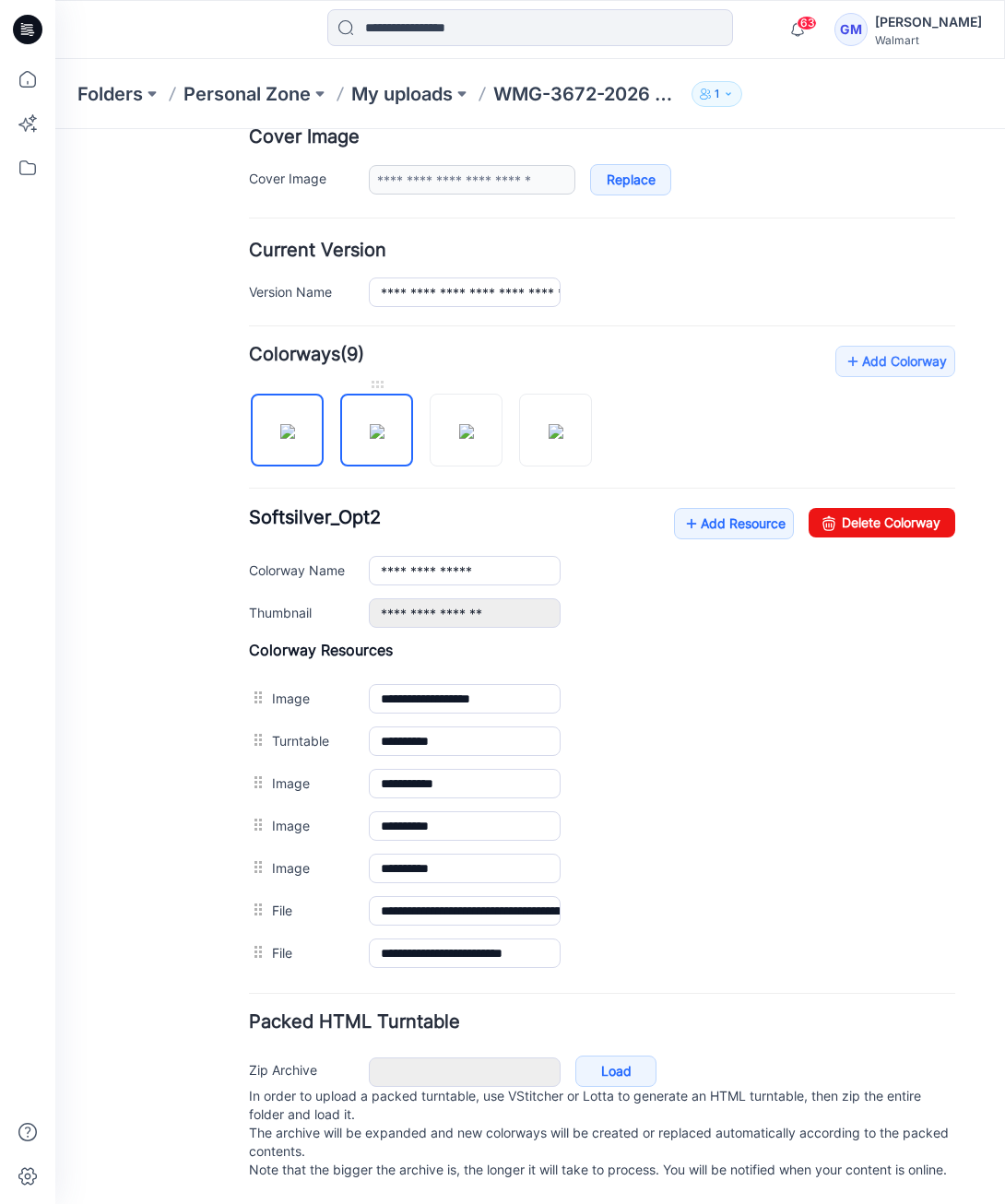
click at [384, 424] on img at bounding box center [377, 432] width 15 height 15
type input "**********"
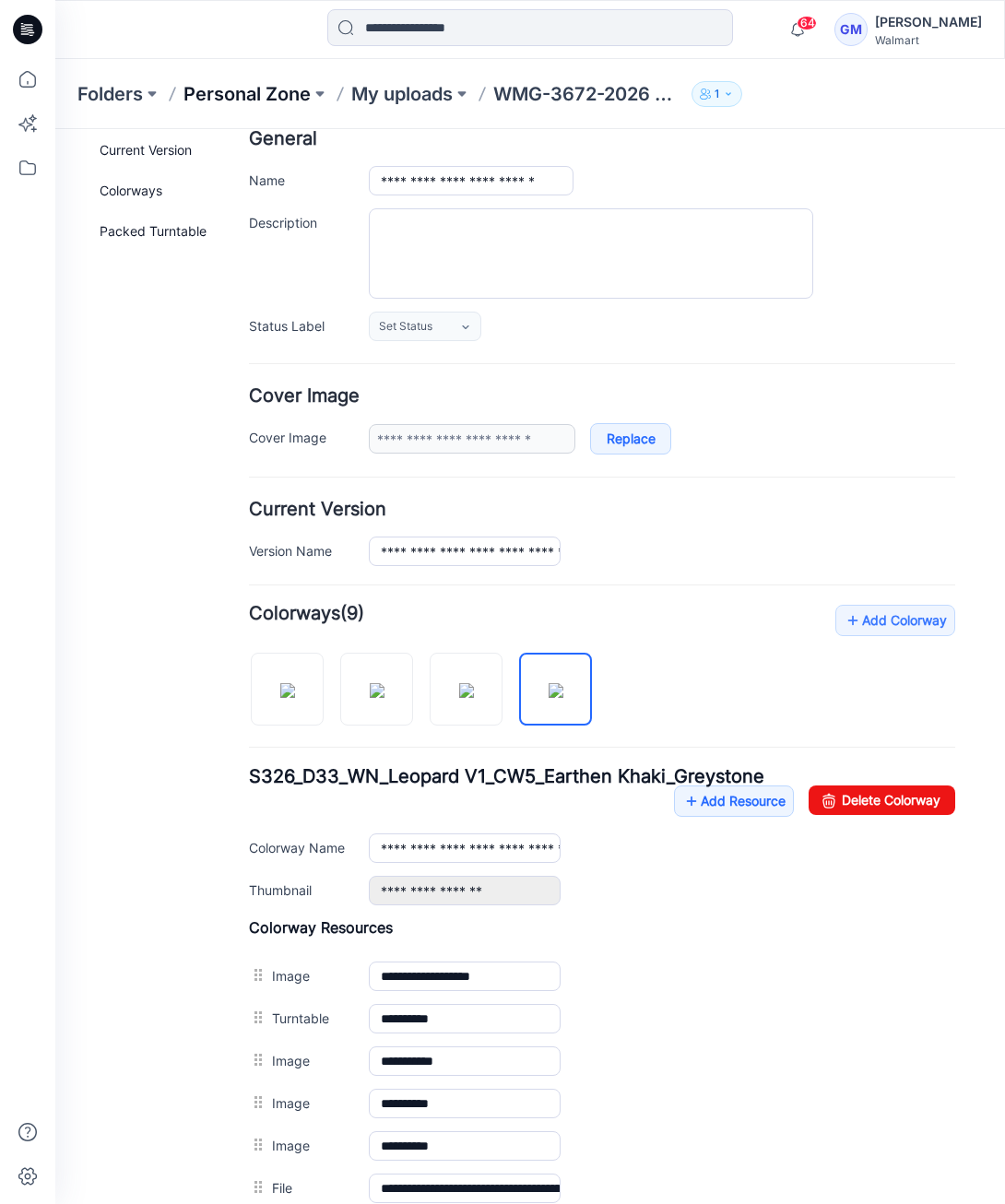
scroll to position [0, 0]
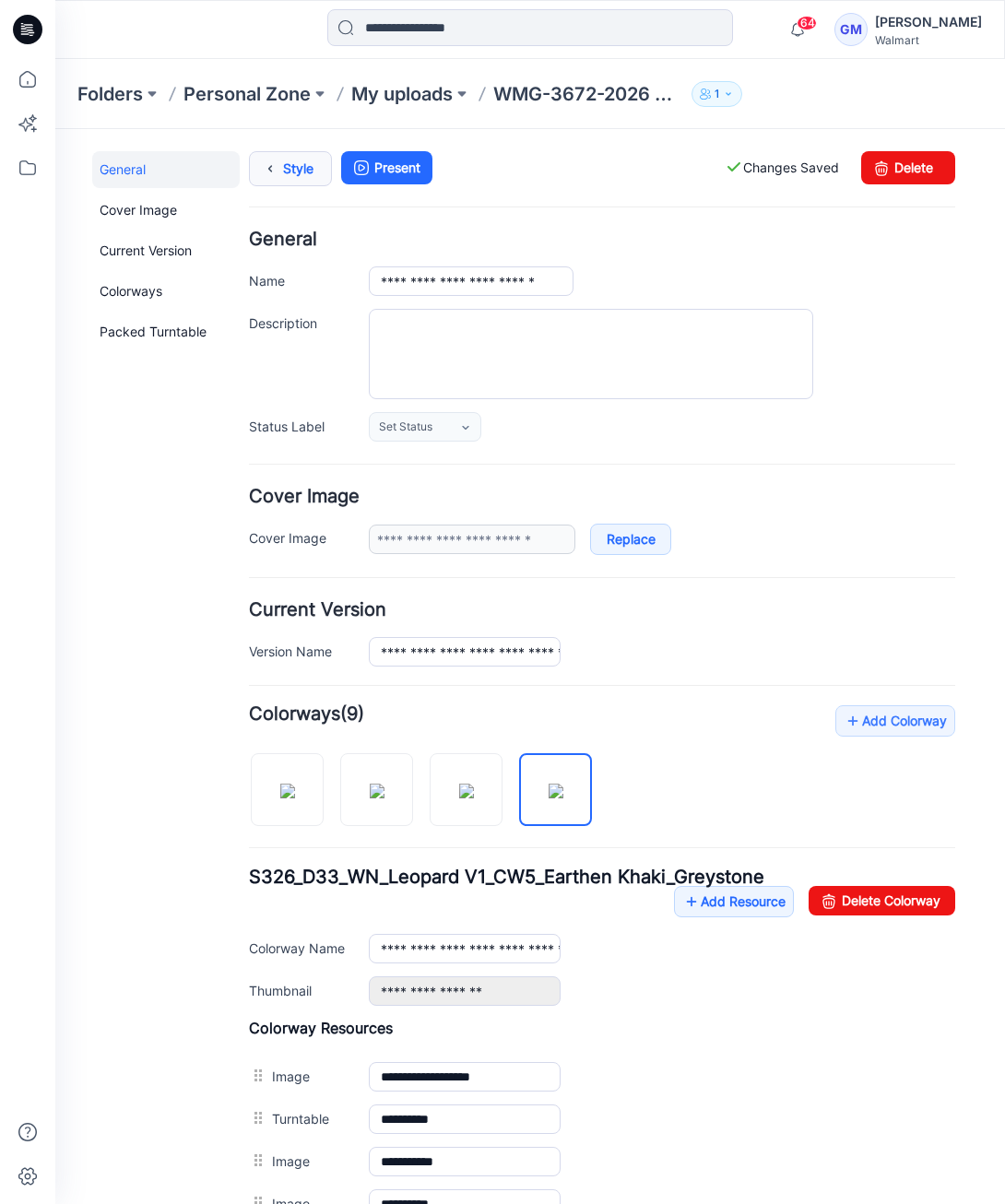
click at [292, 172] on link "Style" at bounding box center [290, 168] width 83 height 35
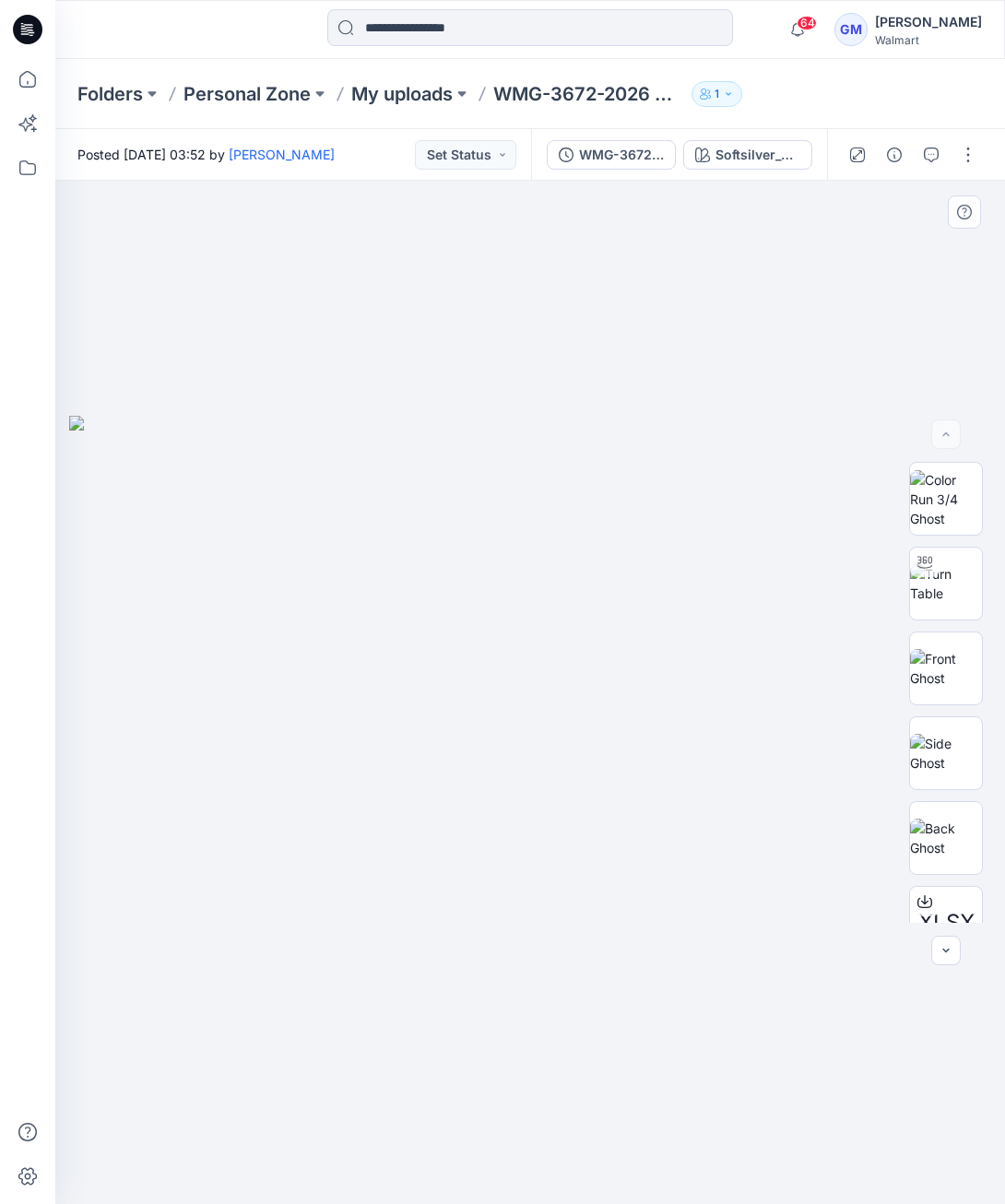
click at [604, 331] on div at bounding box center [530, 692] width 950 height 1023
click at [764, 149] on div "Softsilver_Opt2" at bounding box center [757, 155] width 85 height 21
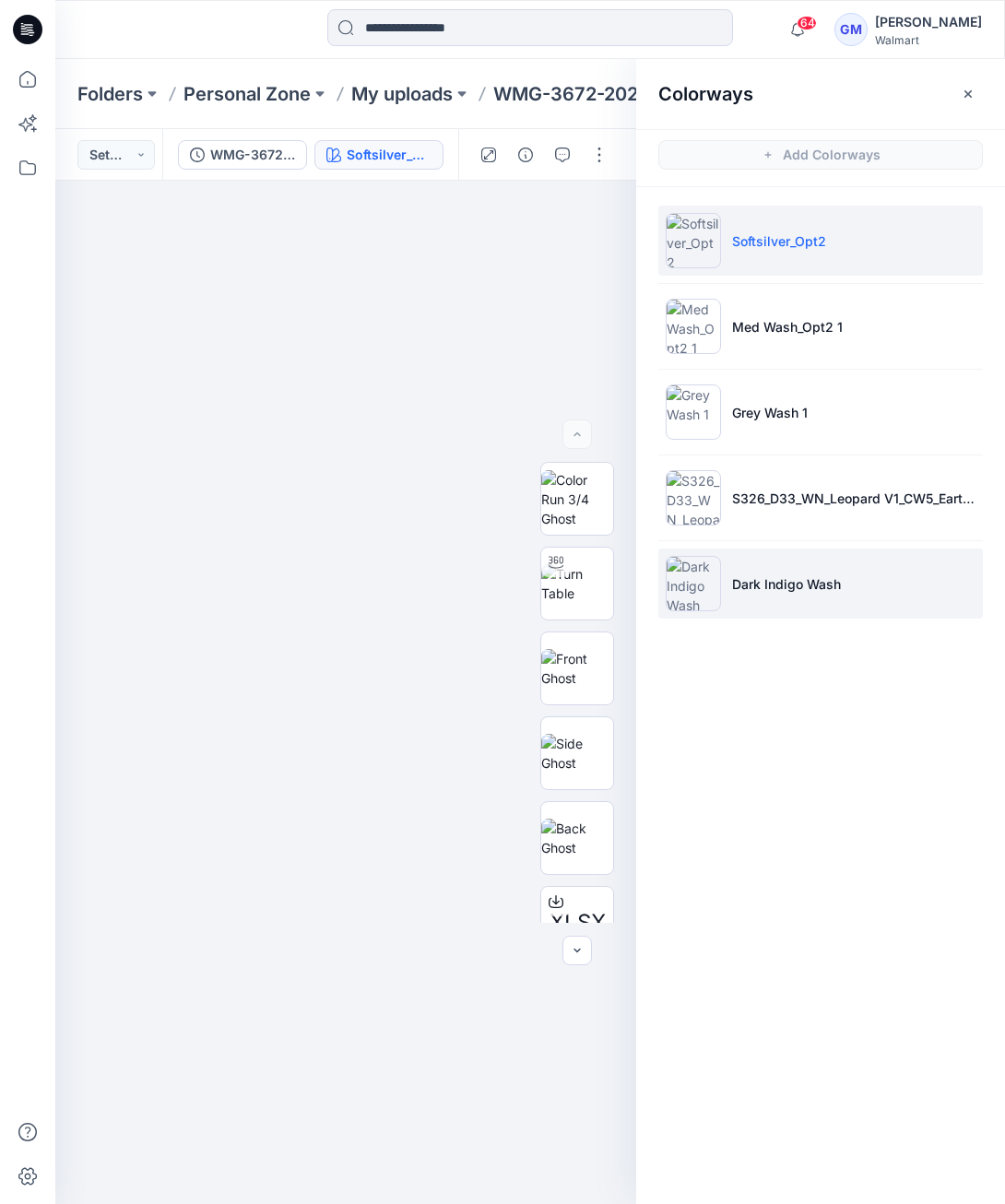
click at [754, 576] on p "Dark Indigo Wash" at bounding box center [786, 583] width 108 height 20
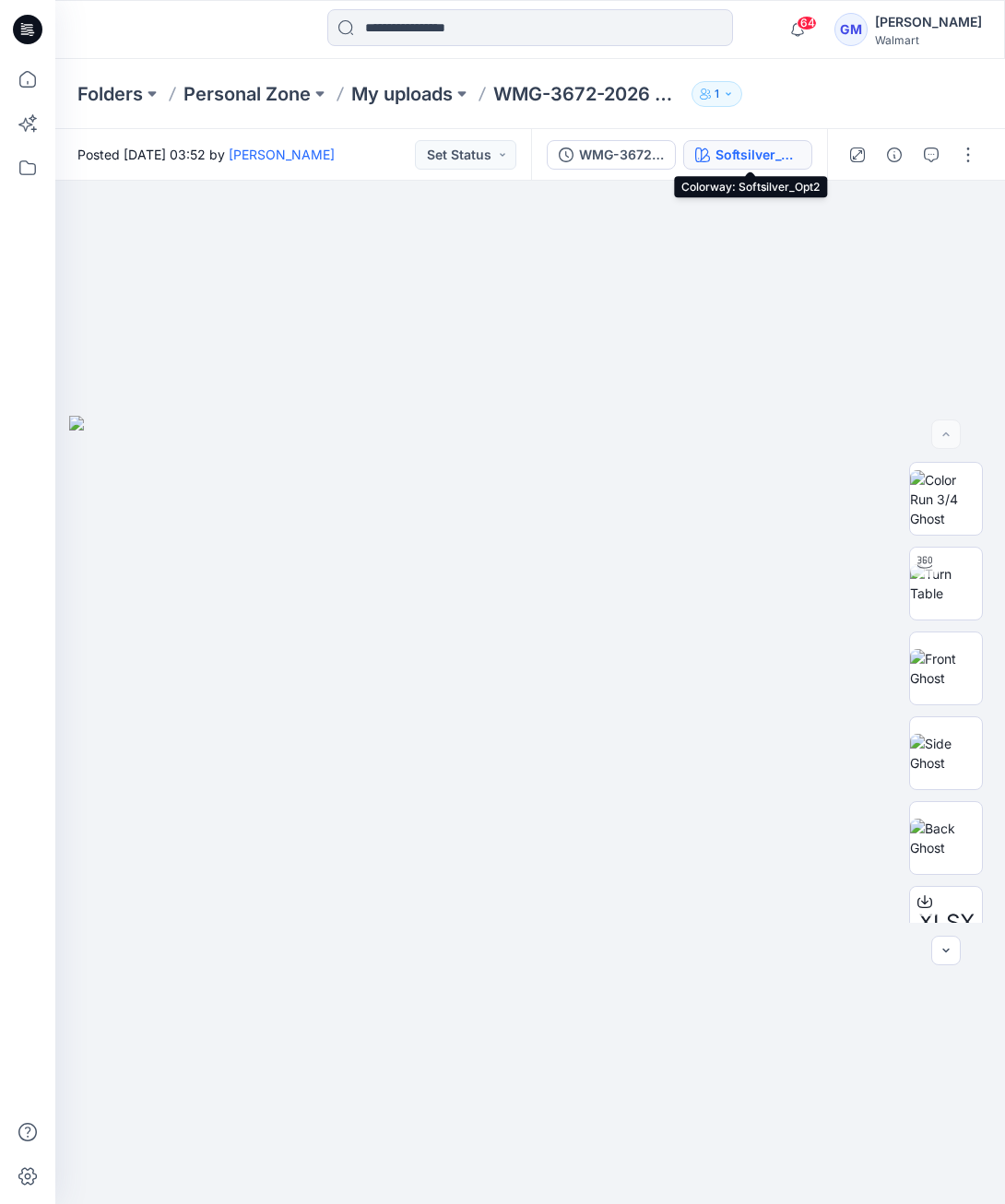
click at [803, 160] on button "Softsilver_Opt2" at bounding box center [748, 155] width 129 height 30
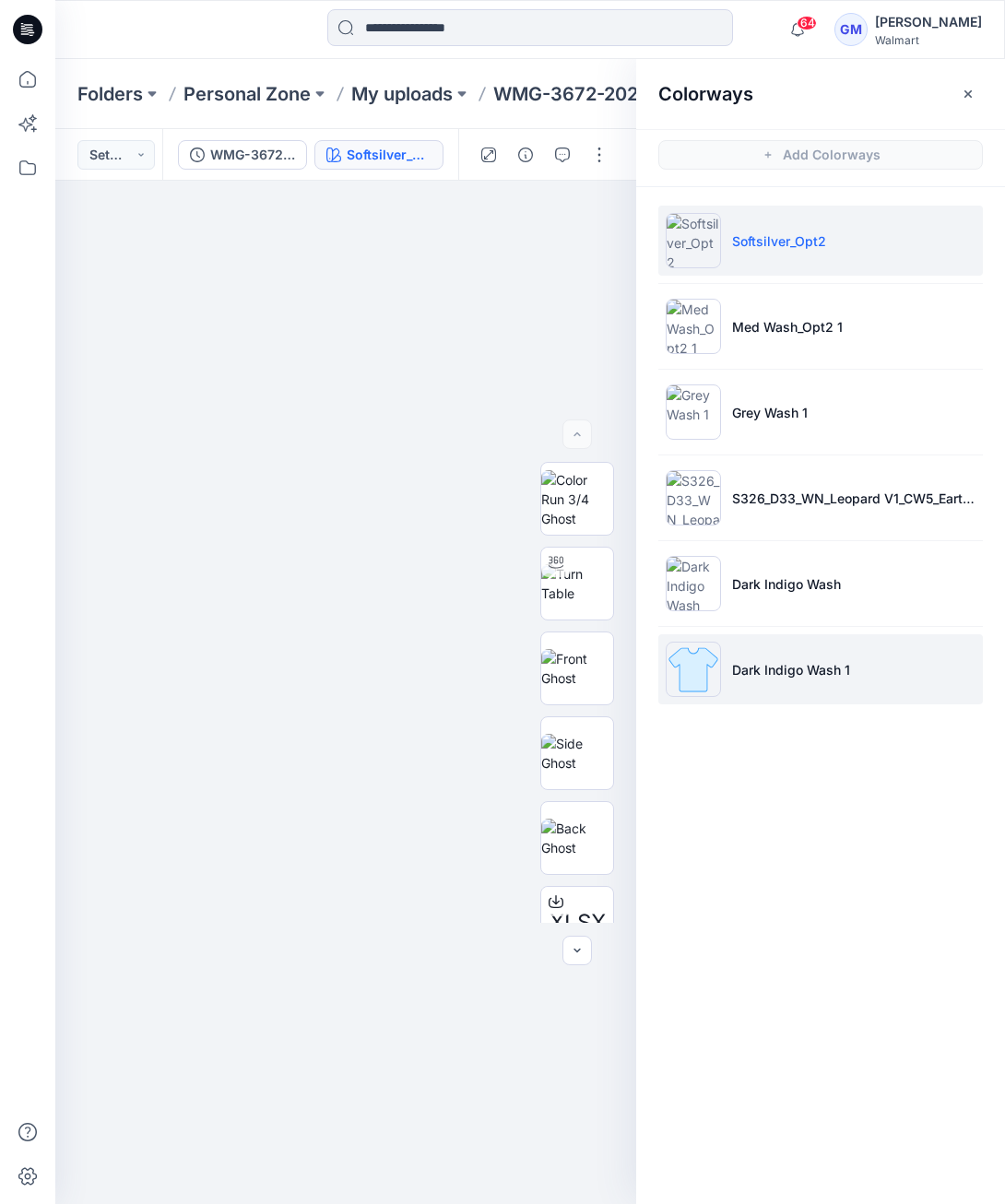
click at [754, 667] on p "Dark Indigo Wash 1" at bounding box center [791, 669] width 118 height 20
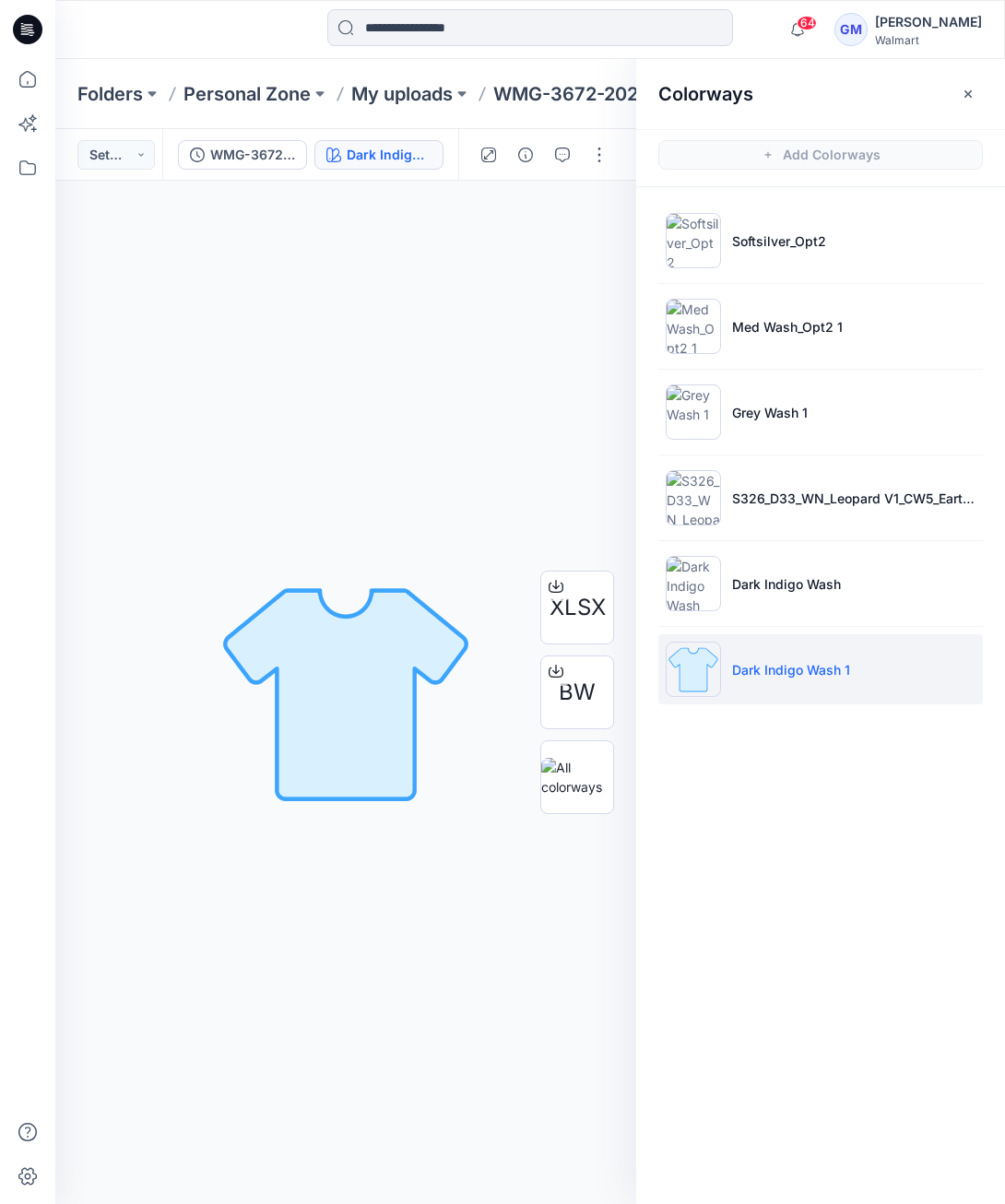
click at [696, 674] on img at bounding box center [693, 668] width 55 height 55
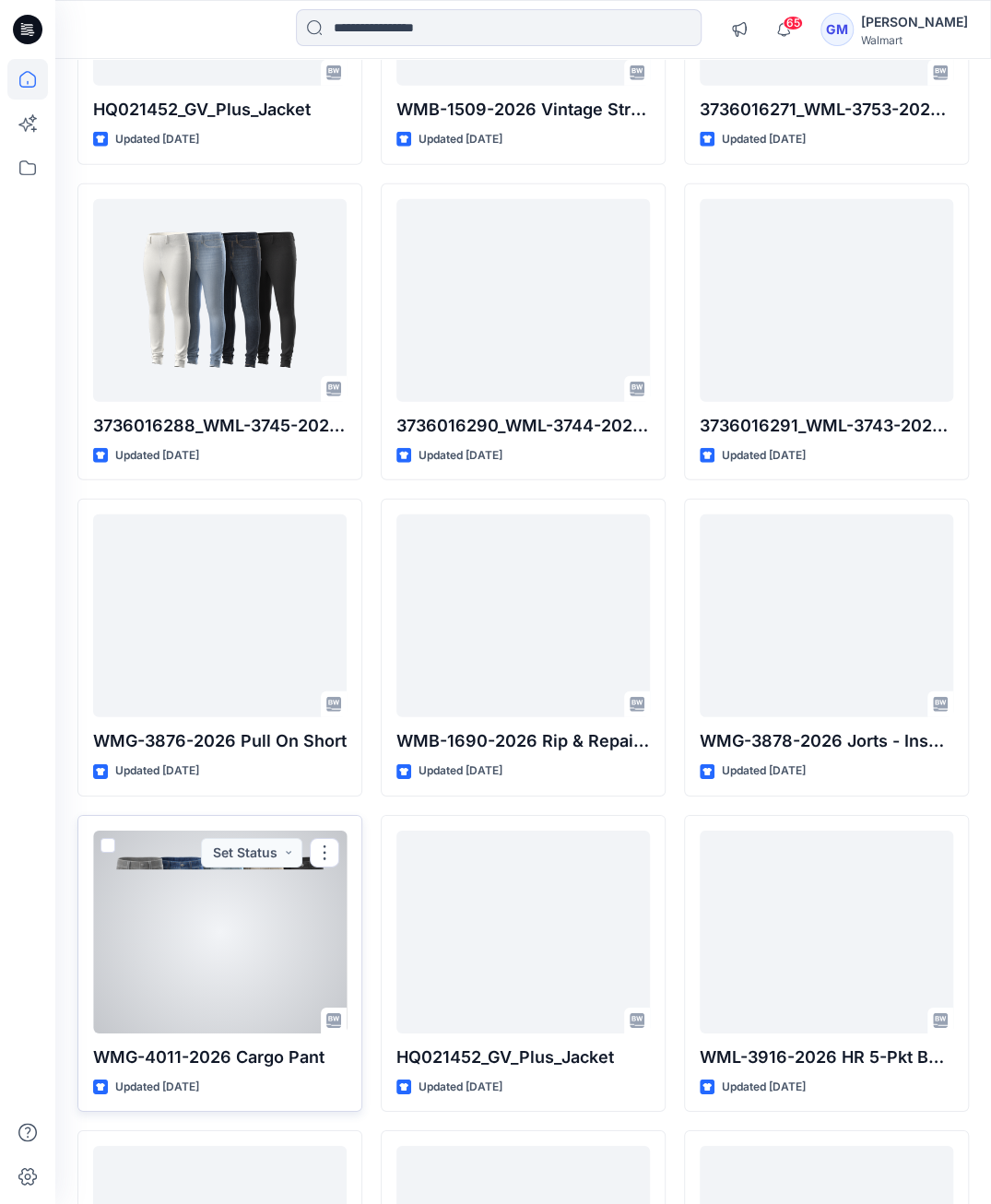
scroll to position [4811, 0]
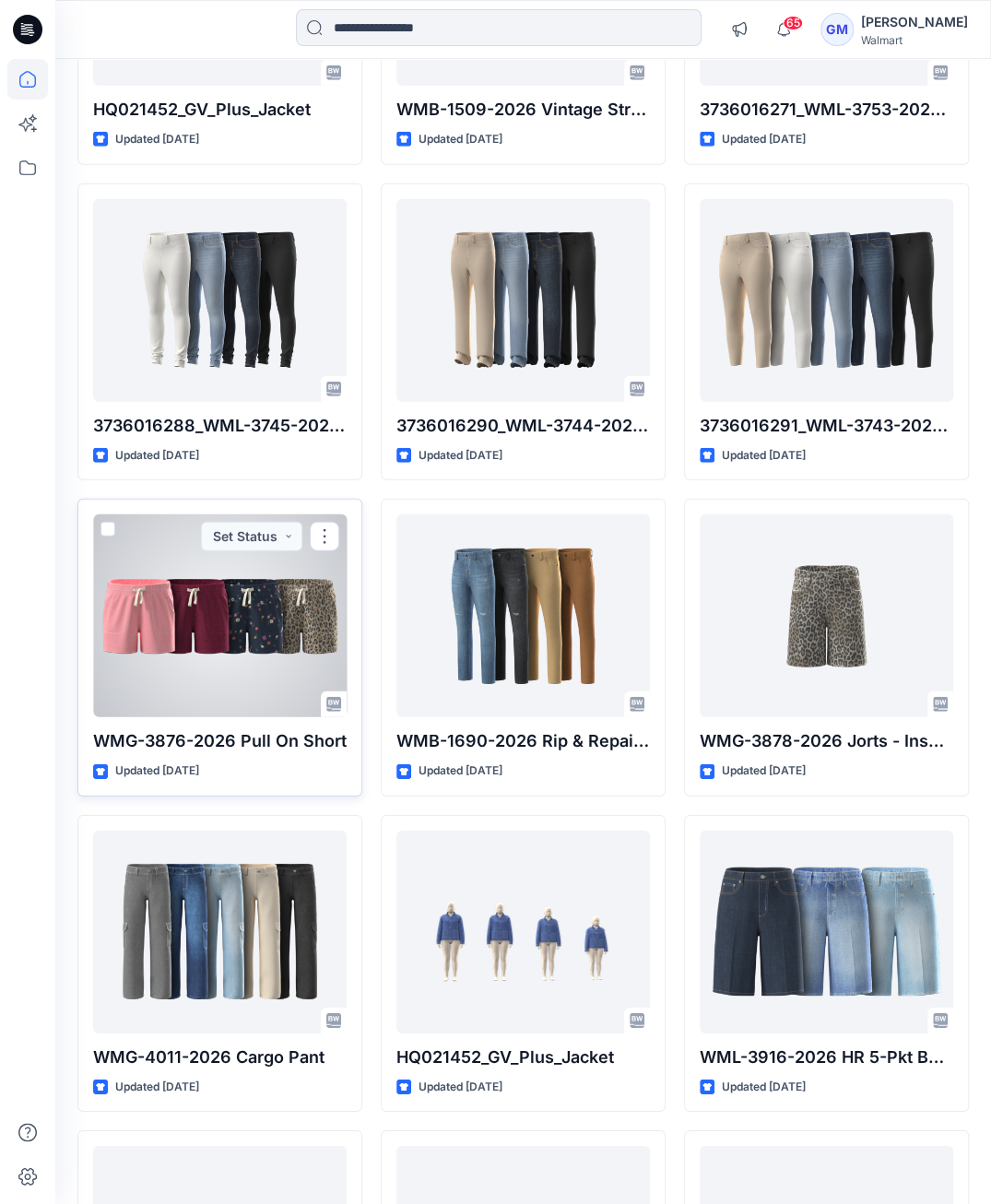
click at [194, 612] on div at bounding box center [220, 615] width 253 height 203
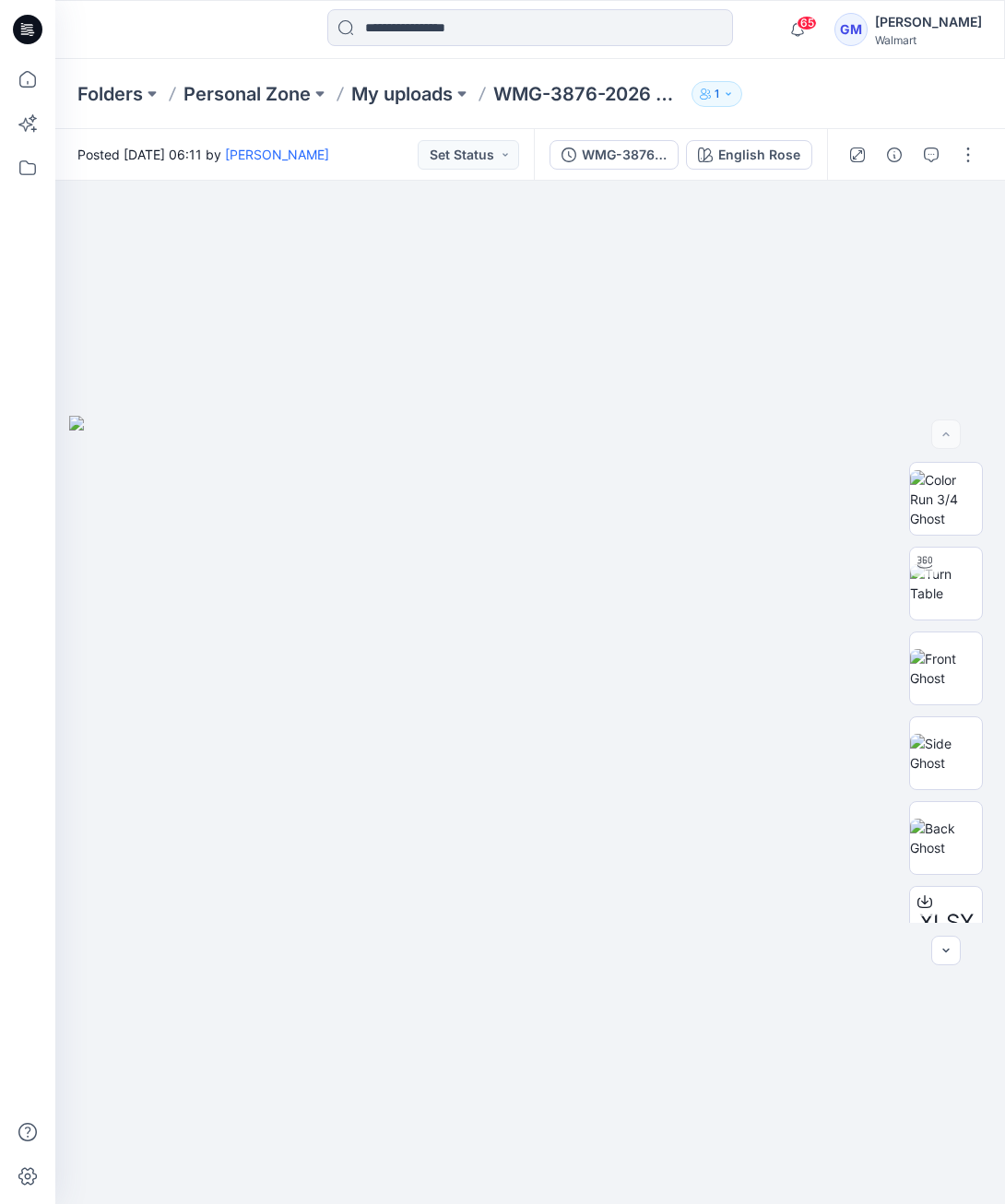
click at [783, 115] on div "Folders Personal Zone My uploads WMG-3876-2026 Pull On Short 1" at bounding box center [530, 93] width 950 height 70
click at [785, 142] on button "English Rose" at bounding box center [749, 155] width 126 height 30
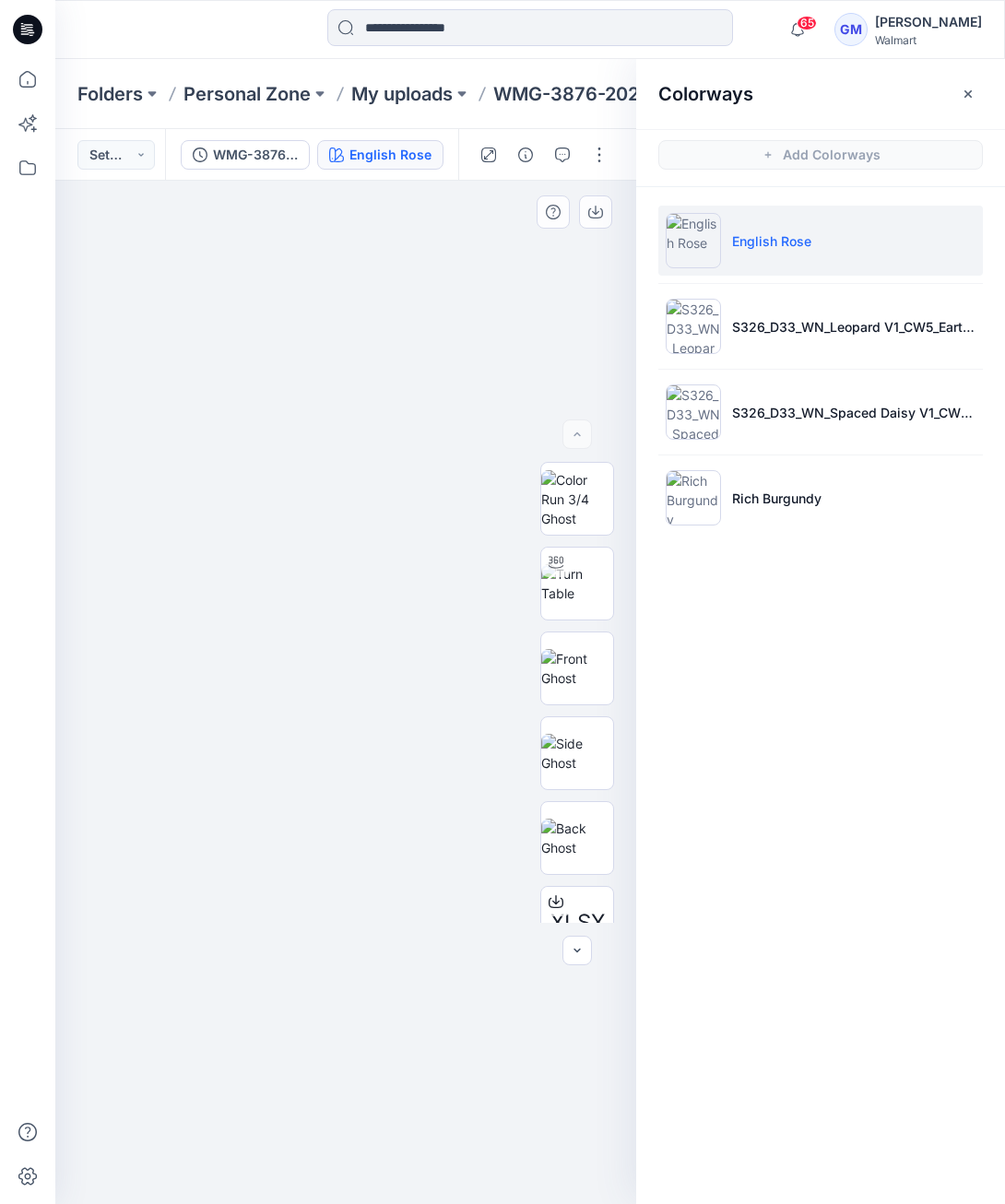
click at [565, 395] on div at bounding box center [345, 692] width 581 height 1023
click at [594, 159] on button "button" at bounding box center [599, 155] width 30 height 30
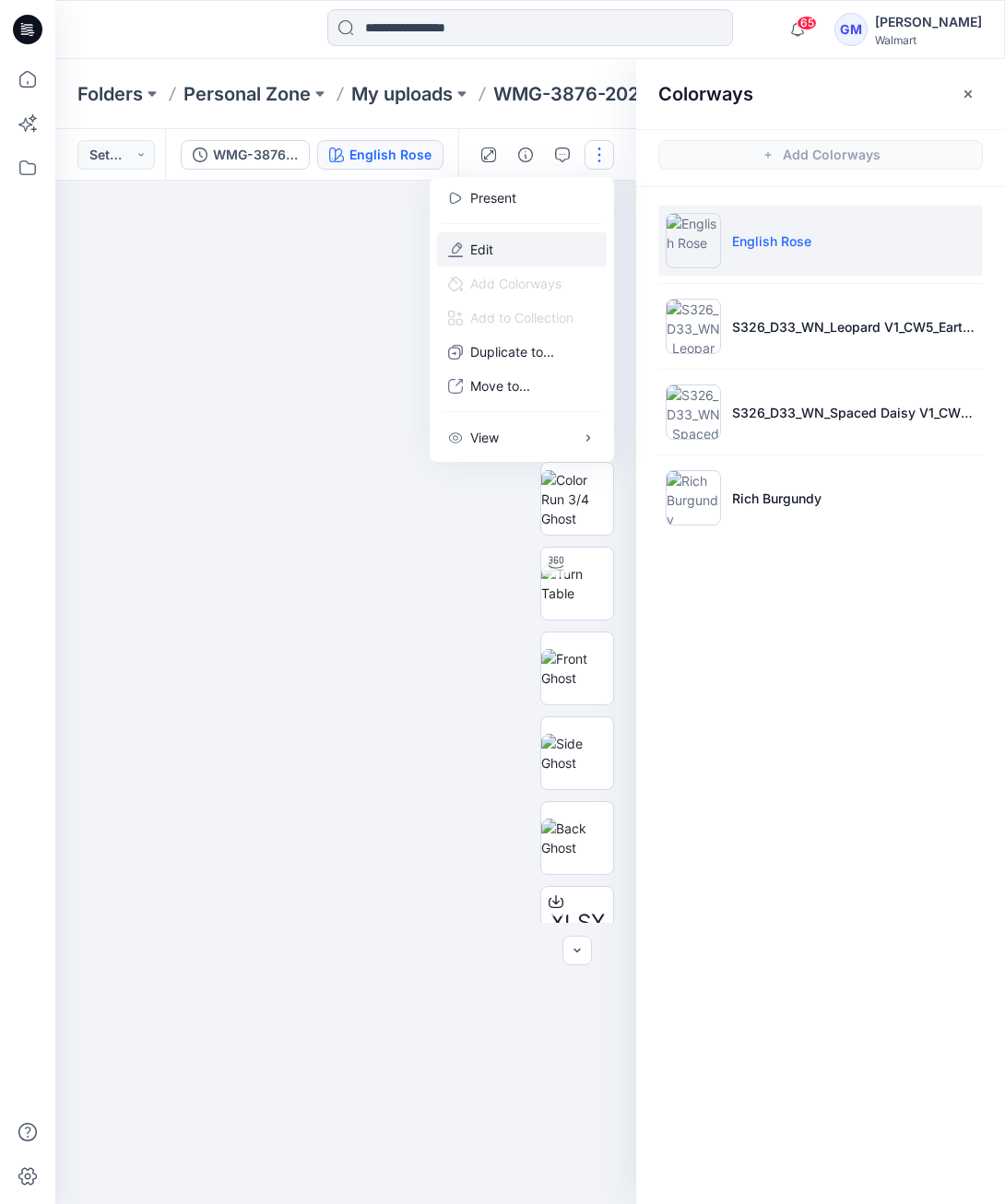
click at [574, 251] on button "Edit" at bounding box center [521, 249] width 169 height 34
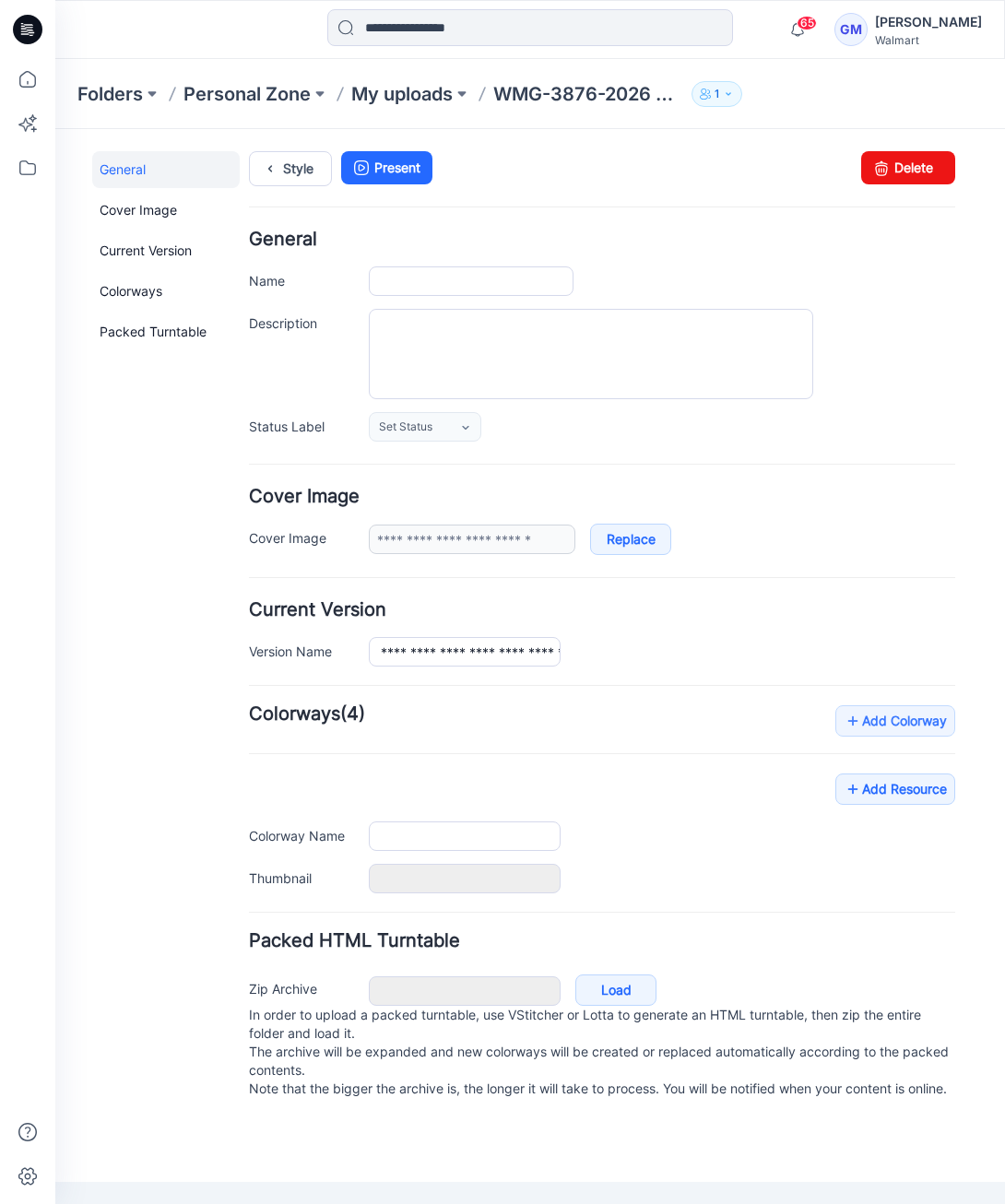
type input "**********"
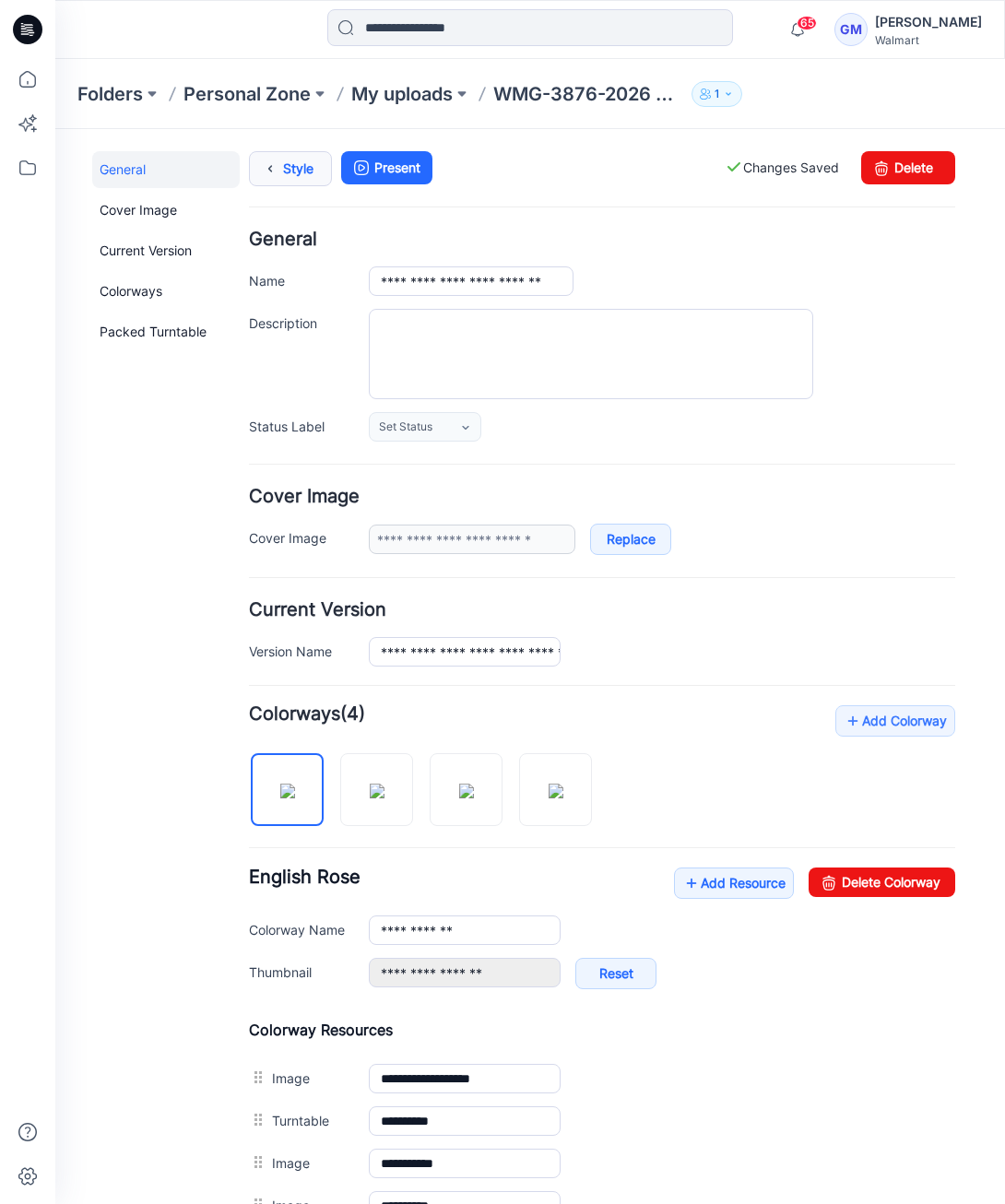
click at [287, 170] on link "Style" at bounding box center [290, 168] width 83 height 35
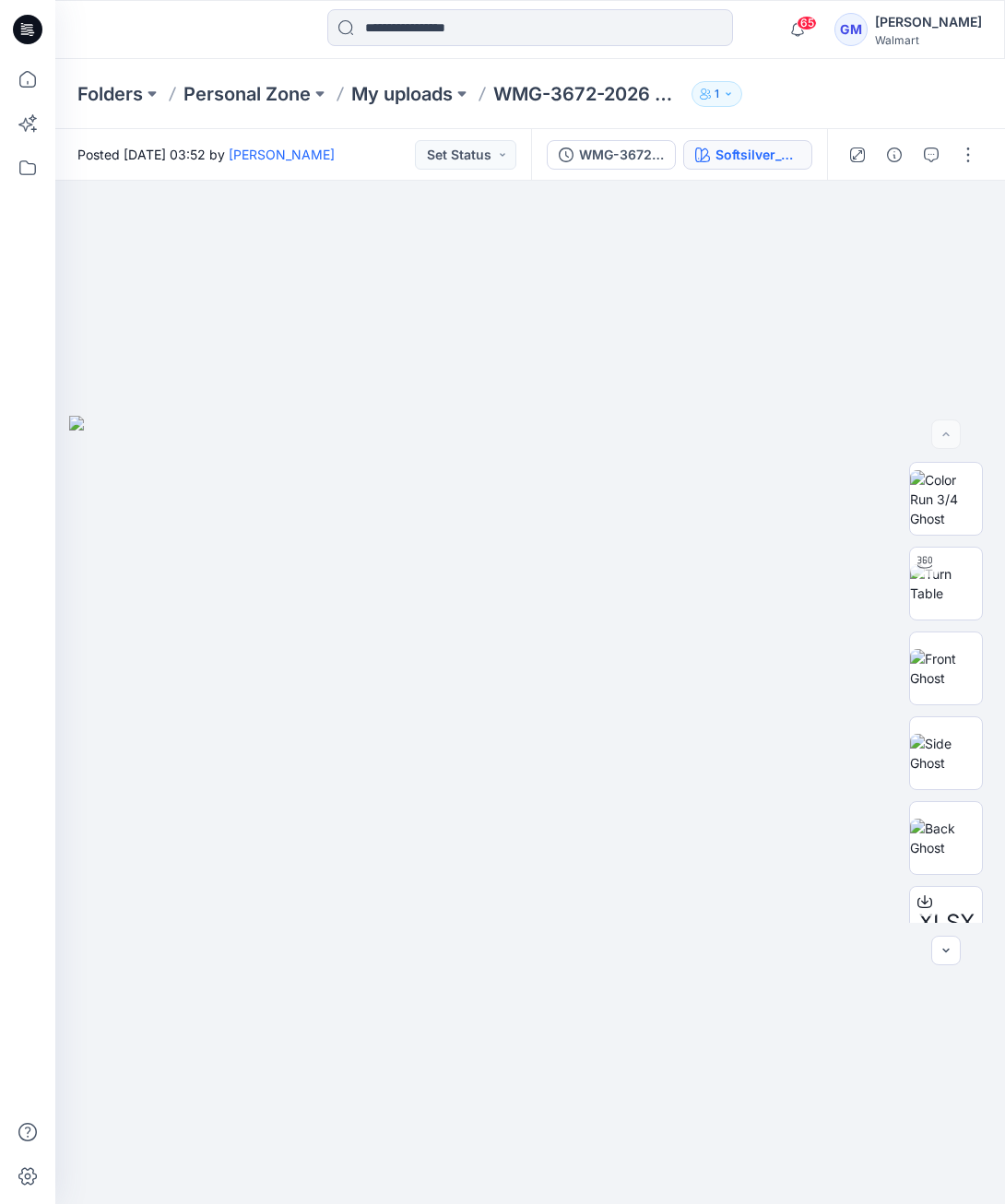
drag, startPoint x: 782, startPoint y: 136, endPoint x: 783, endPoint y: 151, distance: 15.0
click at [783, 141] on div "WMG-3672-2026 Pull On Pant_Full Colorway Softsilver_Opt2" at bounding box center [679, 154] width 295 height 51
click at [783, 156] on div "Softsilver_Opt2" at bounding box center [757, 155] width 85 height 21
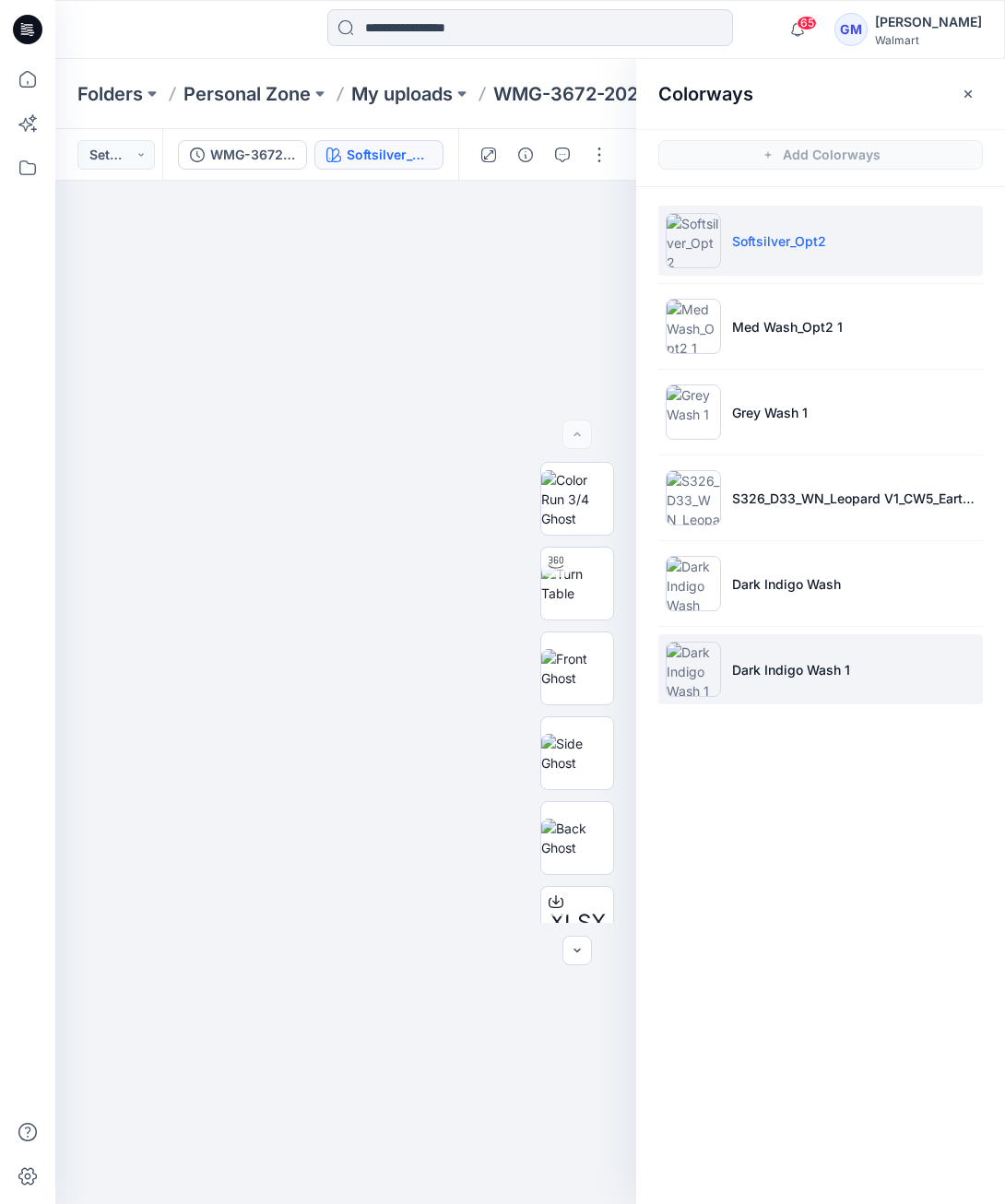
click at [712, 670] on img at bounding box center [693, 668] width 55 height 55
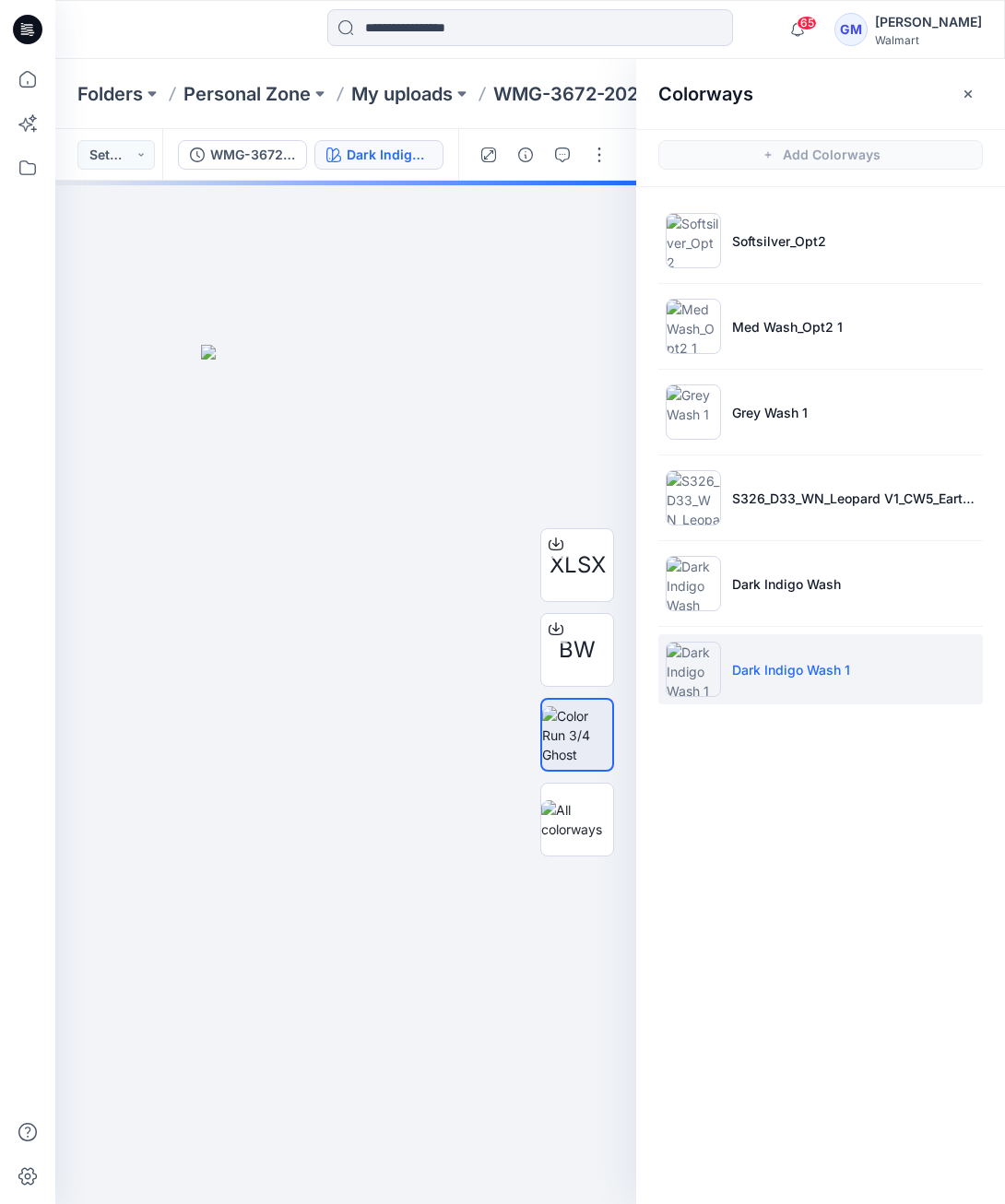
click at [698, 664] on img at bounding box center [693, 668] width 55 height 55
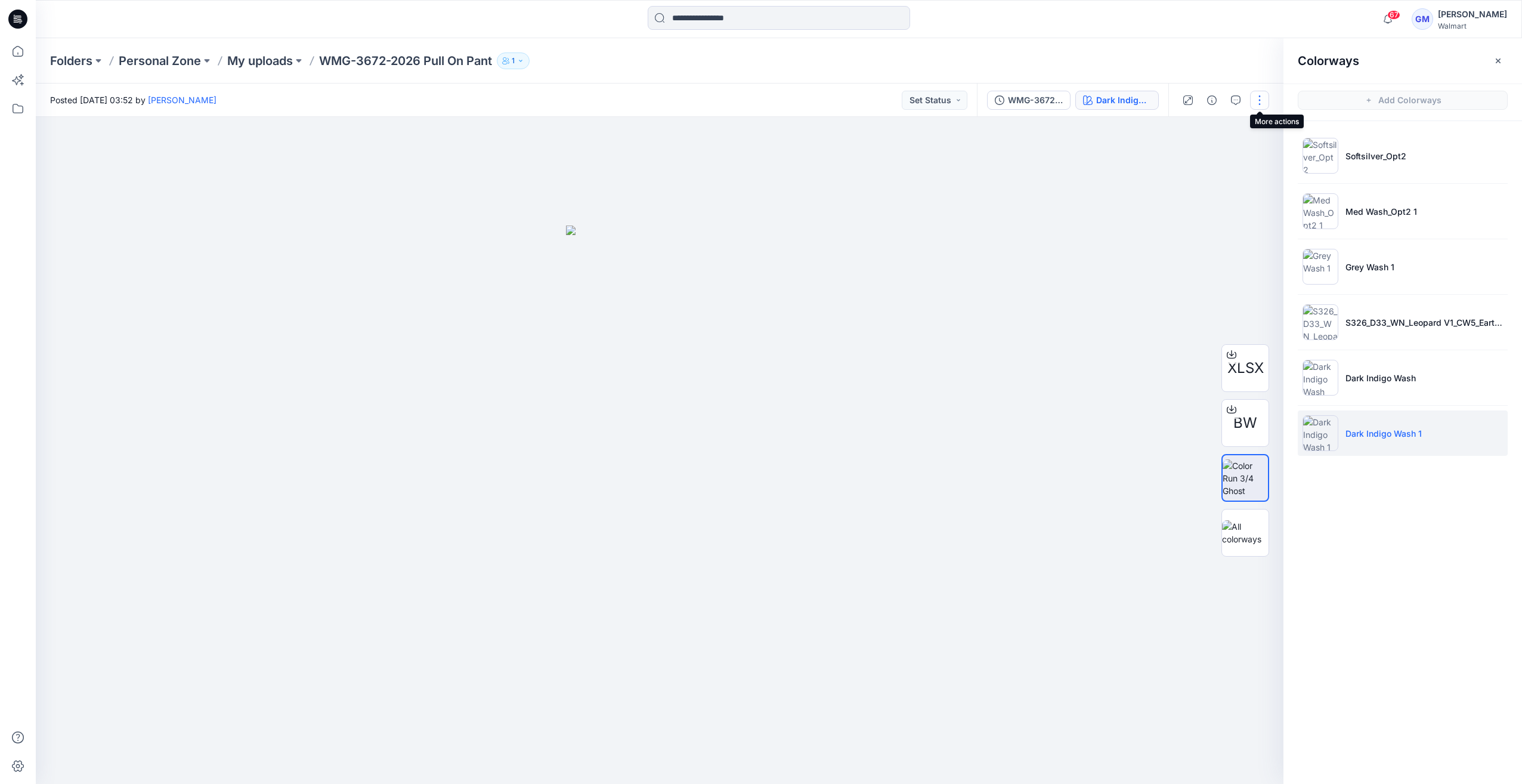
click at [650, 97] on button "button" at bounding box center [1260, 100] width 19 height 19
click at [650, 155] on button "Edit" at bounding box center [1209, 161] width 109 height 22
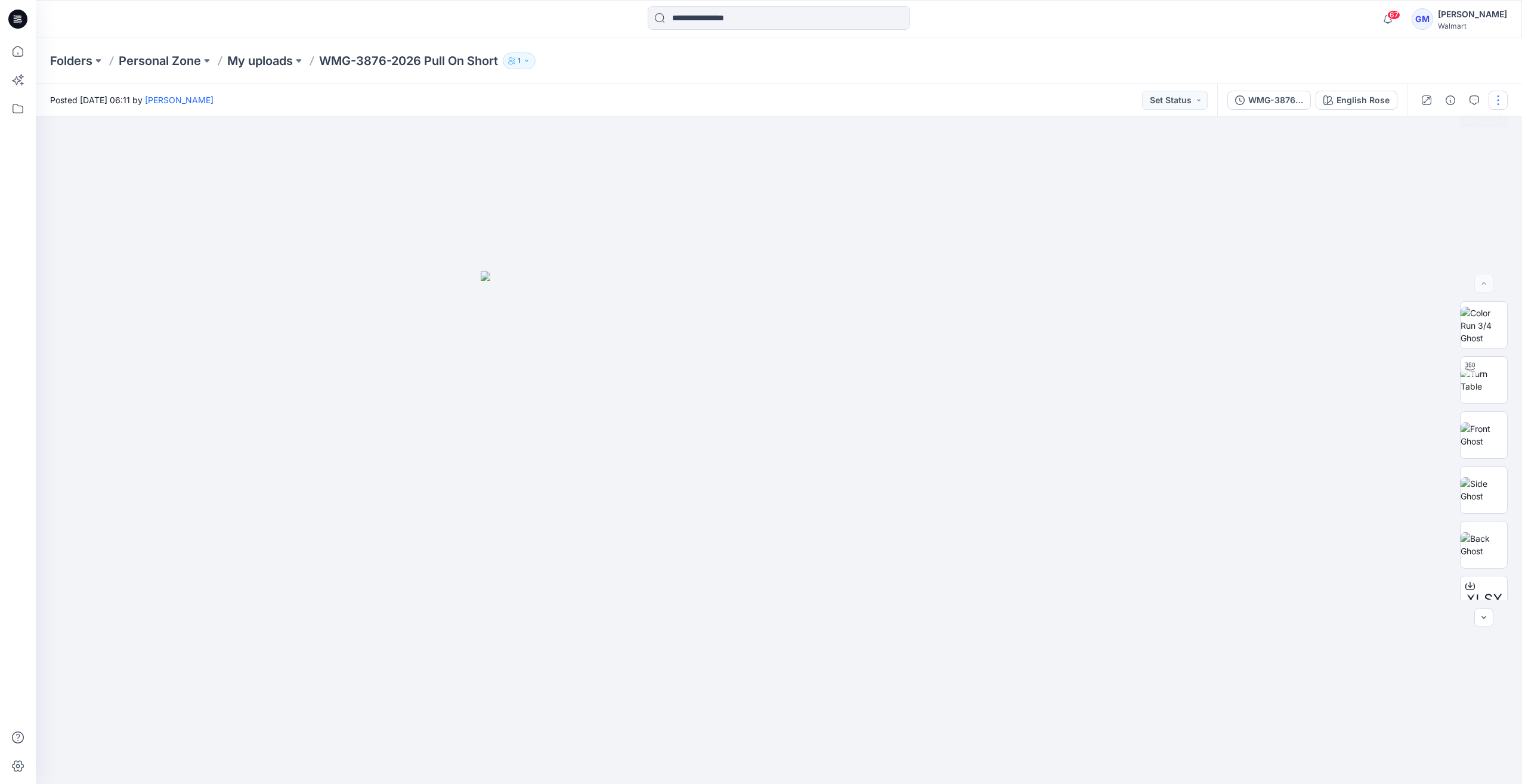
click at [650, 103] on button "button" at bounding box center [1498, 100] width 19 height 19
click at [650, 162] on p "Edit" at bounding box center [1422, 161] width 15 height 13
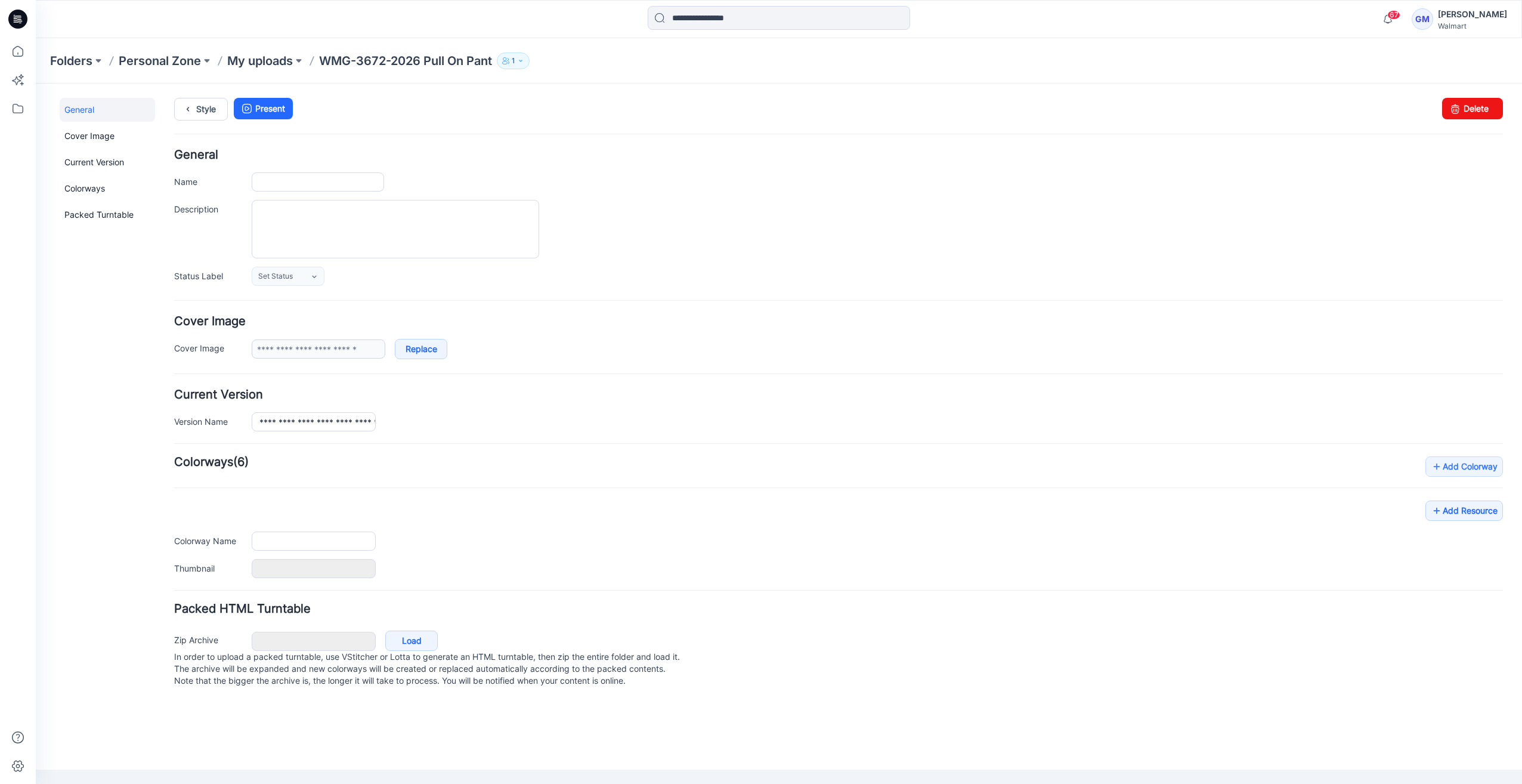
type input "**********"
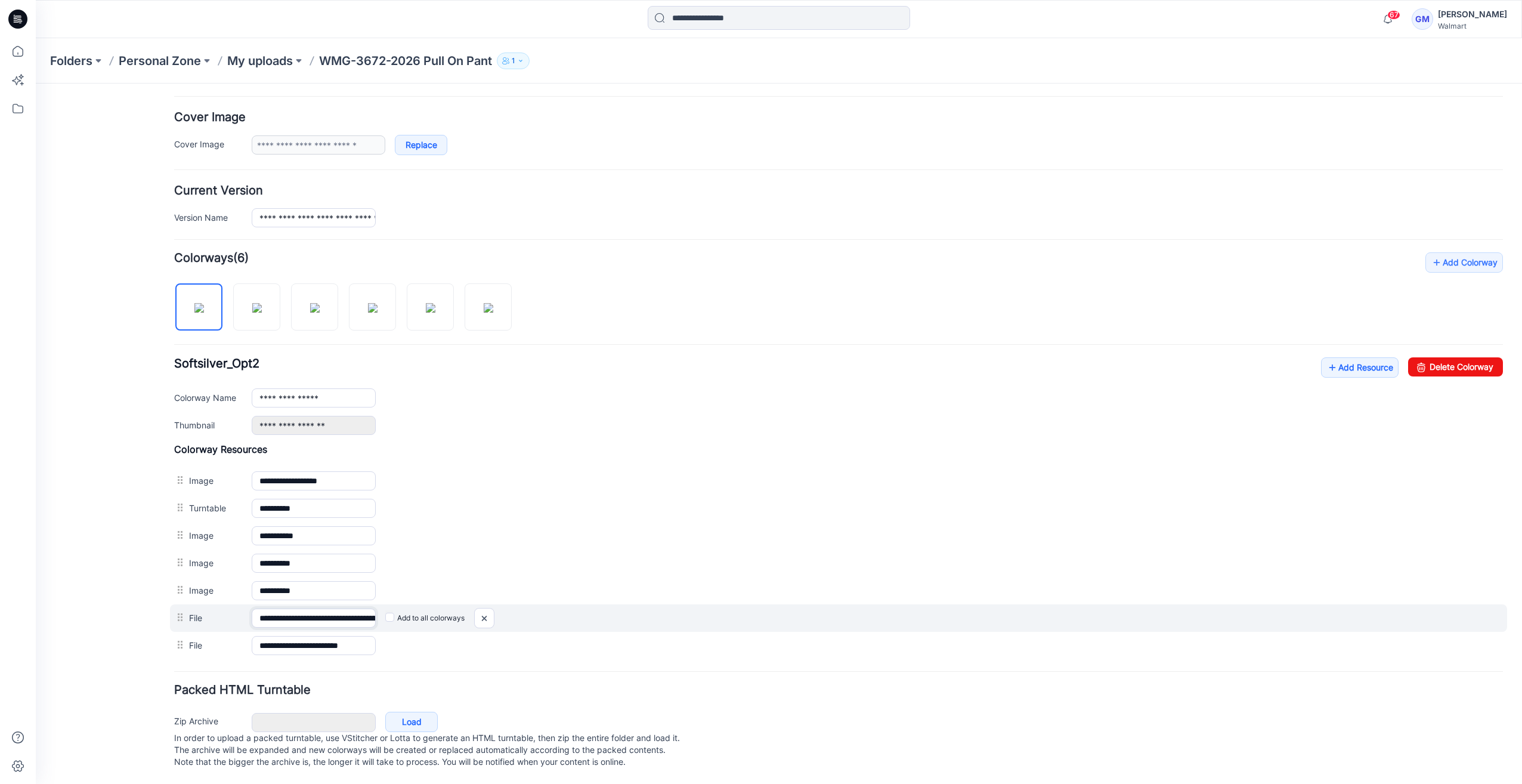
scroll to position [0, 129]
drag, startPoint x: 310, startPoint y: 607, endPoint x: 741, endPoint y: 617, distance: 431.1
click at [741, 617] on div "**********" at bounding box center [838, 618] width 1337 height 27
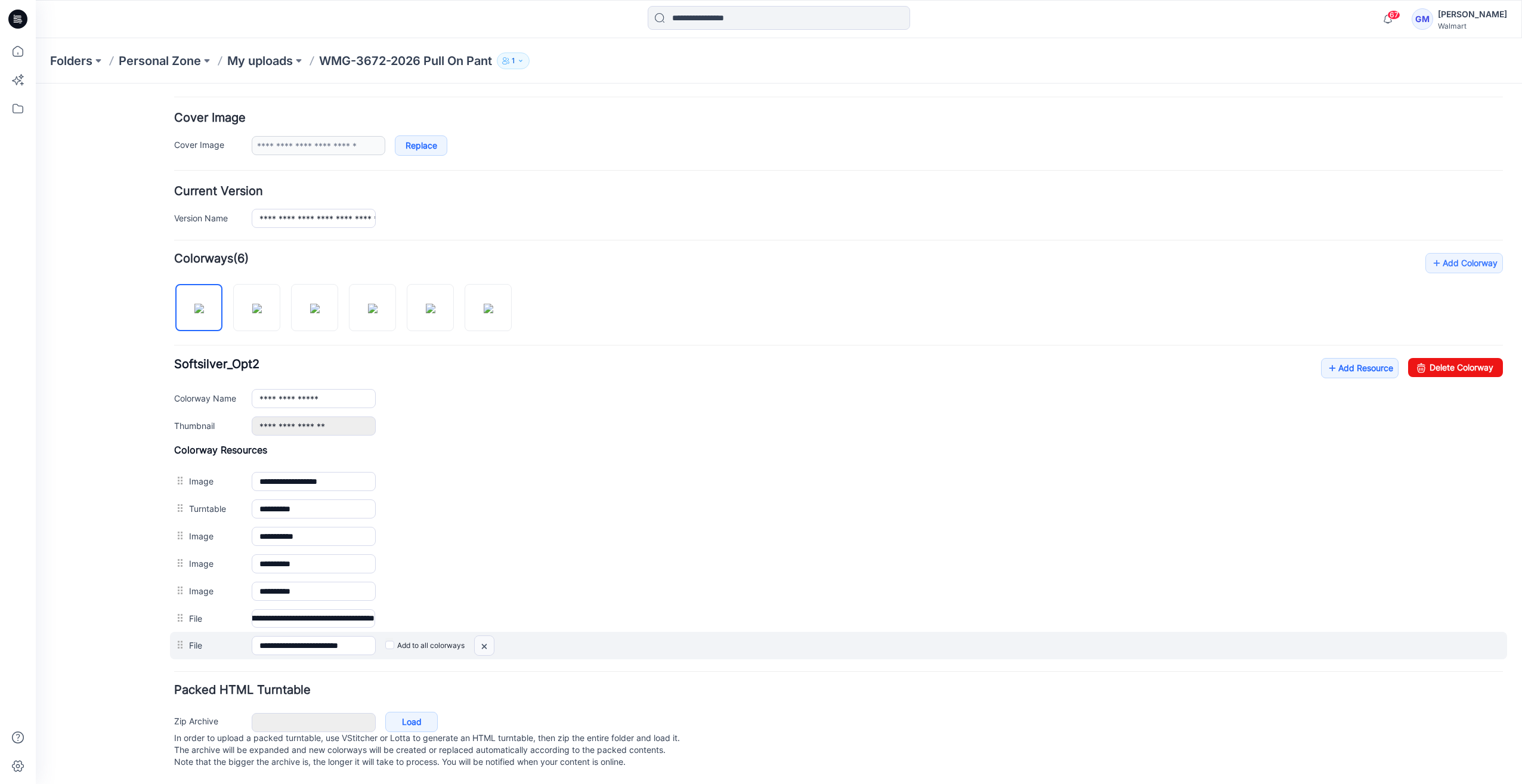
scroll to position [0, 0]
click at [479, 638] on img at bounding box center [485, 646] width 19 height 20
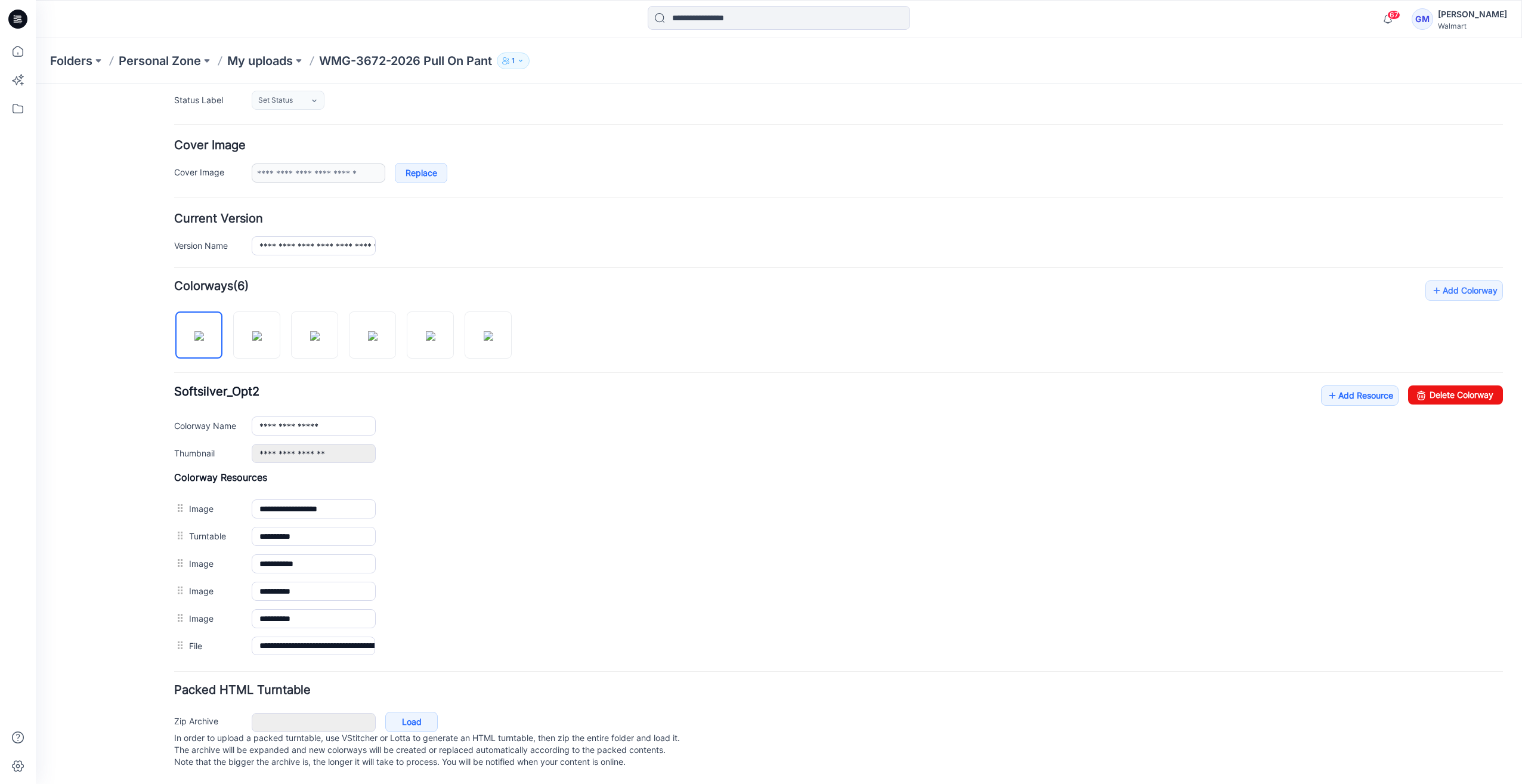
scroll to position [183, 0]
click at [1340, 393] on link "Add Resource" at bounding box center [1360, 396] width 77 height 21
click at [257, 330] on img at bounding box center [257, 335] width 10 height 10
click at [348, 416] on input "**********" at bounding box center [313, 425] width 124 height 19
click at [436, 330] on img at bounding box center [431, 335] width 10 height 10
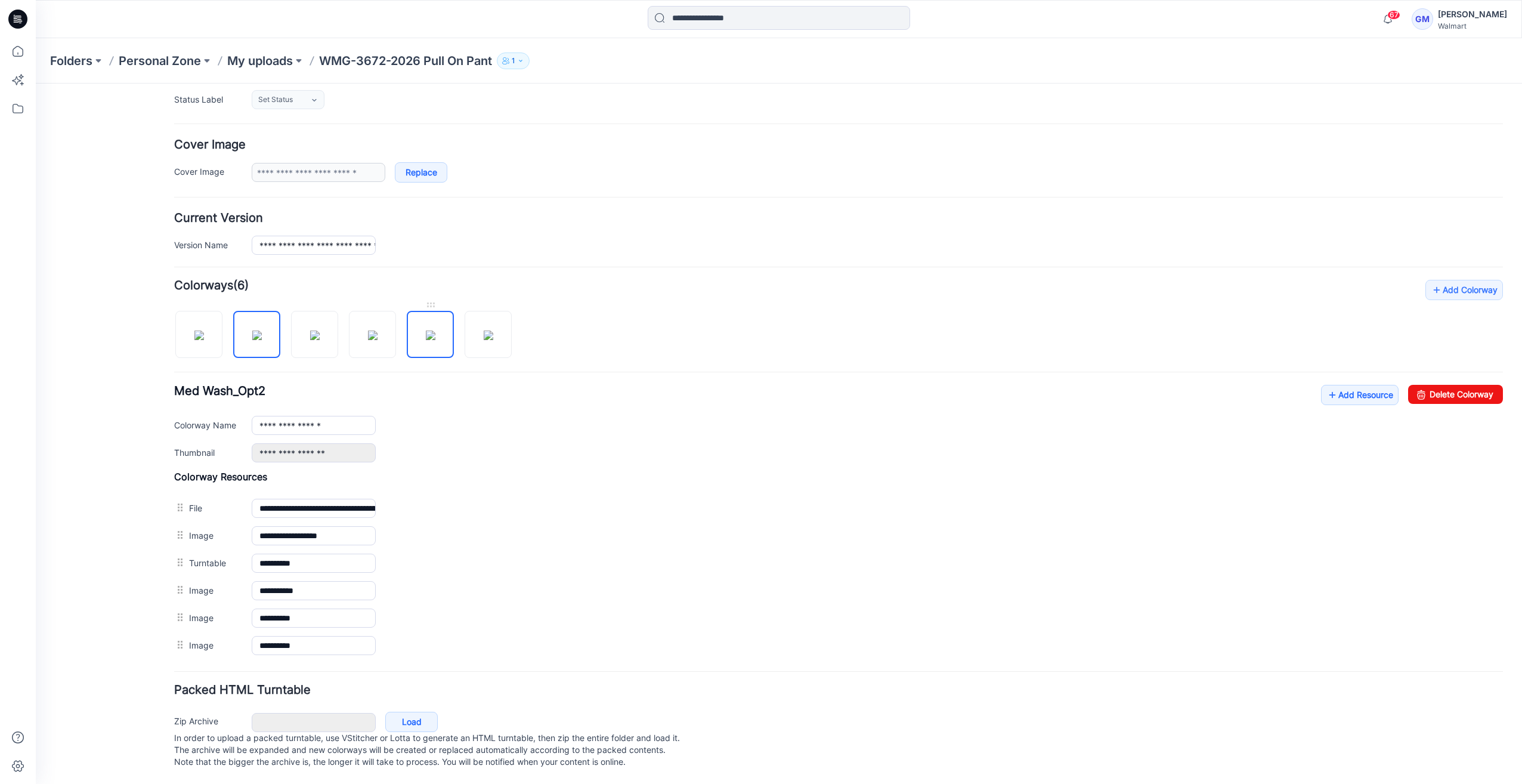
scroll to position [74, 0]
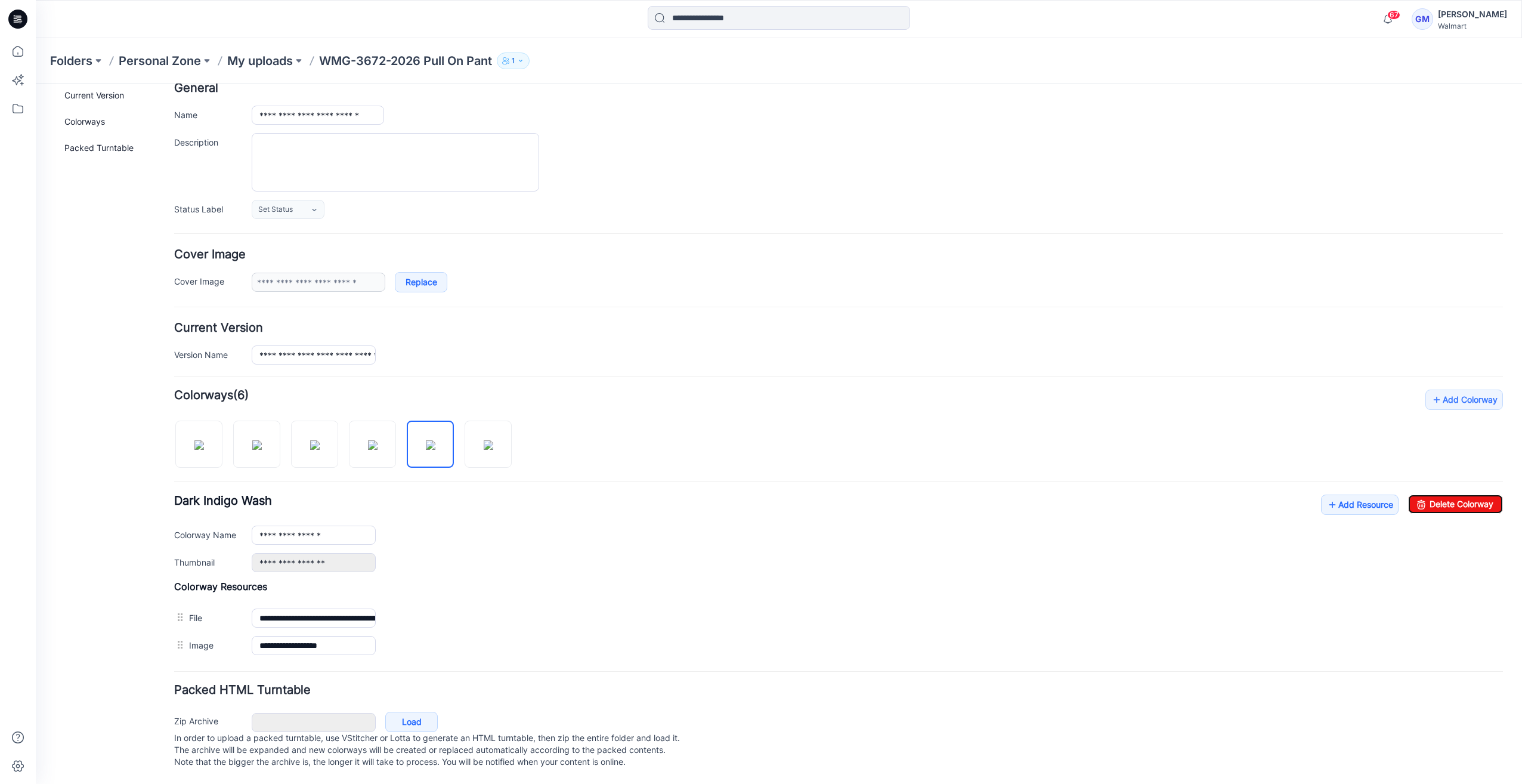
drag, startPoint x: 1432, startPoint y: 485, endPoint x: 1284, endPoint y: 365, distance: 190.5
click at [1432, 484] on div "**********" at bounding box center [838, 524] width 1329 height 270
click at [1469, 494] on link "Delete Colorway" at bounding box center [1455, 504] width 95 height 19
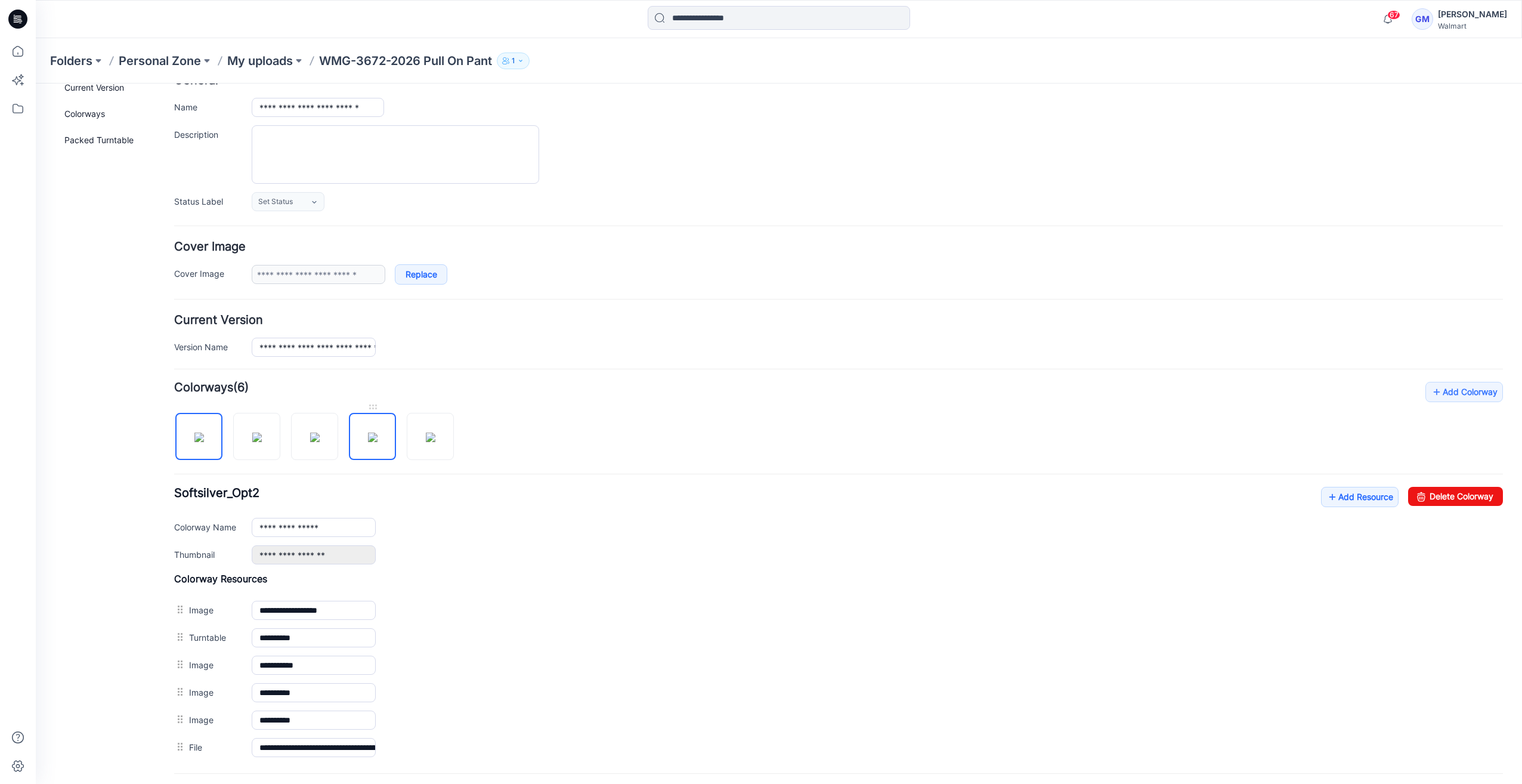
click at [375, 442] on img at bounding box center [373, 437] width 10 height 10
click at [429, 442] on img at bounding box center [431, 437] width 10 height 10
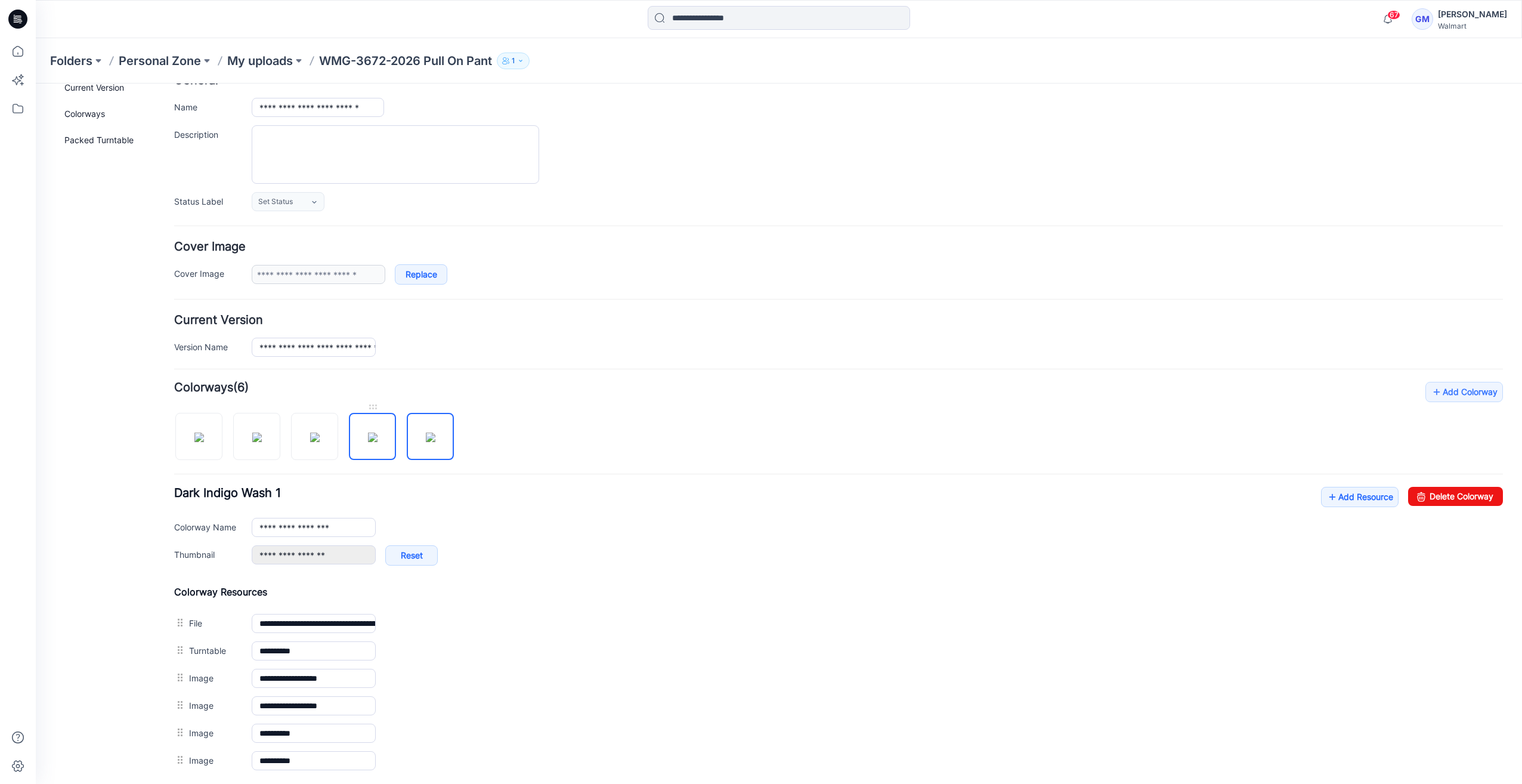
click at [377, 433] on img at bounding box center [373, 437] width 10 height 10
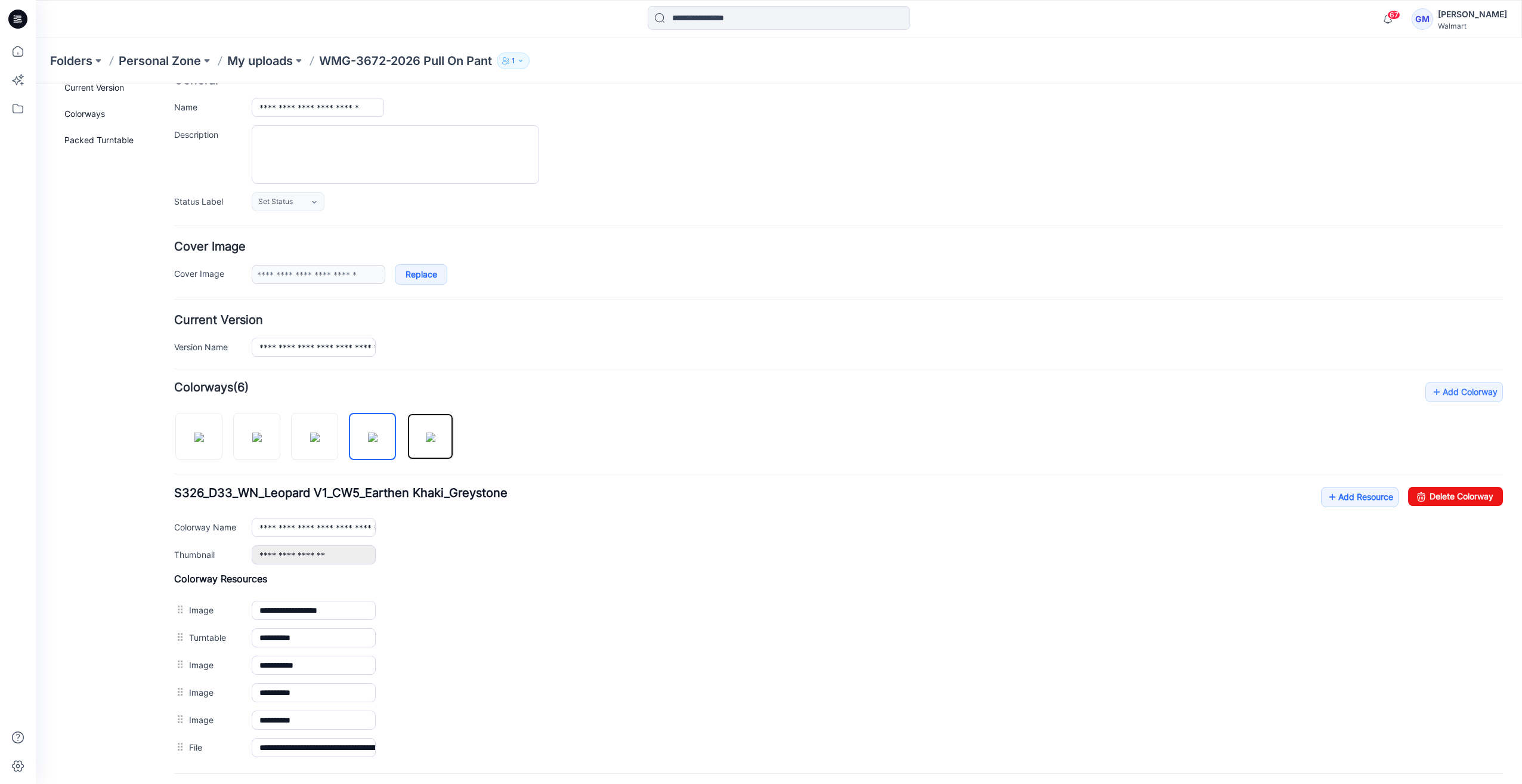
drag, startPoint x: 437, startPoint y: 428, endPoint x: 339, endPoint y: 575, distance: 176.7
click at [436, 433] on img at bounding box center [431, 437] width 10 height 10
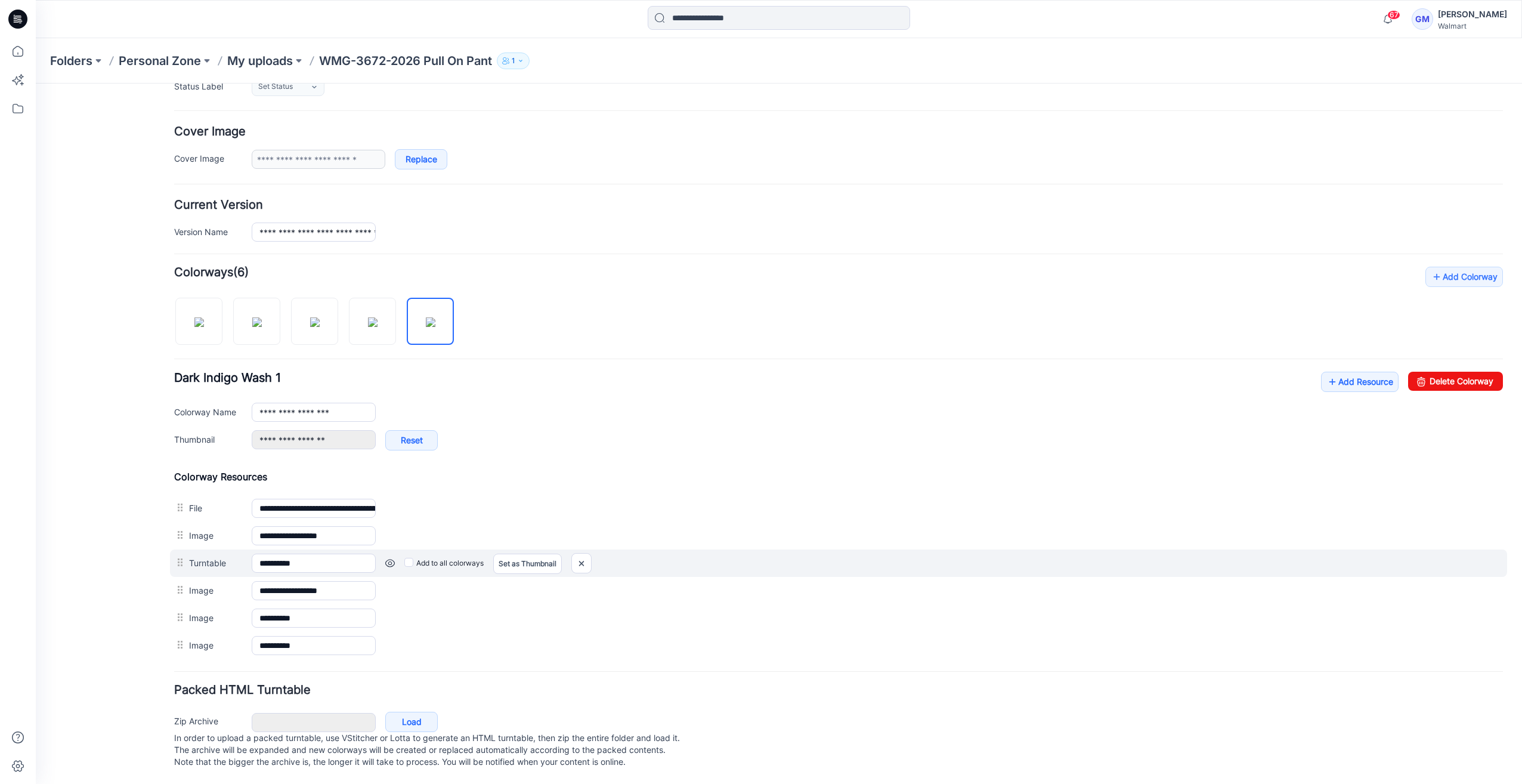
scroll to position [197, 0]
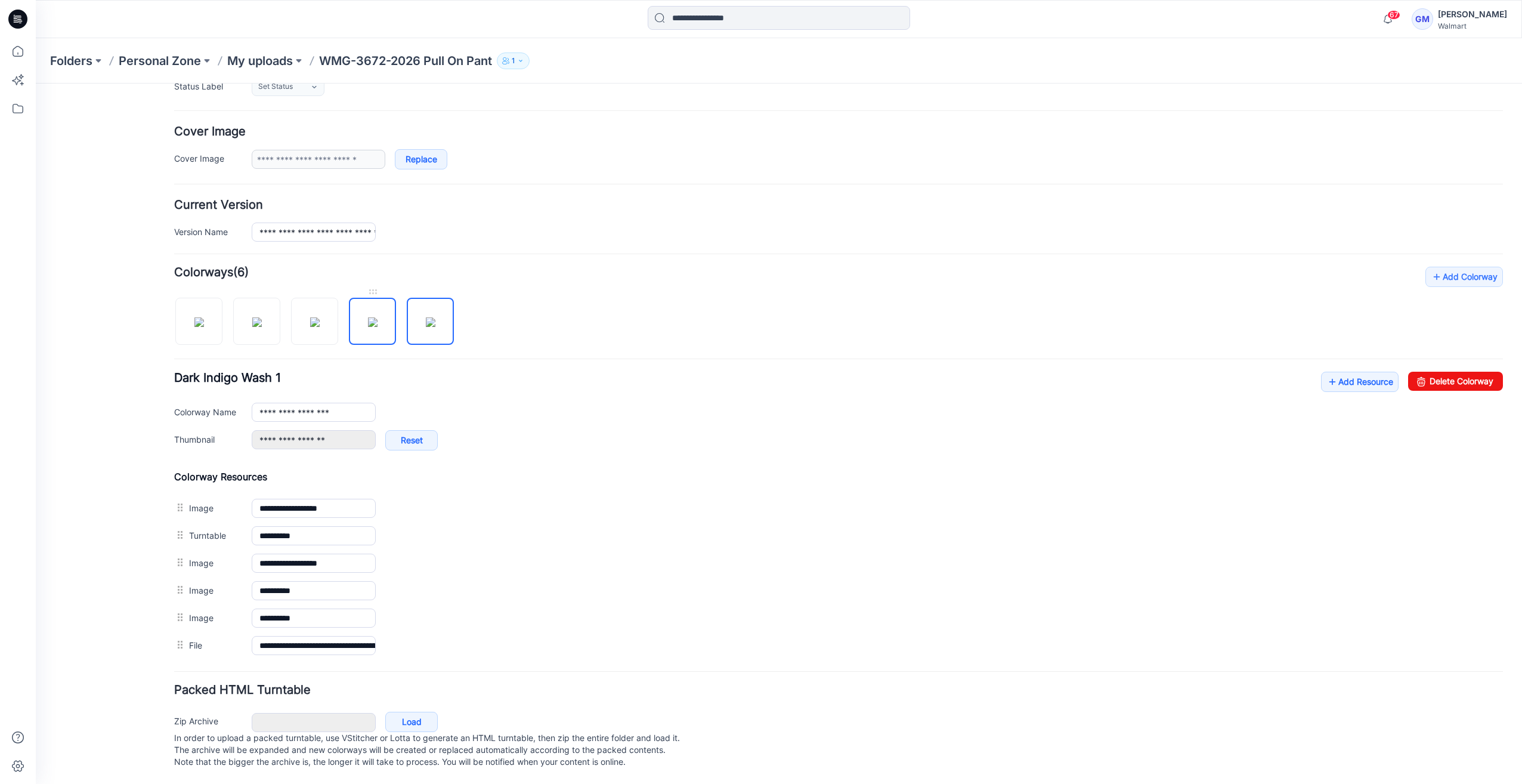
click at [376, 318] on img at bounding box center [373, 322] width 10 height 10
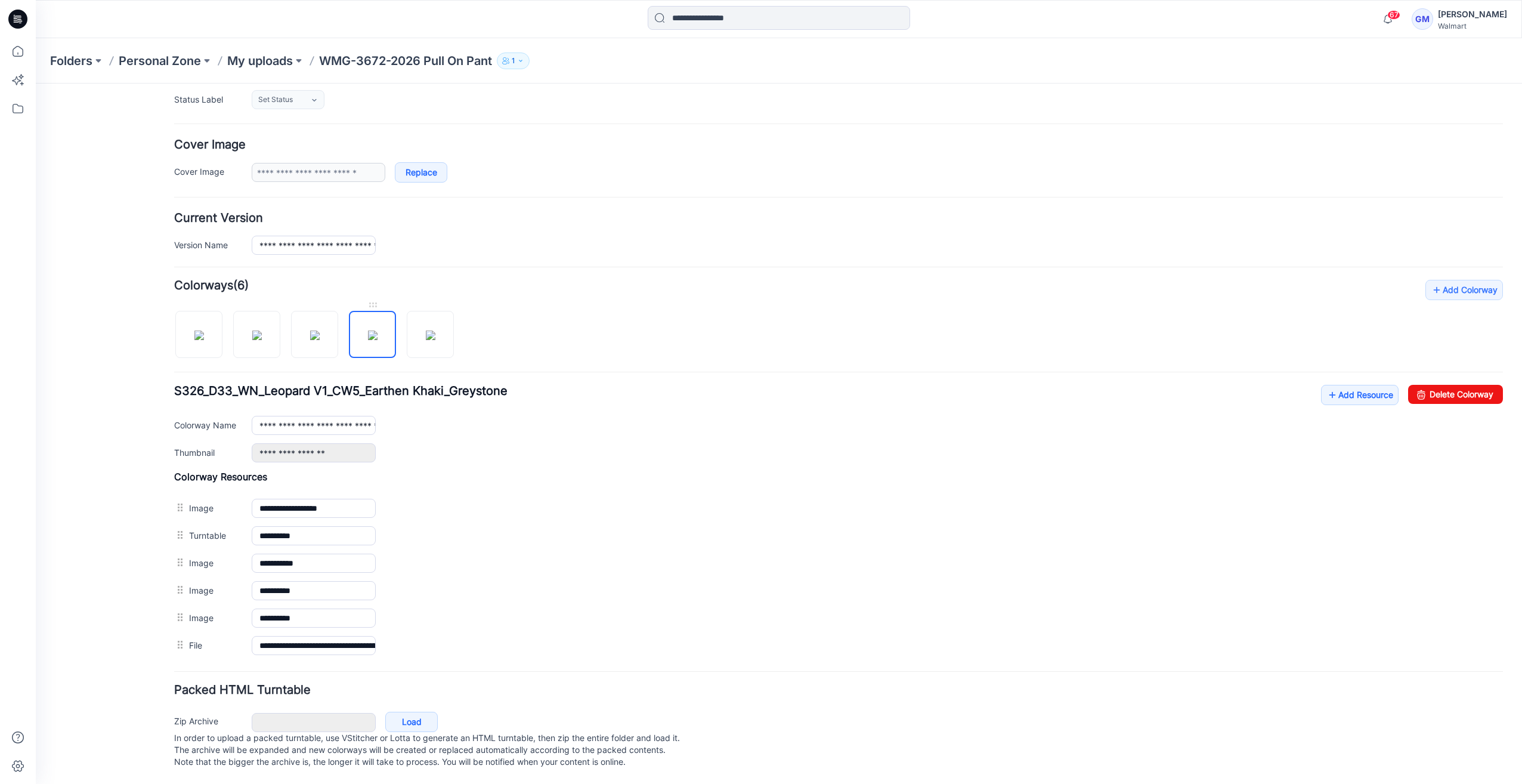
scroll to position [183, 0]
click at [426, 331] on img at bounding box center [431, 335] width 10 height 10
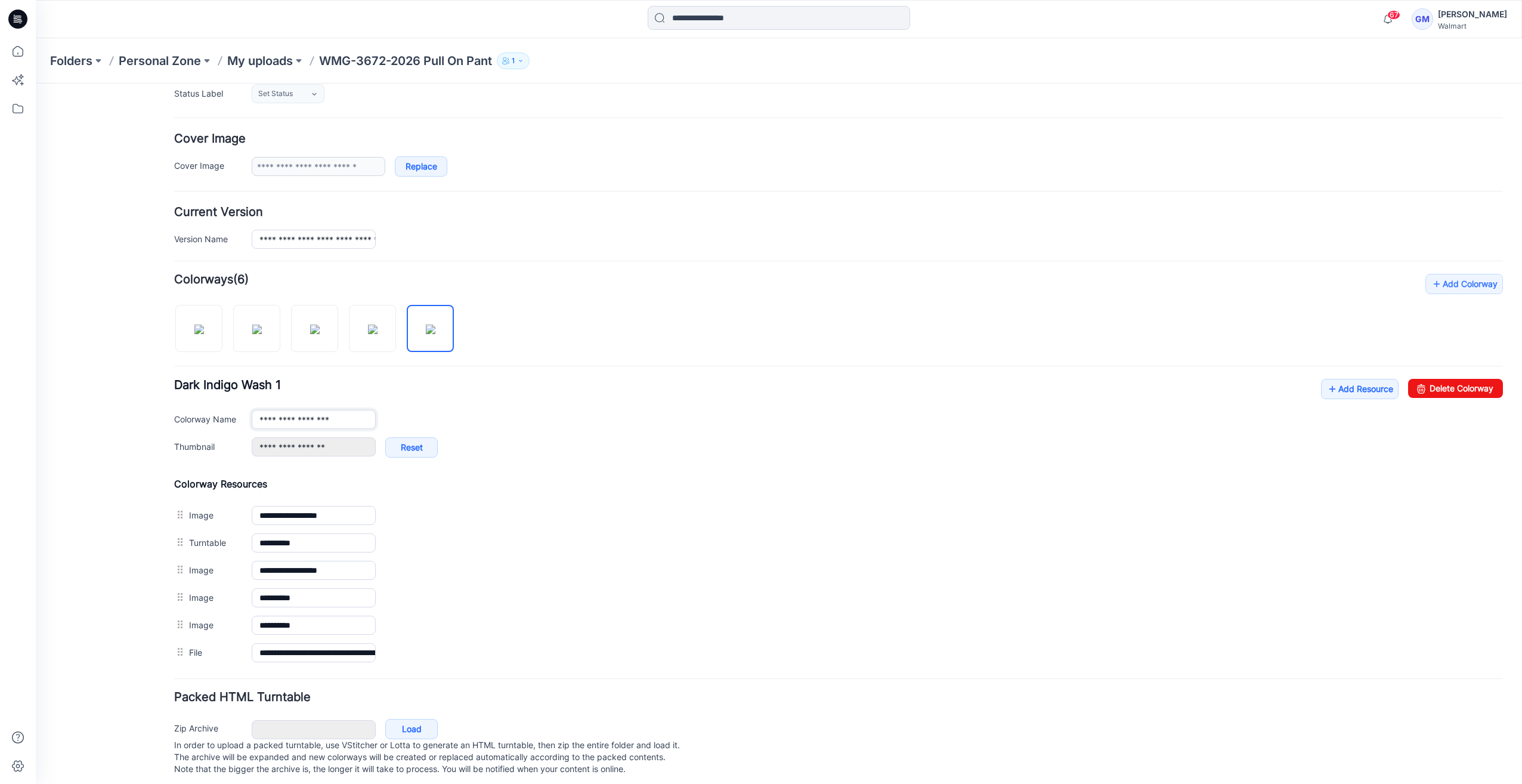
click at [344, 419] on input "**********" at bounding box center [313, 419] width 124 height 19
click at [312, 334] on img at bounding box center [315, 329] width 10 height 10
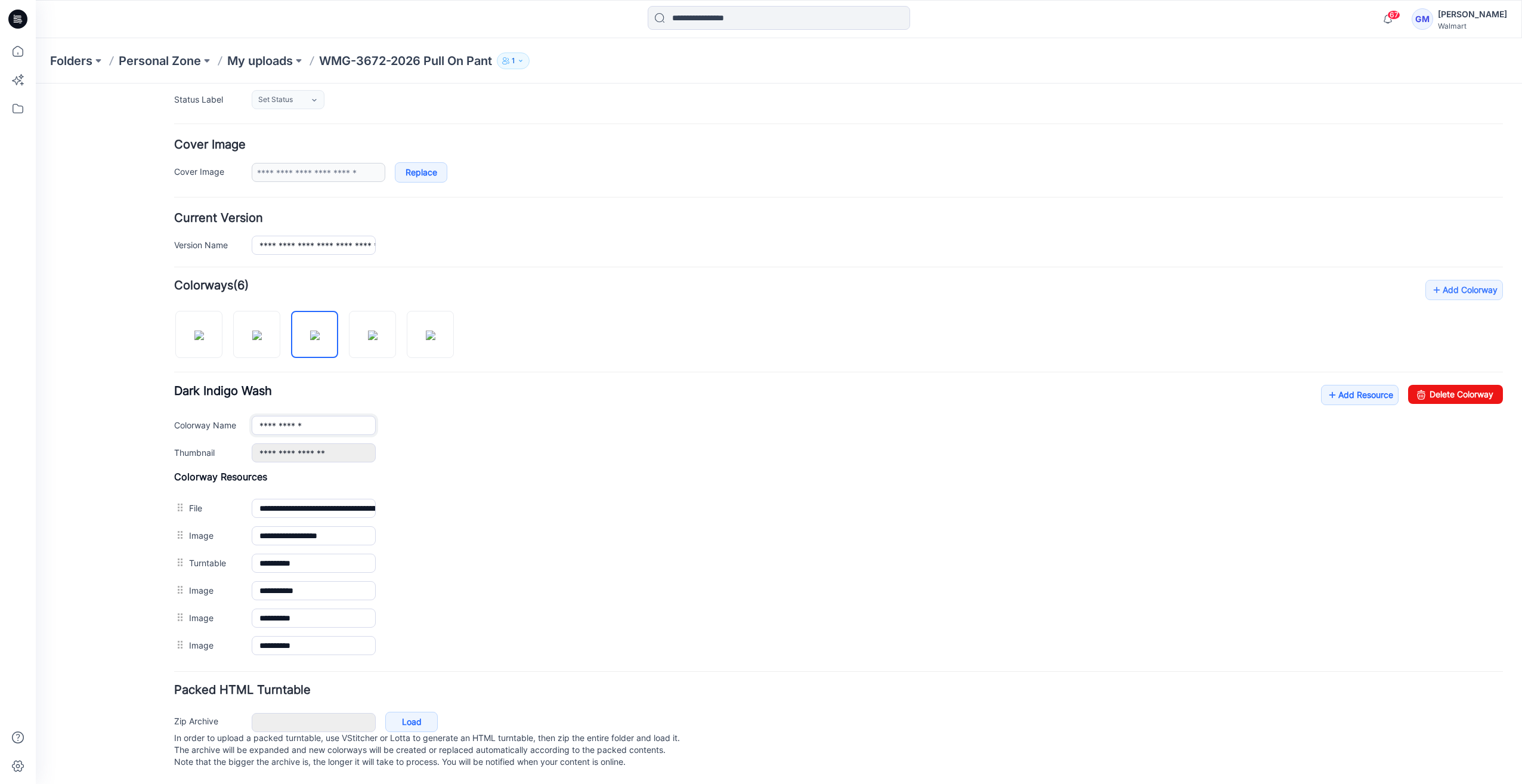
click at [342, 416] on input "**********" at bounding box center [313, 425] width 124 height 19
click at [252, 330] on img at bounding box center [257, 335] width 10 height 10
click at [341, 418] on input "**********" at bounding box center [313, 425] width 124 height 19
drag, startPoint x: 339, startPoint y: 320, endPoint x: 305, endPoint y: 327, distance: 34.7
click at [305, 327] on div at bounding box center [319, 328] width 289 height 62
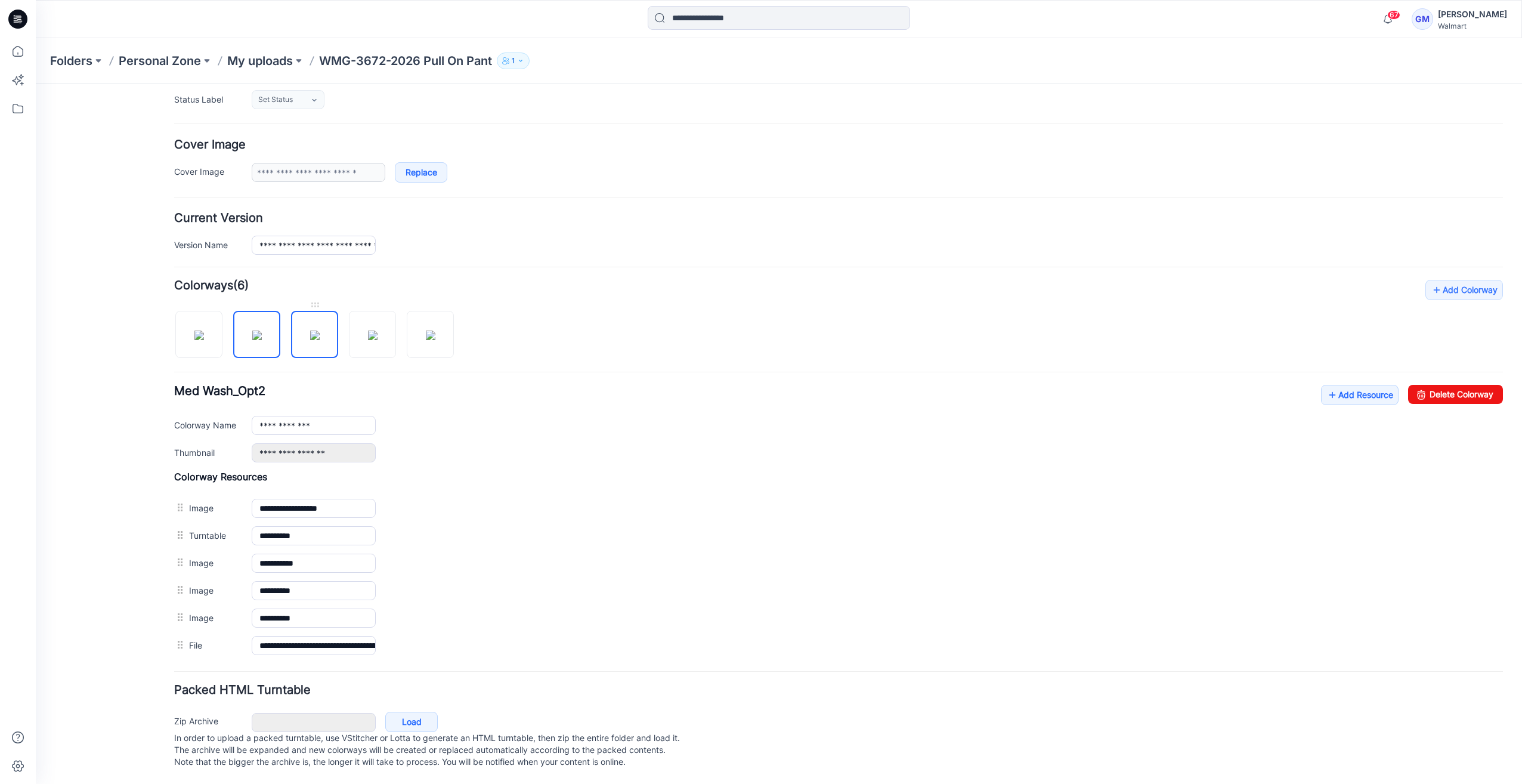
click at [310, 330] on img at bounding box center [315, 335] width 10 height 10
click at [375, 330] on img at bounding box center [373, 335] width 10 height 10
click at [426, 330] on img at bounding box center [431, 335] width 10 height 10
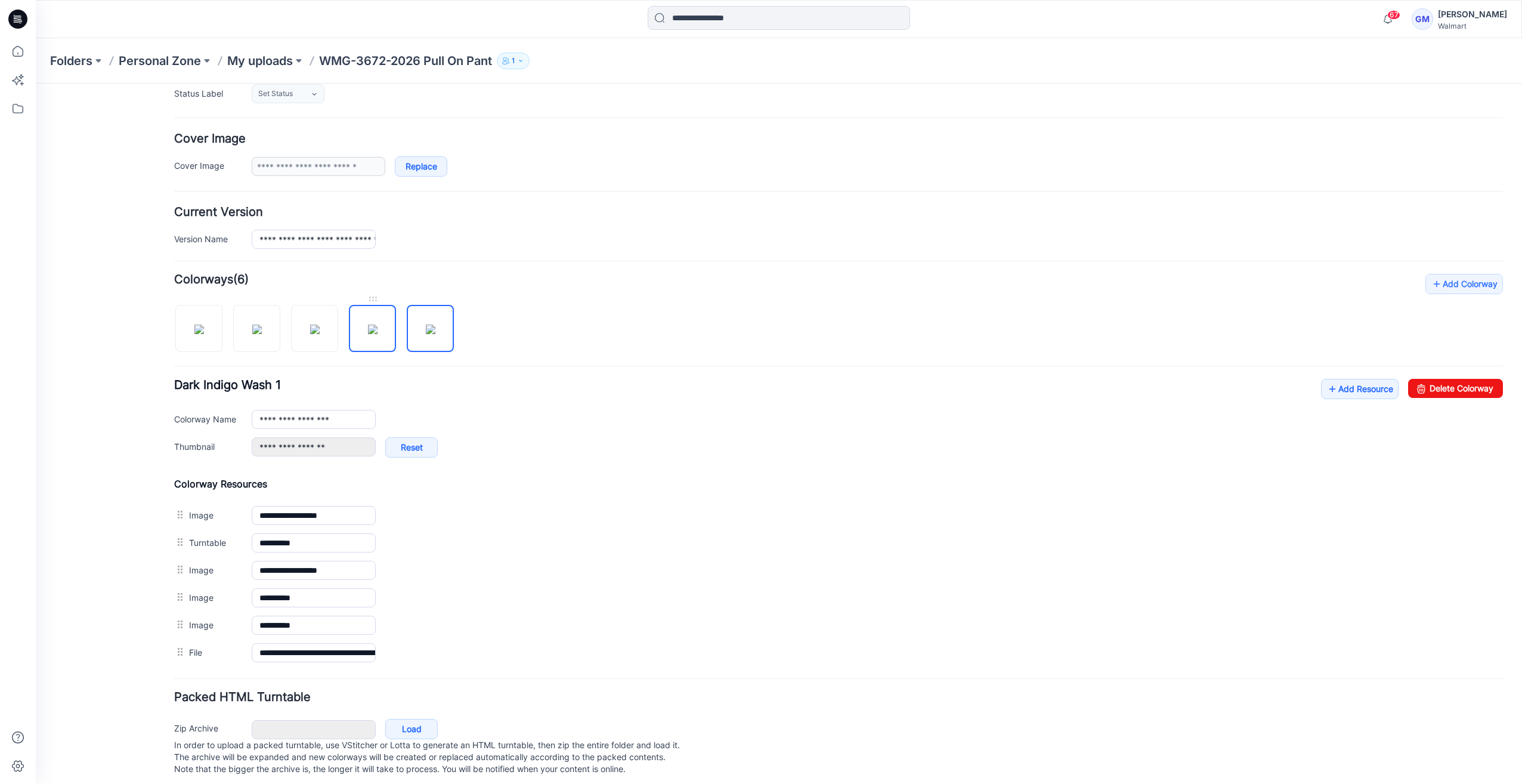
click at [371, 334] on img at bounding box center [373, 329] width 10 height 10
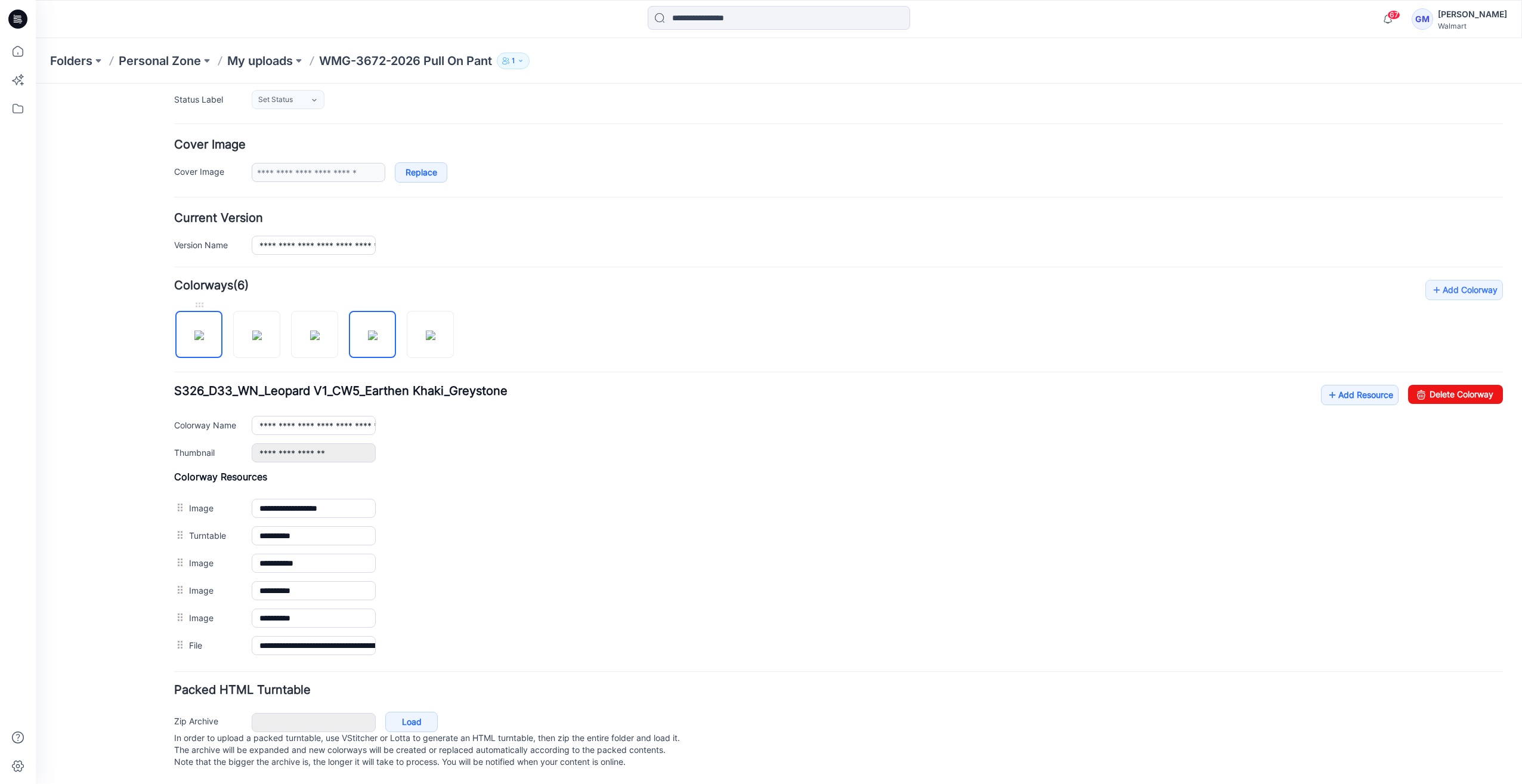
click at [200, 338] on img at bounding box center [199, 335] width 10 height 10
type input "**********"
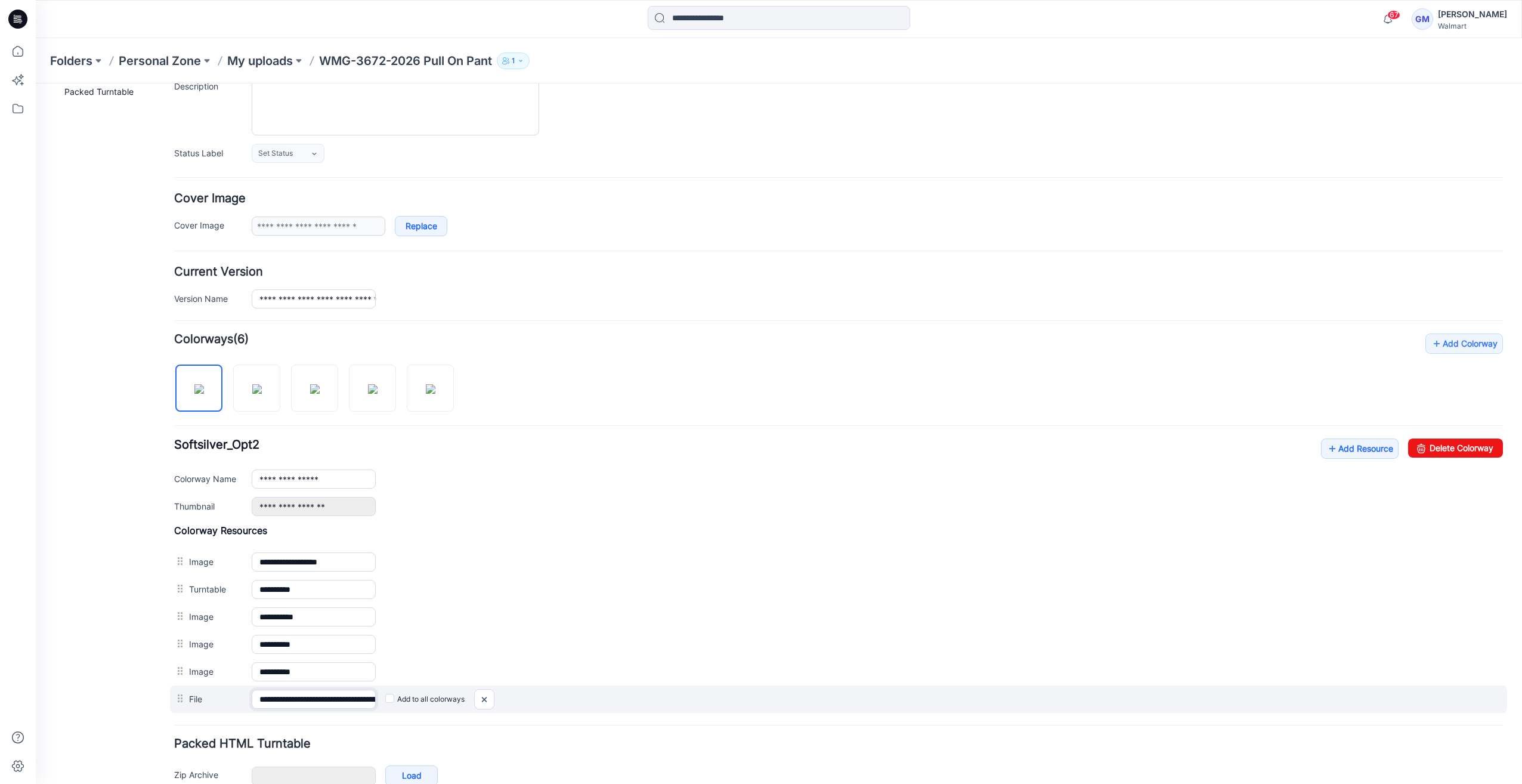
scroll to position [0, 129]
drag, startPoint x: 289, startPoint y: 696, endPoint x: 555, endPoint y: 697, distance: 266.0
click at [544, 698] on div "**********" at bounding box center [838, 699] width 1337 height 27
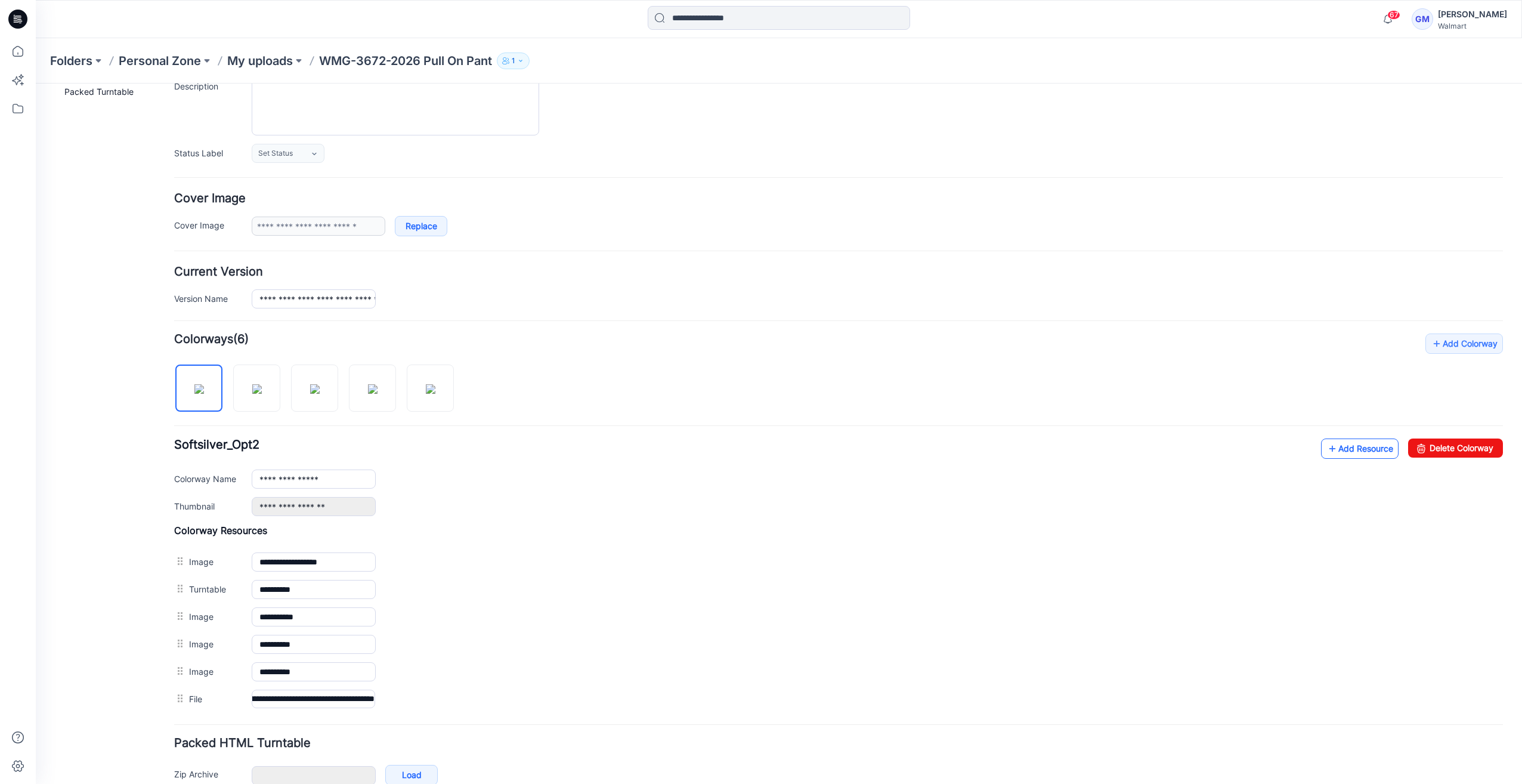
scroll to position [0, 0]
click at [1355, 451] on link "Add Resource" at bounding box center [1360, 449] width 77 height 21
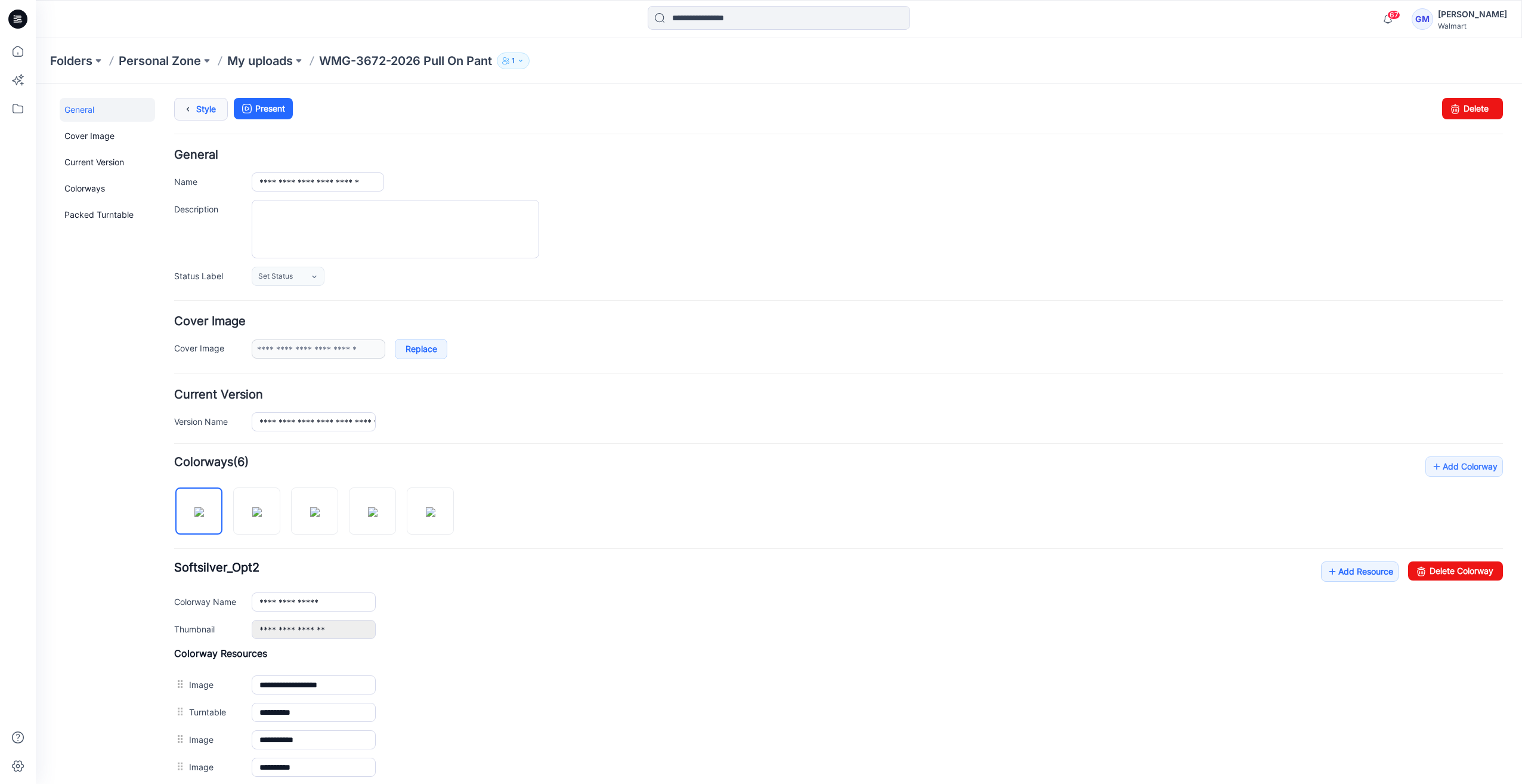
click at [197, 111] on link "Style" at bounding box center [201, 109] width 54 height 22
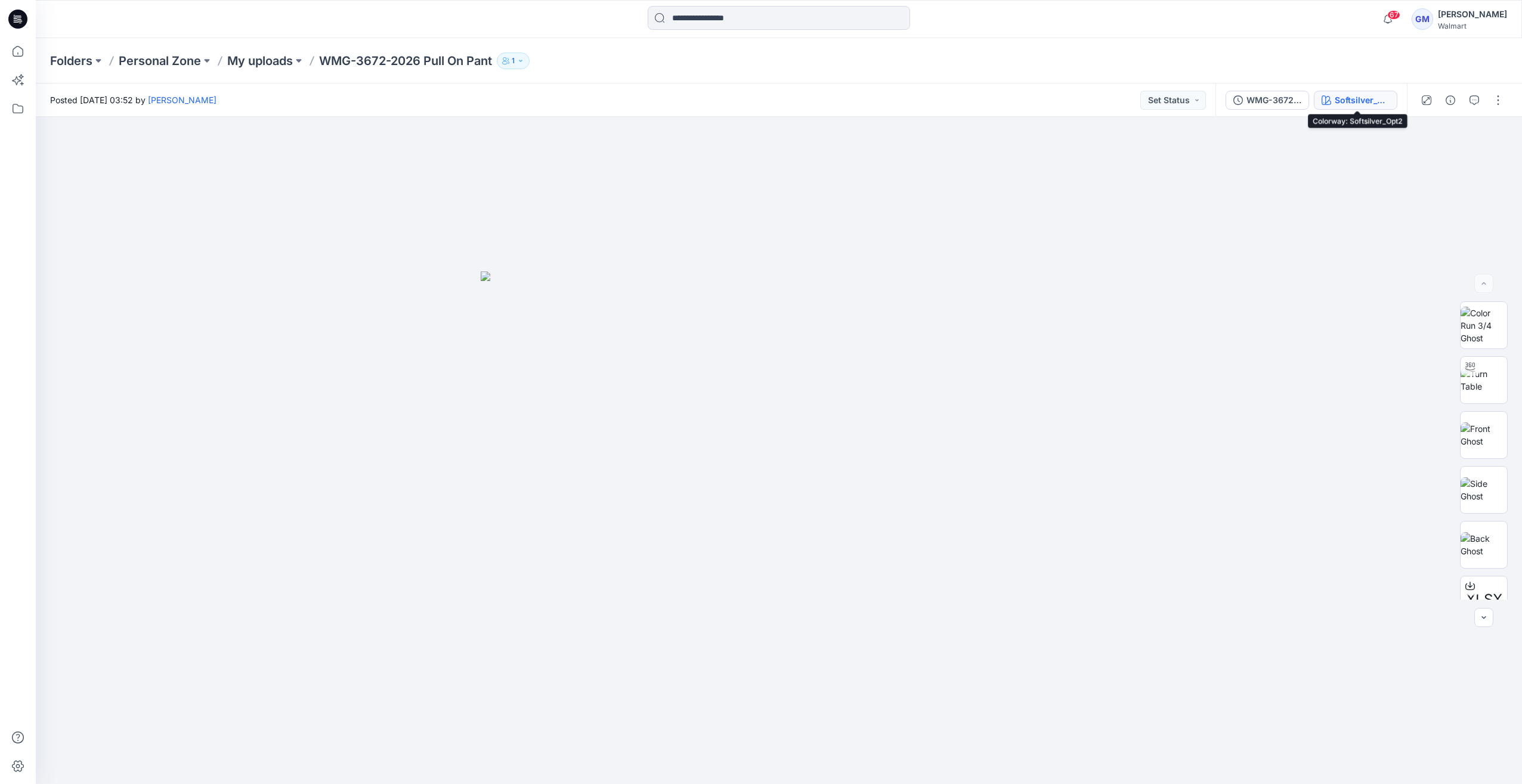
click at [1377, 103] on div "Softsilver_Opt2" at bounding box center [1362, 100] width 55 height 13
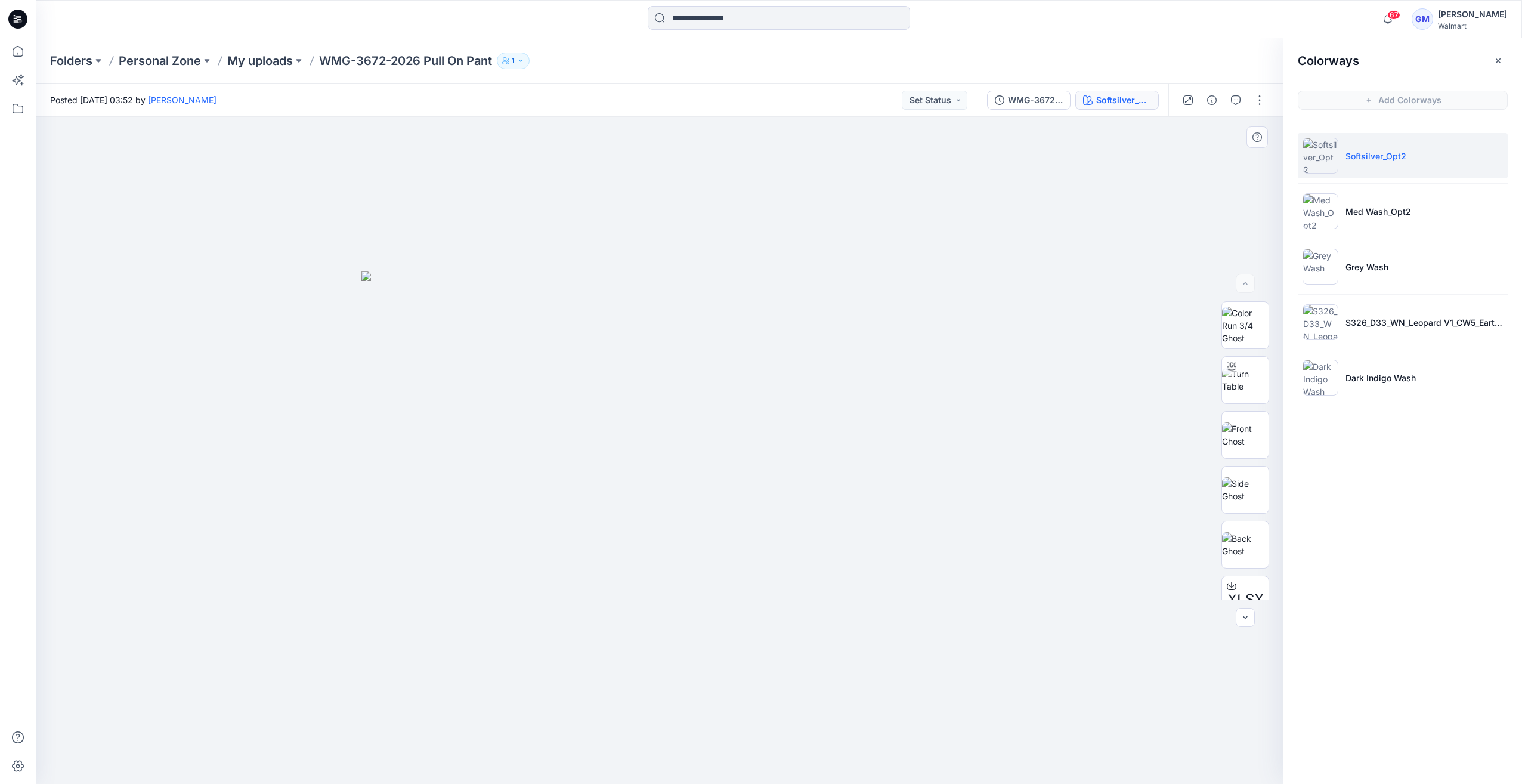
drag, startPoint x: 458, startPoint y: 197, endPoint x: 465, endPoint y: 195, distance: 7.3
click at [458, 197] on div at bounding box center [659, 450] width 1248 height 667
click at [249, 71] on div "Folders Personal Zone My uploads WMG-3672-2026 Pull On Pant 1" at bounding box center [779, 60] width 1486 height 45
click at [280, 60] on p "My uploads" at bounding box center [260, 61] width 65 height 17
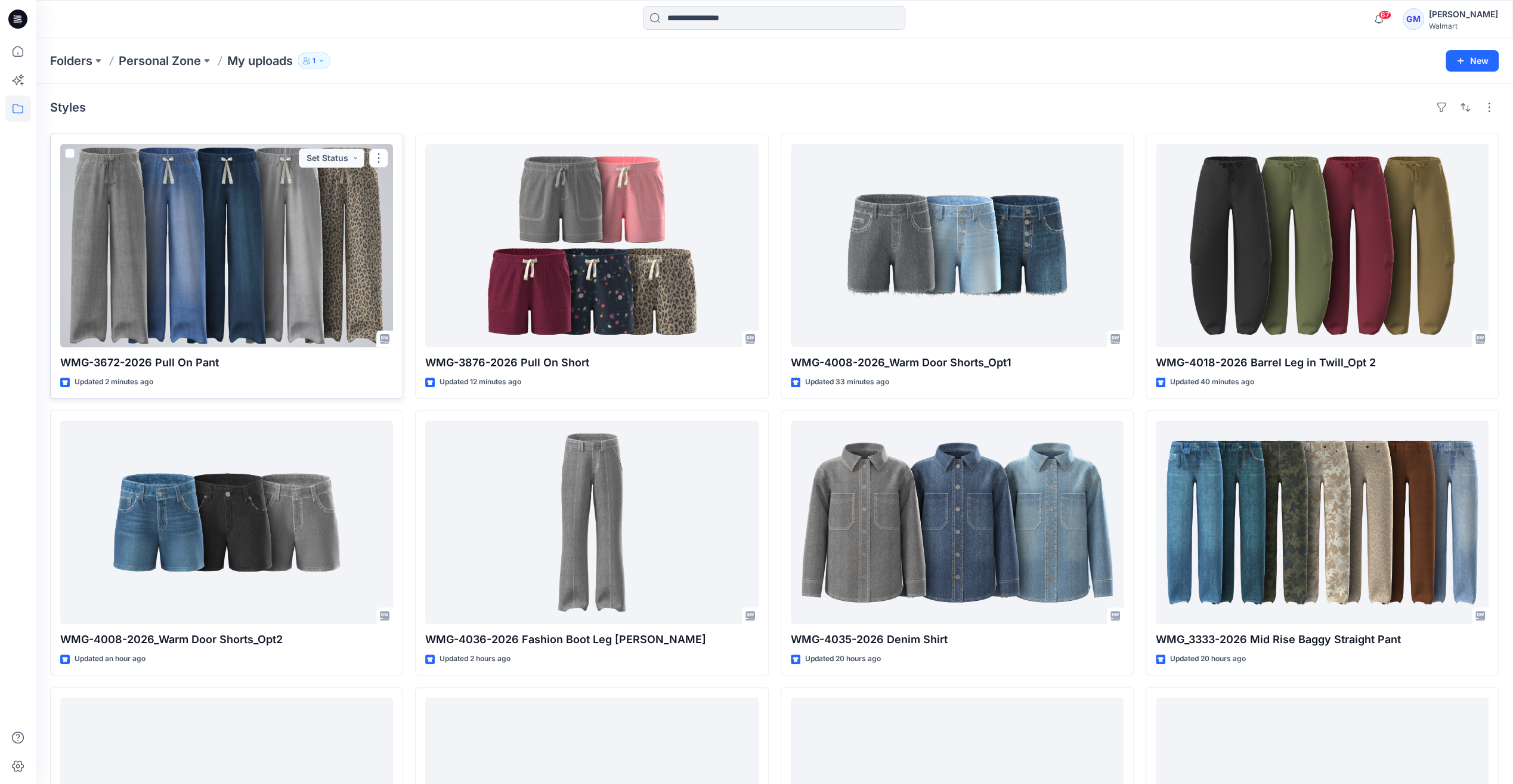
click at [229, 239] on div at bounding box center [227, 246] width 333 height 203
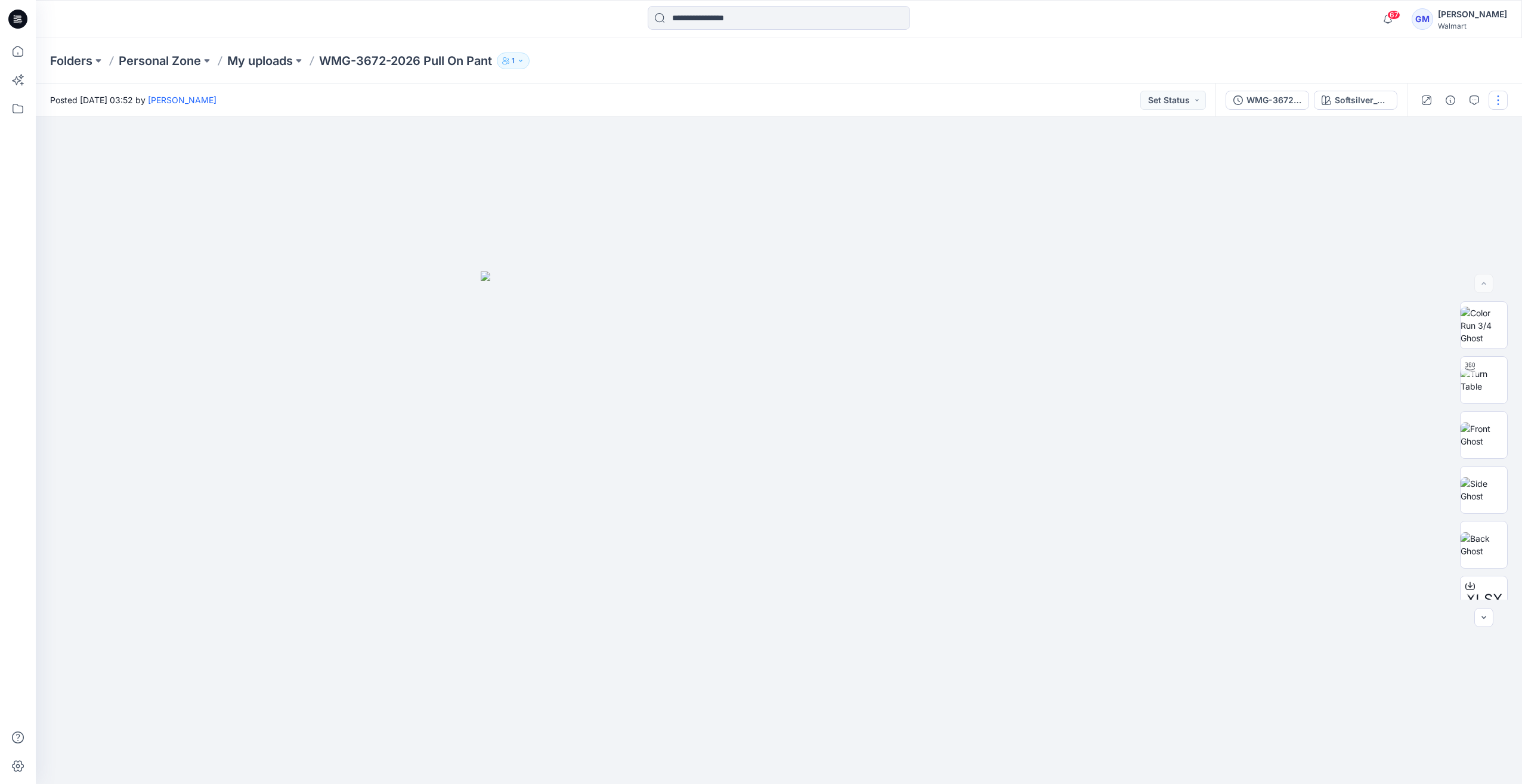
click at [1503, 108] on button "button" at bounding box center [1498, 100] width 19 height 19
click at [1447, 160] on button "Edit" at bounding box center [1448, 161] width 109 height 22
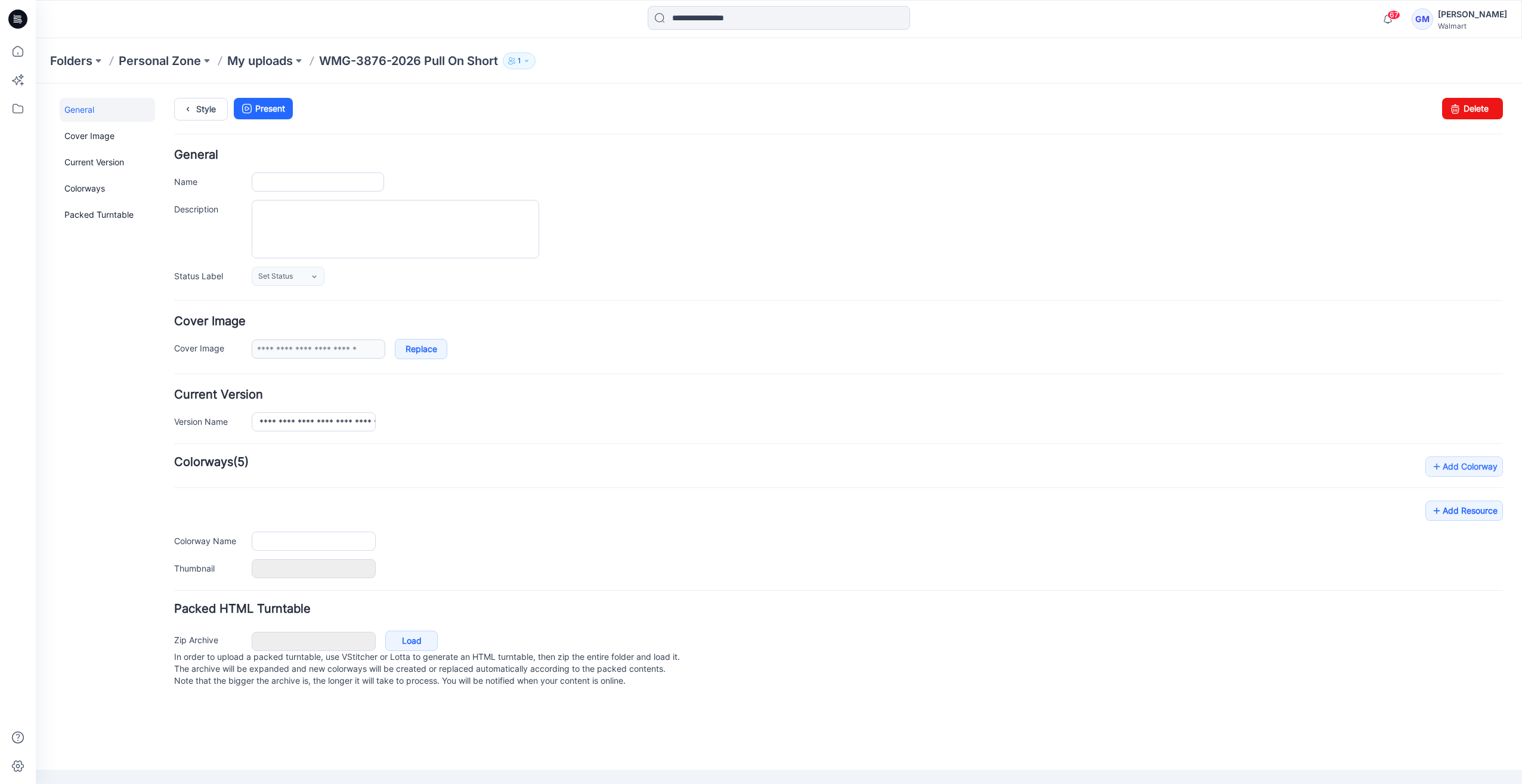
type input "**********"
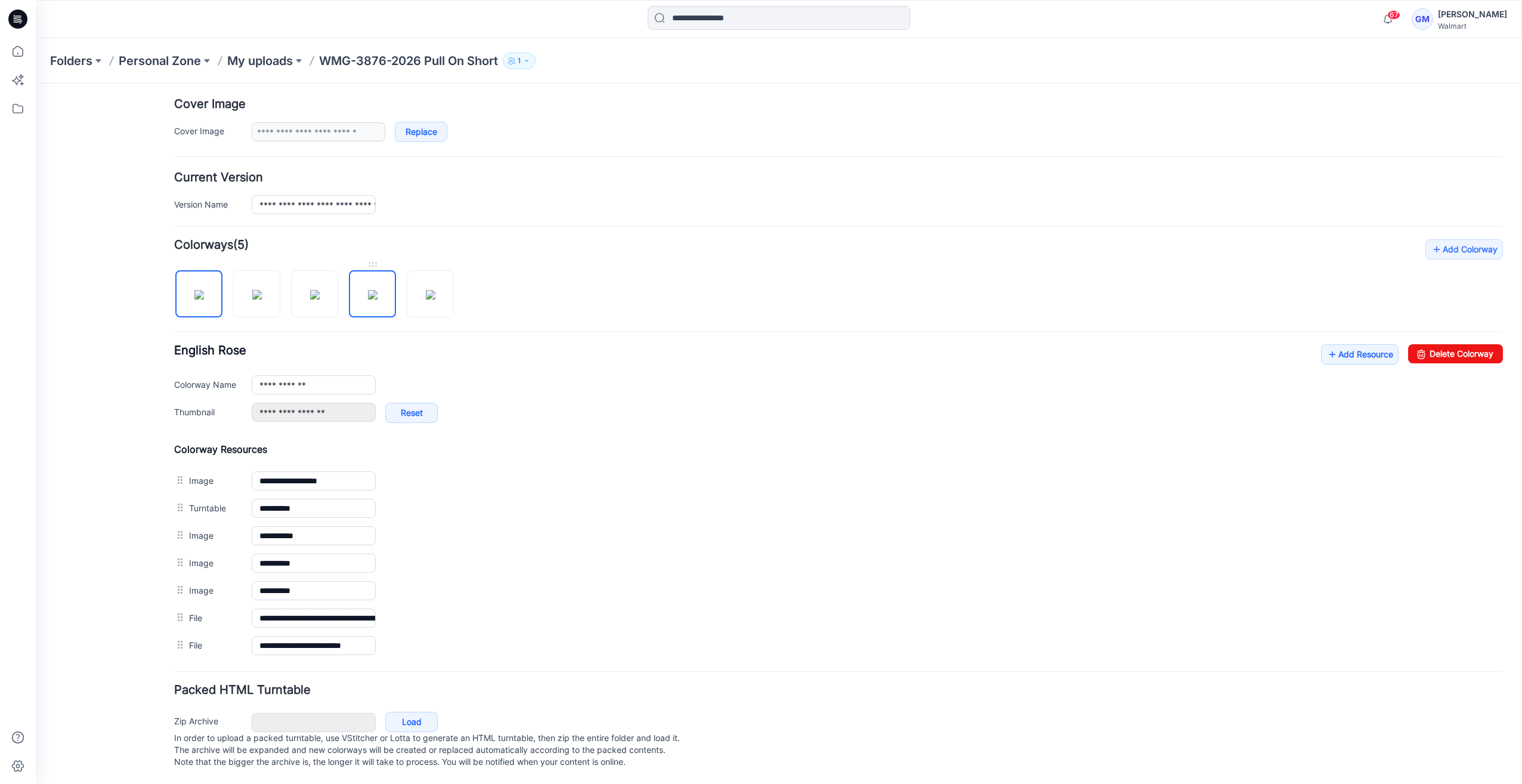
scroll to position [223, 0]
click at [259, 292] on img at bounding box center [257, 295] width 10 height 10
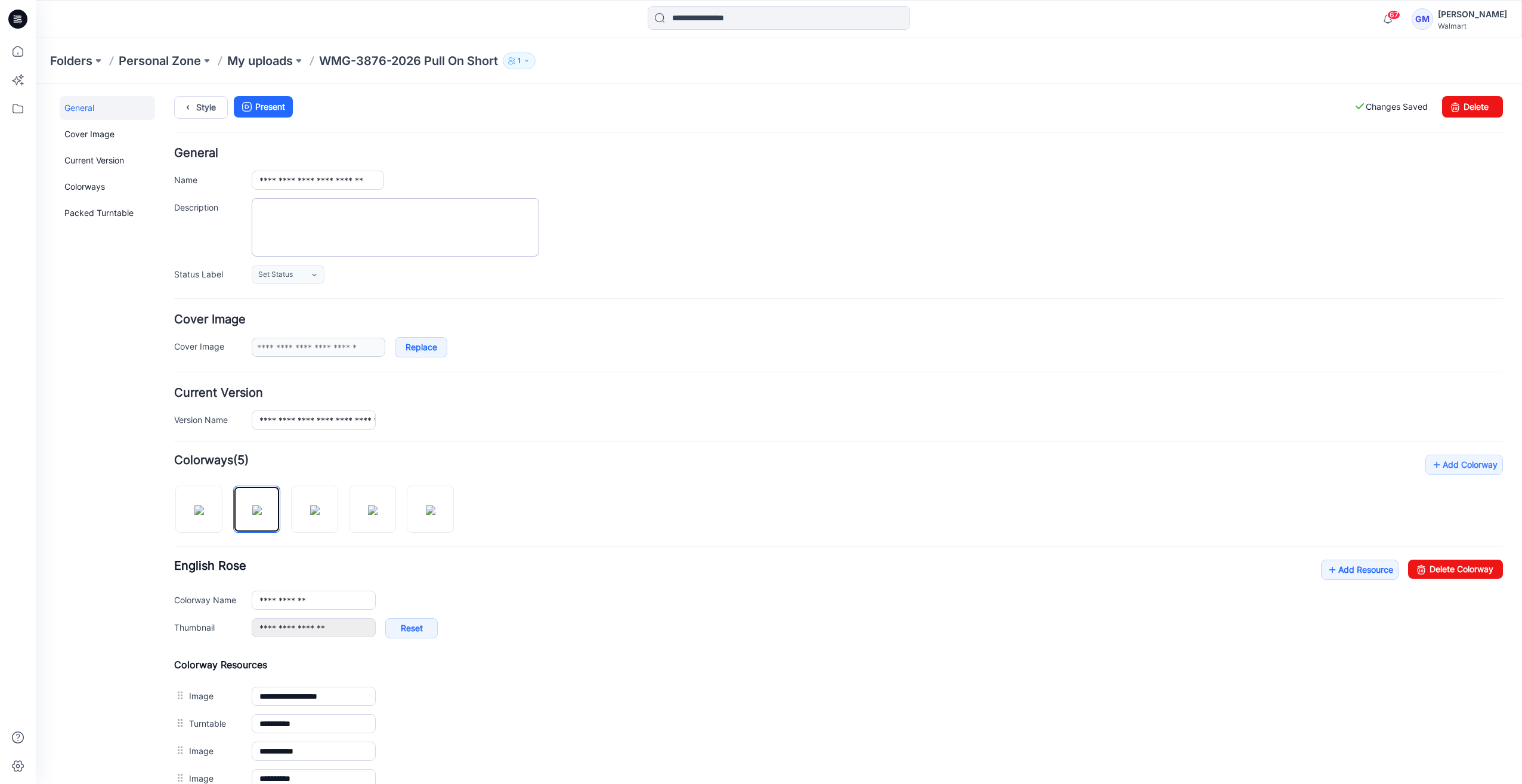
scroll to position [0, 0]
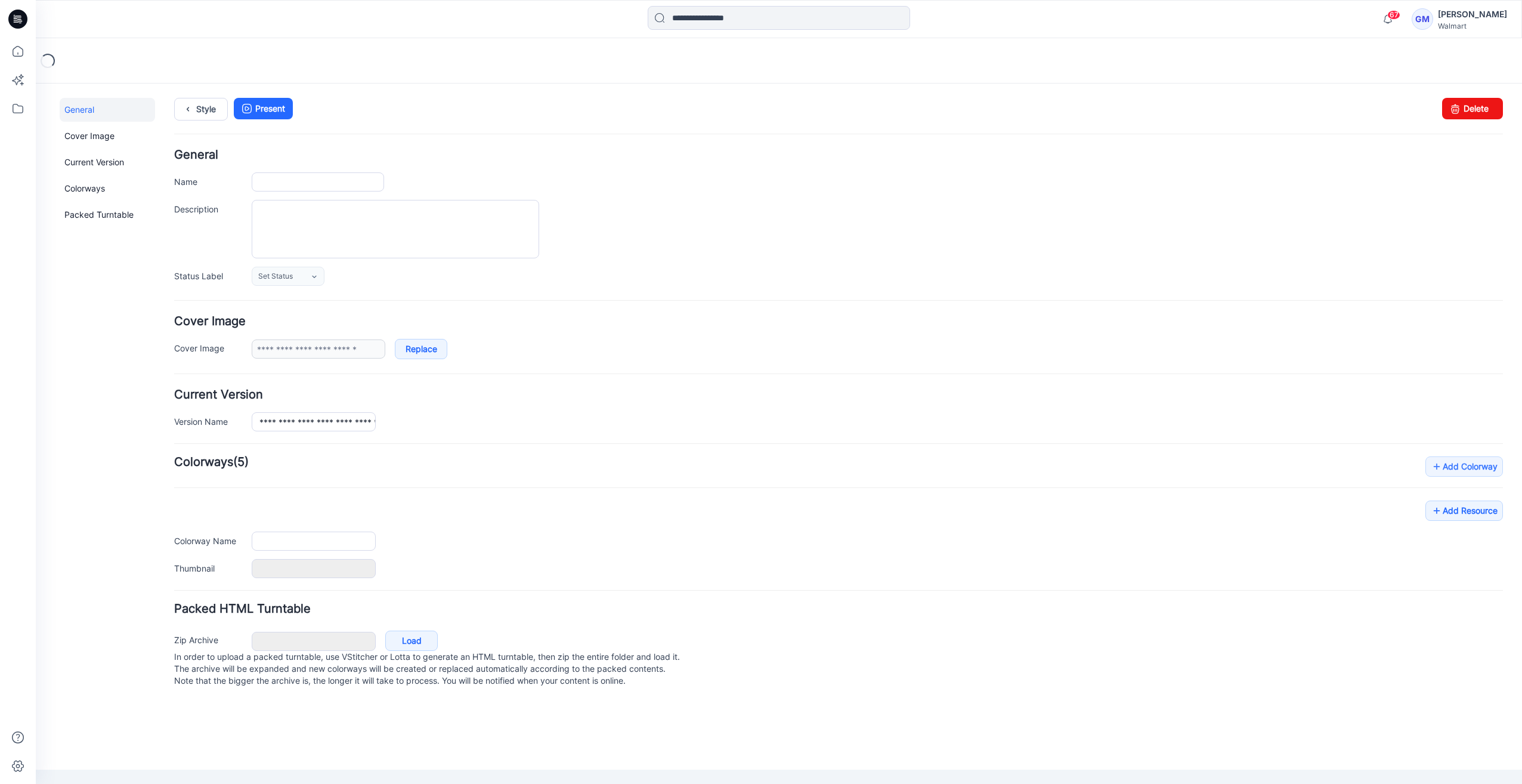
type input "**********"
